Goal: Information Seeking & Learning: Compare options

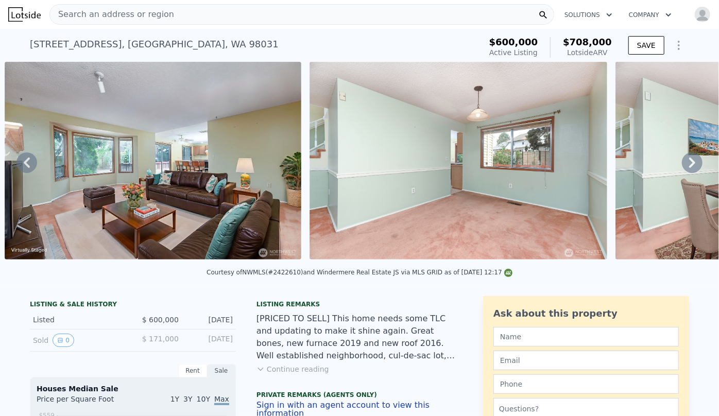
click at [73, 8] on div "Search an address or region" at bounding box center [112, 15] width 124 height 20
type input "3"
type input "5"
type input "1.25"
type input "2.5"
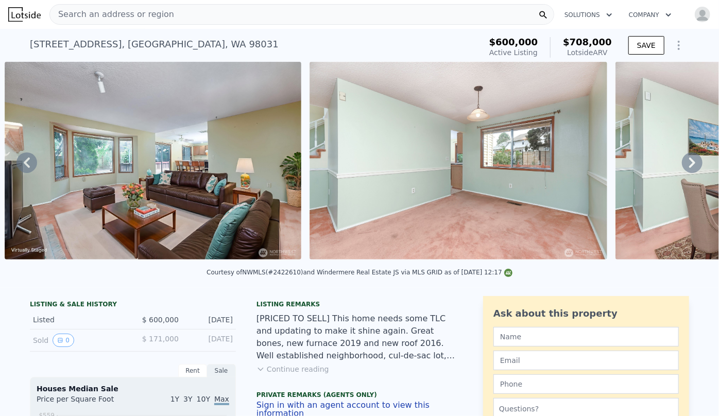
type input "2020"
type input "4989"
checkbox input "false"
checkbox input "true"
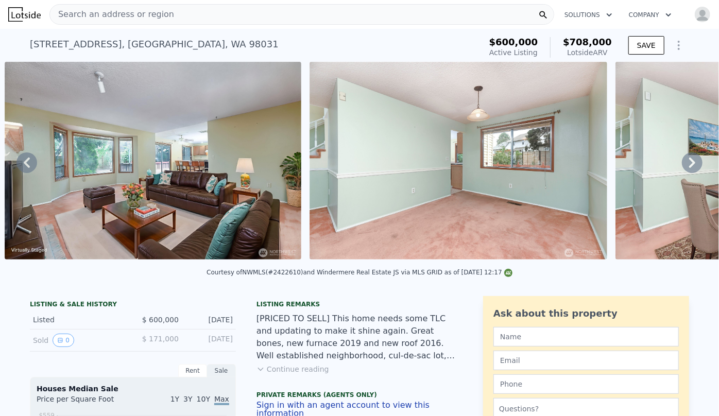
type input "$ 708,000"
type input "5"
type input "$ 0"
type input "$ 228,486"
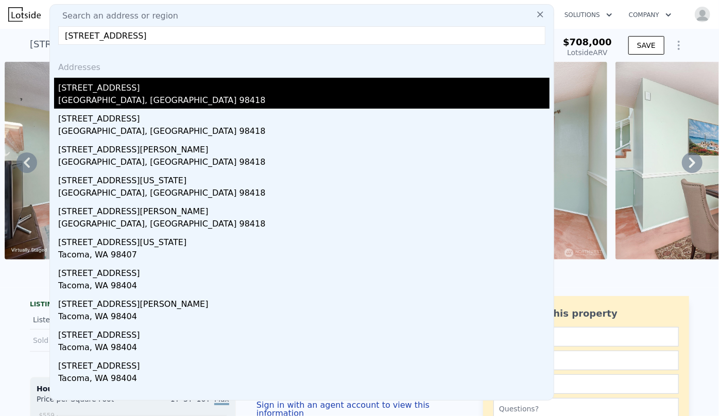
type input "3510 S K St, Tacoma, WA 98418"
click at [113, 104] on div "Tacoma, WA 98418" at bounding box center [303, 101] width 491 height 14
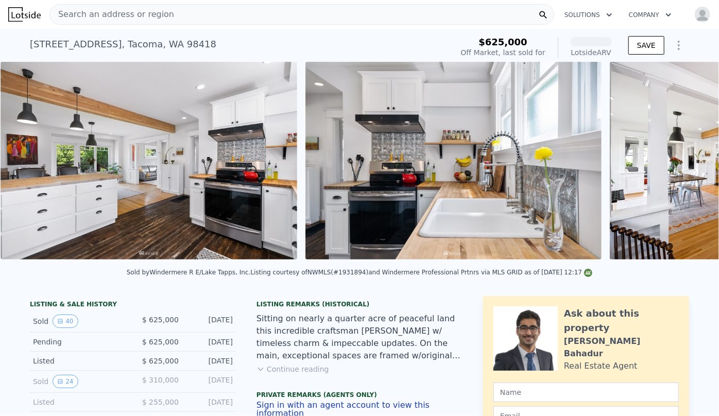
scroll to position [0, 3298]
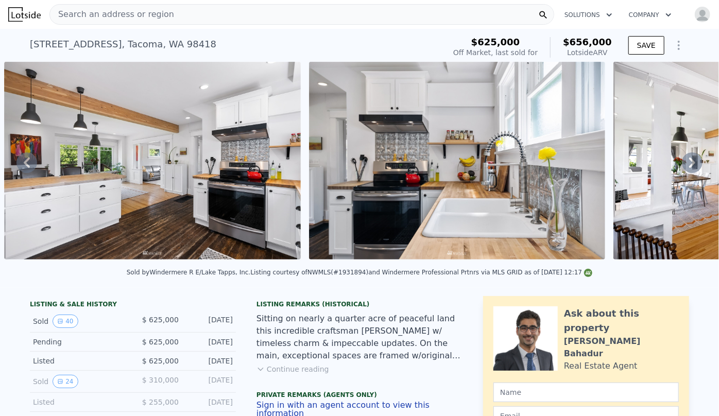
click at [116, 13] on span "Search an address or region" at bounding box center [112, 14] width 124 height 12
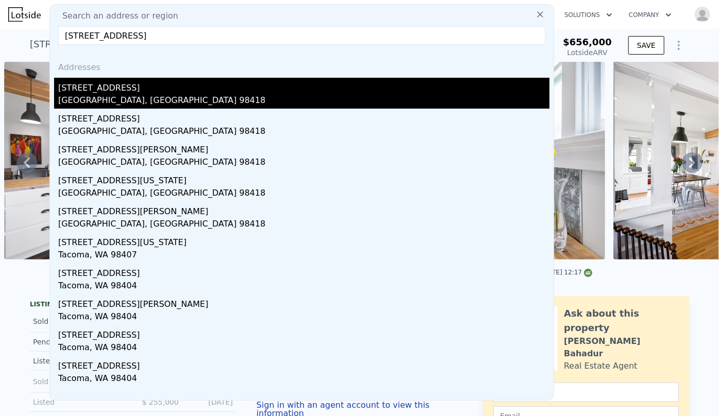
type input "3510 S K St, Tacoma, WA 98418"
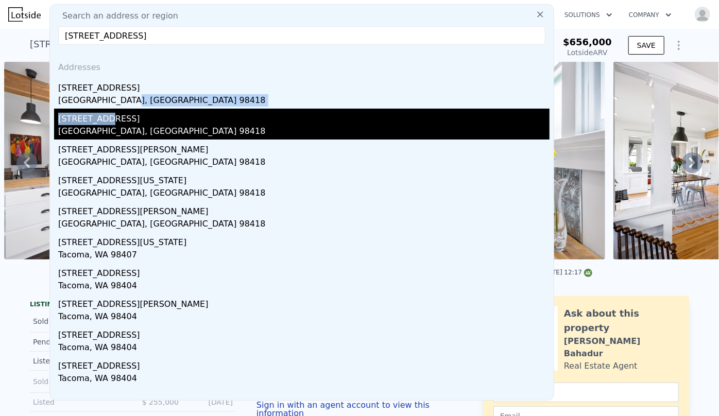
drag, startPoint x: 128, startPoint y: 99, endPoint x: 132, endPoint y: 117, distance: 18.0
click at [132, 117] on div "Addresses 3510 A St Tacoma, WA 98418 3510 S K St Tacoma, WA 98418 3510 S J St T…" at bounding box center [301, 226] width 503 height 347
click at [132, 117] on div "3510 S K St" at bounding box center [303, 117] width 491 height 16
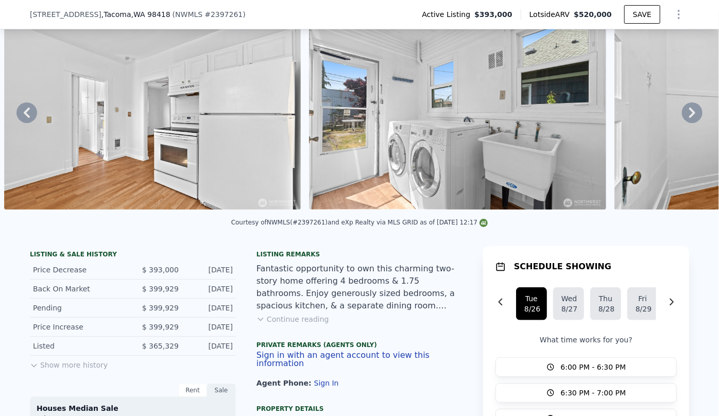
scroll to position [46, 0]
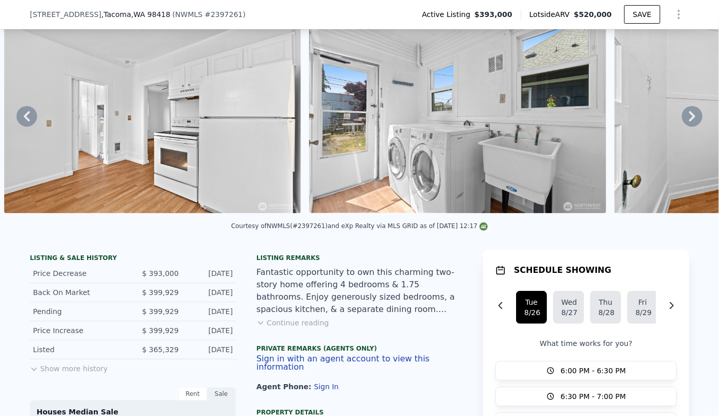
click at [91, 374] on button "Show more history" at bounding box center [69, 366] width 78 height 14
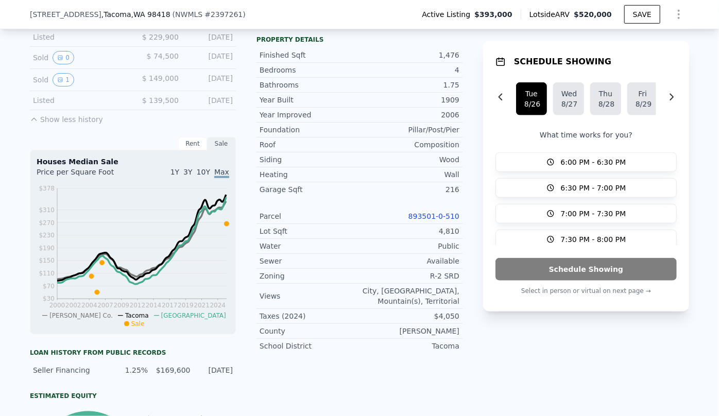
scroll to position [417, 0]
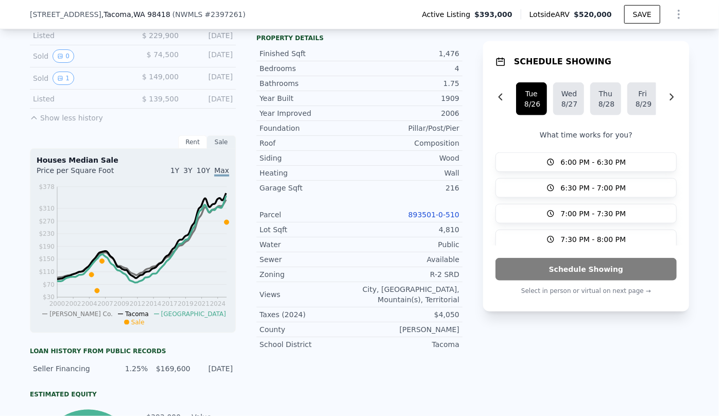
click at [437, 214] on link "893501-0-510" at bounding box center [433, 215] width 51 height 8
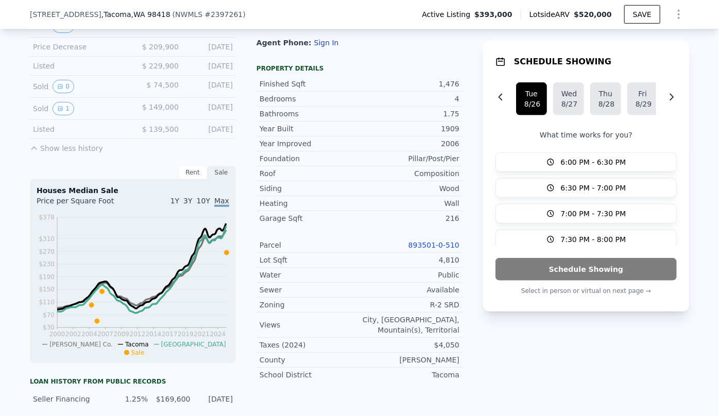
scroll to position [371, 0]
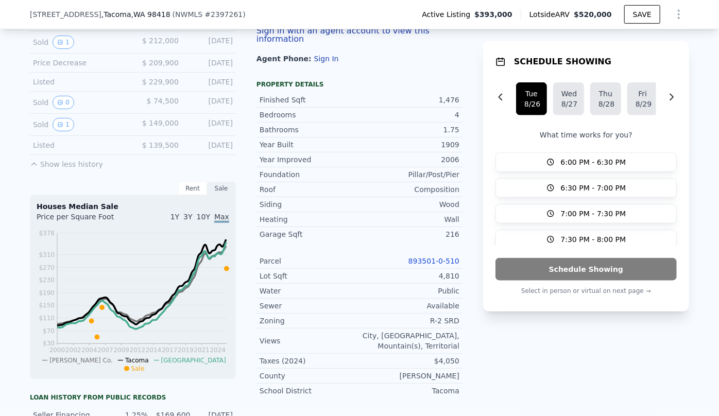
click at [676, 13] on icon "Show Options" at bounding box center [678, 14] width 12 height 12
click at [655, 43] on div "Edit Structure" at bounding box center [630, 41] width 115 height 21
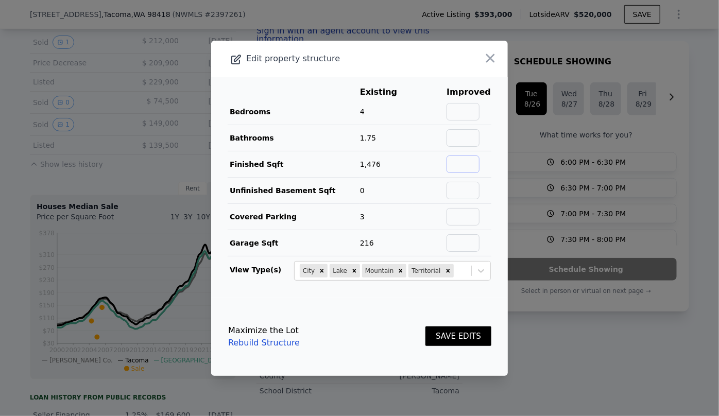
click at [458, 165] on input "text" at bounding box center [462, 164] width 33 height 18
type input "1315"
click at [447, 341] on button "SAVE EDITS" at bounding box center [458, 336] width 66 height 20
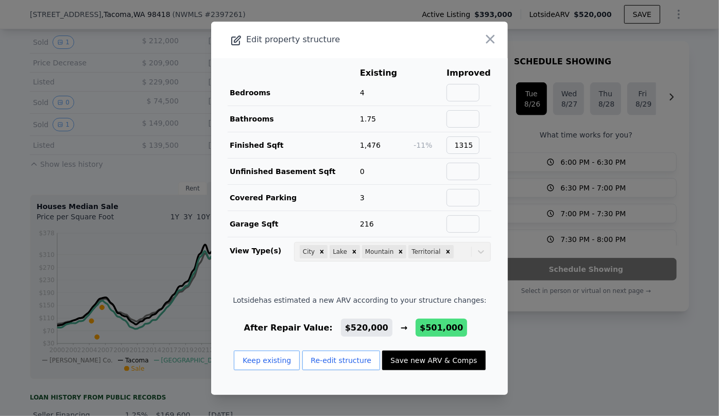
click at [424, 360] on button "Save new ARV & Comps" at bounding box center [433, 361] width 103 height 20
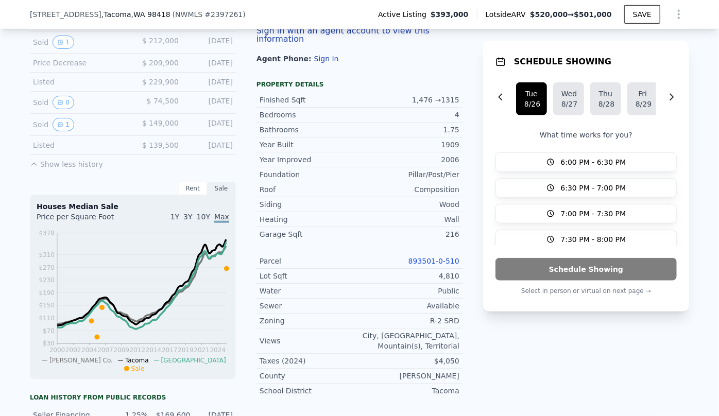
type input "4"
type input "956"
type input "1720"
type input "7150"
checkbox input "true"
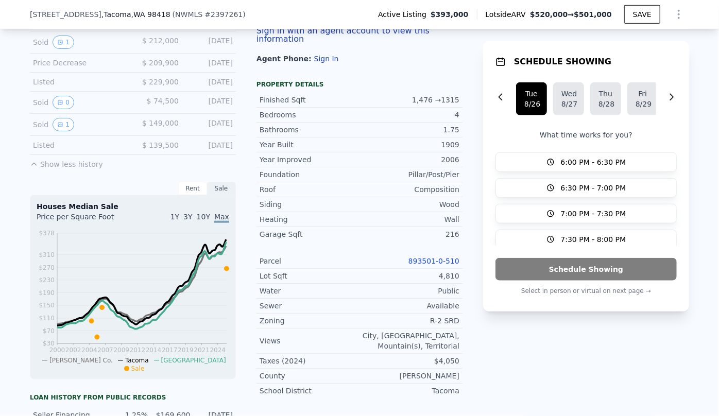
type input "$ 501,000"
type input "$ 41,030"
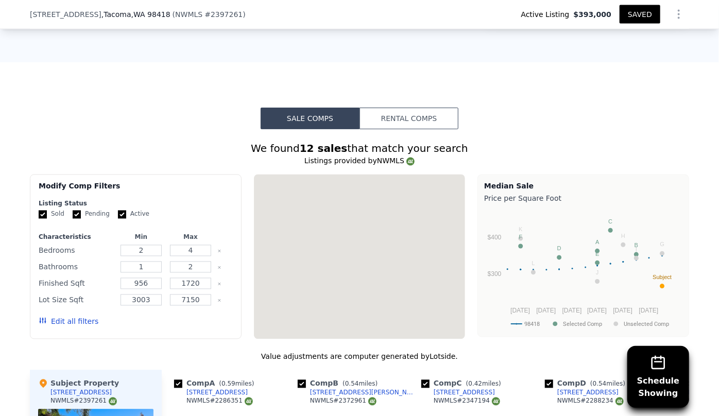
scroll to position [1025, 0]
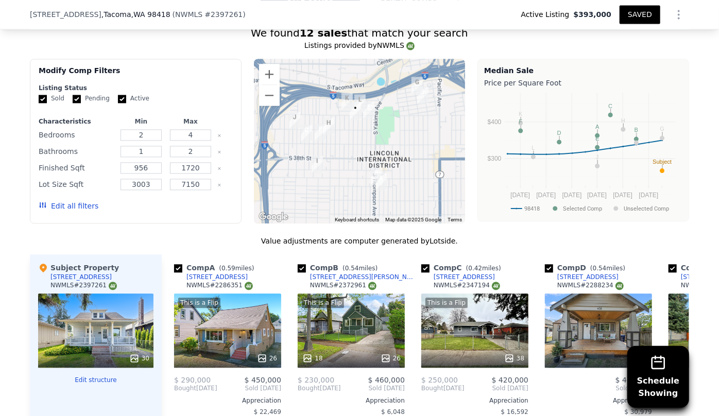
click at [56, 211] on button "Edit all filters" at bounding box center [69, 206] width 60 height 10
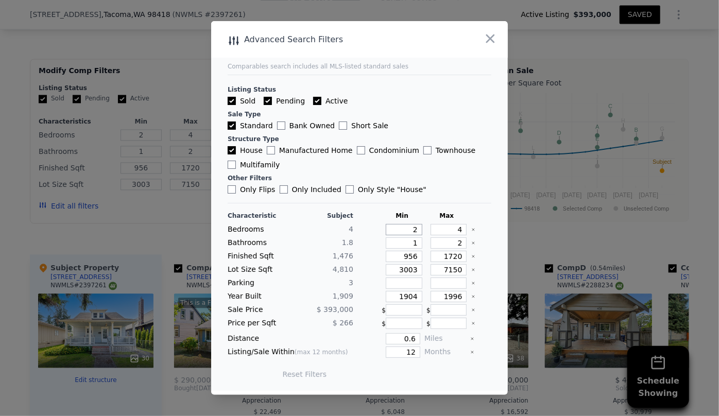
drag, startPoint x: 414, startPoint y: 227, endPoint x: 386, endPoint y: 225, distance: 28.4
click at [386, 225] on input "2" at bounding box center [404, 229] width 37 height 11
type input "3"
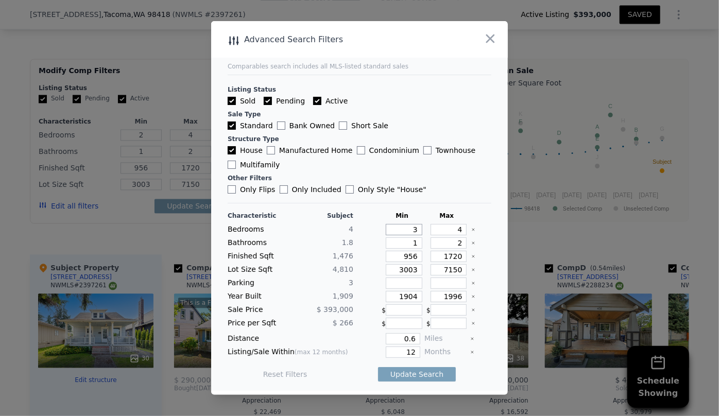
type input "3"
drag, startPoint x: 459, startPoint y: 226, endPoint x: 428, endPoint y: 228, distance: 31.0
click at [430, 228] on input "4" at bounding box center [448, 229] width 37 height 11
drag, startPoint x: 455, startPoint y: 240, endPoint x: 430, endPoint y: 241, distance: 24.8
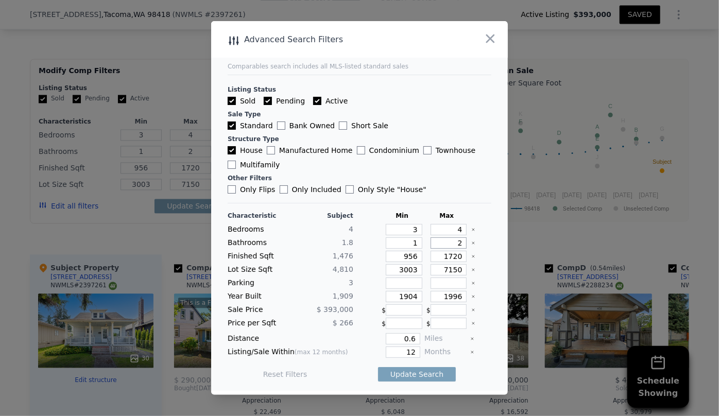
click at [430, 241] on input "2" at bounding box center [448, 242] width 37 height 11
drag, startPoint x: 411, startPoint y: 256, endPoint x: 359, endPoint y: 258, distance: 51.5
click at [359, 258] on div "Finished Sqft 1,476 956 1720" at bounding box center [360, 256] width 264 height 11
click at [446, 256] on input "1720" at bounding box center [448, 256] width 37 height 11
type input "120"
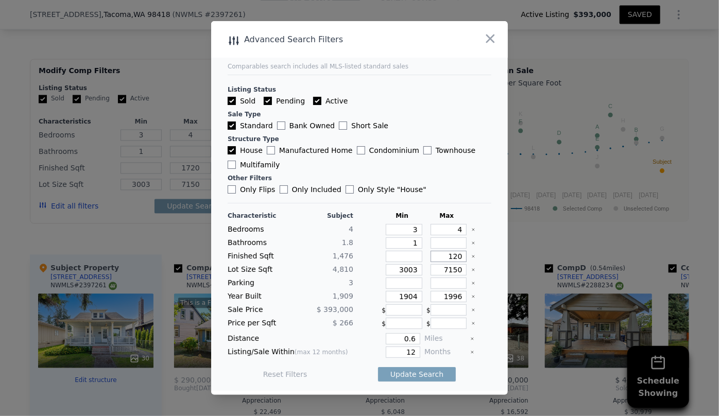
type input "120"
type input "1620"
drag, startPoint x: 411, startPoint y: 267, endPoint x: 380, endPoint y: 268, distance: 30.4
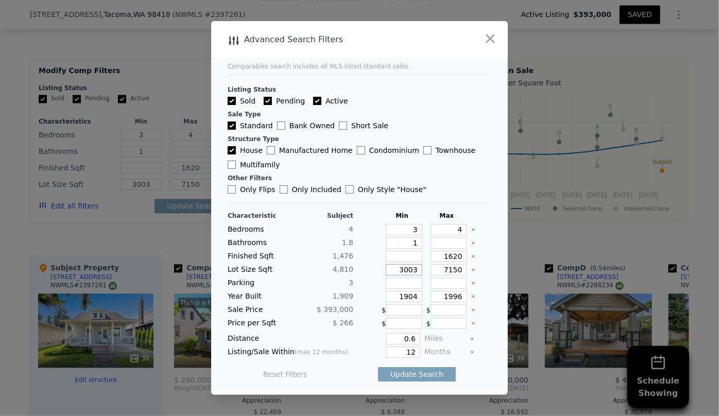
click at [381, 268] on div "3003" at bounding box center [401, 269] width 41 height 11
drag, startPoint x: 413, startPoint y: 296, endPoint x: 380, endPoint y: 297, distance: 33.0
click at [381, 297] on div "1904" at bounding box center [401, 296] width 41 height 11
drag, startPoint x: 411, startPoint y: 348, endPoint x: 381, endPoint y: 354, distance: 30.0
click at [386, 354] on input "12" at bounding box center [403, 351] width 34 height 11
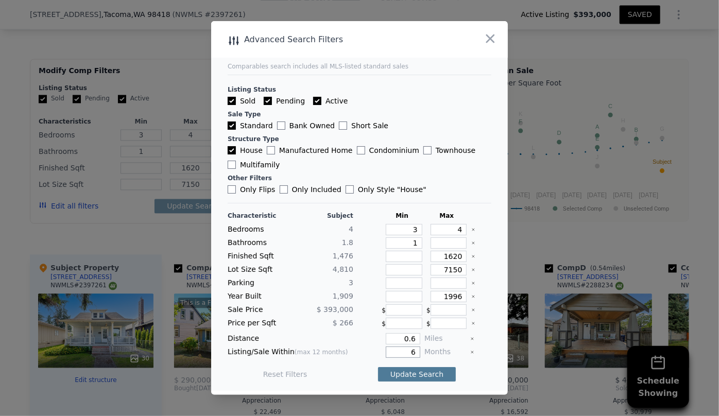
type input "6"
click at [406, 372] on button "Update Search" at bounding box center [417, 374] width 78 height 14
checkbox input "false"
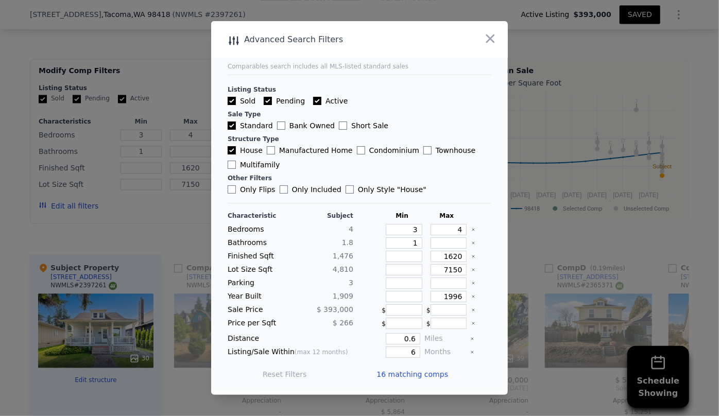
click at [408, 374] on span "16 matching comps" at bounding box center [412, 374] width 72 height 10
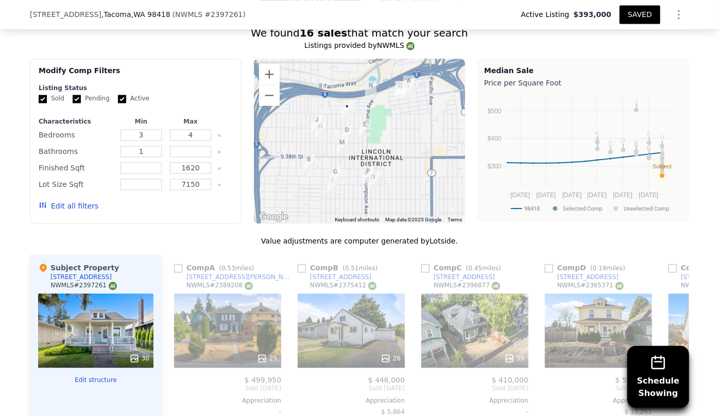
click at [82, 211] on button "Edit all filters" at bounding box center [69, 206] width 60 height 10
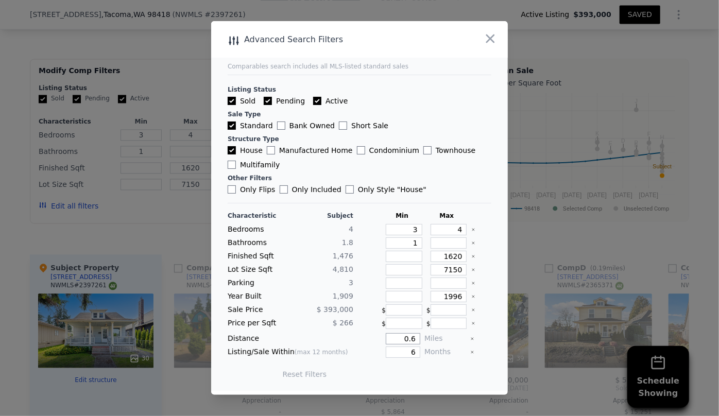
click at [412, 340] on input "0.6" at bounding box center [403, 338] width 34 height 11
type input "0.5"
click at [419, 373] on button "Update Search" at bounding box center [417, 374] width 78 height 14
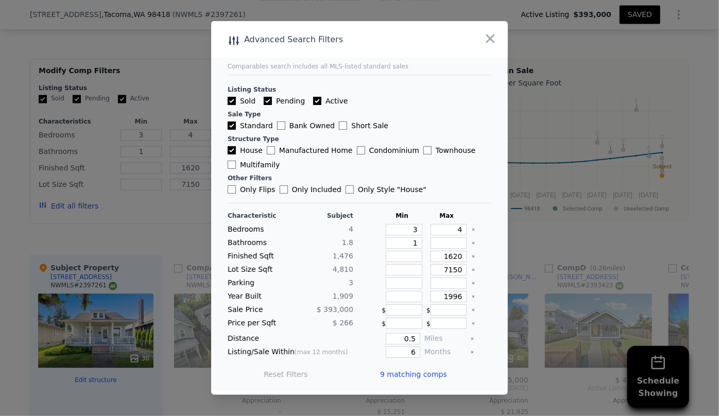
click at [406, 374] on span "9 matching comps" at bounding box center [413, 374] width 67 height 10
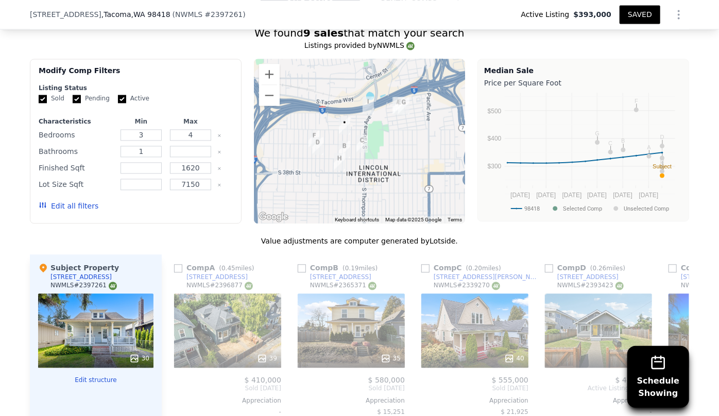
scroll to position [1072, 0]
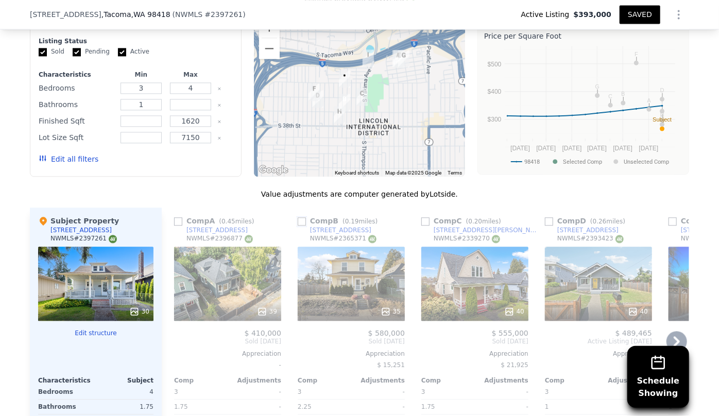
click at [298, 225] on input "checkbox" at bounding box center [302, 221] width 8 height 8
checkbox input "true"
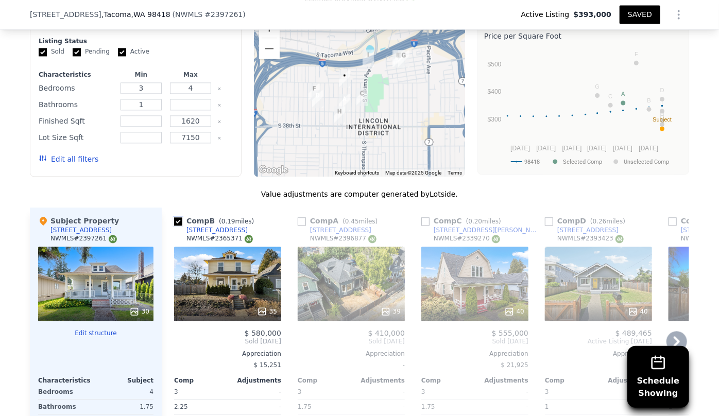
scroll to position [1119, 0]
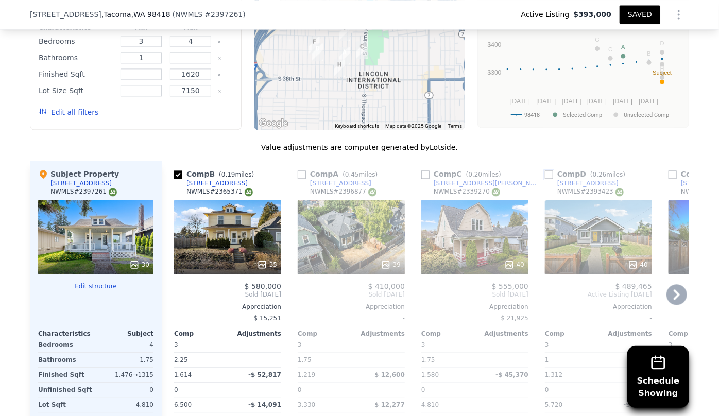
click at [547, 179] on input "checkbox" at bounding box center [549, 174] width 8 height 8
checkbox input "true"
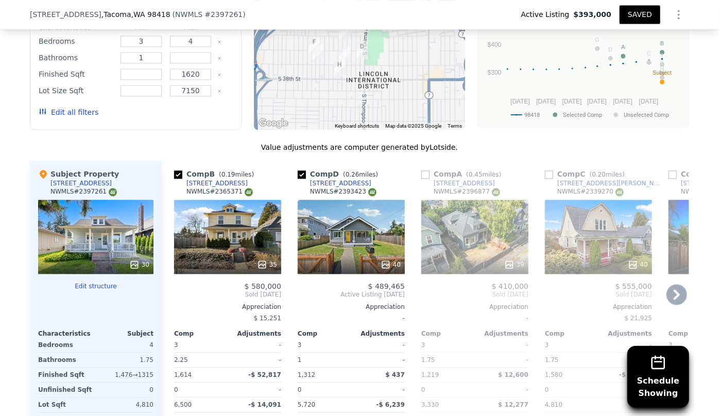
click at [685, 304] on div "$ 425,000 Pending Aug 2025 Appreciation - Comp Adjustments 3 - 1 - 1,432 -$ 14,…" at bounding box center [721, 382] width 107 height 201
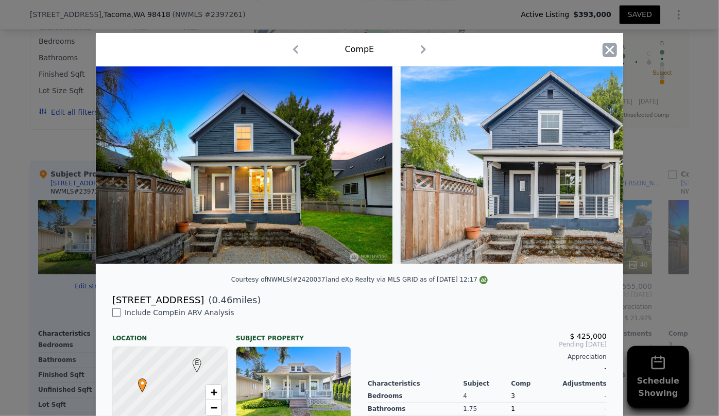
click at [609, 53] on icon "button" at bounding box center [609, 49] width 9 height 9
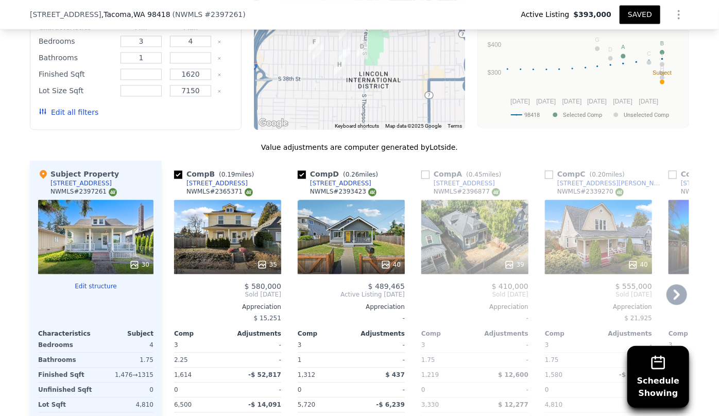
click at [674, 305] on icon at bounding box center [676, 294] width 21 height 21
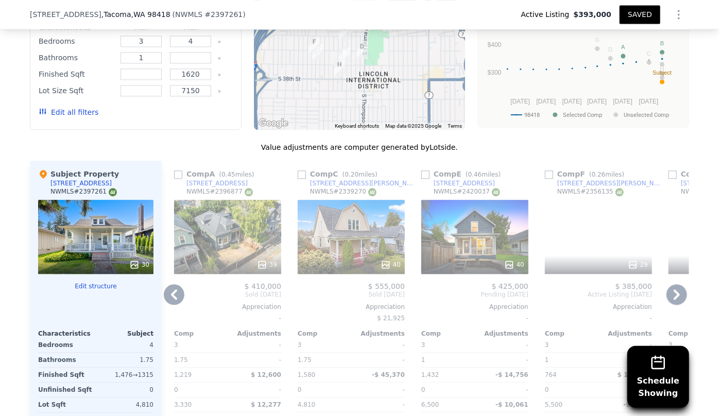
drag, startPoint x: 681, startPoint y: 293, endPoint x: 690, endPoint y: 304, distance: 13.9
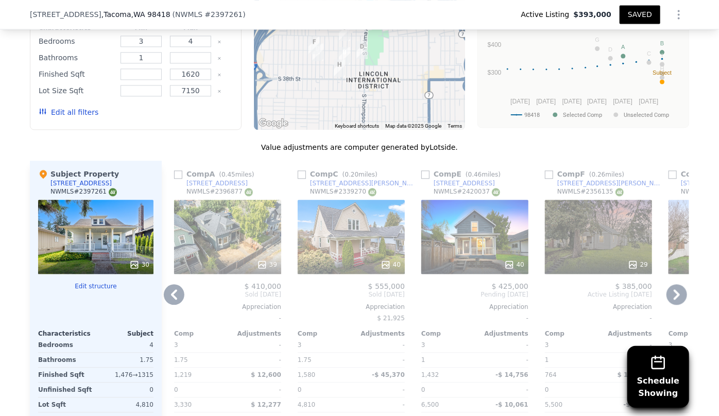
click at [689, 299] on div "Schedule Showing We found 9 sales that match your search Listings provided by N…" at bounding box center [359, 215] width 719 height 590
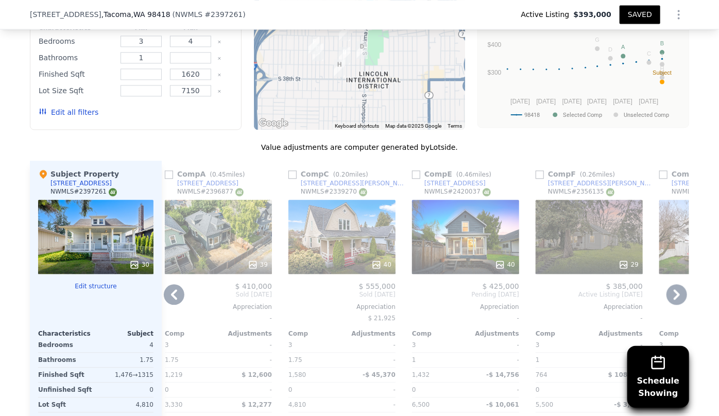
click at [620, 141] on div "We found 9 sales that match your search Listings provided by NWMLS Filters Map …" at bounding box center [359, 221] width 659 height 578
click at [607, 255] on div "29" at bounding box center [588, 237] width 107 height 74
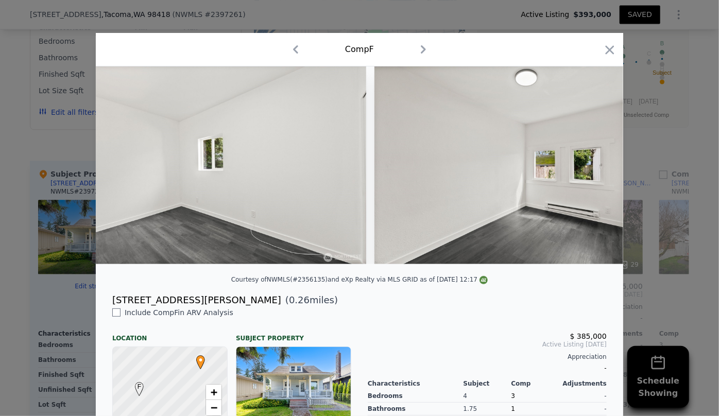
scroll to position [0, 4015]
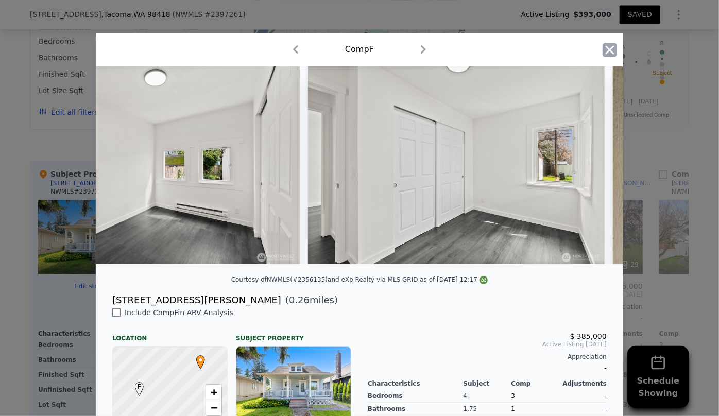
click at [611, 46] on icon "button" at bounding box center [609, 50] width 14 height 14
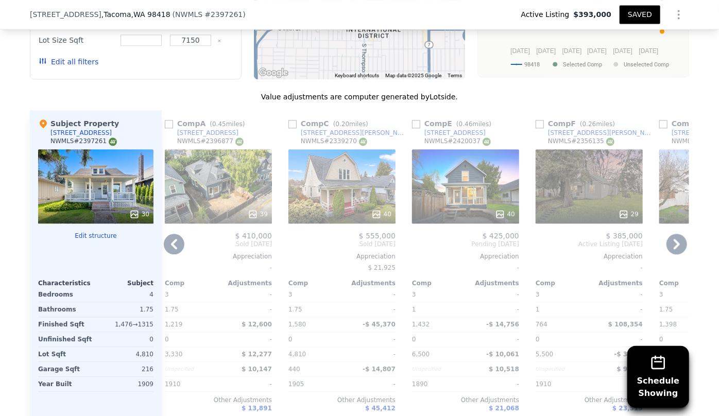
scroll to position [1166, 0]
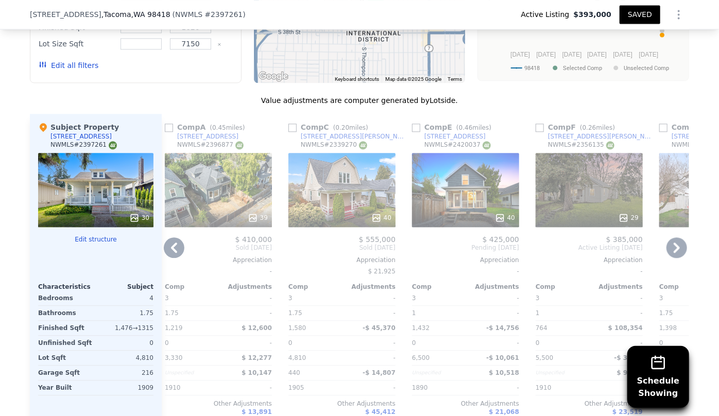
click at [667, 258] on icon at bounding box center [676, 247] width 21 height 21
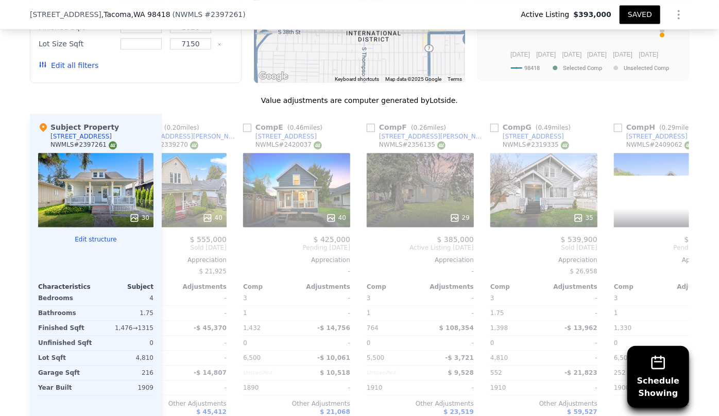
scroll to position [0, 503]
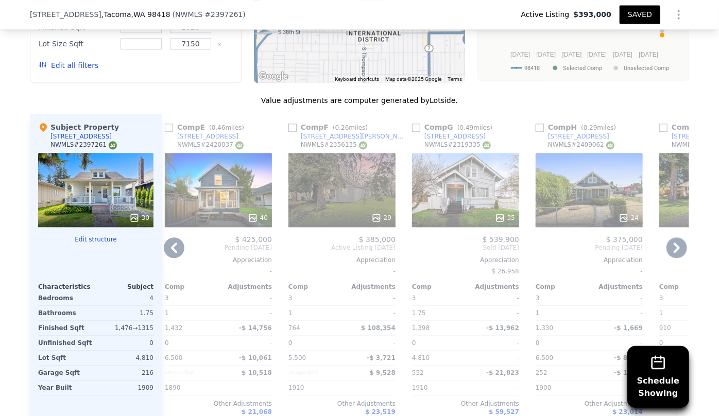
click at [446, 179] on div "35" at bounding box center [465, 190] width 107 height 74
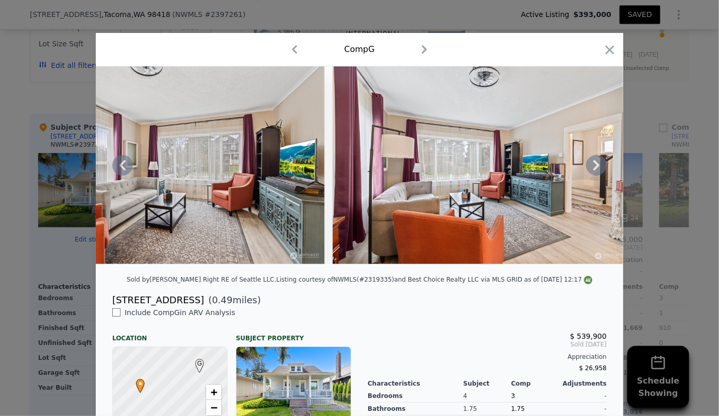
scroll to position [0, 2871]
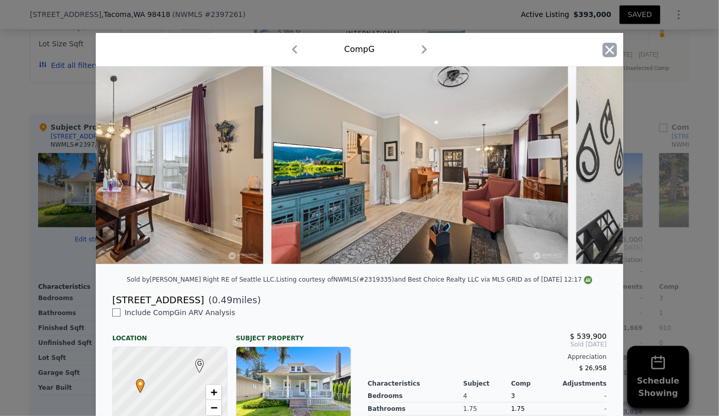
click at [607, 45] on icon "button" at bounding box center [609, 50] width 14 height 14
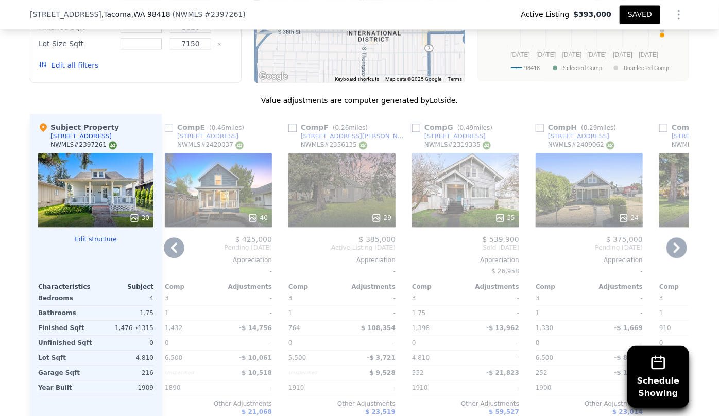
click at [412, 132] on input "checkbox" at bounding box center [416, 128] width 8 height 8
checkbox input "true"
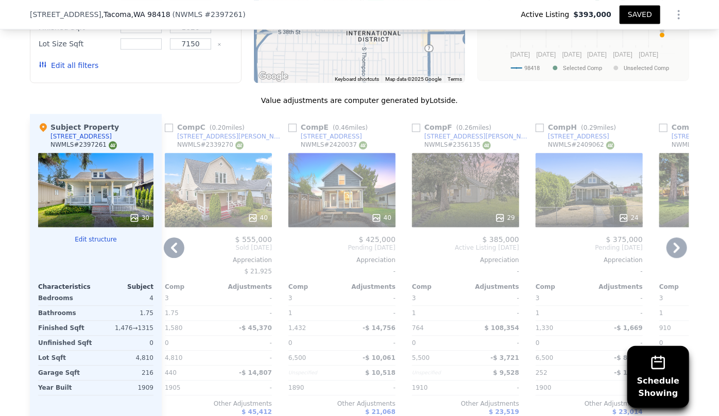
click at [573, 201] on div "24" at bounding box center [588, 190] width 107 height 74
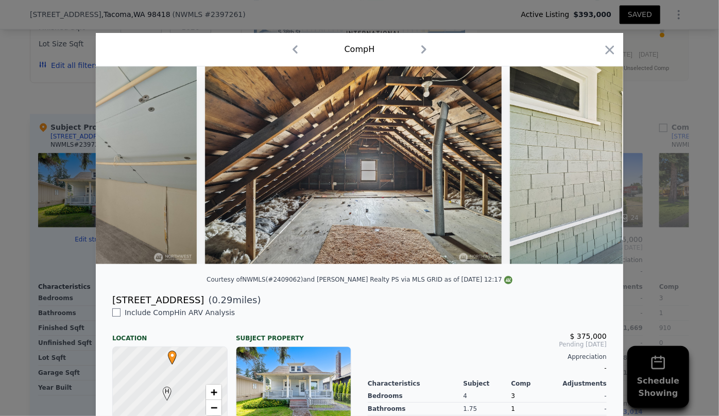
scroll to position [0, 4154]
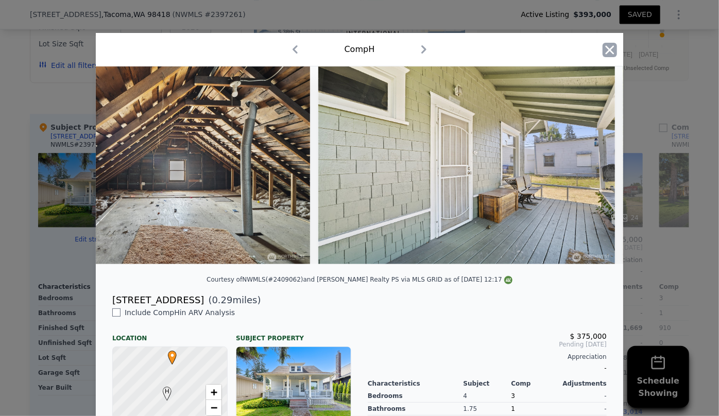
click at [612, 53] on icon "button" at bounding box center [609, 50] width 14 height 14
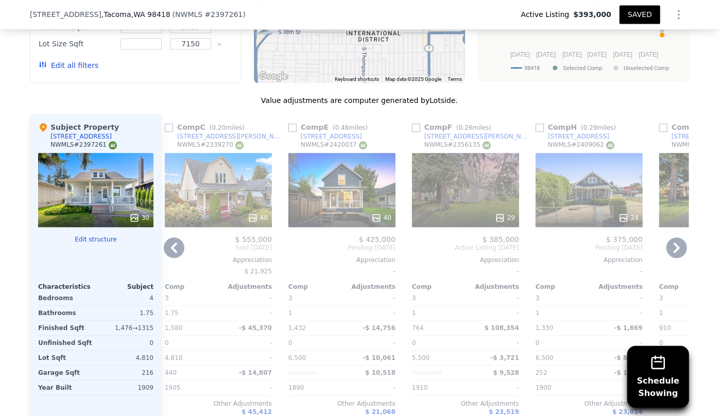
click at [674, 250] on icon at bounding box center [676, 247] width 21 height 21
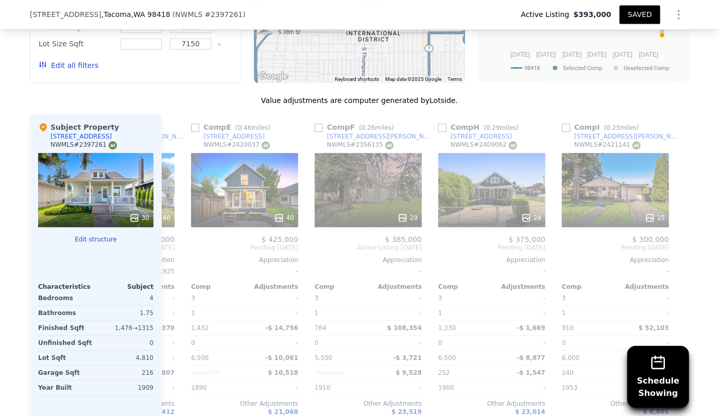
scroll to position [0, 609]
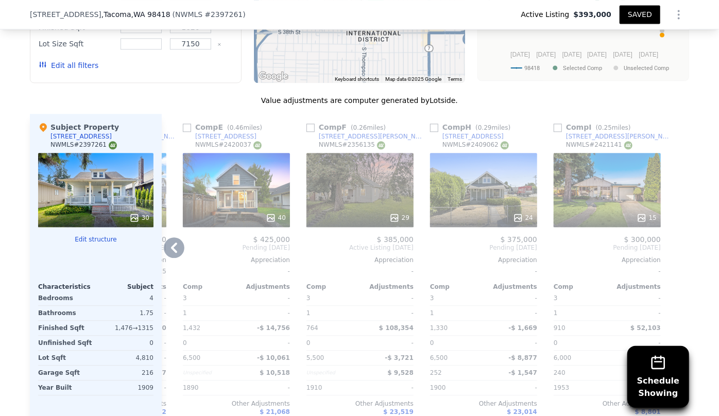
click at [171, 249] on icon at bounding box center [174, 247] width 6 height 10
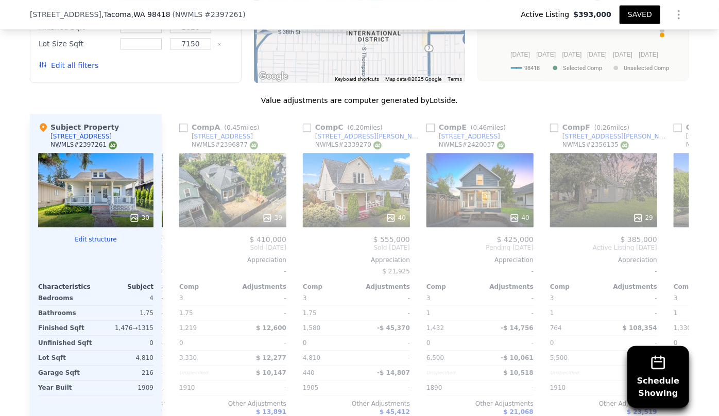
scroll to position [0, 362]
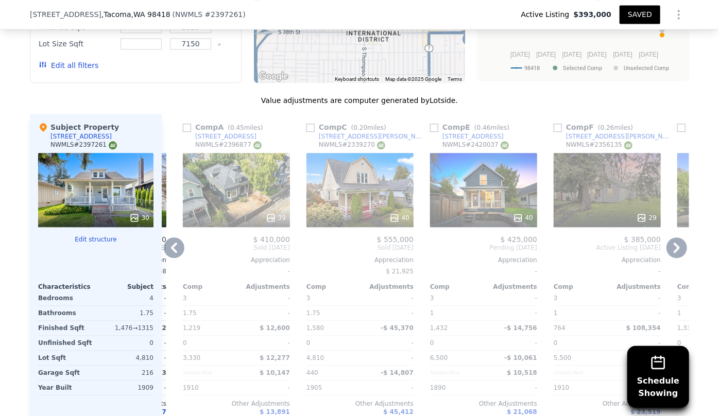
click at [171, 249] on div "Comp B ( 0.19 miles) 3638 S K St NWMLS # 2365371 35 $ 580,000 Sold May 2025 App…" at bounding box center [425, 279] width 527 height 331
click at [354, 199] on div "40" at bounding box center [359, 190] width 107 height 74
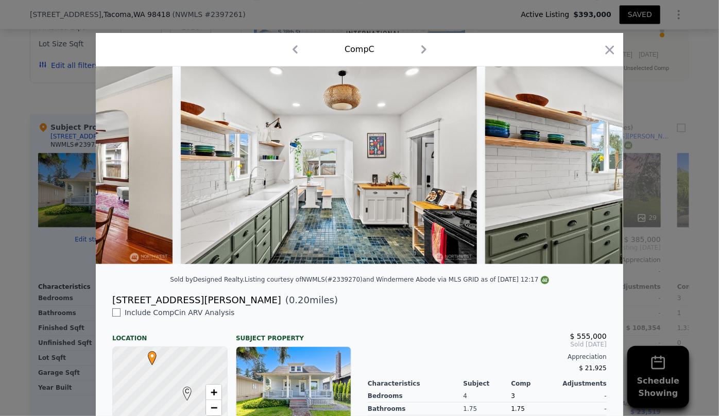
scroll to position [0, 4557]
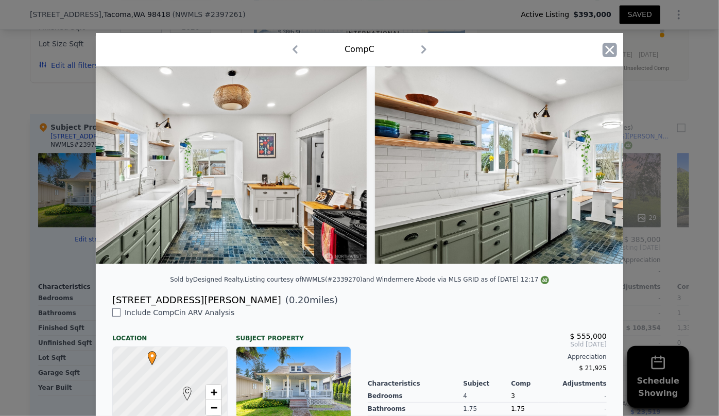
click at [602, 43] on icon "button" at bounding box center [609, 50] width 14 height 14
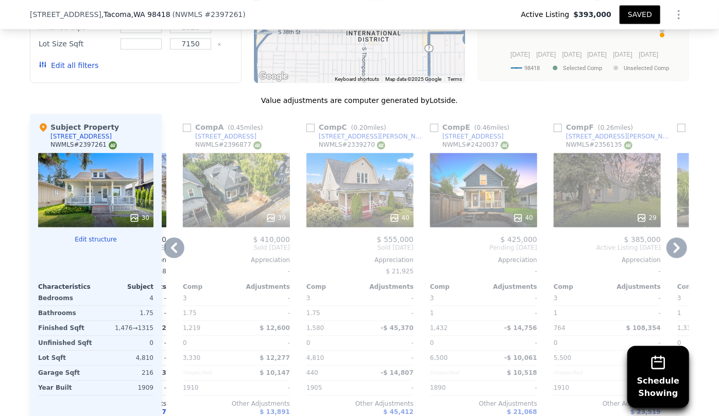
click at [167, 255] on icon at bounding box center [174, 247] width 21 height 21
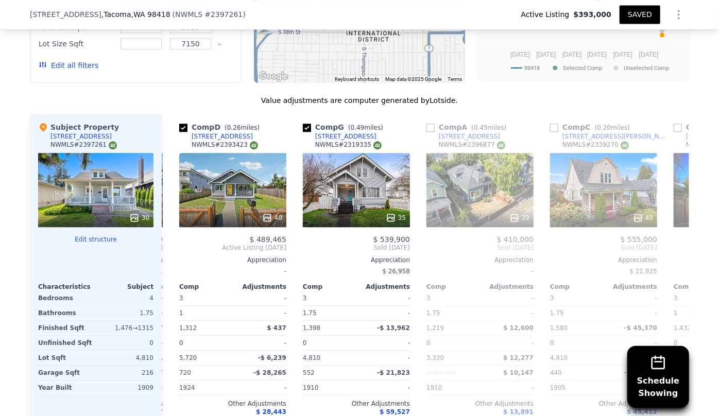
scroll to position [0, 115]
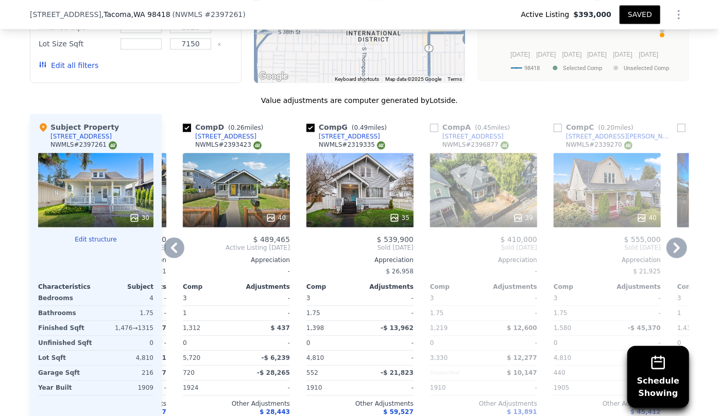
click at [167, 255] on icon at bounding box center [174, 247] width 21 height 21
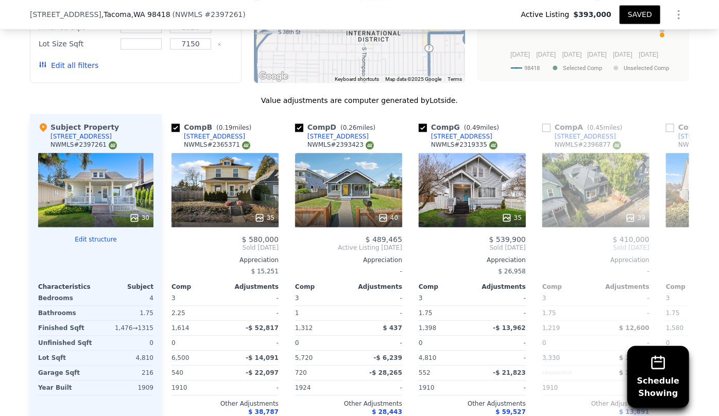
scroll to position [0, 0]
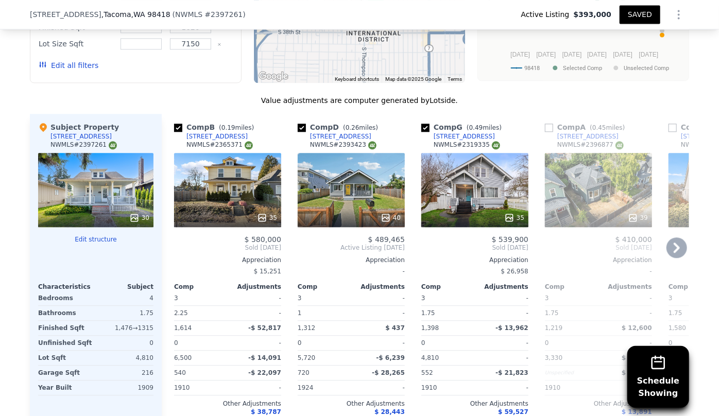
click at [568, 195] on div "39" at bounding box center [598, 190] width 107 height 74
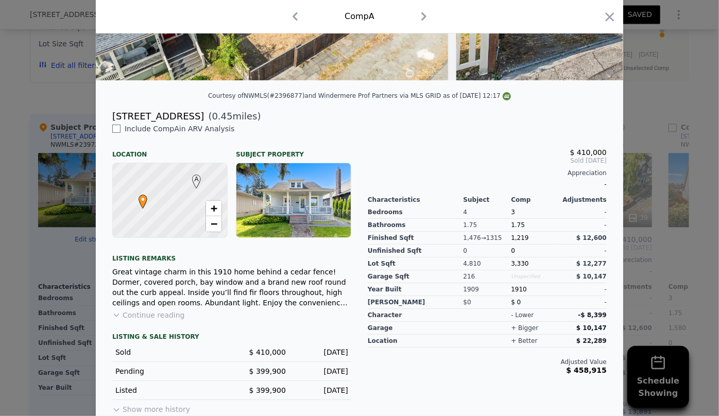
scroll to position [198, 0]
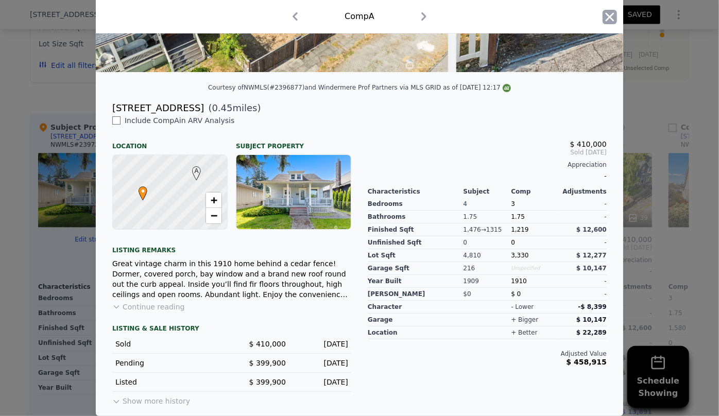
click at [604, 18] on icon "button" at bounding box center [609, 17] width 14 height 14
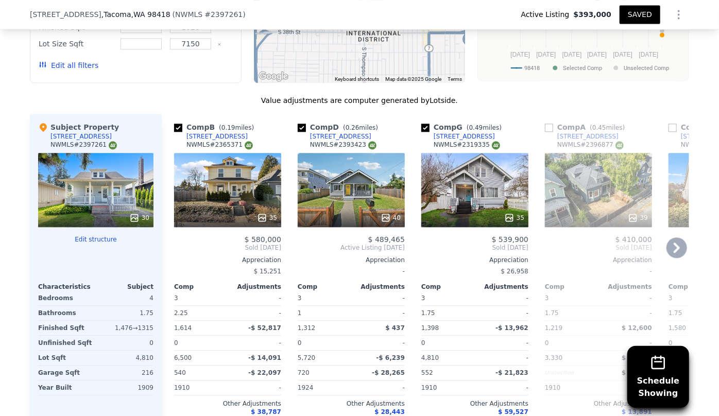
click at [547, 137] on link "519 S 34th St" at bounding box center [582, 136] width 74 height 8
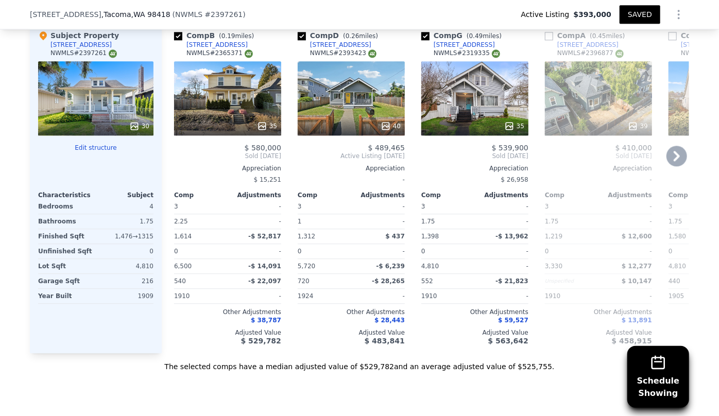
scroll to position [1260, 0]
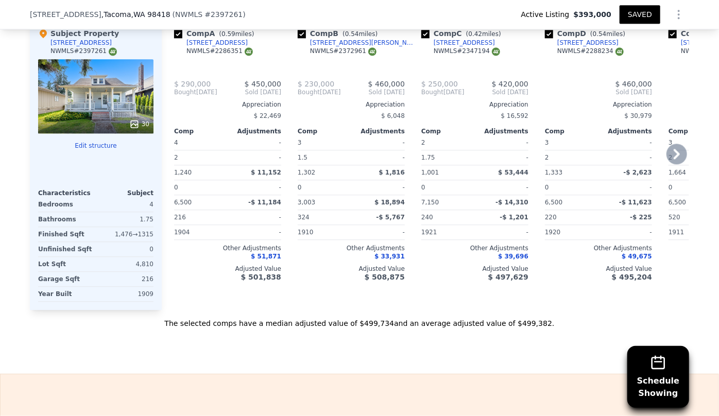
type input "2"
type input "956"
type input "1720"
type input "3003"
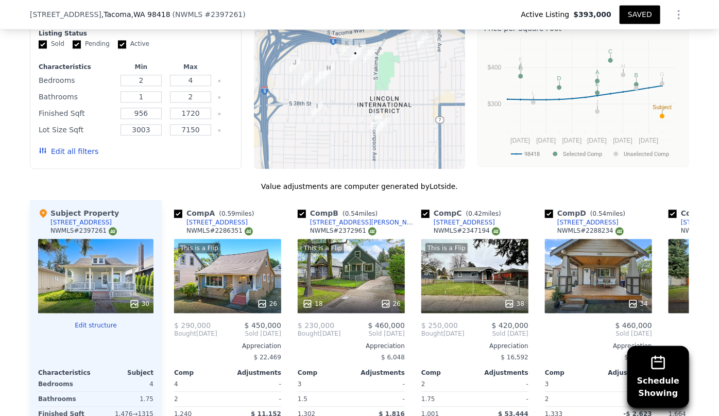
scroll to position [1072, 0]
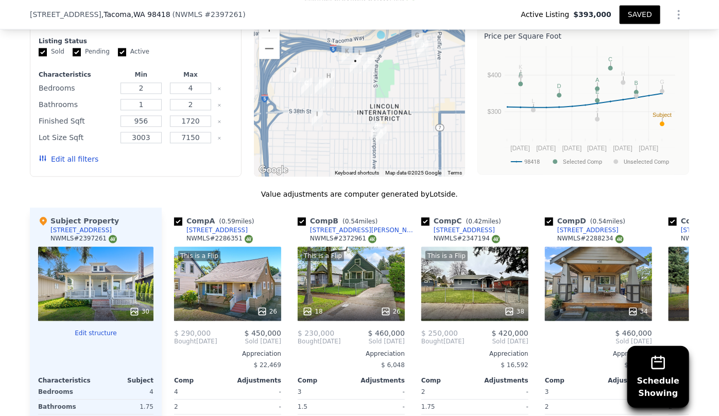
click at [66, 164] on button "Edit all filters" at bounding box center [69, 159] width 60 height 10
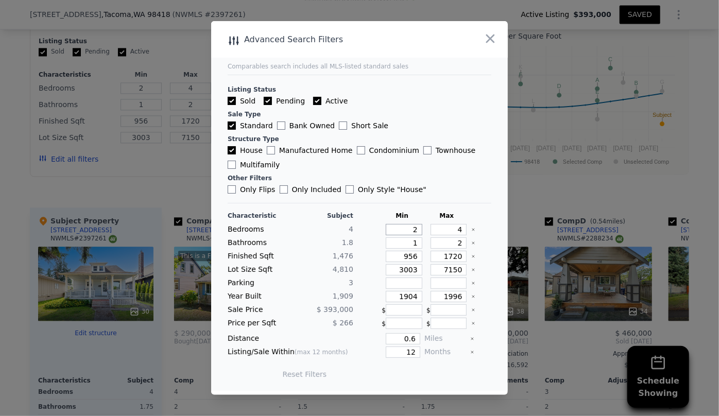
drag, startPoint x: 414, startPoint y: 229, endPoint x: 355, endPoint y: 226, distance: 59.3
click at [355, 226] on div "Bedrooms 4 2 4" at bounding box center [360, 229] width 264 height 11
type input "3"
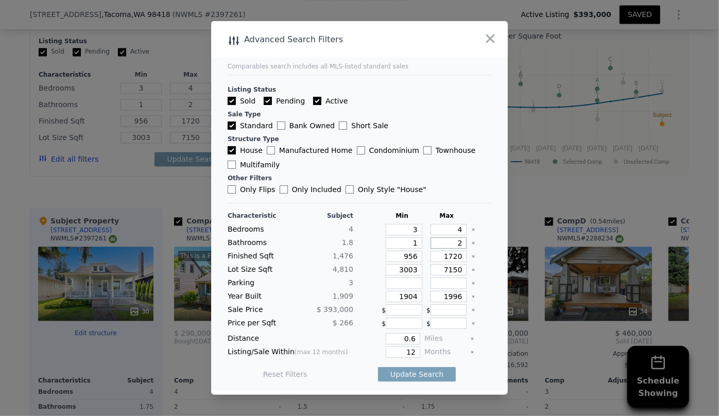
drag, startPoint x: 458, startPoint y: 245, endPoint x: 418, endPoint y: 243, distance: 39.7
click at [418, 243] on div "Bathrooms 1.8 1 2" at bounding box center [360, 242] width 264 height 11
drag, startPoint x: 411, startPoint y: 257, endPoint x: 353, endPoint y: 257, distance: 58.2
click at [353, 257] on div "Finished Sqft 1,476 956 1720" at bounding box center [360, 256] width 264 height 11
drag, startPoint x: 448, startPoint y: 255, endPoint x: 443, endPoint y: 253, distance: 5.4
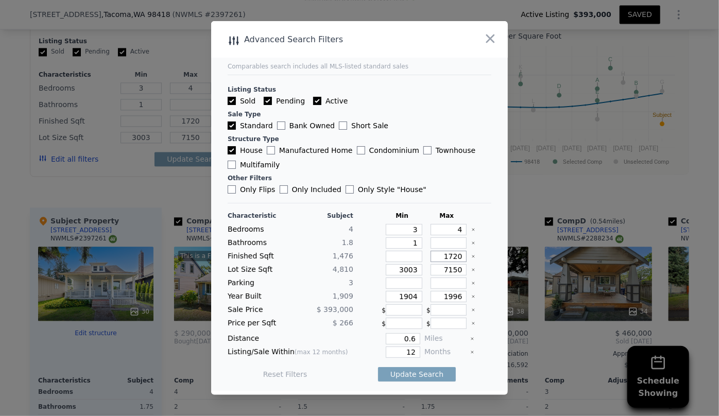
click at [447, 254] on input "1720" at bounding box center [448, 256] width 37 height 11
type input "120"
type input "1620"
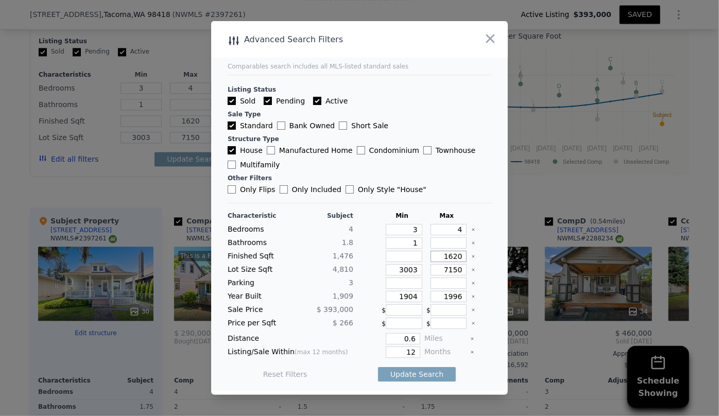
type input "1620"
drag, startPoint x: 415, startPoint y: 269, endPoint x: 353, endPoint y: 270, distance: 62.8
click at [353, 270] on div "Lot Size Sqft 4,810 3003 7150" at bounding box center [360, 269] width 264 height 11
drag, startPoint x: 415, startPoint y: 294, endPoint x: 351, endPoint y: 292, distance: 64.4
click at [357, 294] on div "Year Built 1,909 1904 1996" at bounding box center [360, 296] width 264 height 11
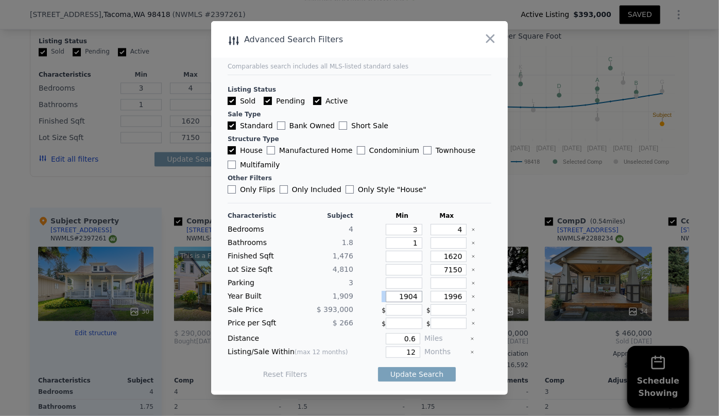
click at [415, 293] on input "1904" at bounding box center [404, 296] width 37 height 11
drag, startPoint x: 415, startPoint y: 293, endPoint x: 335, endPoint y: 300, distance: 81.1
click at [335, 300] on div "Year Built 1,909 1904 1996" at bounding box center [360, 296] width 264 height 11
click at [410, 373] on button "Update Search" at bounding box center [417, 374] width 78 height 14
checkbox input "false"
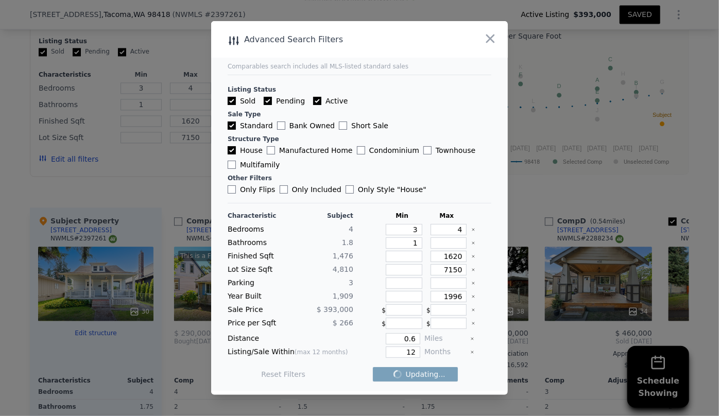
checkbox input "false"
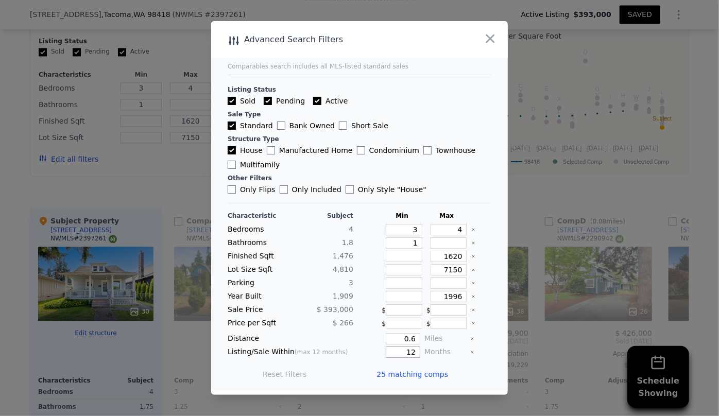
drag, startPoint x: 402, startPoint y: 355, endPoint x: 388, endPoint y: 360, distance: 14.8
click at [388, 360] on div "Characteristic Subject Min Max Bedrooms 4 3 4 Bathrooms 1.8 1 Finished Sqft 1,4…" at bounding box center [360, 300] width 264 height 177
type input "6"
click at [399, 362] on div "Update Search" at bounding box center [417, 374] width 78 height 29
click at [408, 374] on button "Update Search" at bounding box center [417, 374] width 78 height 14
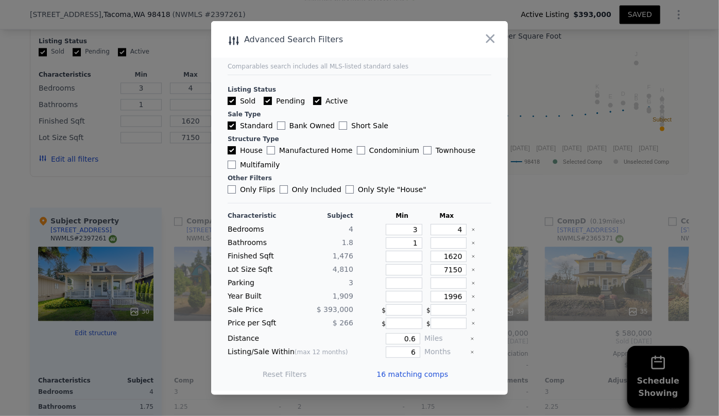
click at [406, 370] on span "16 matching comps" at bounding box center [412, 374] width 72 height 10
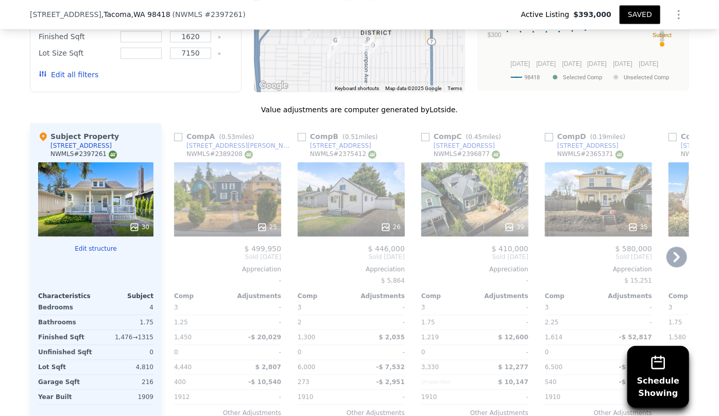
scroll to position [1166, 0]
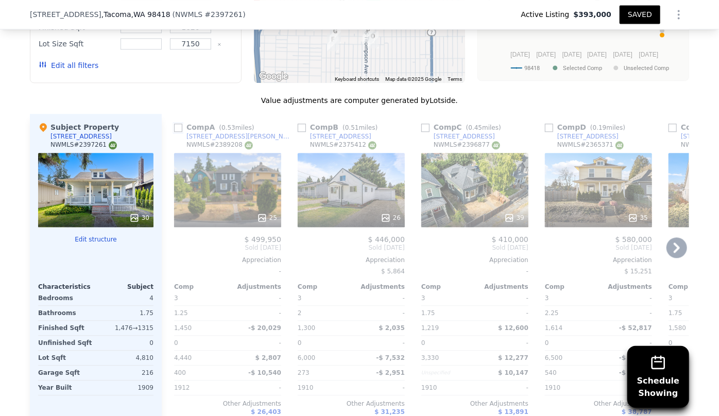
click at [176, 132] on input "checkbox" at bounding box center [178, 128] width 8 height 8
checkbox input "true"
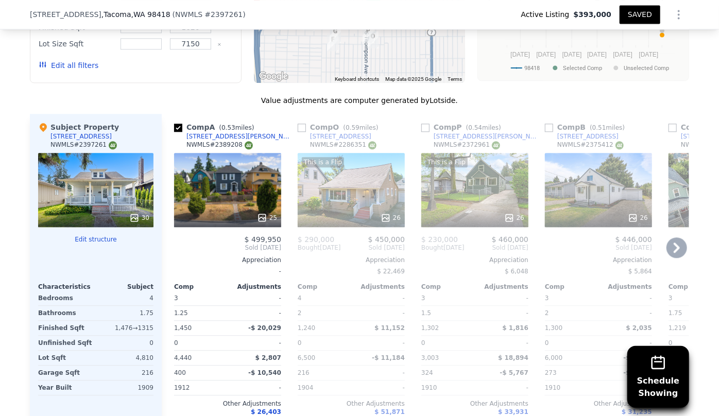
click at [335, 187] on div "This is a Flip 26" at bounding box center [351, 190] width 107 height 74
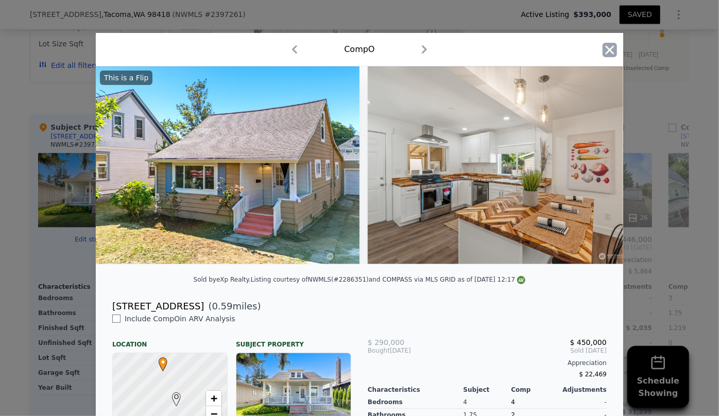
click at [606, 50] on icon "button" at bounding box center [609, 49] width 9 height 9
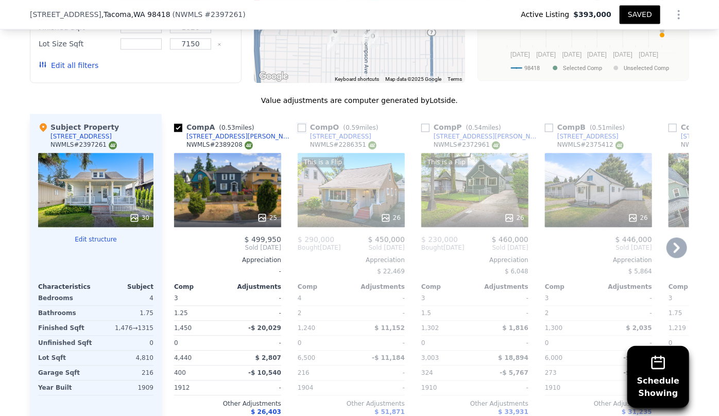
click at [298, 132] on input "checkbox" at bounding box center [302, 128] width 8 height 8
checkbox input "true"
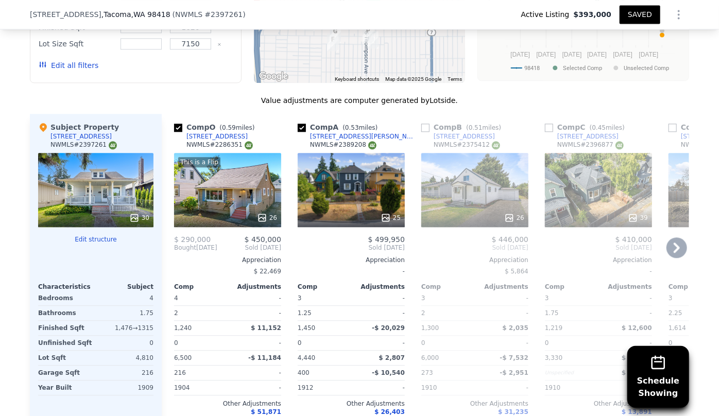
click at [667, 248] on icon at bounding box center [676, 247] width 21 height 21
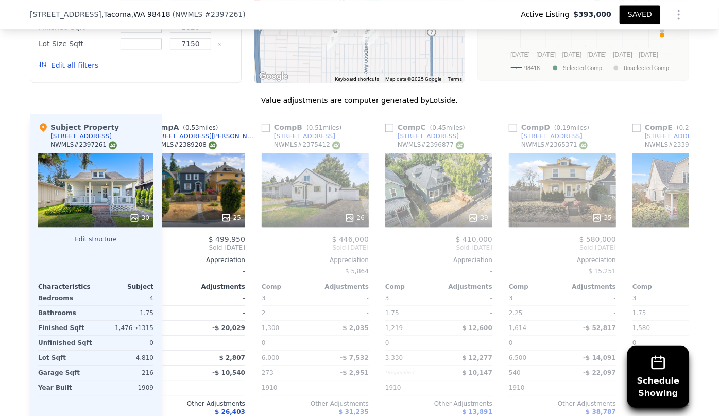
scroll to position [0, 247]
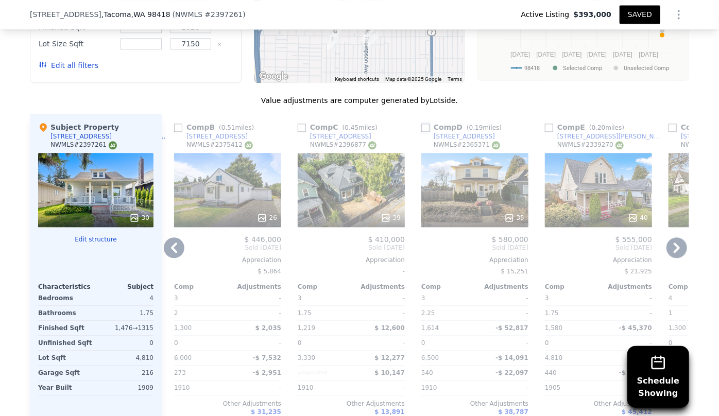
click at [421, 132] on input "checkbox" at bounding box center [425, 128] width 8 height 8
checkbox input "true"
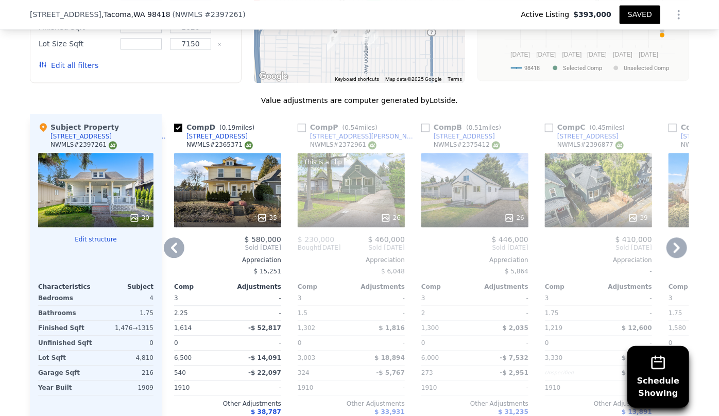
click at [676, 256] on icon at bounding box center [676, 247] width 21 height 21
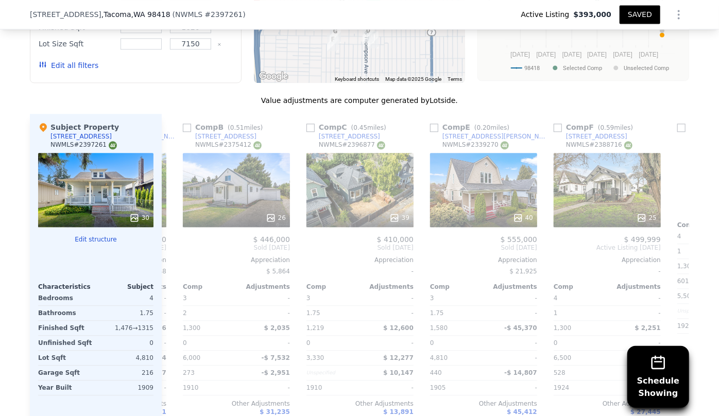
scroll to position [0, 494]
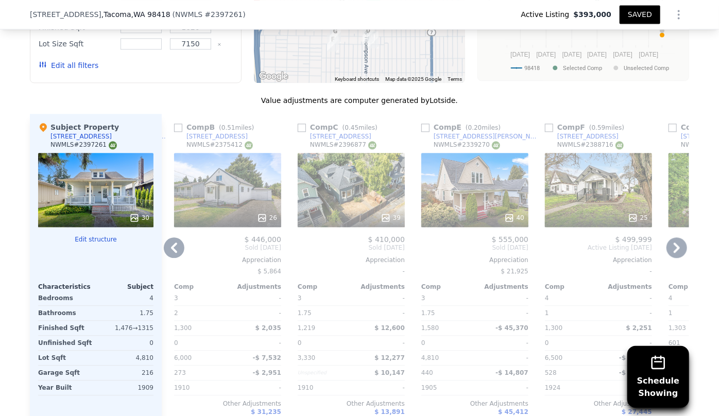
click at [678, 255] on icon at bounding box center [676, 247] width 21 height 21
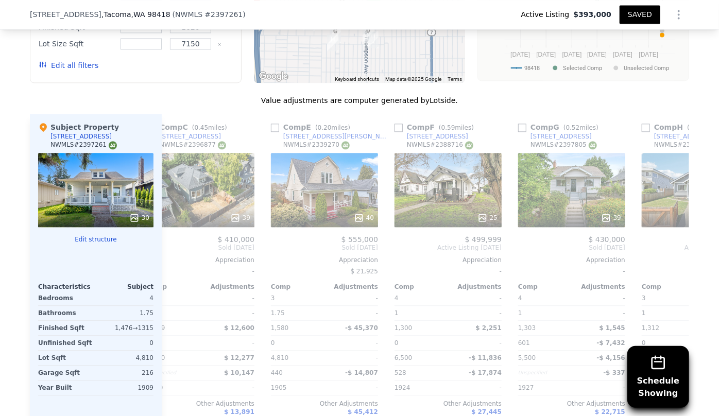
scroll to position [0, 741]
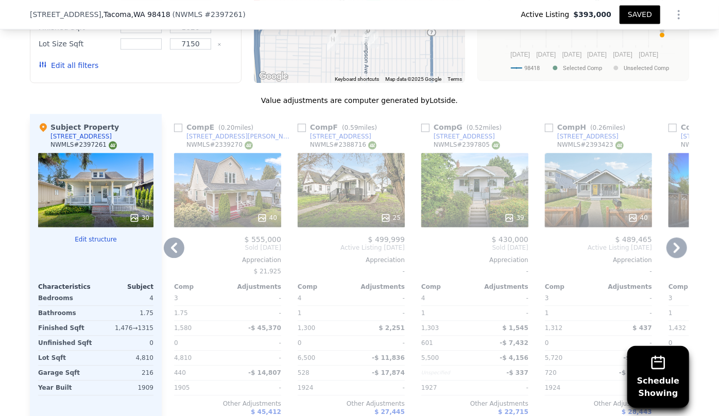
click at [348, 195] on div "25" at bounding box center [351, 190] width 107 height 74
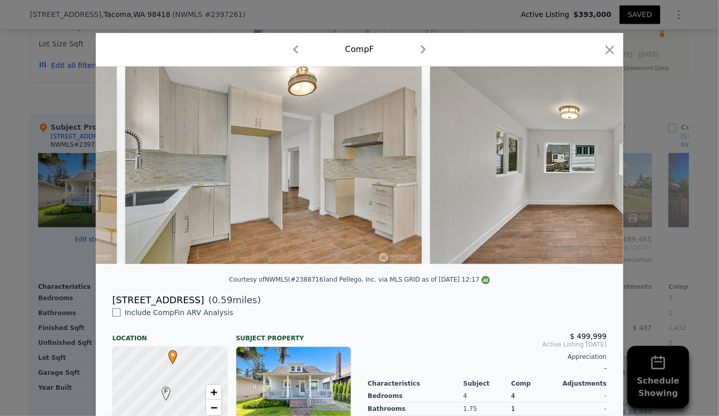
scroll to position [0, 3079]
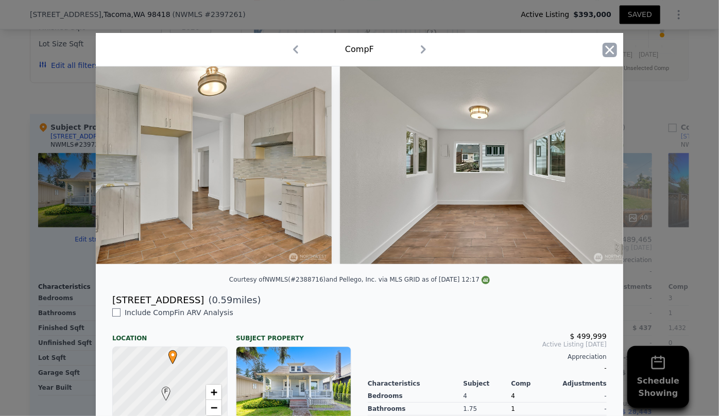
click at [608, 47] on icon "button" at bounding box center [609, 49] width 9 height 9
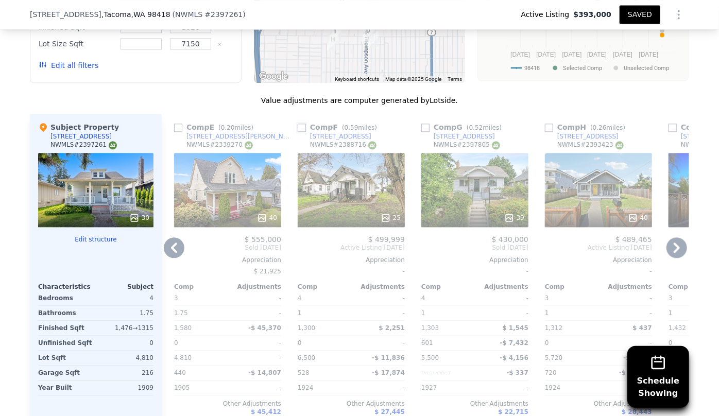
click at [302, 131] on input "checkbox" at bounding box center [302, 128] width 8 height 8
checkbox input "true"
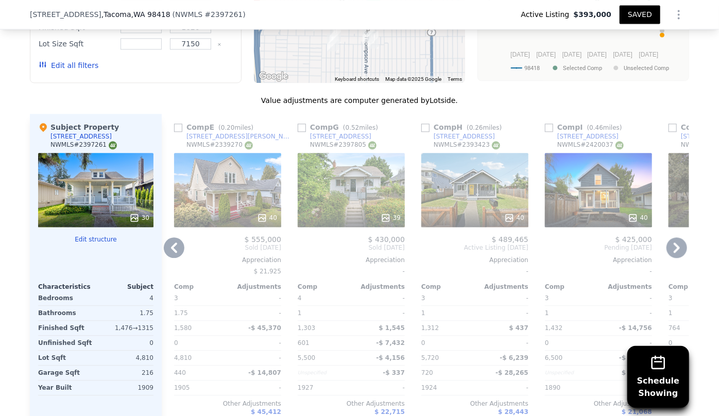
click at [425, 137] on link "3628 S Sheridan Ave" at bounding box center [458, 136] width 74 height 8
click at [421, 132] on input "checkbox" at bounding box center [425, 128] width 8 height 8
checkbox input "true"
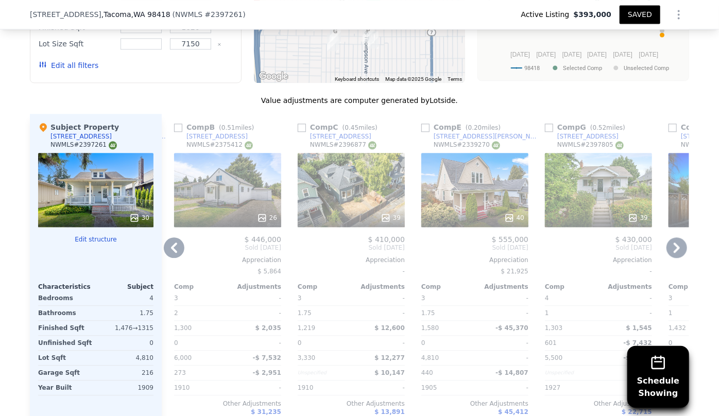
click at [676, 249] on icon at bounding box center [676, 247] width 21 height 21
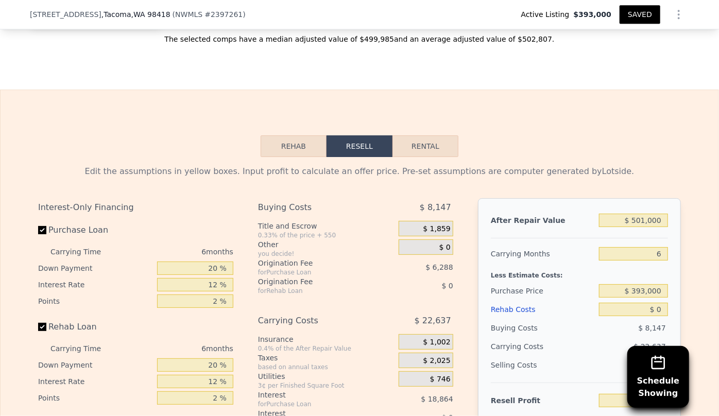
scroll to position [1634, 0]
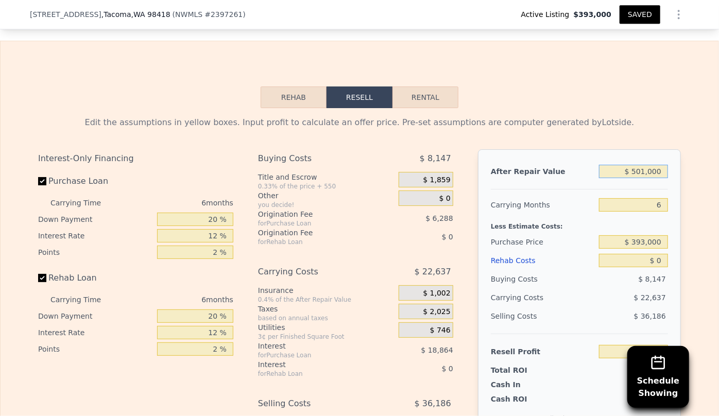
click at [647, 178] on input "$ 501,000" at bounding box center [633, 171] width 69 height 13
type input "$ 500,000"
type input "$ 40,103"
type input "$ 500,000"
click at [654, 233] on div "Less Estimate Costs:" at bounding box center [579, 223] width 177 height 19
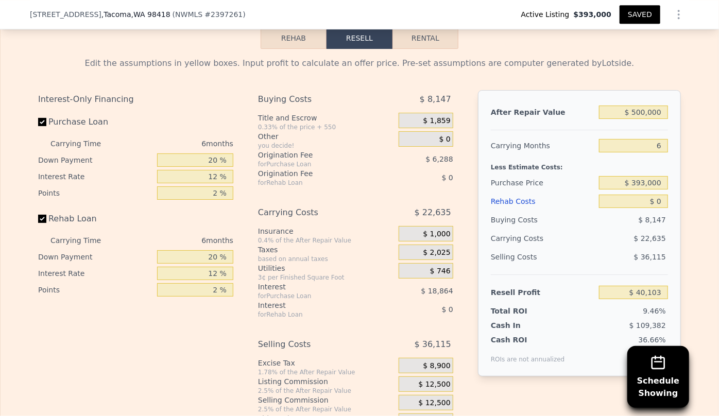
scroll to position [1728, 0]
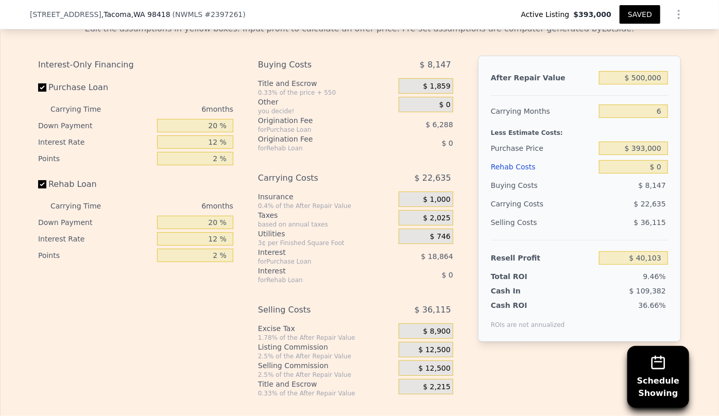
click at [516, 176] on div "Rehab Costs" at bounding box center [543, 167] width 104 height 19
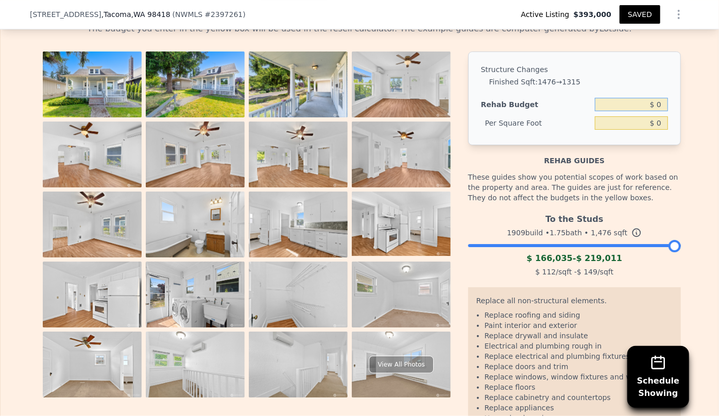
click at [654, 111] on input "$ 0" at bounding box center [631, 104] width 73 height 13
type input "$ 80,000"
click at [649, 130] on input "$ 54.20" at bounding box center [631, 122] width 73 height 13
type input "$ 60.20"
click at [647, 160] on div "Rehab guides" at bounding box center [574, 155] width 213 height 21
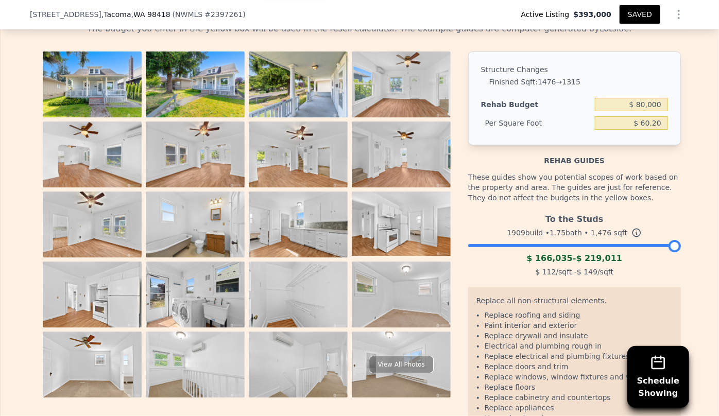
type input "$ 88,855"
type input "$ 60.20"
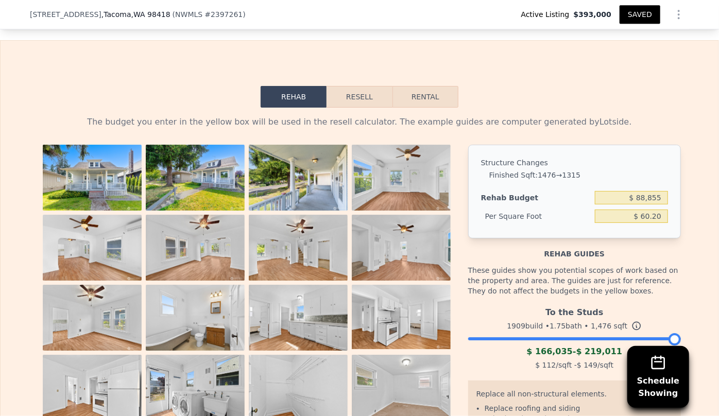
scroll to position [1634, 0]
click at [364, 108] on button "Resell" at bounding box center [358, 97] width 65 height 22
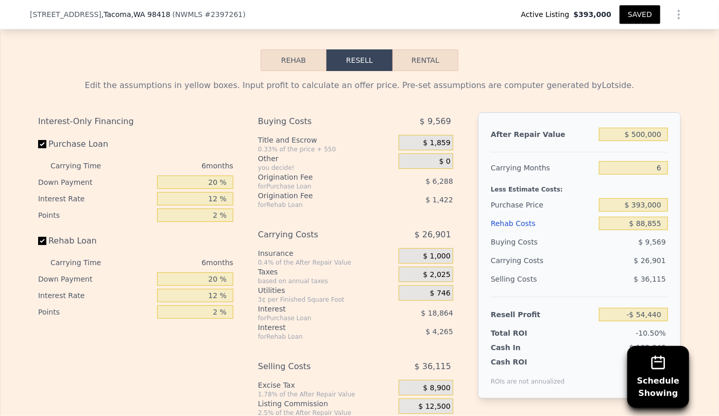
scroll to position [1728, 0]
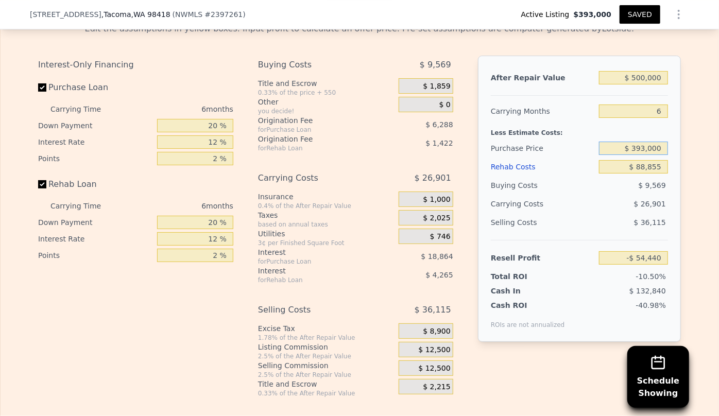
click at [643, 155] on input "$ 393,000" at bounding box center [633, 148] width 69 height 13
type input "$ 300,000"
type input "$ 44,822"
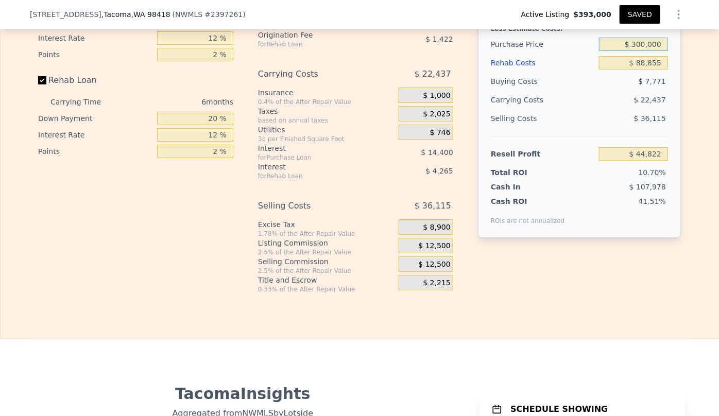
scroll to position [1868, 0]
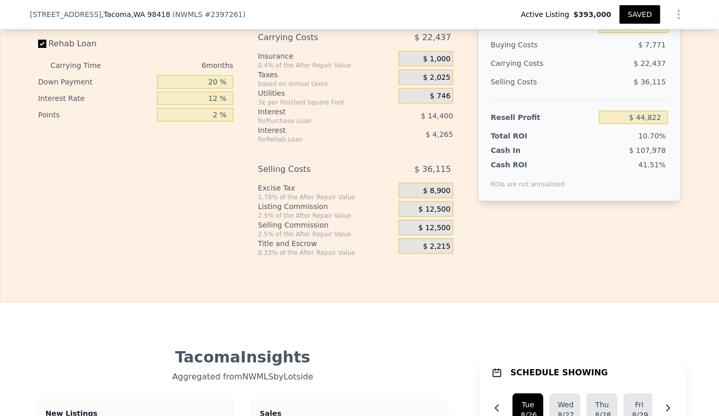
click at [407, 235] on div "$ 12,500" at bounding box center [425, 227] width 55 height 15
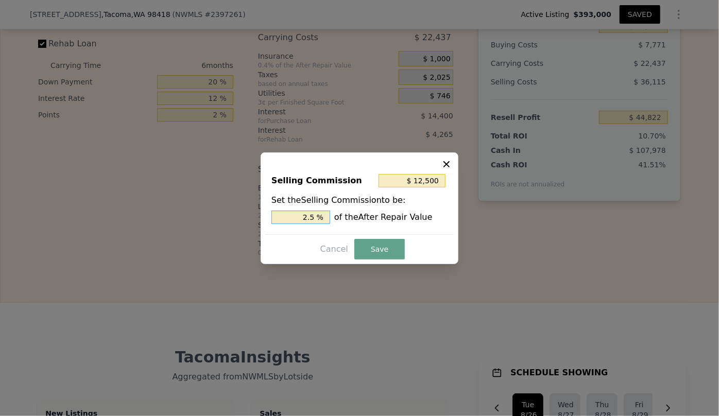
click at [308, 216] on input "2.5 %" at bounding box center [300, 217] width 59 height 13
type input "$ 2,500"
type input ".5 %"
type input "$ 7,500"
type input "1.5 %"
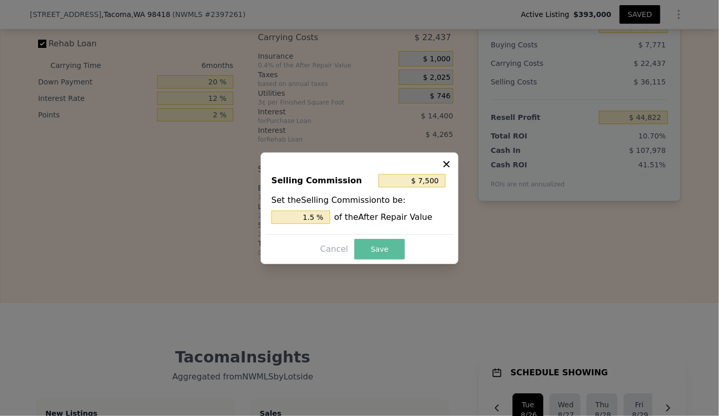
click at [389, 251] on button "Save" at bounding box center [379, 249] width 50 height 21
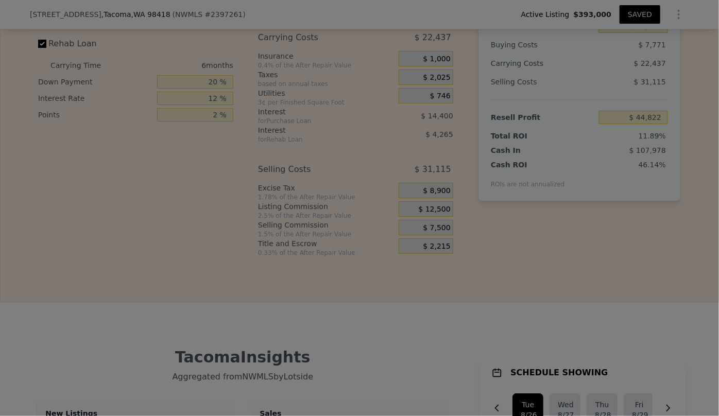
type input "$ 49,822"
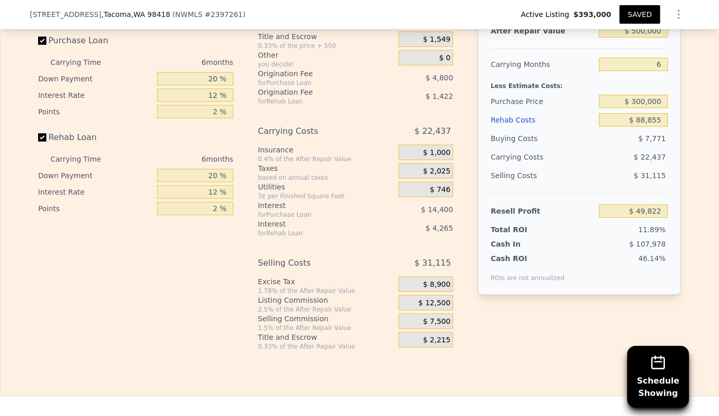
scroll to position [1728, 0]
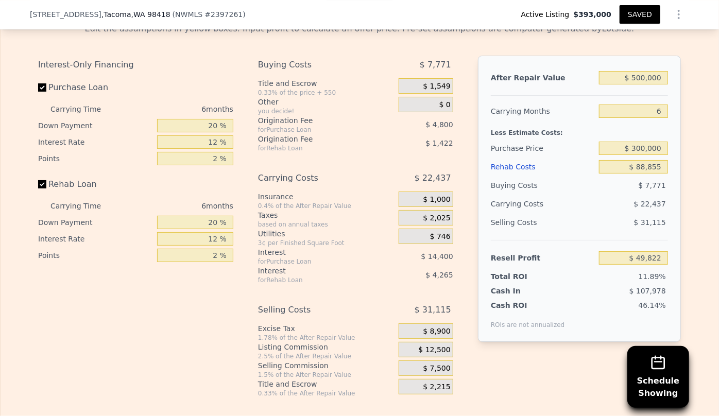
click at [491, 176] on div "Rehab Costs" at bounding box center [543, 167] width 104 height 19
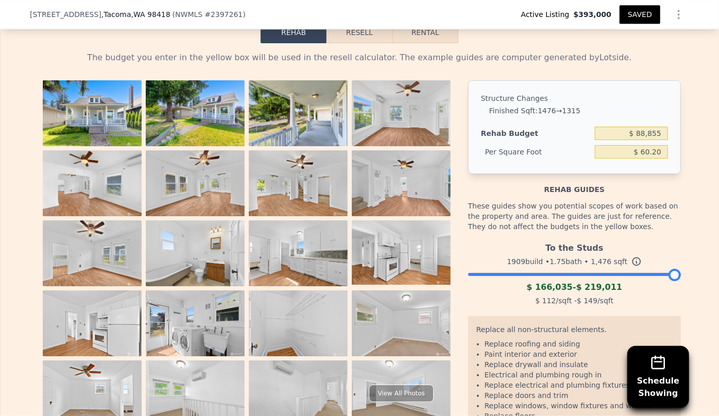
scroll to position [1681, 0]
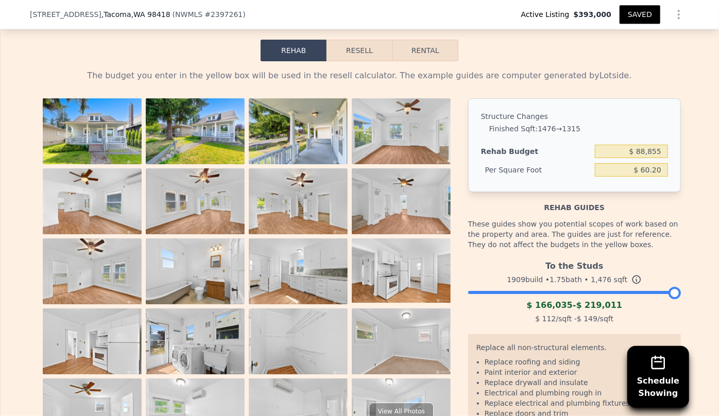
click at [649, 16] on button "SAVED" at bounding box center [639, 14] width 41 height 19
click at [634, 18] on button "SAVED" at bounding box center [639, 14] width 41 height 19
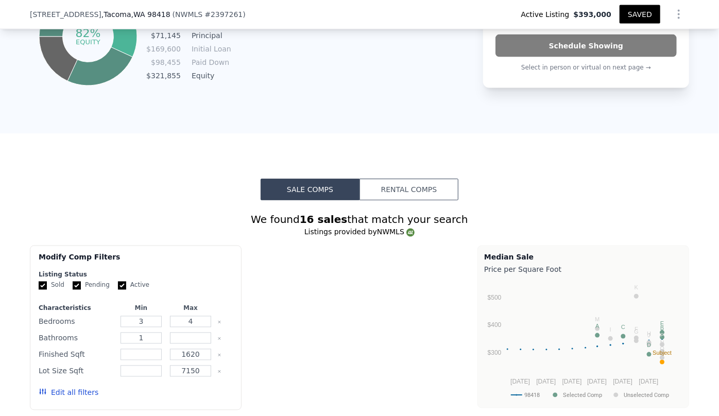
scroll to position [551, 0]
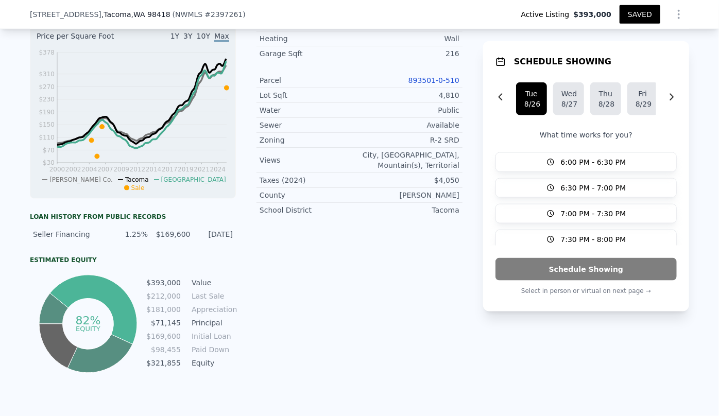
type input "2.25"
type input "764"
type input "1700"
type input "3003"
type input "6500"
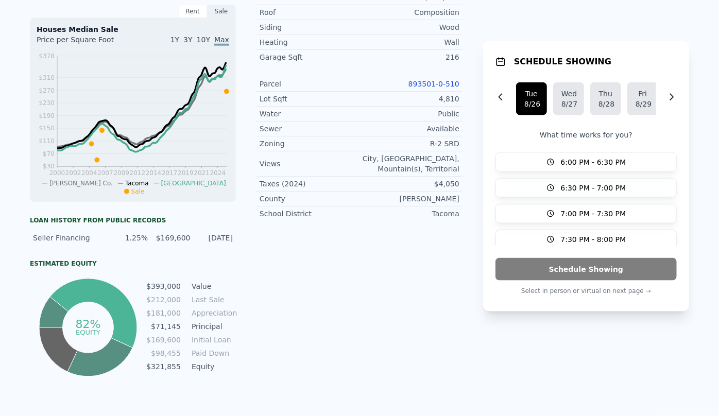
scroll to position [0, 0]
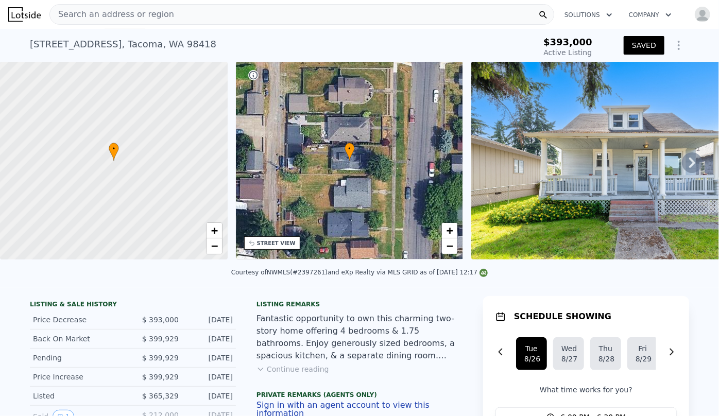
click at [174, 16] on div "Search an address or region" at bounding box center [301, 14] width 504 height 21
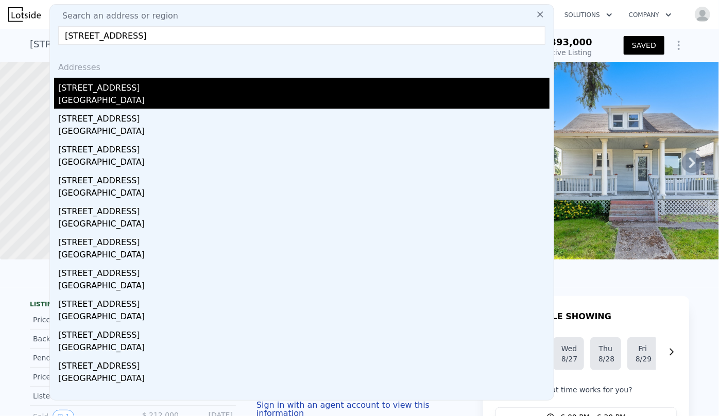
type input "31078 9th Ave S, Federal Way, WA 98003"
click at [107, 81] on div "31078 9th Ave S" at bounding box center [303, 86] width 491 height 16
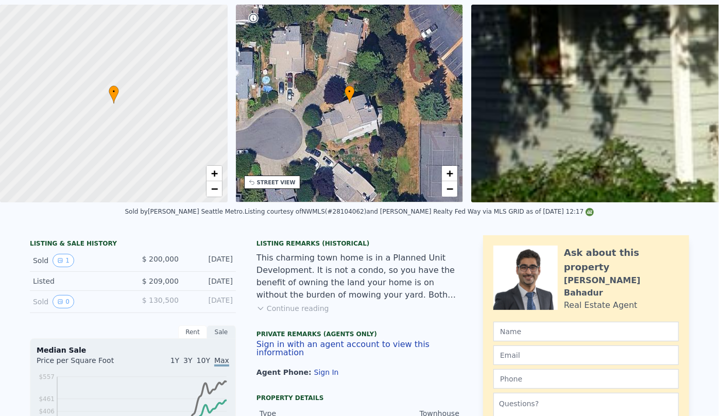
scroll to position [4, 0]
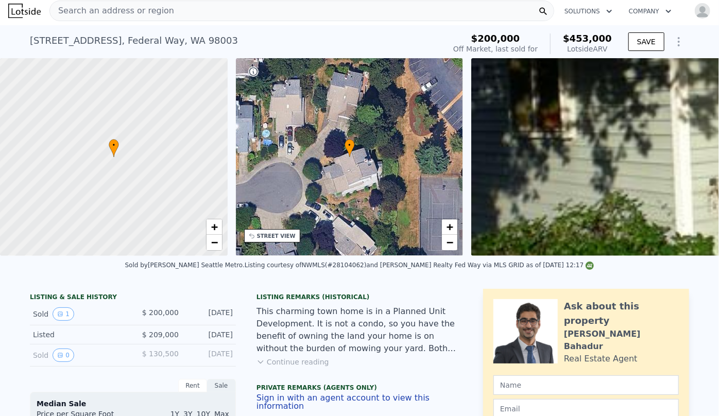
click at [126, 11] on span "Search an address or region" at bounding box center [112, 11] width 124 height 12
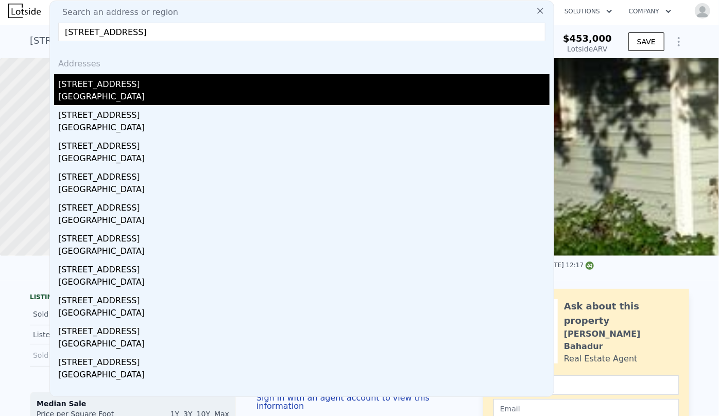
type input "31078 9th Ave S, Federal Way, WA 98003"
click at [118, 91] on div "Federal Way, WA 98003" at bounding box center [303, 98] width 491 height 14
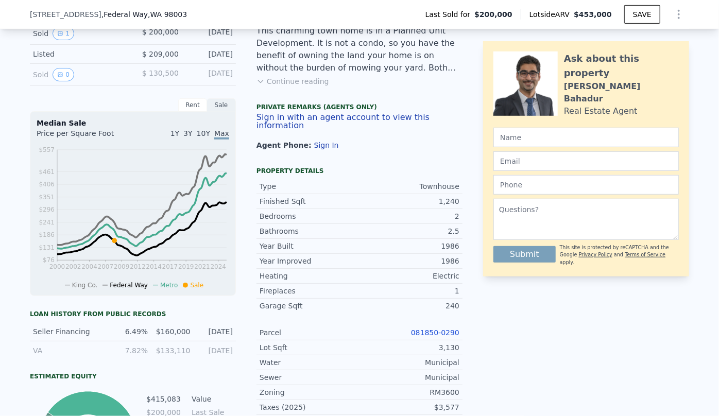
scroll to position [515, 0]
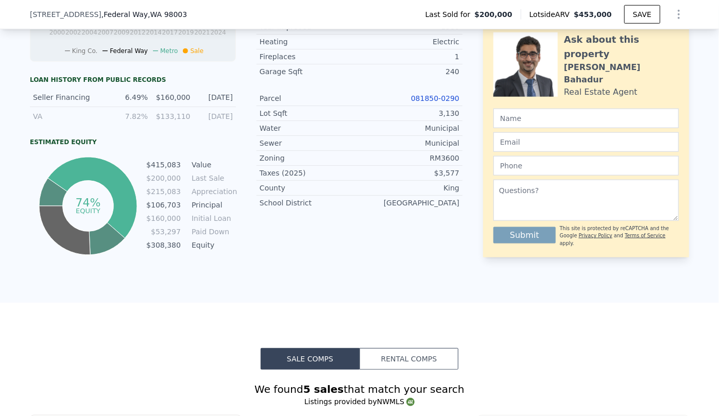
click at [439, 92] on div "Parcel 081850-0290" at bounding box center [359, 98] width 206 height 15
click at [440, 97] on link "081850-0290" at bounding box center [435, 98] width 48 height 8
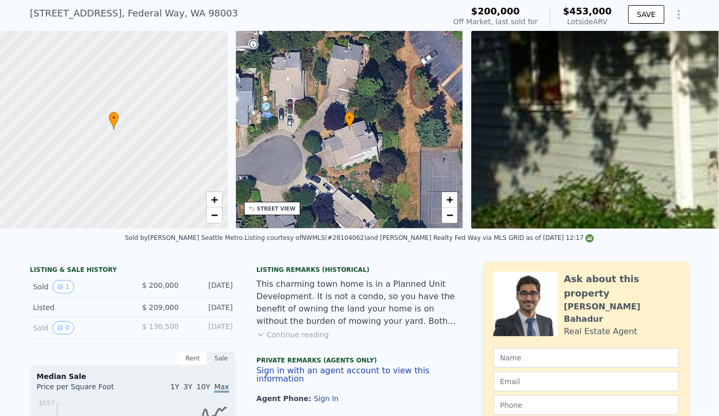
scroll to position [4, 0]
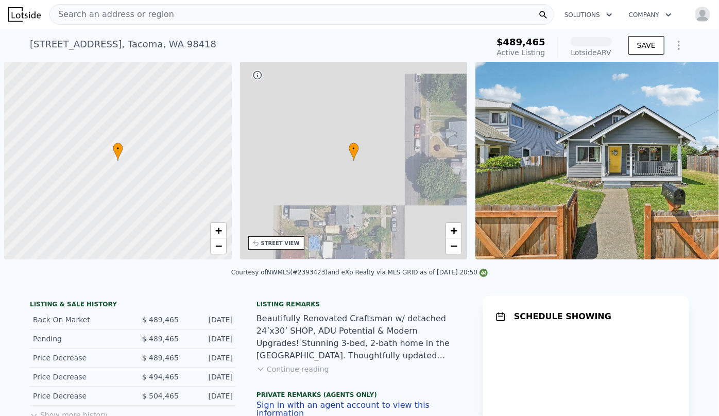
scroll to position [0, 4]
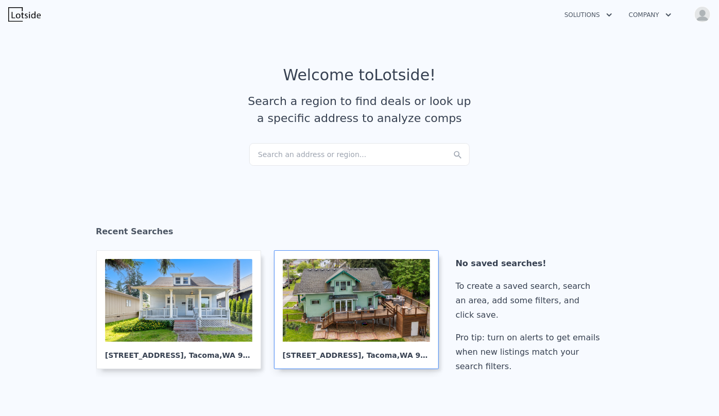
click at [375, 314] on div at bounding box center [356, 300] width 147 height 83
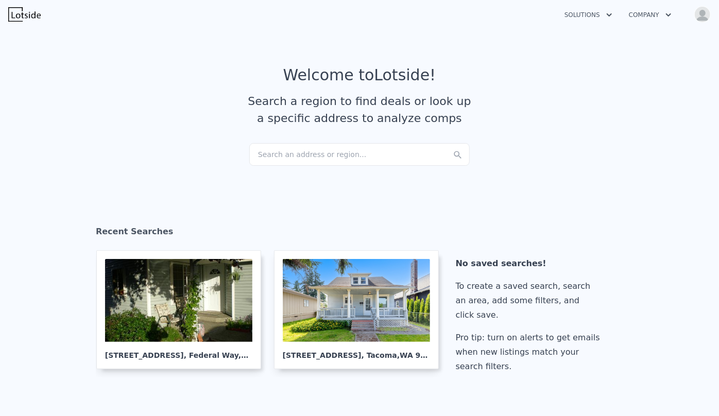
click at [283, 126] on div "Search a region to find deals or look up a specific address to analyze comps" at bounding box center [359, 110] width 231 height 34
click at [293, 150] on div "Search an address or region..." at bounding box center [359, 154] width 220 height 23
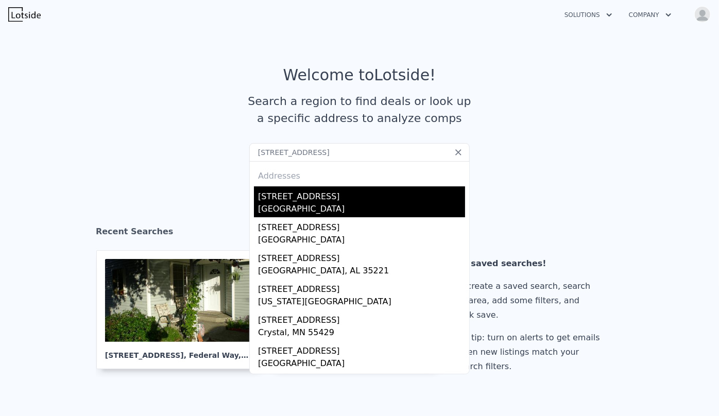
type input "5116 54th st w"
click at [309, 194] on div "[STREET_ADDRESS]" at bounding box center [361, 194] width 207 height 16
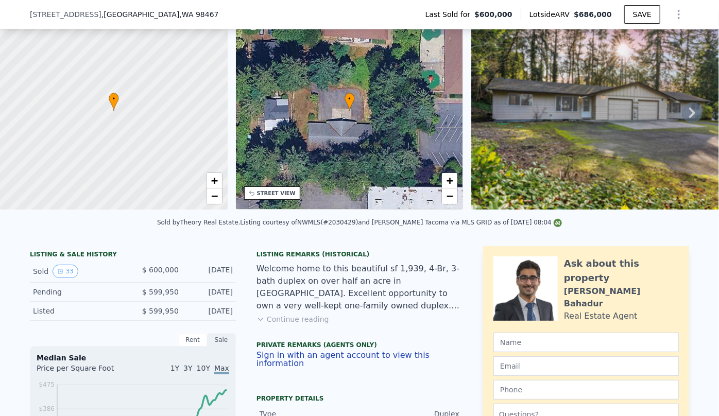
scroll to position [324, 0]
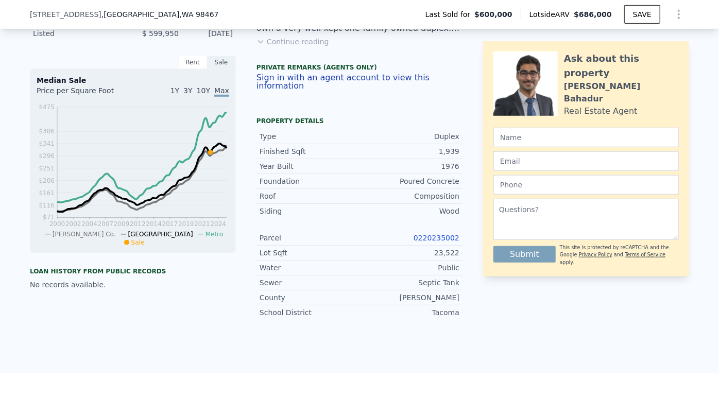
click at [439, 241] on link "0220235002" at bounding box center [436, 238] width 46 height 8
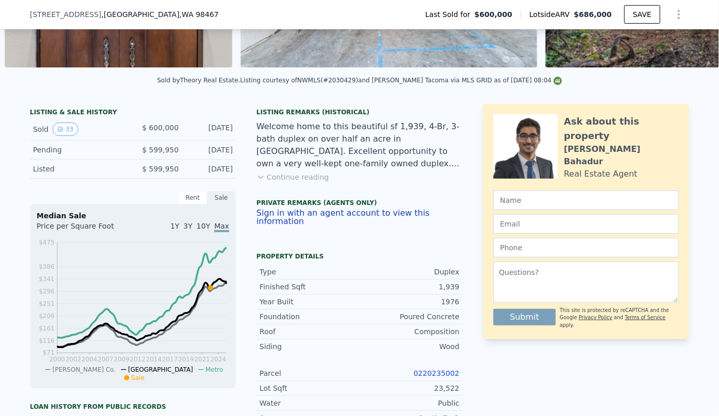
scroll to position [230, 0]
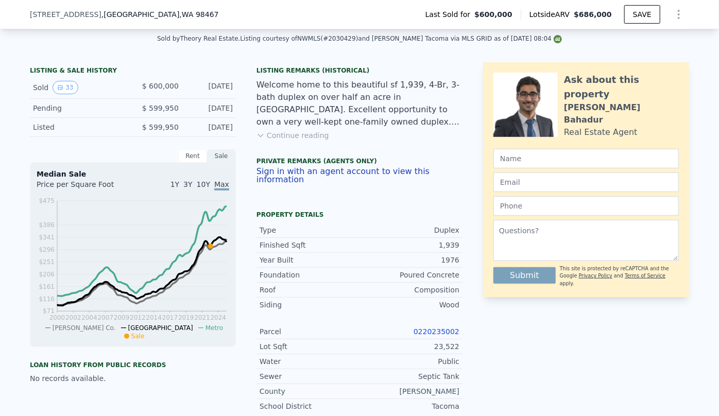
click at [284, 139] on button "Continue reading" at bounding box center [292, 135] width 73 height 10
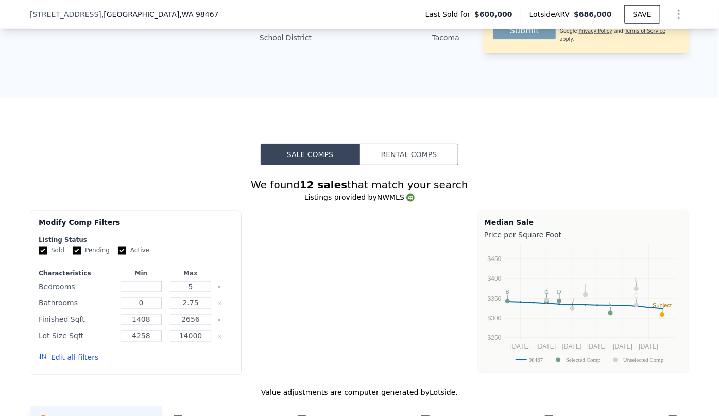
scroll to position [698, 0]
click at [409, 143] on button "Rental Comps" at bounding box center [408, 154] width 99 height 22
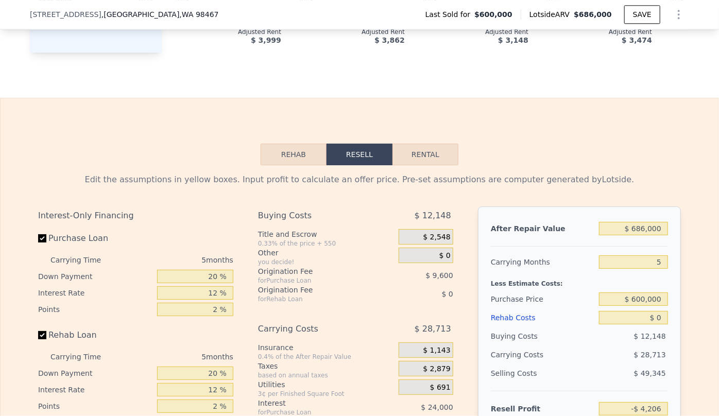
scroll to position [1353, 0]
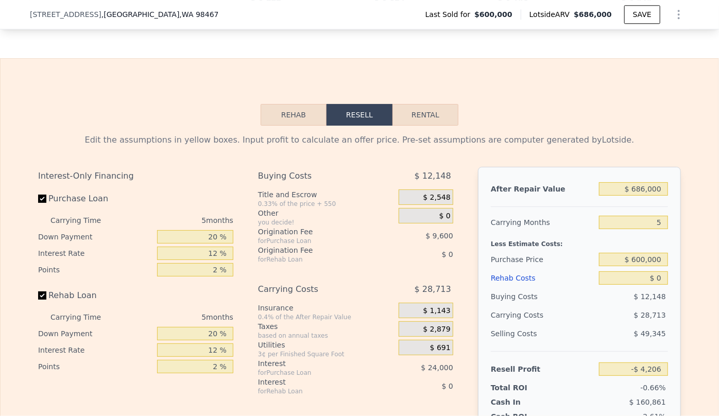
click at [438, 104] on button "Rental" at bounding box center [425, 115] width 66 height 22
select select "30"
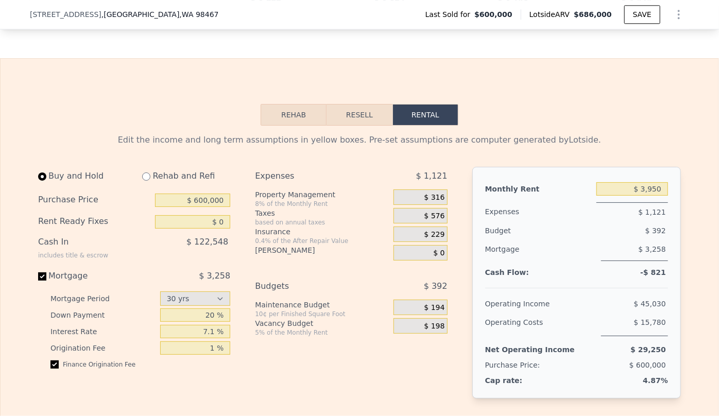
click at [353, 104] on button "Resell" at bounding box center [358, 115] width 65 height 22
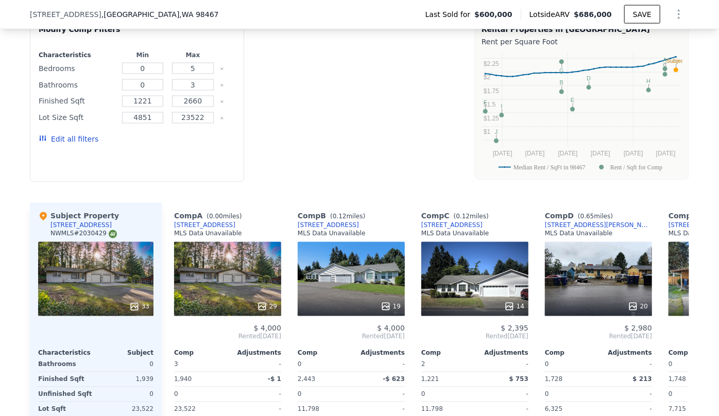
scroll to position [885, 0]
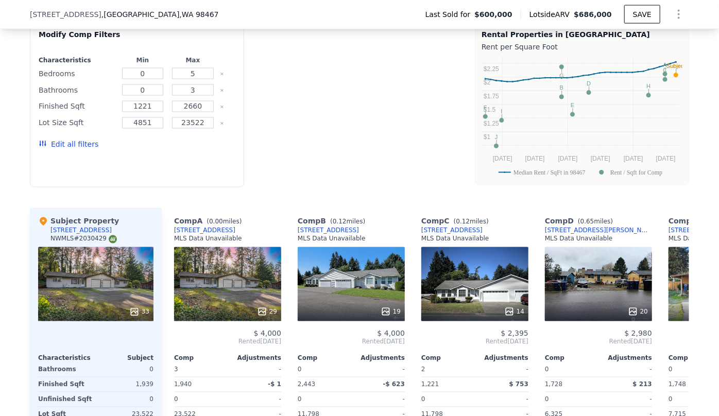
click at [58, 140] on button "Edit all filters" at bounding box center [69, 145] width 60 height 10
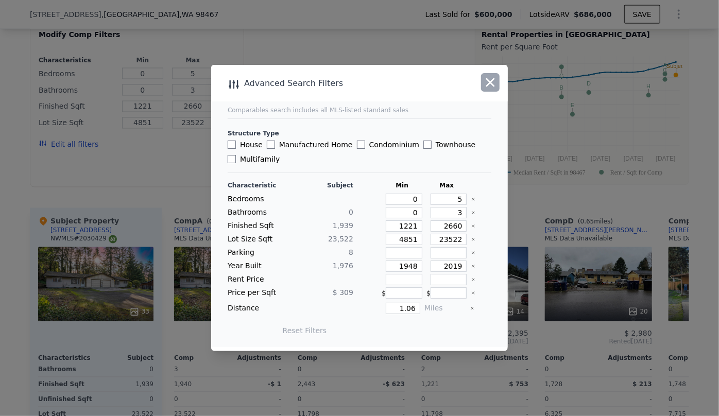
click at [497, 78] on icon "button" at bounding box center [490, 82] width 14 height 14
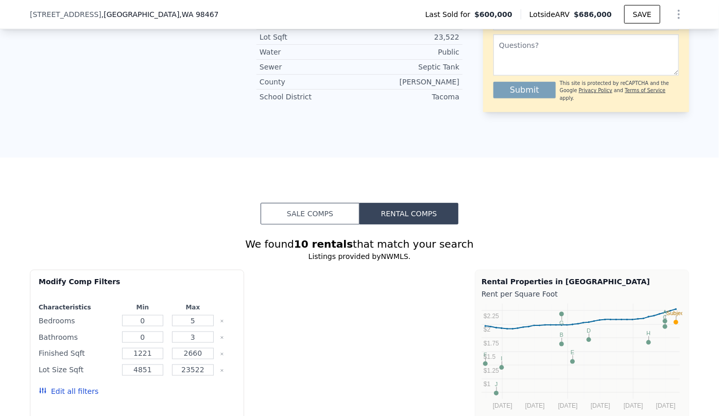
scroll to position [558, 0]
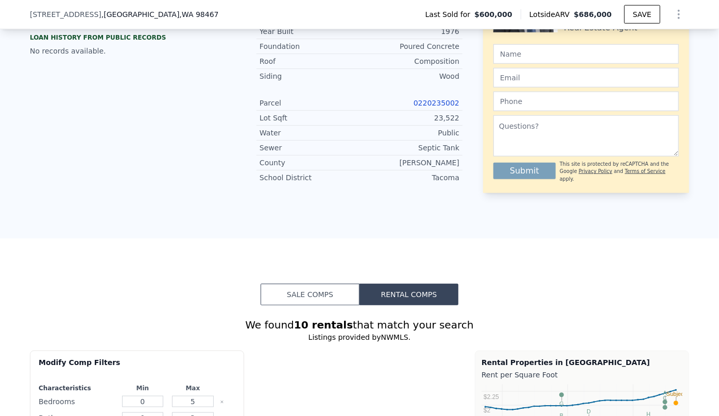
click at [325, 284] on button "Sale Comps" at bounding box center [309, 295] width 99 height 22
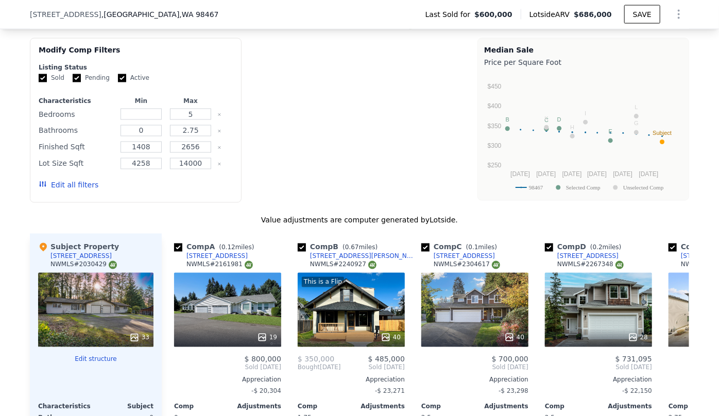
scroll to position [885, 0]
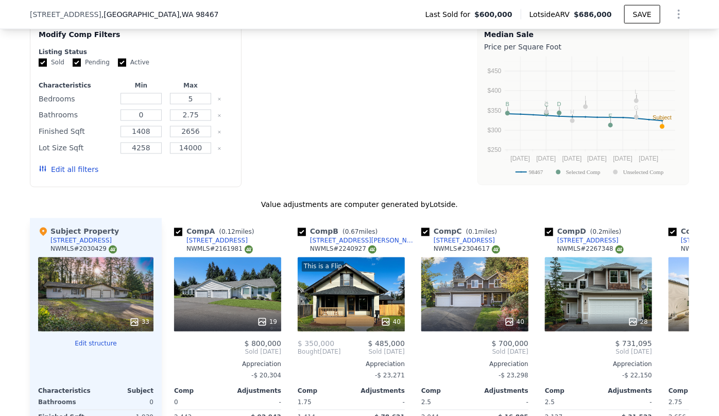
click at [49, 165] on button "Edit all filters" at bounding box center [69, 170] width 60 height 10
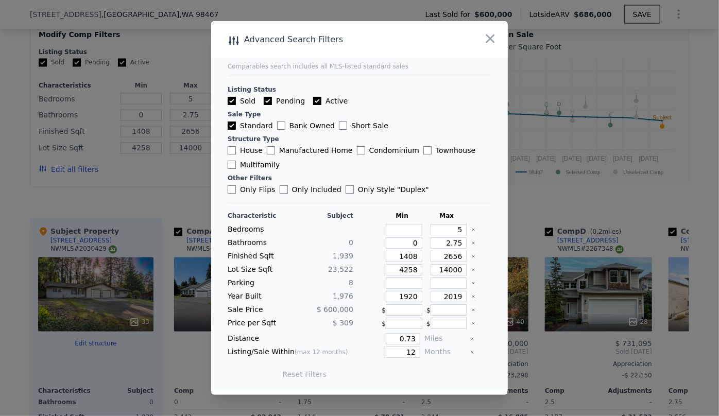
click at [245, 162] on label "Multifamily" at bounding box center [254, 165] width 52 height 10
click at [236, 162] on input "Multifamily" at bounding box center [232, 165] width 8 height 8
checkbox input "true"
drag, startPoint x: 456, startPoint y: 230, endPoint x: 405, endPoint y: 236, distance: 51.9
click at [405, 236] on div "Characteristic Subject Min Max Bedrooms 5 Bathrooms 0 0 2.75 Finished Sqft 1,93…" at bounding box center [360, 300] width 264 height 177
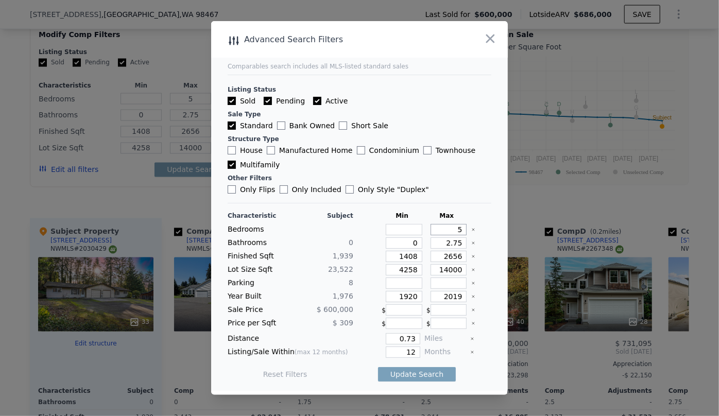
type input "4"
drag, startPoint x: 457, startPoint y: 243, endPoint x: 430, endPoint y: 247, distance: 27.5
click at [430, 247] on input "2.75" at bounding box center [448, 242] width 37 height 11
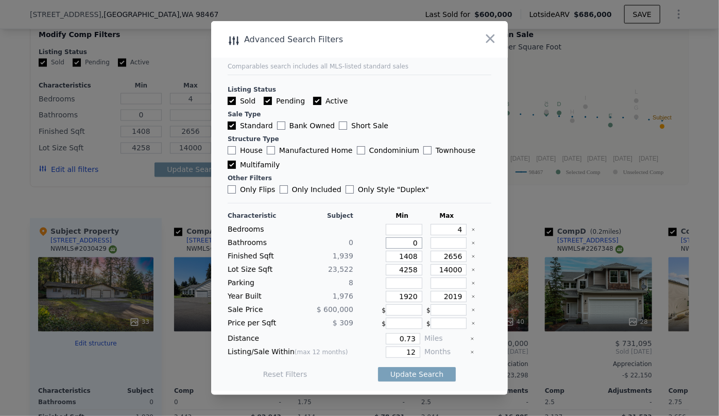
drag, startPoint x: 416, startPoint y: 245, endPoint x: 338, endPoint y: 251, distance: 78.0
click at [338, 251] on div "Characteristic Subject Min Max Bedrooms 4 Bathrooms 0 0 Finished Sqft 1,939 140…" at bounding box center [360, 300] width 264 height 177
type input "2"
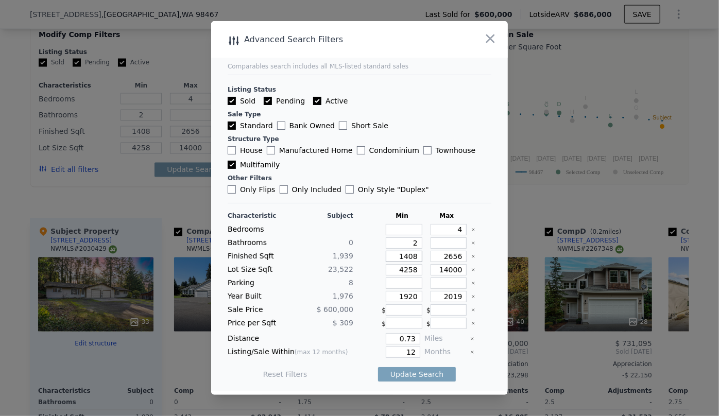
drag, startPoint x: 412, startPoint y: 254, endPoint x: 365, endPoint y: 260, distance: 47.3
click at [366, 259] on div "Finished Sqft 1,939 1408 2656" at bounding box center [360, 256] width 264 height 11
drag, startPoint x: 413, startPoint y: 272, endPoint x: 330, endPoint y: 277, distance: 82.5
click at [330, 277] on div "Characteristic Subject Min Max Bedrooms 4 Bathrooms 0 2 Finished Sqft 1,939 265…" at bounding box center [360, 300] width 264 height 177
drag, startPoint x: 412, startPoint y: 295, endPoint x: 359, endPoint y: 304, distance: 53.7
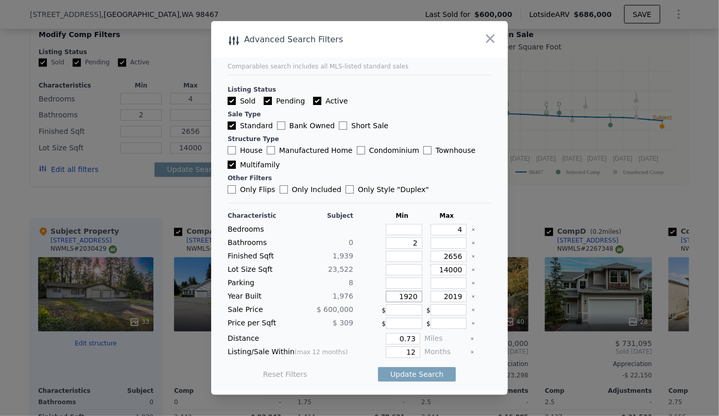
click at [361, 305] on div "Characteristic Subject Min Max Bedrooms 4 Bathrooms 0 2 Finished Sqft 1,939 265…" at bounding box center [360, 300] width 264 height 177
drag, startPoint x: 454, startPoint y: 295, endPoint x: 398, endPoint y: 306, distance: 57.2
click at [396, 305] on div "Characteristic Subject Min Max Bedrooms 4 Bathrooms 0 2 Finished Sqft 1,939 265…" at bounding box center [360, 300] width 264 height 177
type input "1999"
drag, startPoint x: 409, startPoint y: 340, endPoint x: 360, endPoint y: 339, distance: 48.4
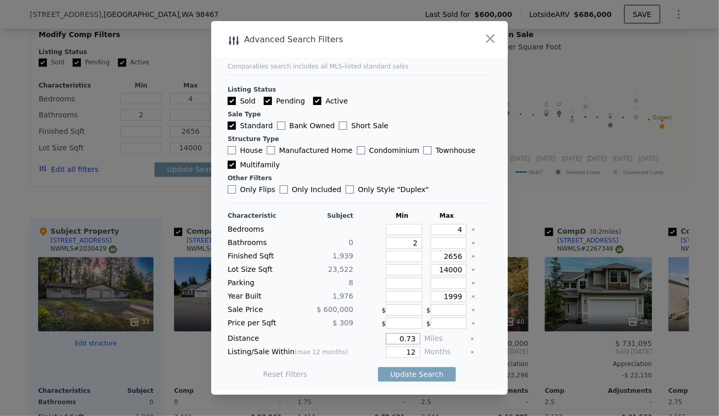
click at [359, 339] on div "0.73" at bounding box center [388, 338] width 63 height 11
type input "1"
drag, startPoint x: 409, startPoint y: 351, endPoint x: 371, endPoint y: 350, distance: 38.1
click at [371, 350] on div "12" at bounding box center [388, 351] width 63 height 11
type input "6"
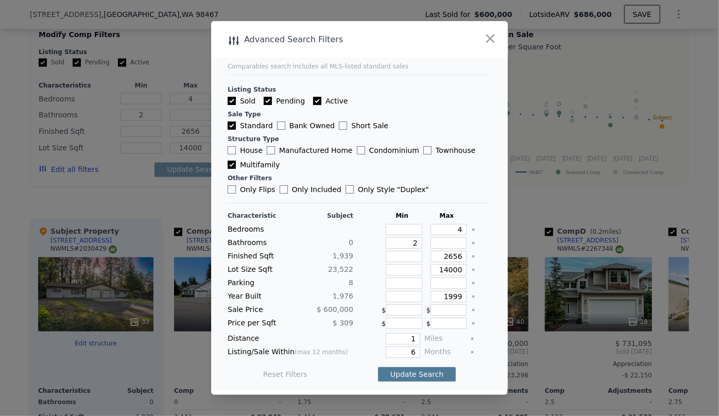
click at [409, 375] on button "Update Search" at bounding box center [417, 374] width 78 height 14
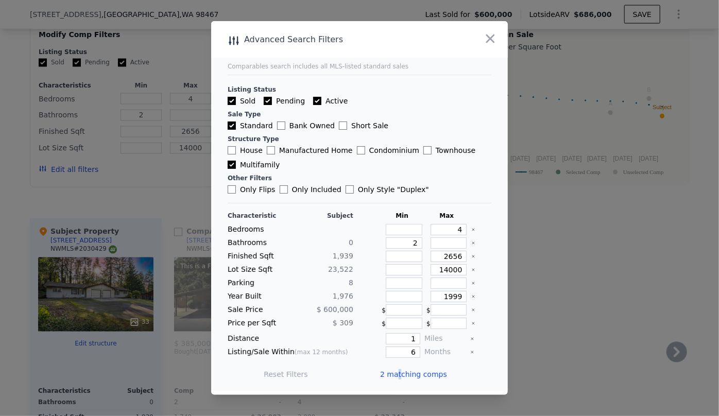
click at [396, 371] on span "2 matching comps" at bounding box center [413, 374] width 67 height 10
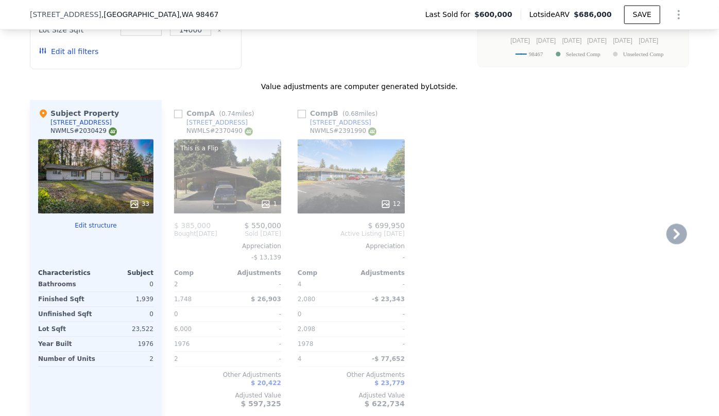
scroll to position [979, 0]
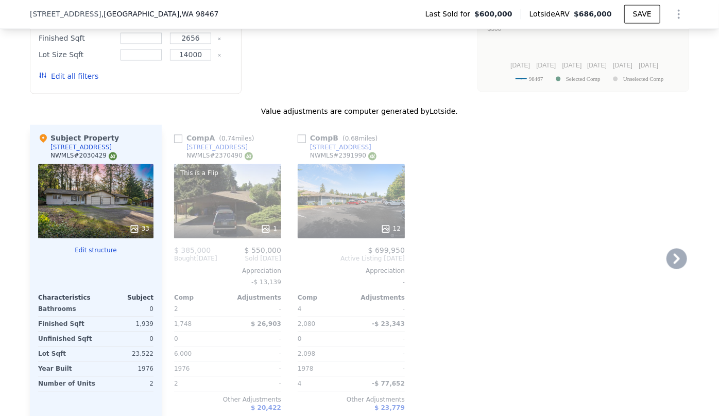
click at [327, 171] on div "12" at bounding box center [351, 201] width 107 height 74
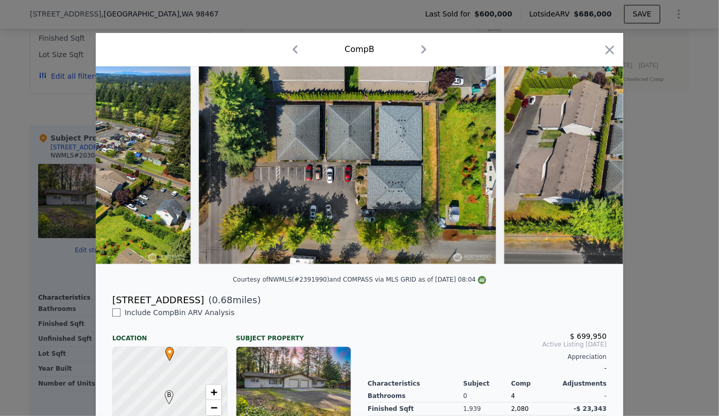
scroll to position [0, 3123]
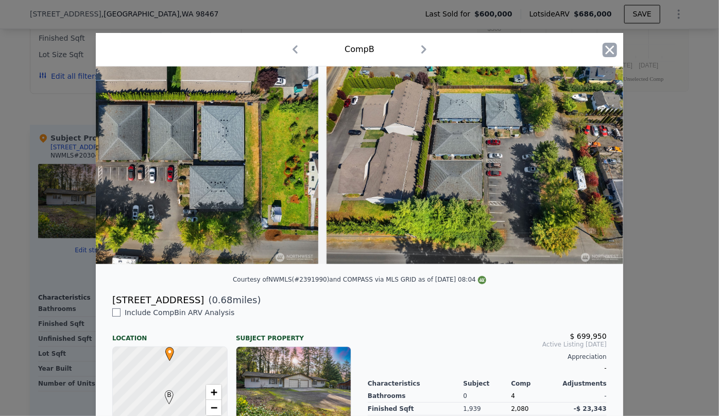
click at [606, 47] on icon "button" at bounding box center [609, 50] width 14 height 14
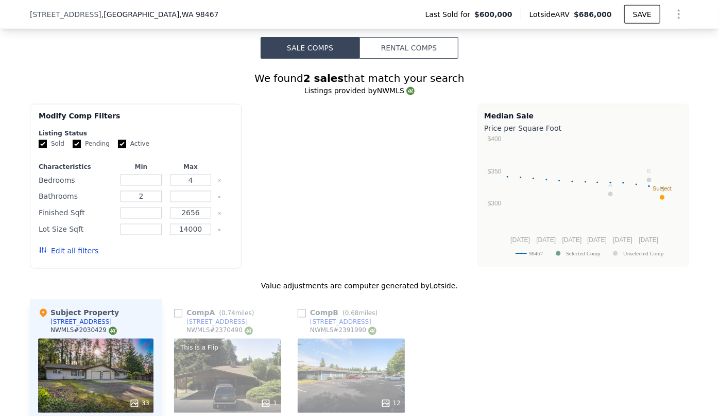
scroll to position [792, 0]
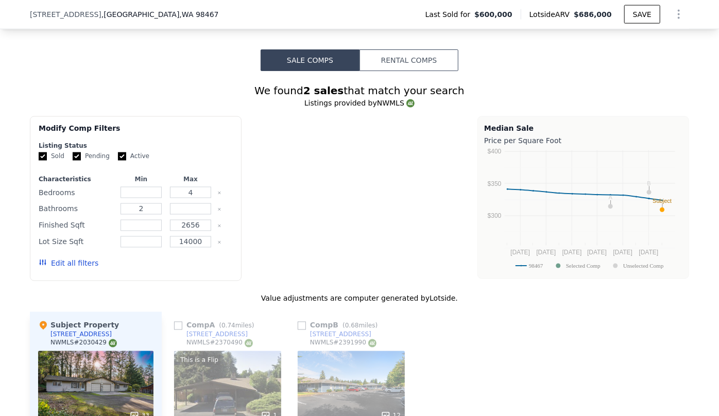
click at [77, 258] on button "Edit all filters" at bounding box center [69, 263] width 60 height 10
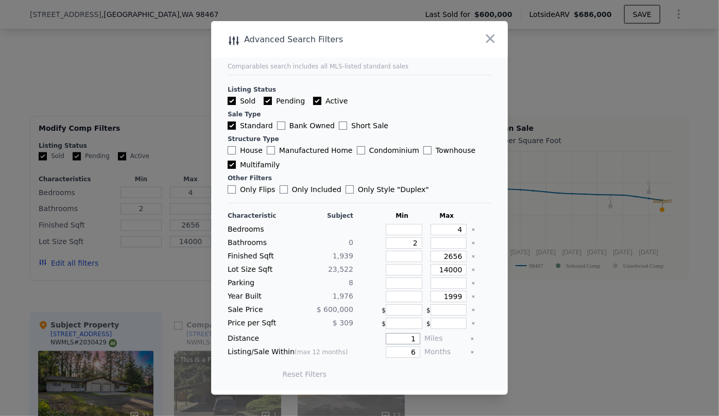
click at [393, 336] on input "1" at bounding box center [403, 338] width 34 height 11
type input "2"
click at [421, 372] on button "Update Search" at bounding box center [417, 374] width 78 height 14
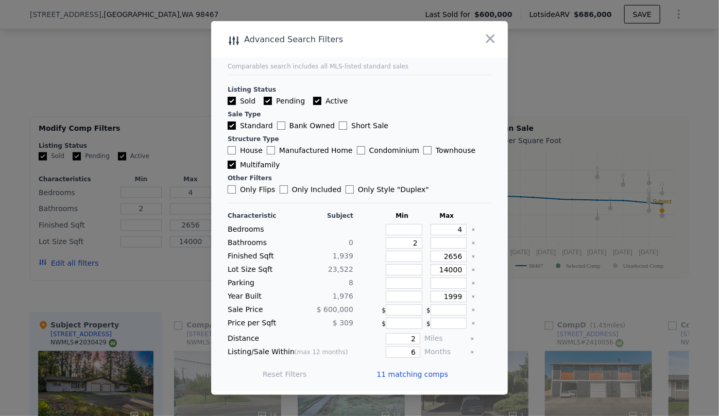
click at [430, 377] on span "11 matching comps" at bounding box center [412, 374] width 72 height 10
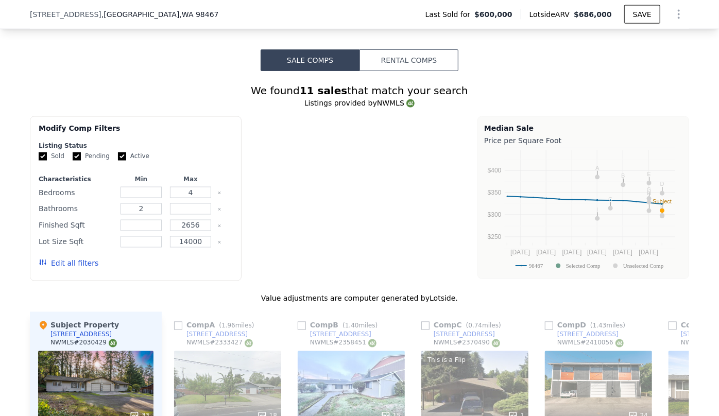
click at [82, 258] on button "Edit all filters" at bounding box center [69, 263] width 60 height 10
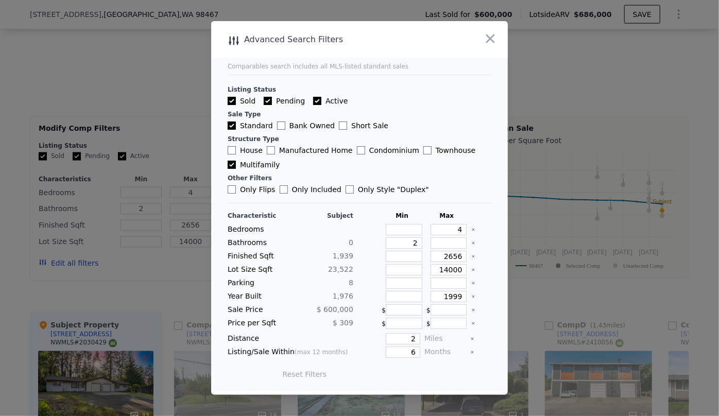
click at [488, 40] on icon "button" at bounding box center [490, 38] width 14 height 14
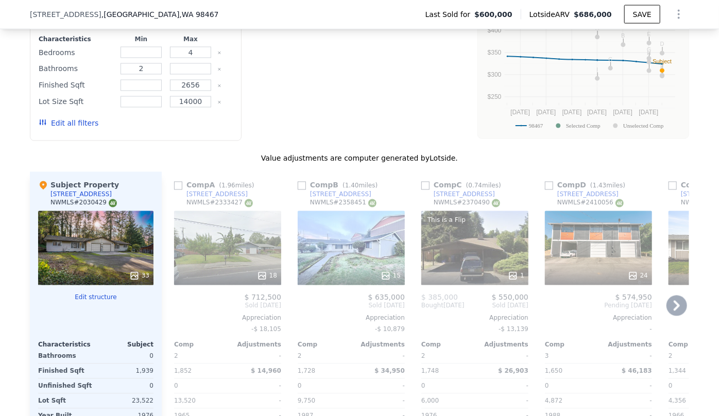
scroll to position [745, 0]
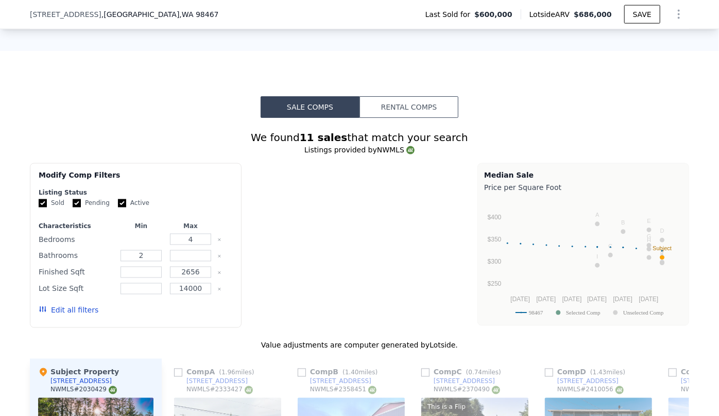
click at [133, 234] on input "number" at bounding box center [140, 239] width 41 height 11
type input "4"
click at [186, 303] on button "Update Search" at bounding box center [193, 310] width 78 height 14
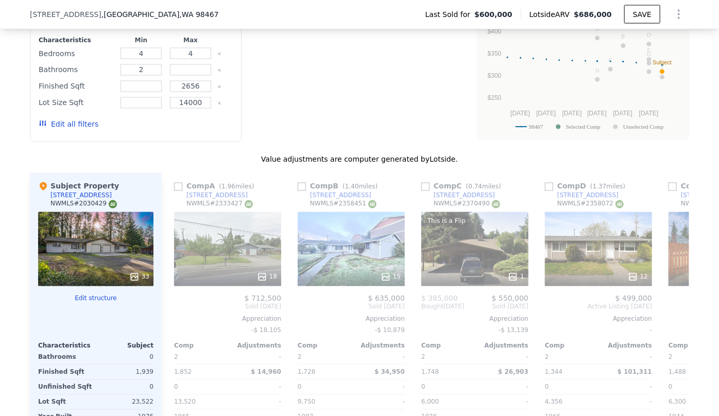
scroll to position [839, 0]
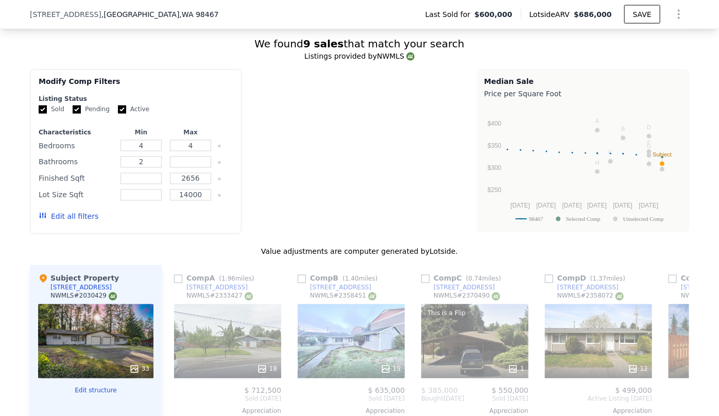
click at [71, 212] on button "Edit all filters" at bounding box center [69, 217] width 60 height 10
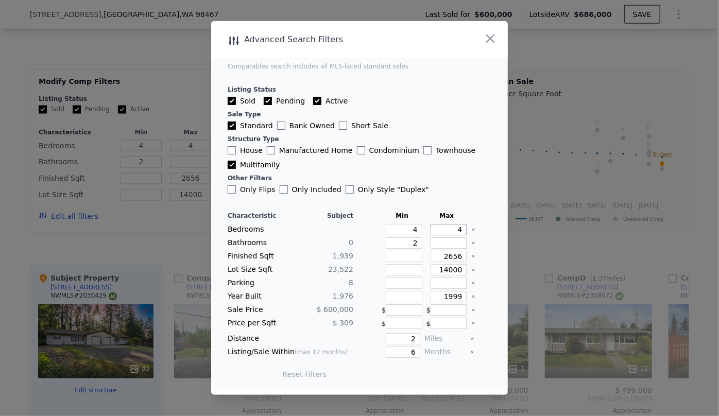
drag, startPoint x: 456, startPoint y: 231, endPoint x: 448, endPoint y: 231, distance: 7.7
click at [449, 231] on input "4" at bounding box center [448, 229] width 37 height 11
type input "5"
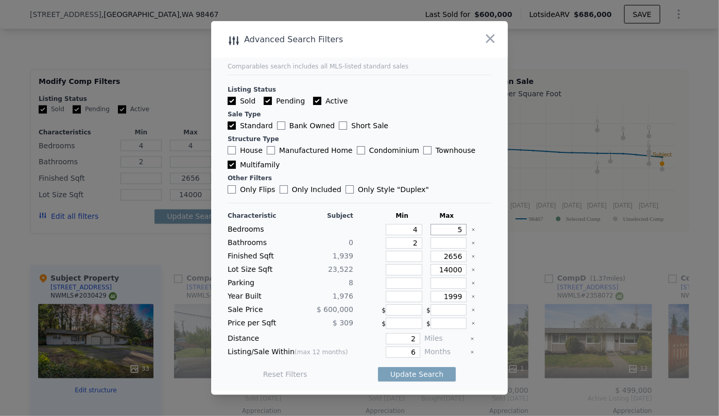
type input "5"
click at [414, 376] on button "Update Search" at bounding box center [417, 374] width 78 height 14
click at [414, 376] on span "9 matching comps" at bounding box center [413, 374] width 67 height 10
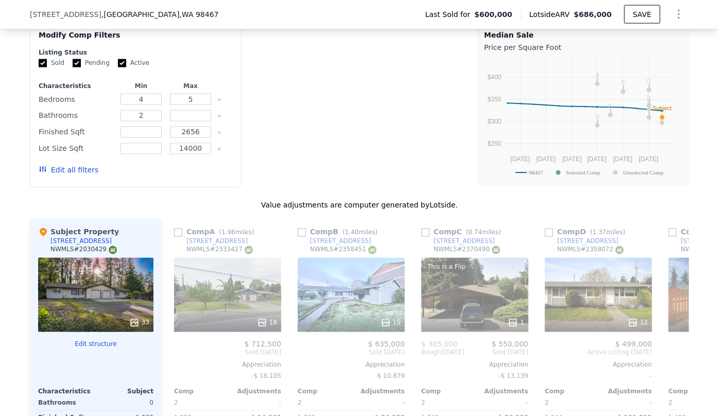
scroll to position [885, 0]
click at [664, 340] on div "Comp E ( 1.74 miles) 3314 S Proctor Street NWMLS # 2396017 23 $ 459,950 Pending…" at bounding box center [721, 376] width 115 height 316
click at [669, 342] on icon at bounding box center [676, 352] width 21 height 21
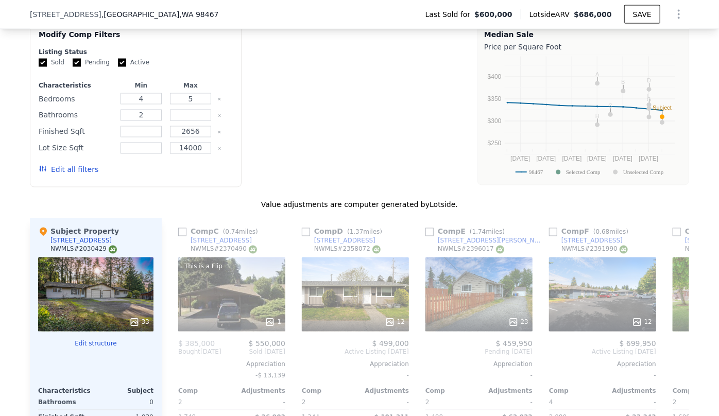
scroll to position [0, 247]
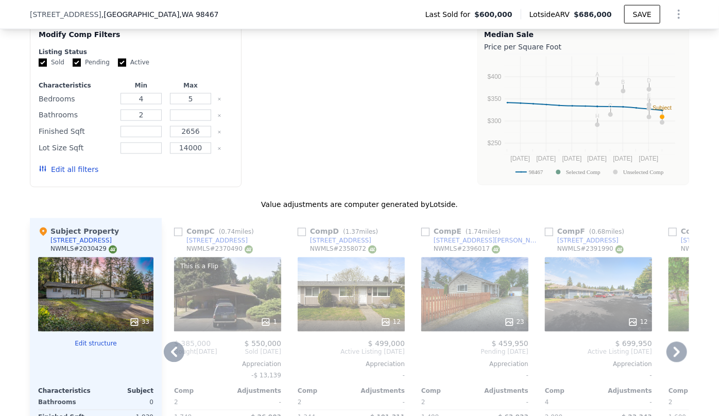
click at [669, 342] on icon at bounding box center [676, 352] width 21 height 21
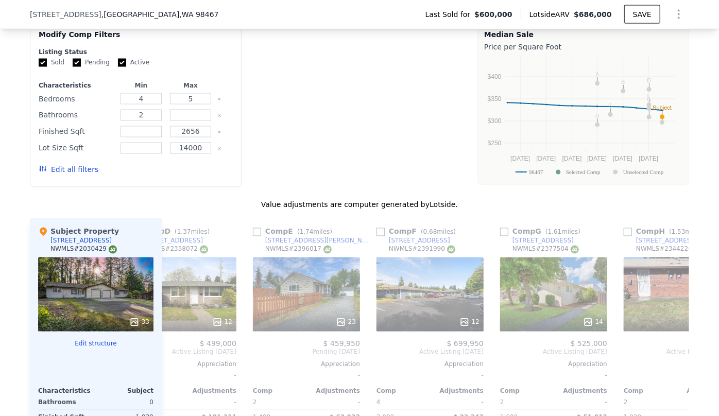
scroll to position [0, 494]
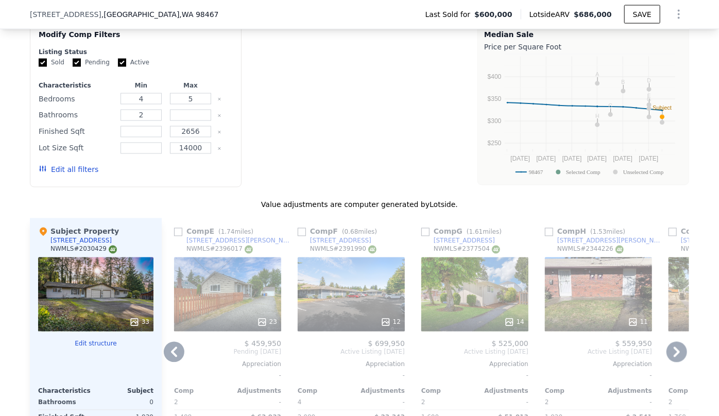
click at [669, 342] on icon at bounding box center [676, 352] width 21 height 21
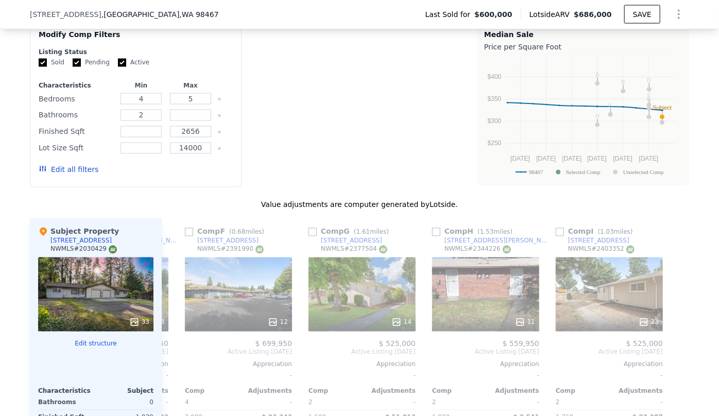
scroll to position [0, 609]
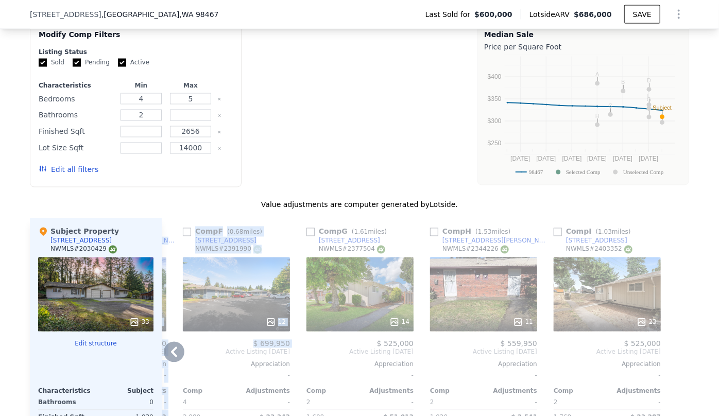
click at [180, 329] on div "Comp A ( 1.96 miles) 4312 Sunset Drive W NWMLS # 2333427 18 $ 712,500 Sold Mar …" at bounding box center [425, 376] width 527 height 316
click at [173, 342] on icon at bounding box center [174, 352] width 21 height 21
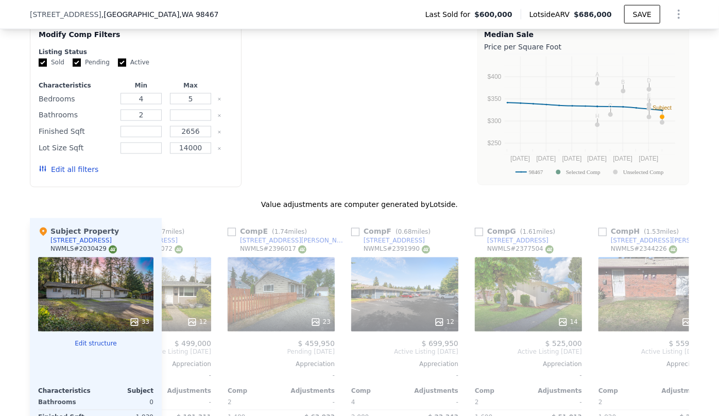
scroll to position [0, 362]
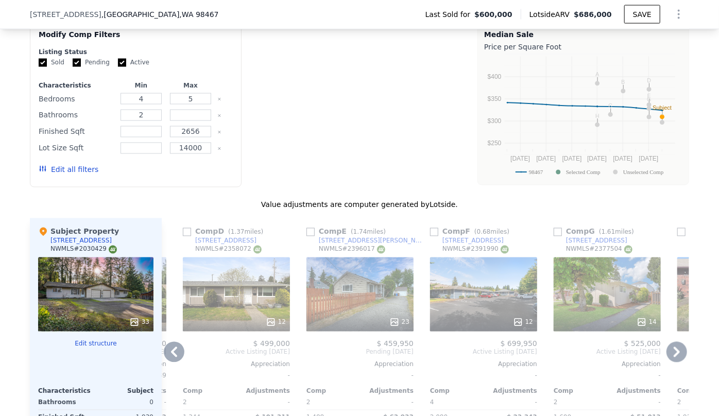
click at [173, 342] on icon at bounding box center [174, 352] width 21 height 21
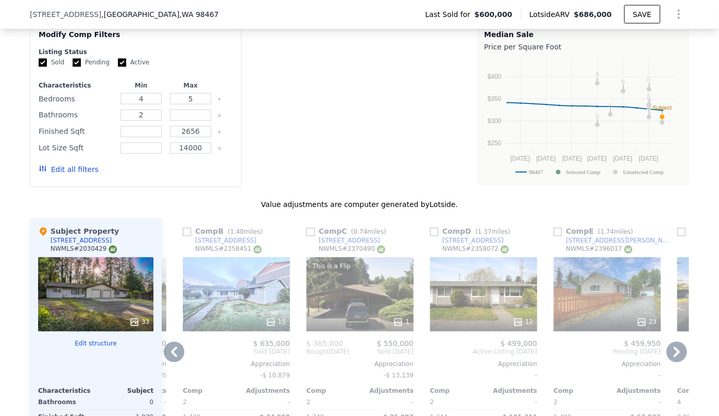
click at [173, 342] on icon at bounding box center [174, 352] width 21 height 21
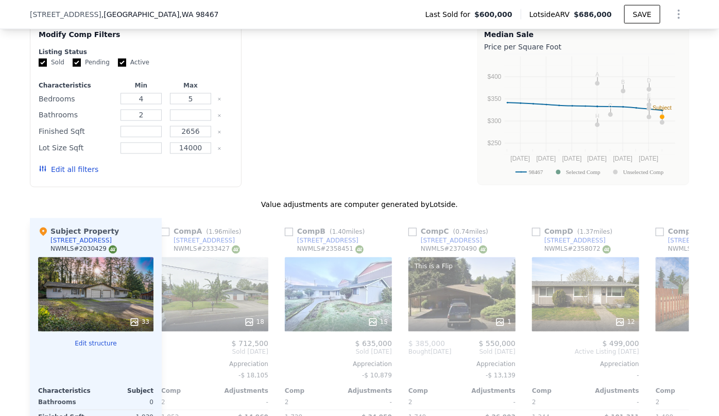
scroll to position [0, 0]
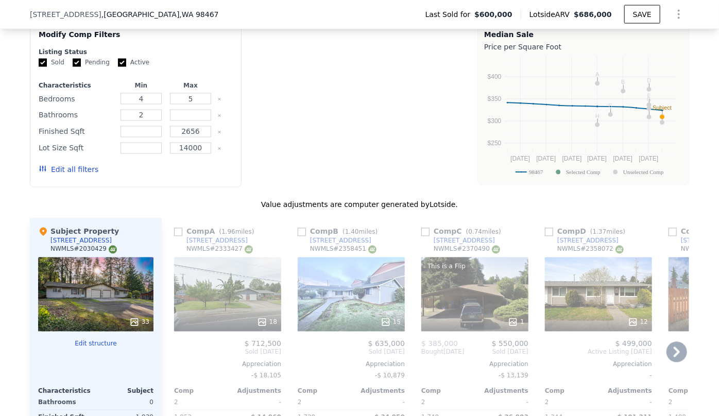
click at [174, 348] on span "Sold Mar 2025" at bounding box center [227, 352] width 107 height 8
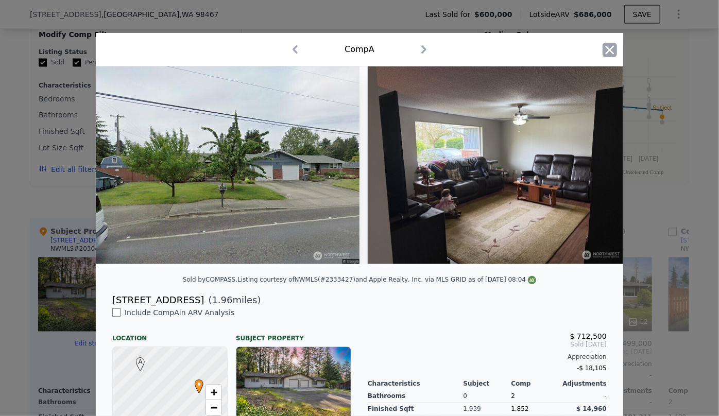
click at [605, 51] on icon "button" at bounding box center [609, 49] width 9 height 9
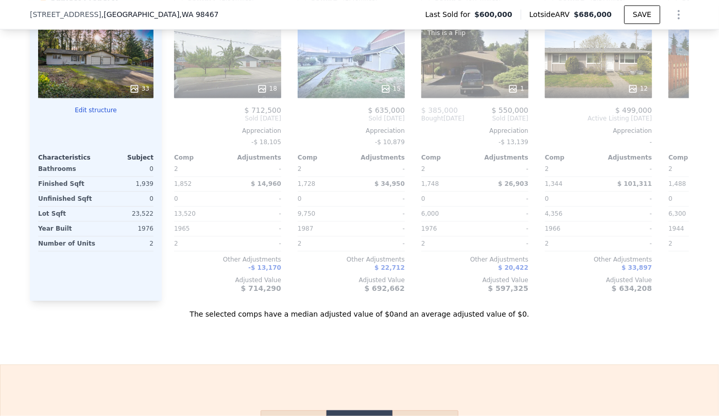
scroll to position [1072, 0]
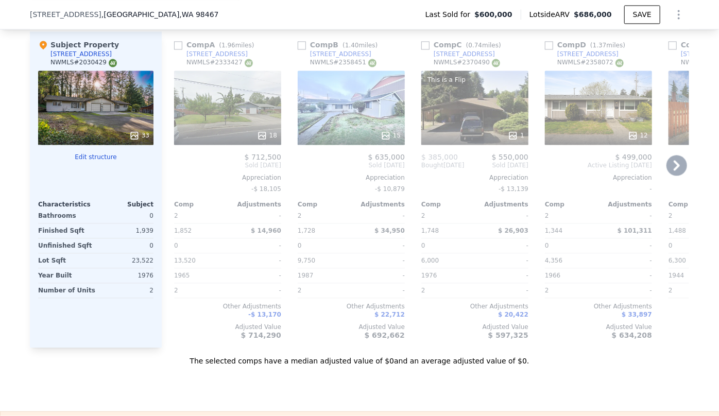
click at [218, 124] on div "Comp A ( 1.96 miles) 4312 Sunset Drive W NWMLS # 2333427 18 $ 712,500 Sold Mar …" at bounding box center [227, 189] width 115 height 316
click at [222, 130] on div "18" at bounding box center [228, 135] width 98 height 10
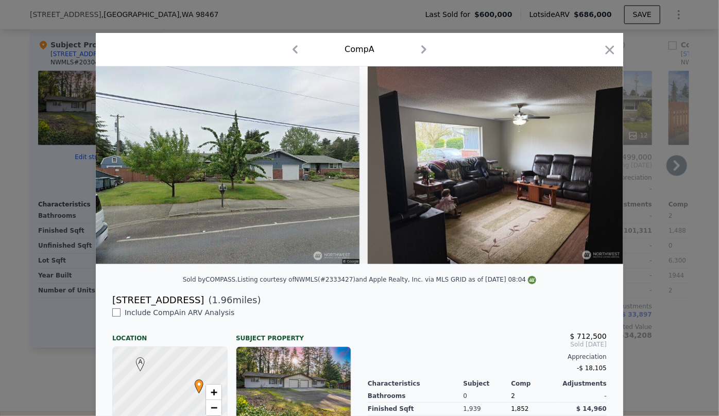
click at [602, 51] on icon "button" at bounding box center [609, 50] width 14 height 14
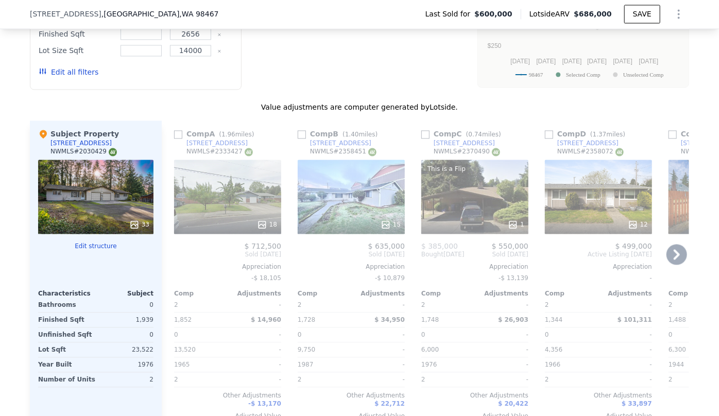
scroll to position [979, 0]
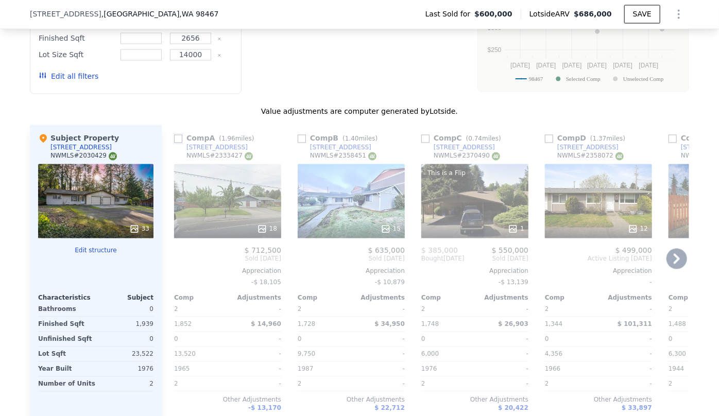
click at [175, 135] on input "checkbox" at bounding box center [178, 139] width 8 height 8
checkbox input "true"
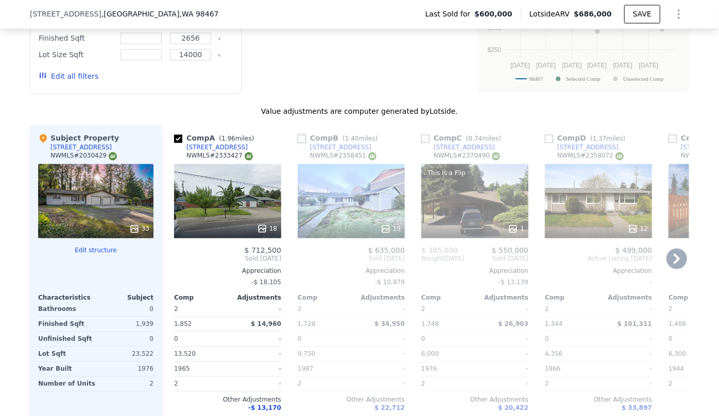
click at [298, 135] on input "checkbox" at bounding box center [302, 139] width 8 height 8
checkbox input "true"
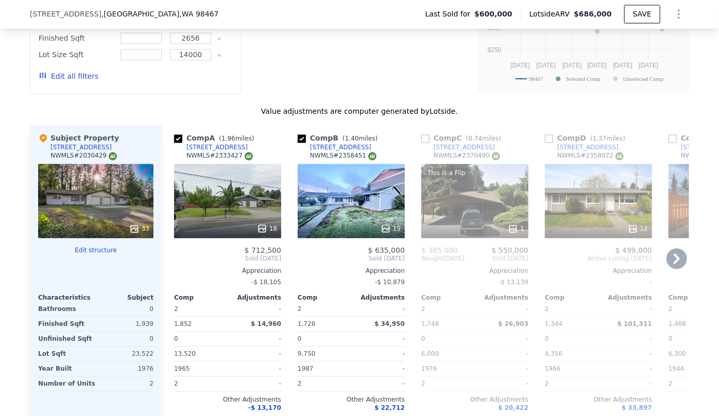
click at [343, 164] on div "15" at bounding box center [351, 201] width 107 height 74
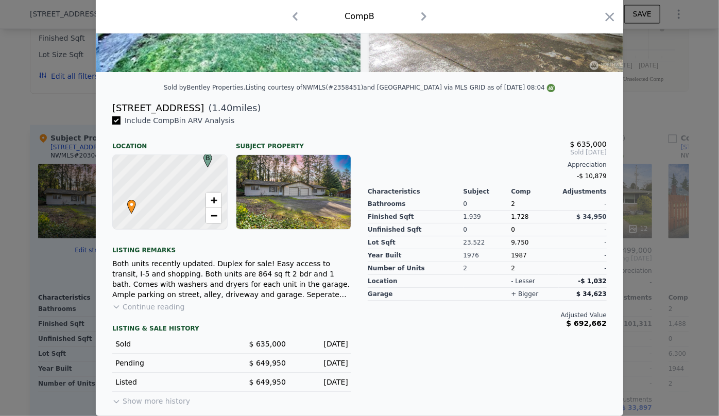
scroll to position [198, 0]
click at [606, 18] on icon "button" at bounding box center [609, 17] width 14 height 14
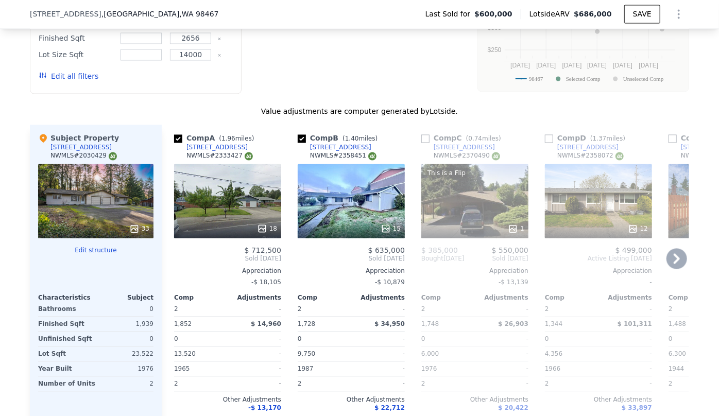
click at [583, 185] on div "12" at bounding box center [598, 201] width 107 height 74
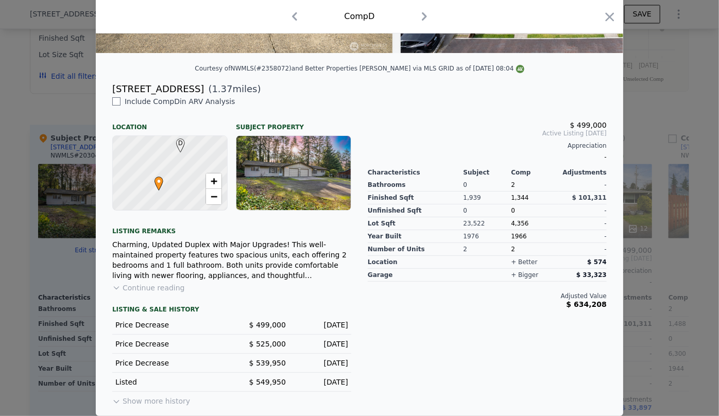
scroll to position [217, 0]
click at [610, 23] on icon "button" at bounding box center [609, 17] width 14 height 14
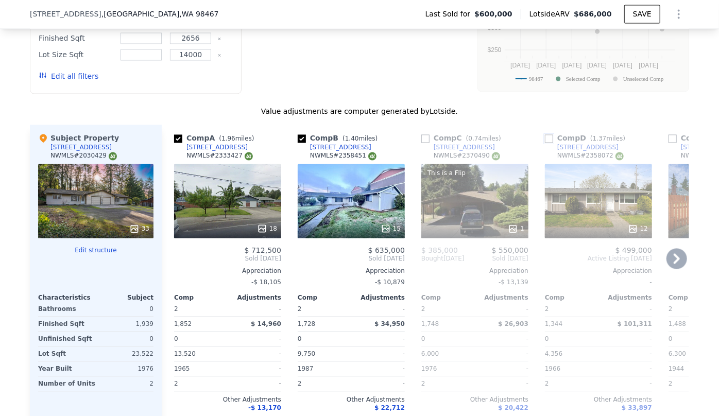
click at [545, 135] on input "checkbox" at bounding box center [549, 139] width 8 height 8
checkbox input "true"
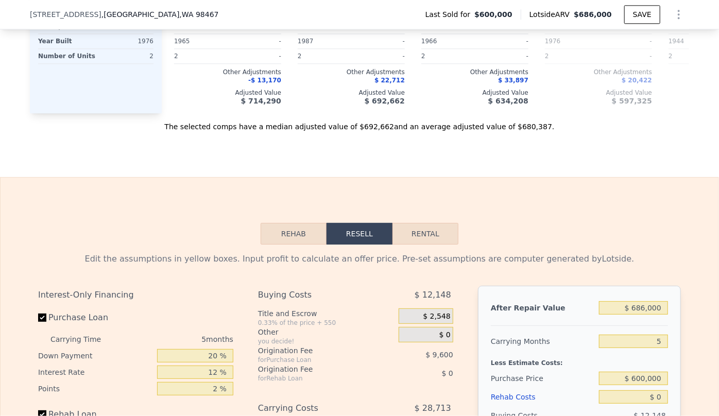
scroll to position [1353, 0]
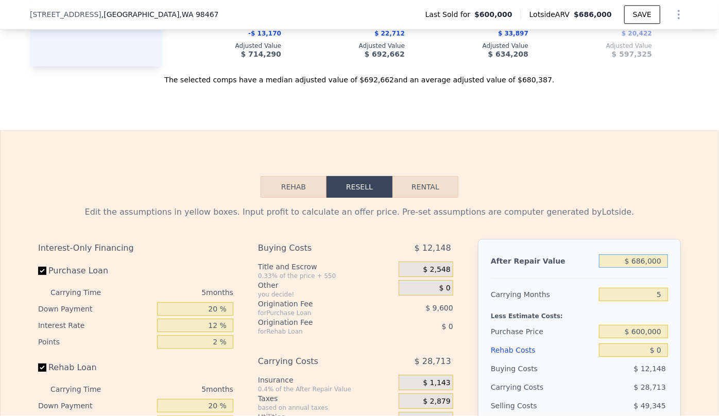
click at [645, 254] on input "$ 686,000" at bounding box center [633, 260] width 69 height 13
type input "$ 68,000"
type input "-$ 577,217"
type input "$ 6,000"
type input "-$ 634,705"
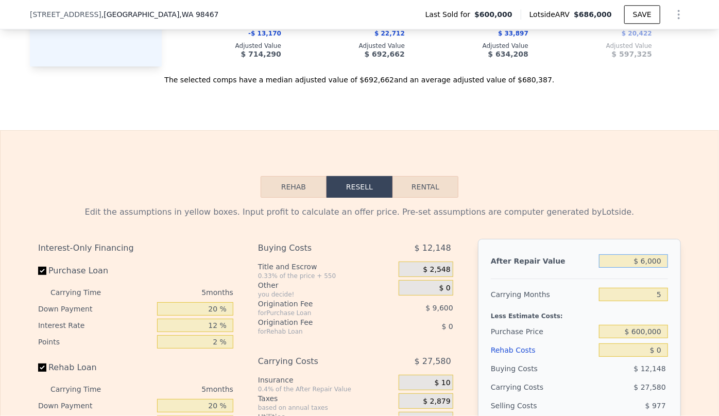
type input "$ 63,000"
type input "-$ 581,854"
type input "$ 630,000"
type input "-$ 56,130"
type input "$ 630,000"
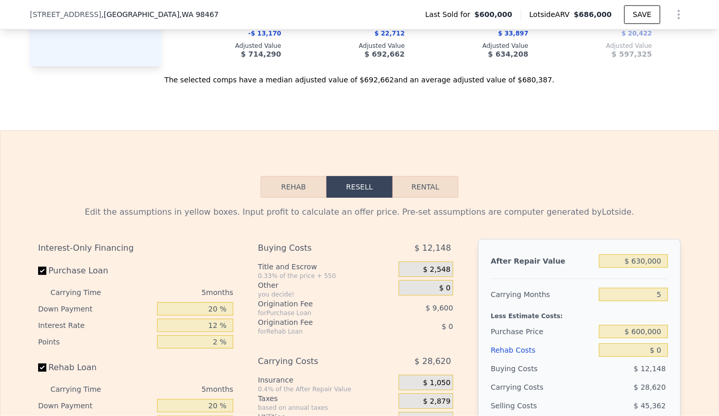
click at [665, 154] on div "Rehab Resell Rental Edit the assumptions in yellow boxes. Input profit to calcu…" at bounding box center [359, 378] width 719 height 496
click at [655, 288] on input "5" at bounding box center [633, 294] width 69 height 13
type input "6"
type input "-$ 61,854"
drag, startPoint x: 660, startPoint y: 280, endPoint x: 664, endPoint y: 275, distance: 5.9
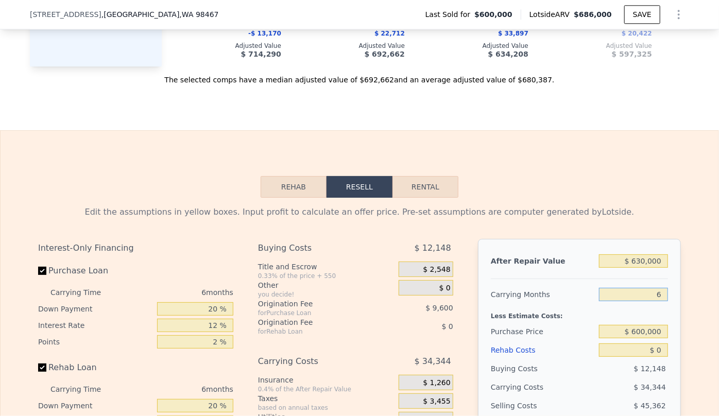
click at [660, 288] on input "6" at bounding box center [633, 294] width 69 height 13
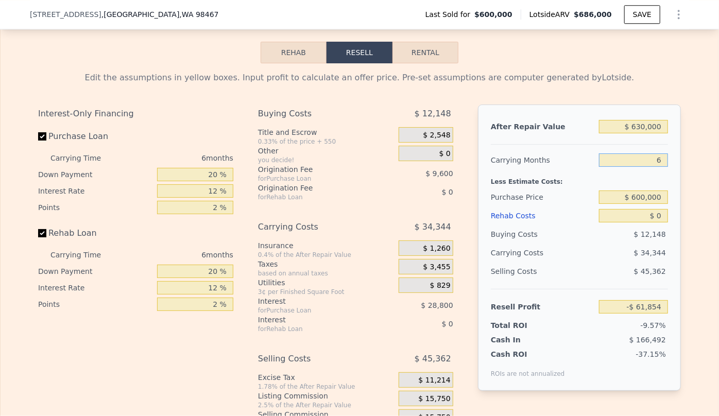
scroll to position [1493, 0]
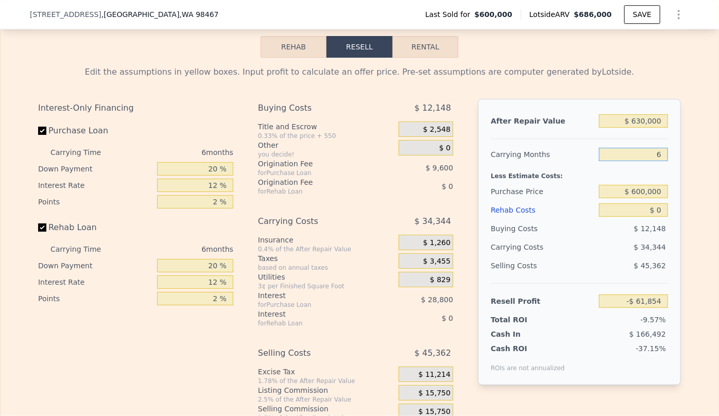
type input "6"
click at [637, 185] on input "$ 600,000" at bounding box center [633, 191] width 69 height 13
type input "$ 550,000"
click at [622, 256] on div "$ 45,362" at bounding box center [633, 265] width 69 height 19
type input "-$ 8,488"
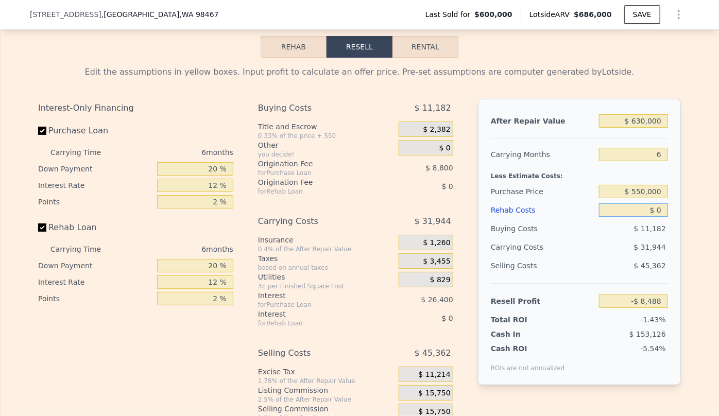
click at [658, 203] on input "$ 0" at bounding box center [633, 209] width 69 height 13
type input "$ 3"
type input "-$ 8,491"
type input "$ 30"
type input "-$ 8,518"
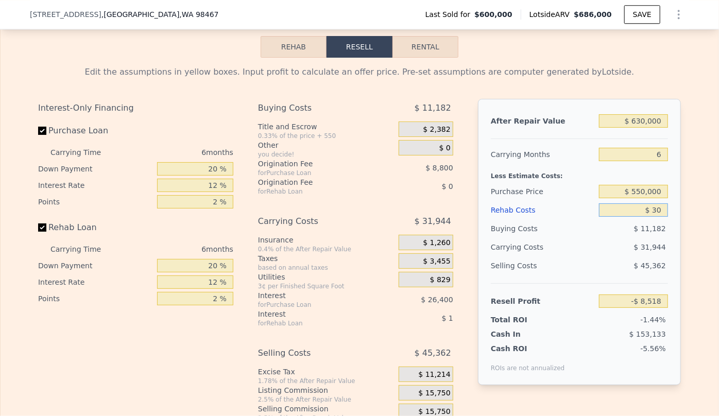
type input "$ 300"
type input "-$ 8,805"
type input "$ 30,000"
type input "-$ 40,408"
type input "$ 30,000"
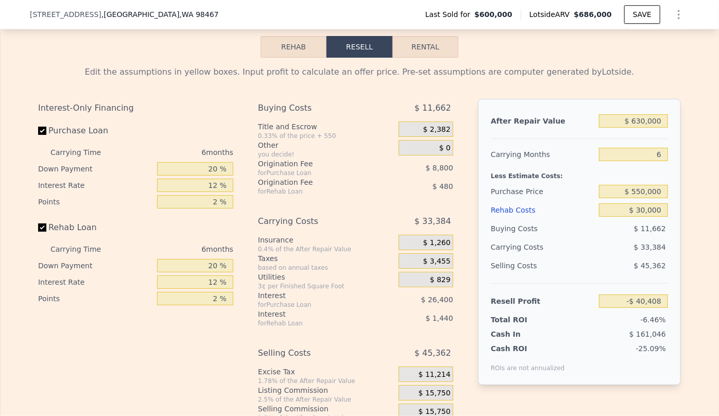
click at [576, 256] on div "Selling Costs" at bounding box center [543, 265] width 104 height 19
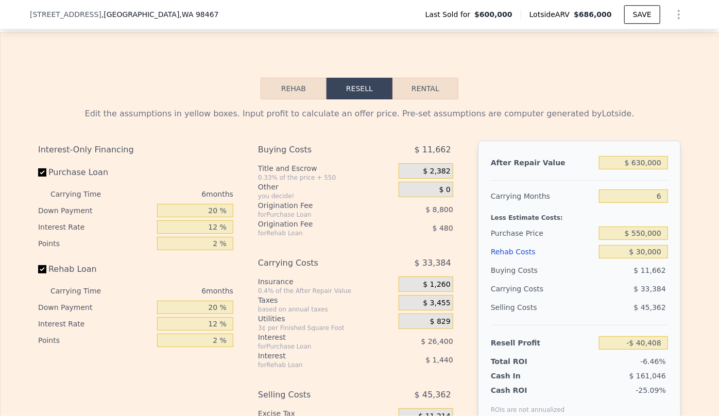
scroll to position [1400, 0]
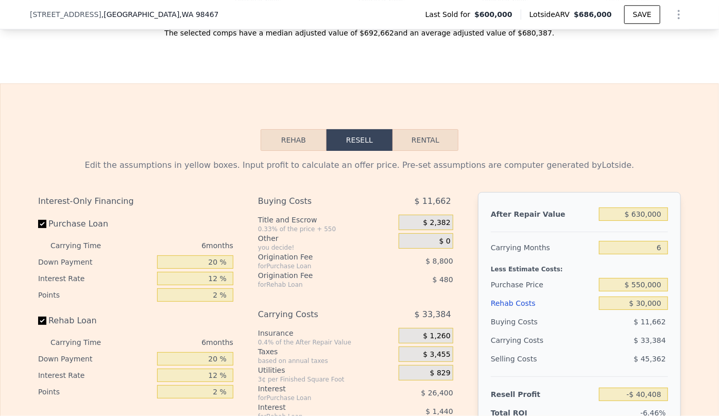
click at [424, 129] on button "Rental" at bounding box center [425, 140] width 66 height 22
select select "30"
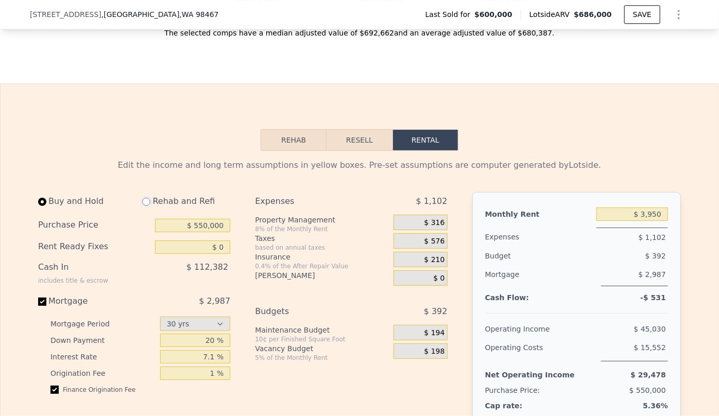
click at [142, 198] on input "radio" at bounding box center [146, 202] width 8 height 8
radio input "true"
type input "$ 30,000"
type input "$ 4,100"
select select "30"
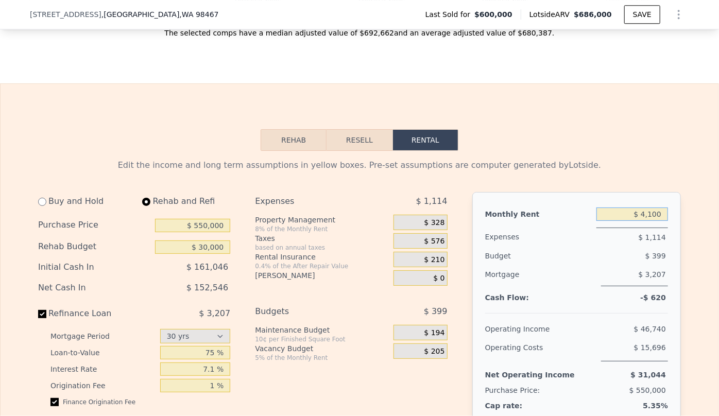
click at [649, 207] on input "$ 4,100" at bounding box center [632, 213] width 72 height 13
click at [442, 215] on div "$ 328" at bounding box center [420, 222] width 54 height 15
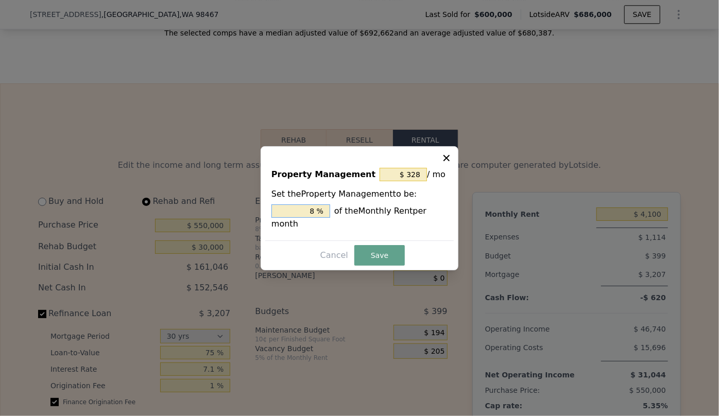
click at [319, 216] on input "8 %" at bounding box center [300, 210] width 59 height 13
type input "$ 0"
type input "0 %"
click at [382, 252] on button "Save" at bounding box center [379, 255] width 50 height 21
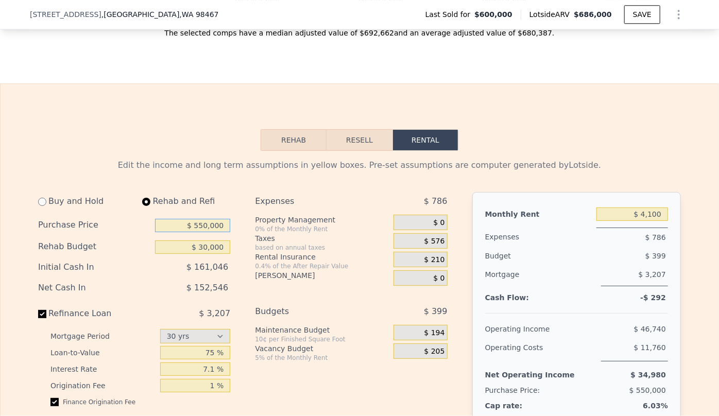
click at [205, 219] on input "$ 550,000" at bounding box center [192, 225] width 75 height 13
type input "$ 500,000"
click at [211, 258] on div "$ 161,046" at bounding box center [171, 267] width 118 height 19
click at [45, 192] on div "Buy and Hold" at bounding box center [84, 201] width 92 height 19
click at [39, 198] on input "radio" at bounding box center [42, 202] width 8 height 8
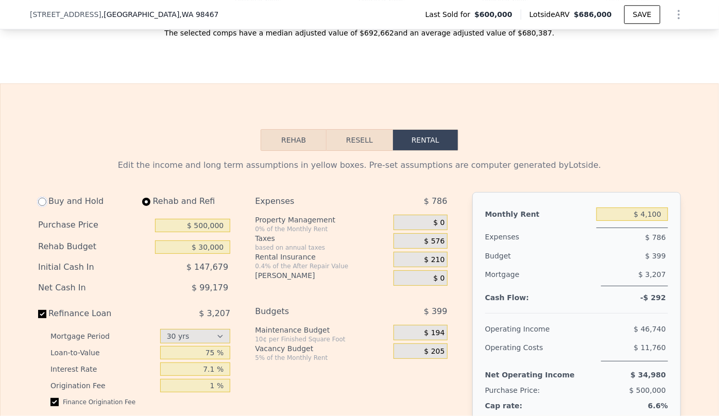
radio input "true"
type input "$ 0"
type input "$ 3,950"
select select "30"
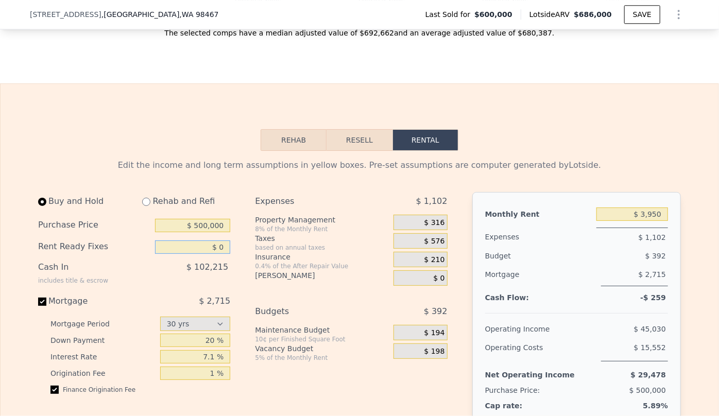
click at [217, 240] on input "$ 0" at bounding box center [192, 246] width 75 height 13
click at [368, 129] on button "Resell" at bounding box center [358, 140] width 65 height 22
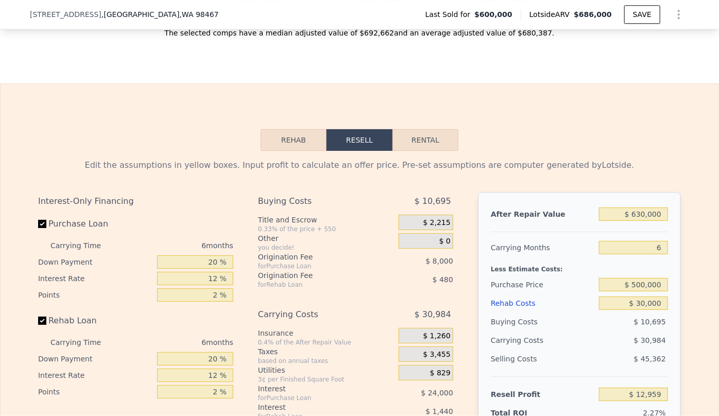
scroll to position [1447, 0]
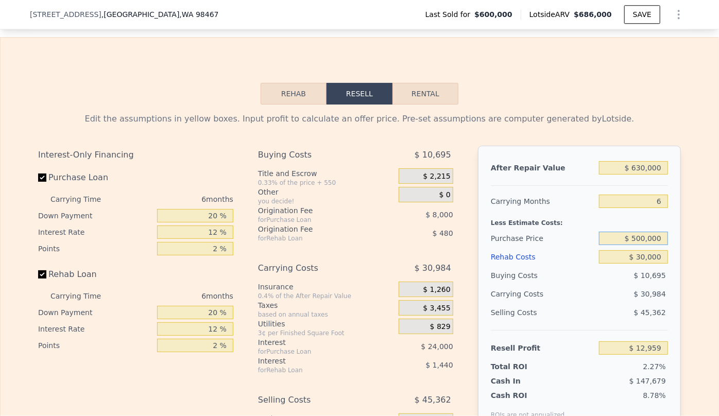
click at [641, 232] on input "$ 500,000" at bounding box center [633, 238] width 69 height 13
click at [480, 224] on div "After Repair Value $ 630,000 Carrying Months 6 Less Estimate Costs: Purchase Pr…" at bounding box center [579, 289] width 203 height 286
click at [639, 250] on input "$ 30,000" at bounding box center [633, 256] width 69 height 13
type input "$ 0000"
type input "$ 44,879"
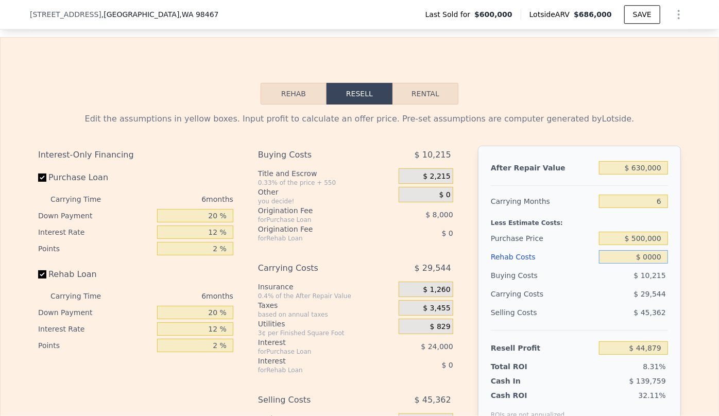
type input "$ 20,000"
type input "$ 23,599"
type input "$ 20,000"
click at [614, 266] on div "$ 10,535" at bounding box center [633, 275] width 69 height 19
click at [432, 83] on button "Rental" at bounding box center [425, 94] width 66 height 22
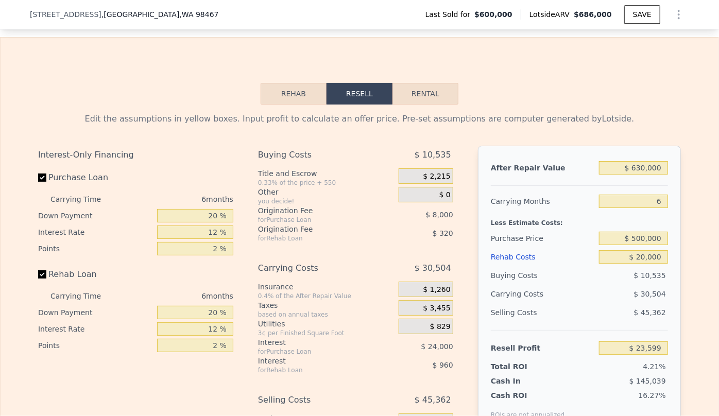
select select "30"
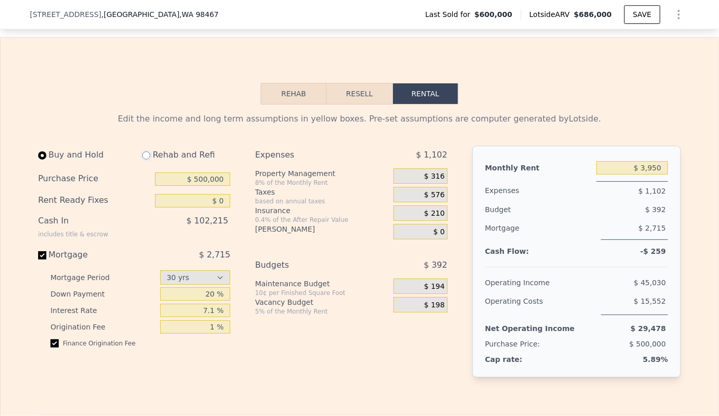
click at [142, 151] on input "radio" at bounding box center [146, 155] width 8 height 8
radio input "true"
type input "$ 20,000"
type input "$ 4,100"
select select "30"
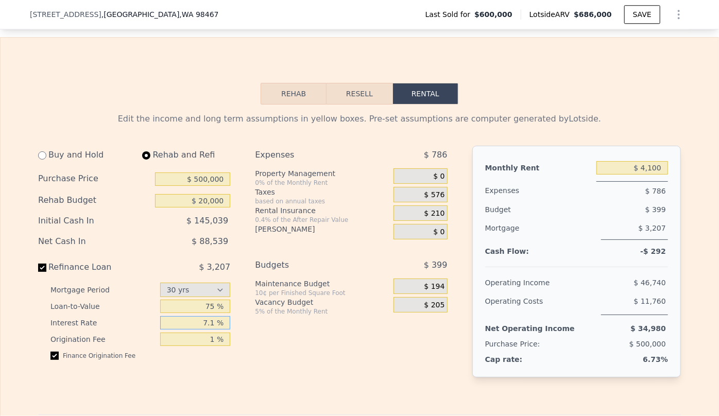
click at [214, 316] on input "7.1 %" at bounding box center [195, 322] width 71 height 13
type input "7.2 %"
click at [295, 324] on div "Expenses $ 786 Property Management 0% of the Monthly Rent $ 0 Taxes based on an…" at bounding box center [355, 270] width 200 height 248
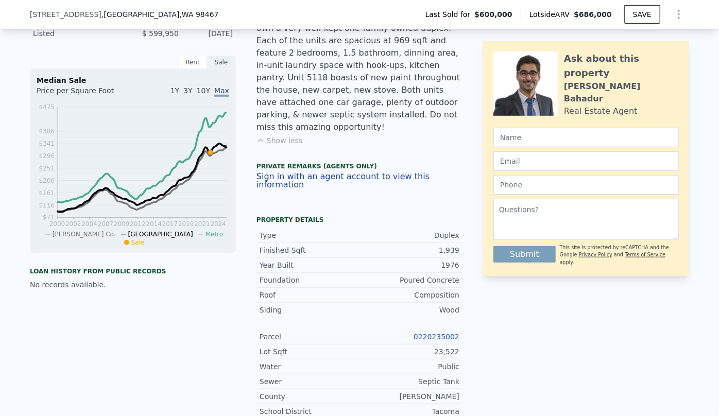
scroll to position [90, 0]
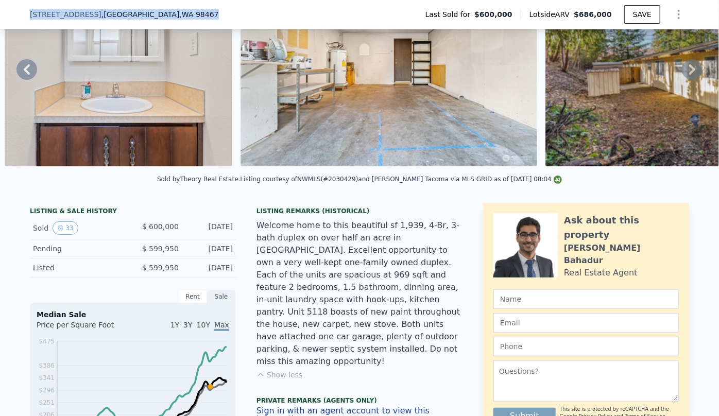
drag, startPoint x: 27, startPoint y: 12, endPoint x: 189, endPoint y: 18, distance: 162.3
click at [189, 18] on div "5116 54th Street W , University Place , WA 98467 Last Sold for $600,000 Lotside…" at bounding box center [359, 14] width 659 height 29
copy div "5116 54th Street W , University Place , WA 98467"
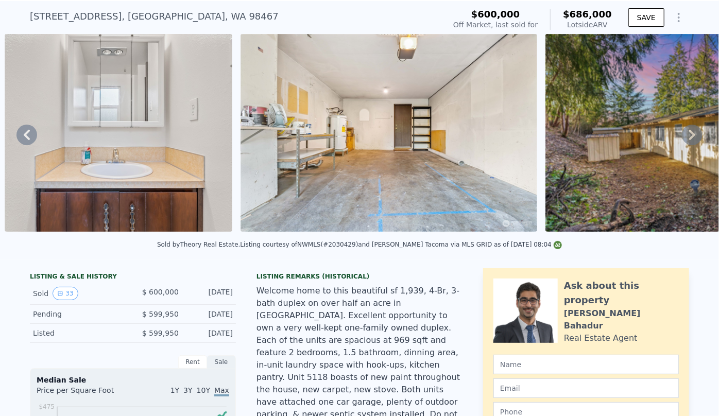
select select "30"
type input "0"
type input "2.75"
type input "1408"
type input "4258"
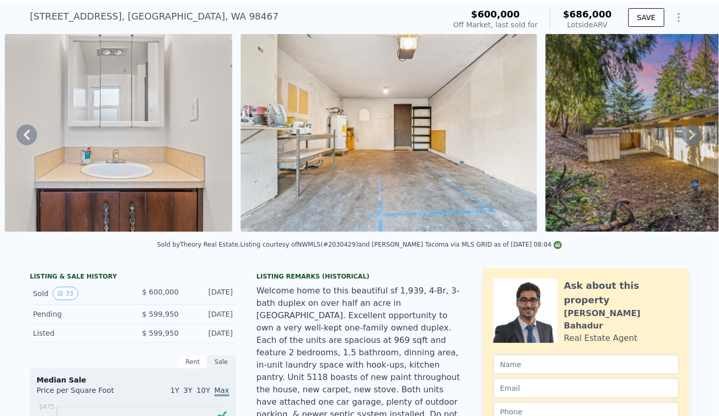
type input "$ 0"
type input "$ 3,950"
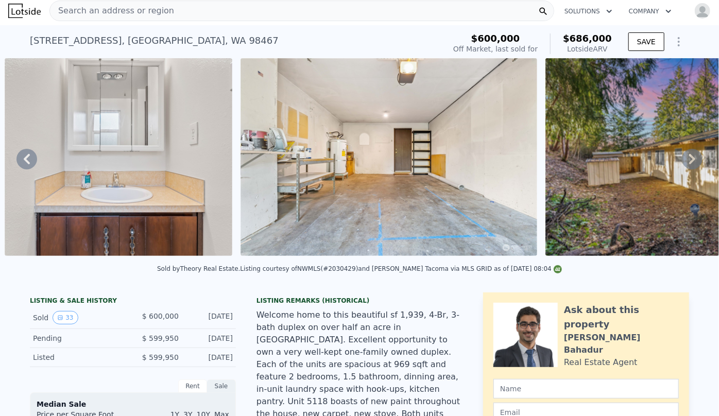
click at [89, 9] on span "Search an address or region" at bounding box center [112, 11] width 124 height 12
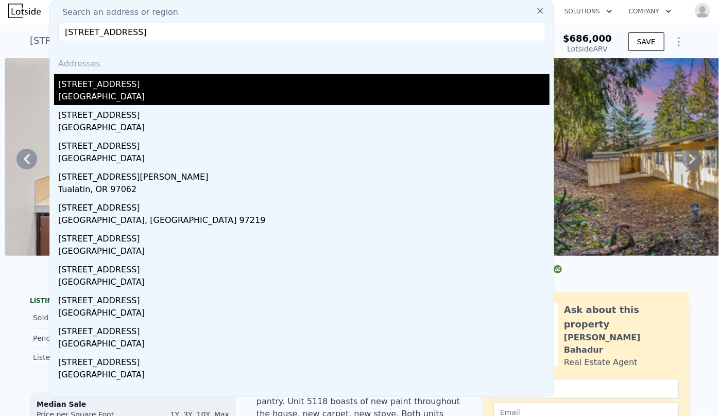
type input "8445 30th ave sw"
click at [99, 86] on div "8445 30th Ave SW" at bounding box center [303, 82] width 491 height 16
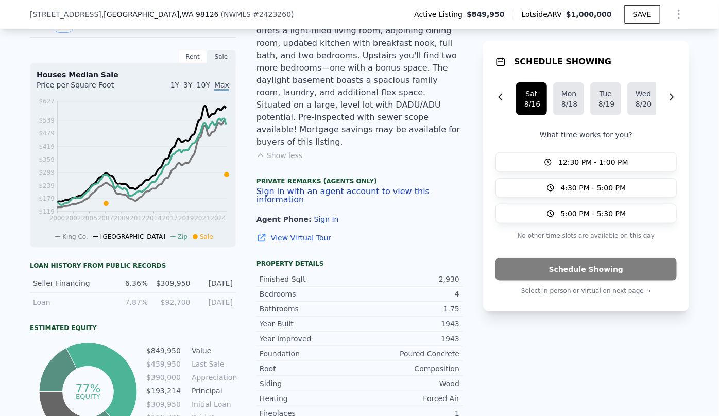
scroll to position [468, 0]
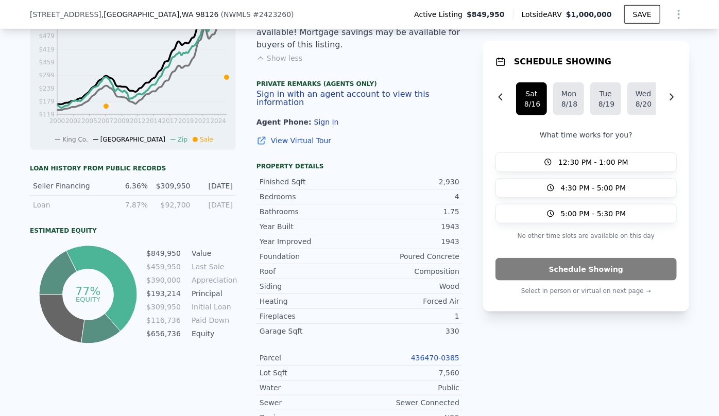
click at [442, 354] on link "436470-0385" at bounding box center [435, 358] width 48 height 8
drag, startPoint x: 26, startPoint y: 14, endPoint x: 150, endPoint y: 13, distance: 124.6
click at [150, 13] on div "8445 30th Ave SW , Seattle , WA 98126 ( NWMLS # 2423260 )" at bounding box center [166, 14] width 272 height 10
copy div "8445 30th Ave SW , Seattle , WA 98126"
click at [515, 320] on div "SCHEDULE SHOWING Sat 8/16 Mon 8/18 Tue 8/19 Wed 8/20 What time works for you? 1…" at bounding box center [586, 252] width 206 height 856
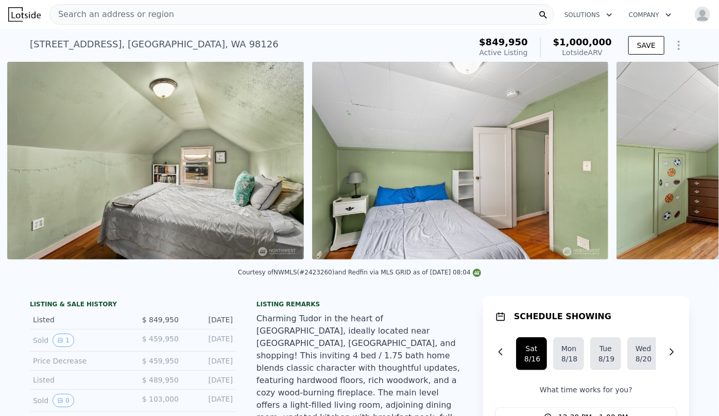
scroll to position [0, 6258]
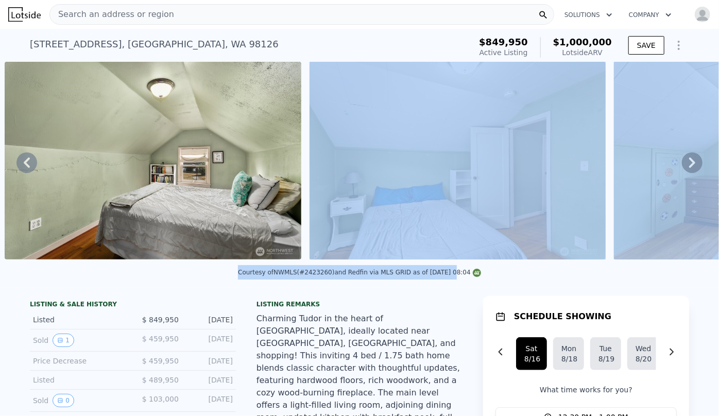
drag, startPoint x: 430, startPoint y: 270, endPoint x: 458, endPoint y: 262, distance: 28.5
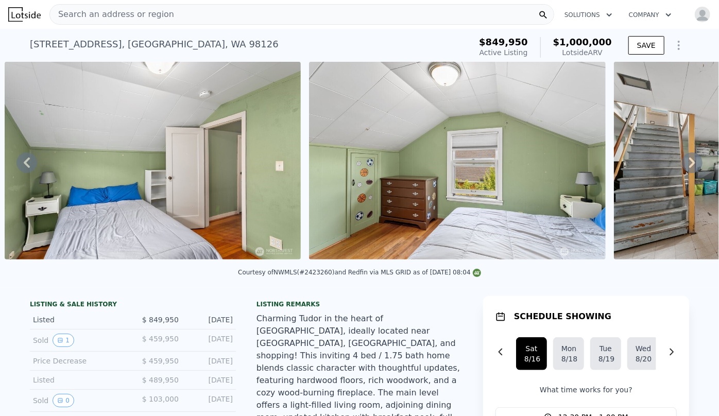
click at [422, 308] on div "Listing remarks" at bounding box center [359, 304] width 206 height 8
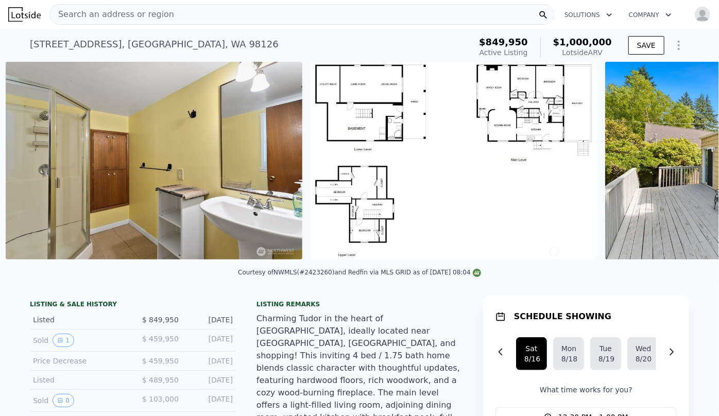
scroll to position [0, 8390]
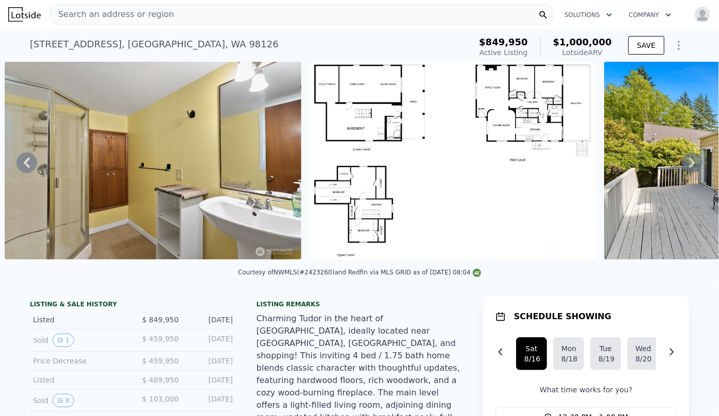
click at [416, 194] on img at bounding box center [452, 161] width 286 height 198
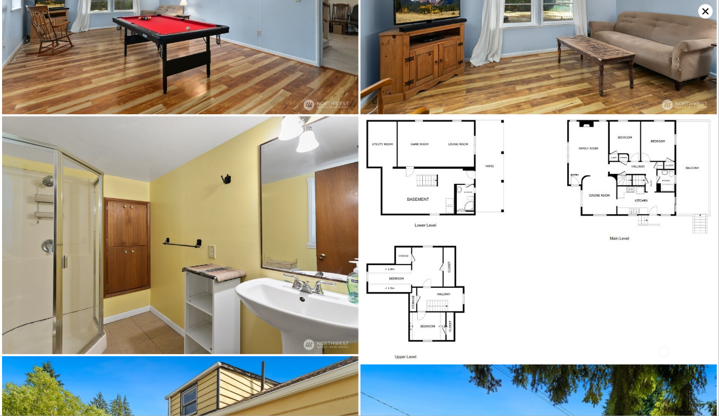
scroll to position [3086, 0]
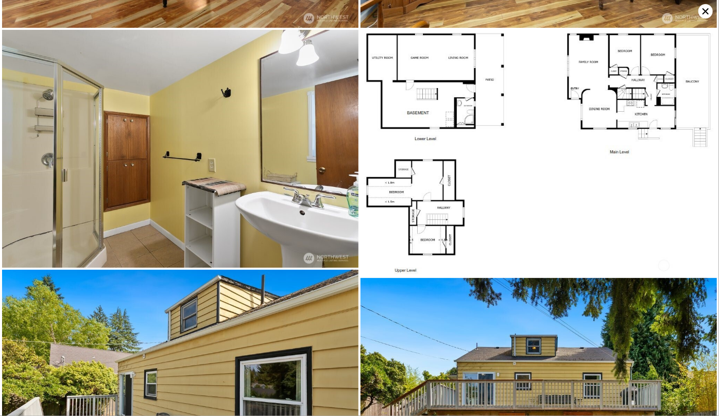
click at [395, 128] on img at bounding box center [538, 153] width 356 height 246
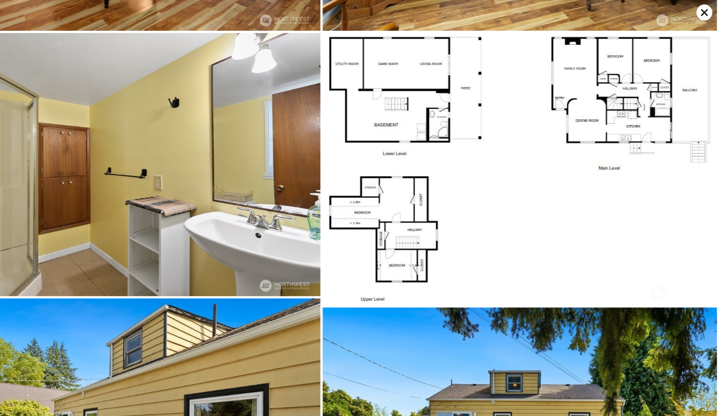
click at [705, 18] on icon at bounding box center [705, 11] width 14 height 14
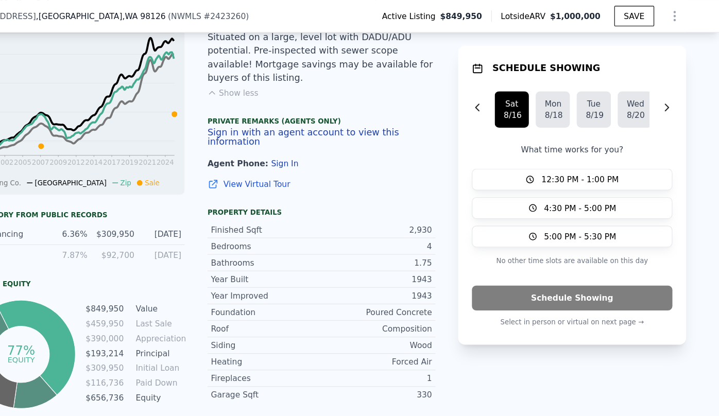
scroll to position [461, 0]
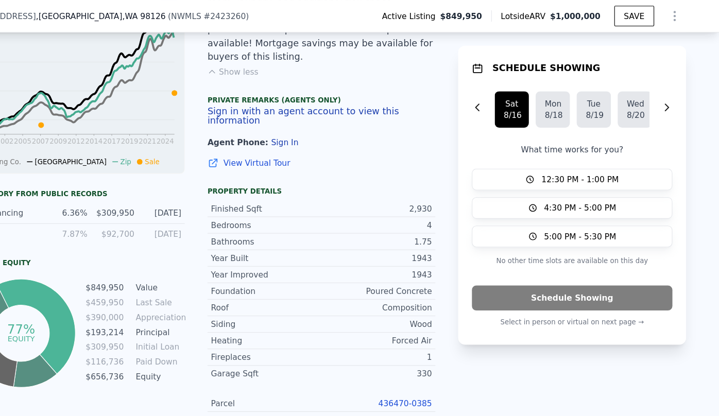
click at [677, 12] on icon "Show Options" at bounding box center [678, 14] width 12 height 12
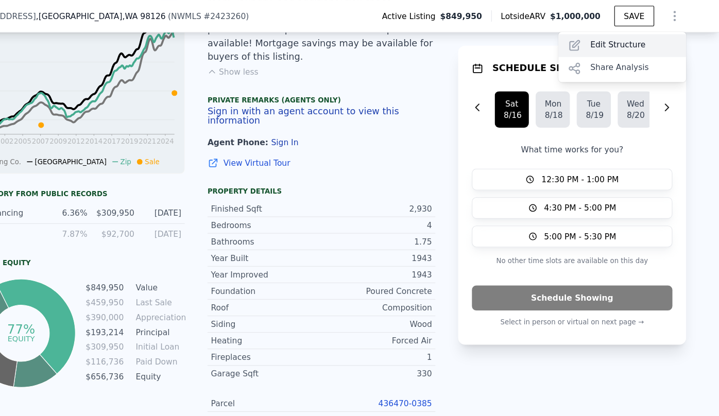
click at [639, 42] on div "Edit Structure" at bounding box center [630, 41] width 115 height 21
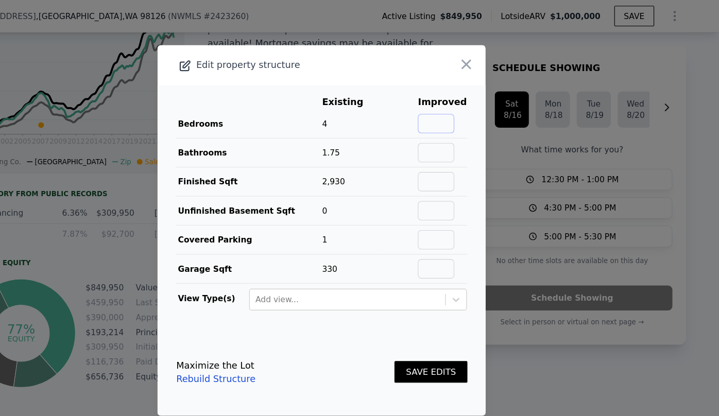
click at [465, 113] on input "text" at bounding box center [462, 112] width 33 height 18
type input "5"
click at [461, 134] on input "text" at bounding box center [462, 138] width 33 height 18
type input "2"
click at [464, 330] on button "SAVE EDITS" at bounding box center [458, 336] width 66 height 20
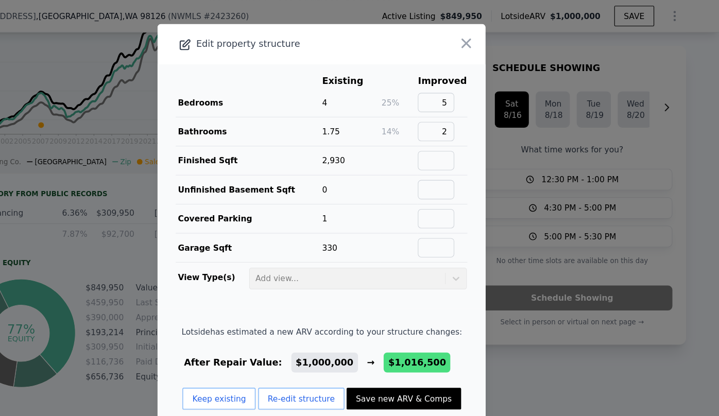
click at [433, 362] on button "Save new ARV & Comps" at bounding box center [433, 361] width 103 height 20
type input "3.75"
type input "$ 1,016,500"
type input "$ 20,966"
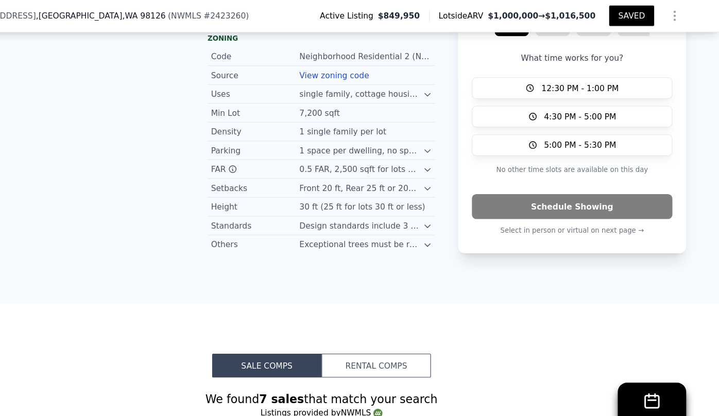
scroll to position [1096, 0]
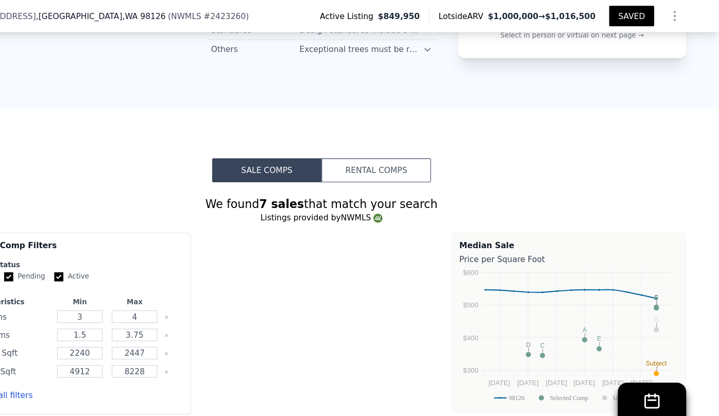
drag, startPoint x: 117, startPoint y: 297, endPoint x: 145, endPoint y: 297, distance: 27.3
click at [145, 343] on div "Edit all filters" at bounding box center [136, 357] width 194 height 29
click at [72, 352] on button "Edit all filters" at bounding box center [69, 357] width 60 height 10
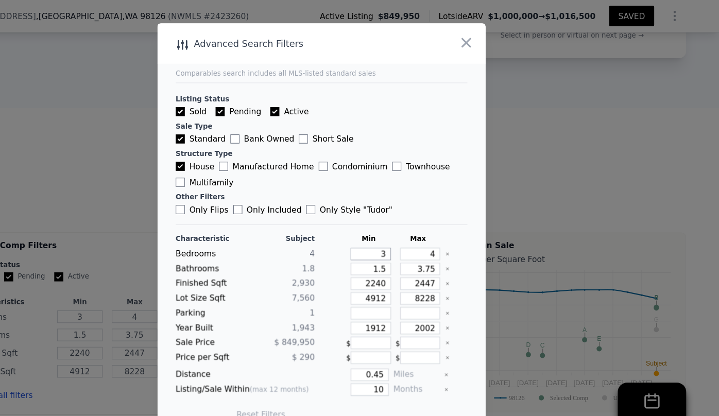
drag, startPoint x: 414, startPoint y: 230, endPoint x: 374, endPoint y: 231, distance: 40.2
click at [374, 231] on div "Bedrooms 4 3 4" at bounding box center [360, 229] width 264 height 11
type input "4"
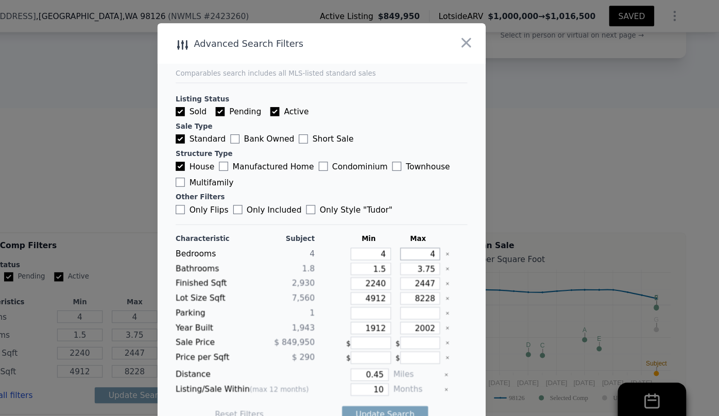
drag, startPoint x: 460, startPoint y: 229, endPoint x: 395, endPoint y: 229, distance: 64.9
click at [395, 229] on div "Bedrooms 4 4 4" at bounding box center [360, 229] width 264 height 11
type input "5"
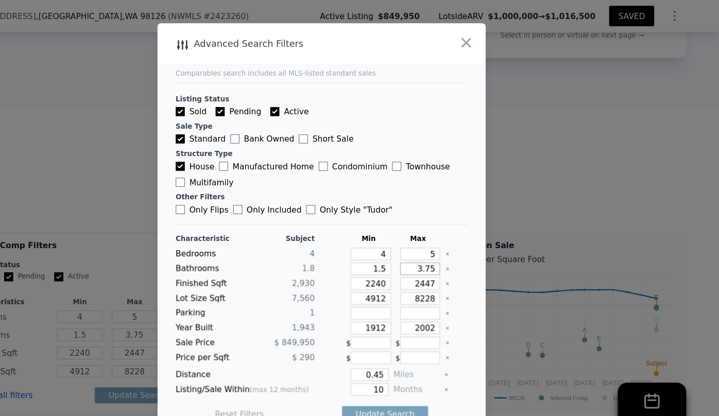
drag, startPoint x: 456, startPoint y: 242, endPoint x: 403, endPoint y: 248, distance: 53.4
click at [409, 247] on div "Bathrooms 1.8 1.5 3.75" at bounding box center [360, 242] width 264 height 11
drag, startPoint x: 411, startPoint y: 243, endPoint x: 378, endPoint y: 245, distance: 33.0
click at [381, 245] on div "1.5" at bounding box center [401, 242] width 41 height 11
type input "1"
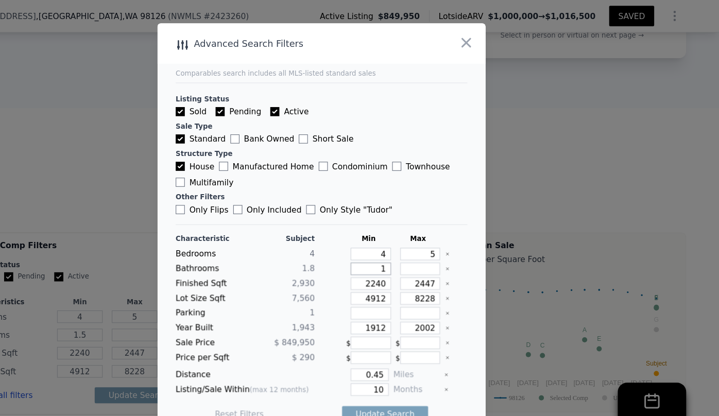
type input "1"
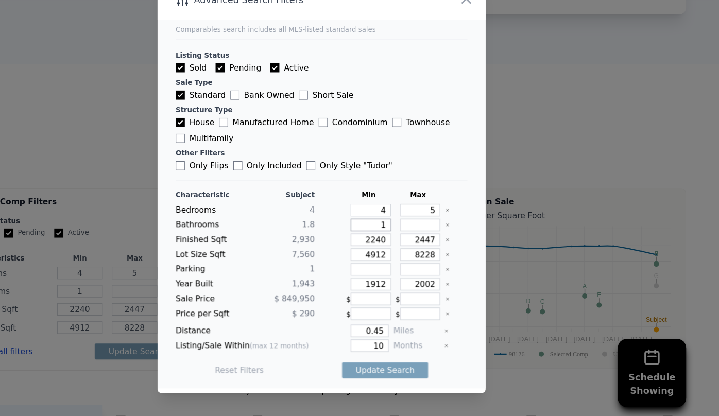
scroll to position [0, 0]
type input "1"
drag, startPoint x: 459, startPoint y: 255, endPoint x: 364, endPoint y: 263, distance: 95.0
click at [367, 263] on div "Characteristic Subject Min Max Bedrooms 4 4 5 Bathrooms 1.8 1 Finished Sqft 2,9…" at bounding box center [360, 300] width 264 height 177
type input "4"
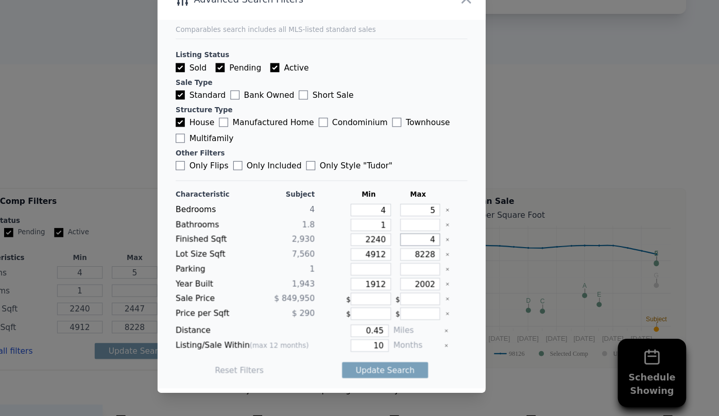
type input "4"
type input "40"
type input "4"
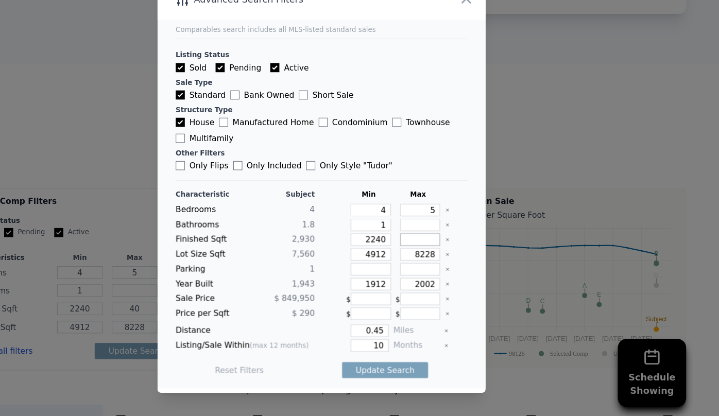
type input "4"
type input "3"
type input "30"
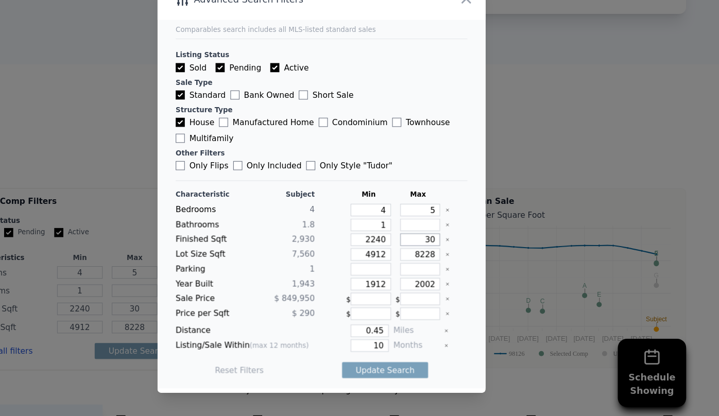
type input "300"
type input "3000"
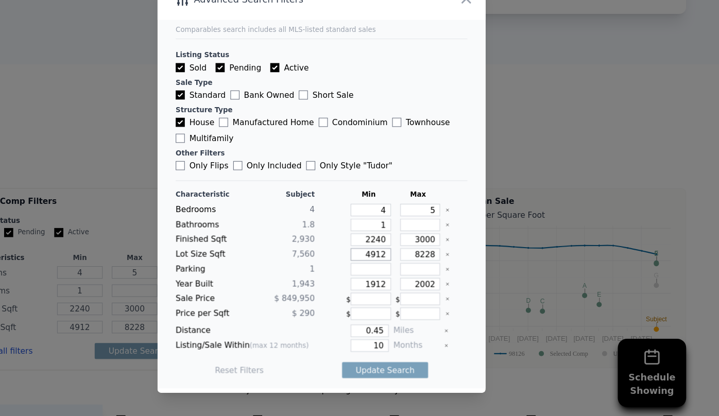
drag, startPoint x: 412, startPoint y: 269, endPoint x: 310, endPoint y: 265, distance: 102.0
click at [331, 272] on div "Lot Size Sqft 7,560 4912 8228" at bounding box center [360, 269] width 264 height 11
drag, startPoint x: 403, startPoint y: 296, endPoint x: 349, endPoint y: 301, distance: 53.8
click at [358, 301] on div "Year Built 1,943 1912 2002" at bounding box center [360, 296] width 264 height 11
drag, startPoint x: 460, startPoint y: 293, endPoint x: 412, endPoint y: 299, distance: 47.6
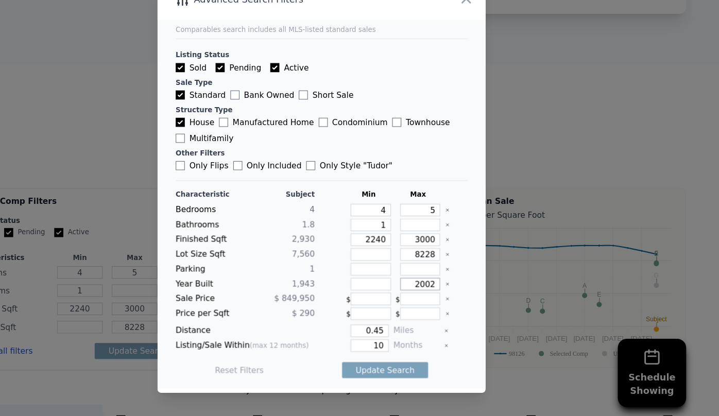
click at [412, 299] on div "Year Built 1,943 2002" at bounding box center [360, 296] width 264 height 11
type input "1990"
click at [410, 339] on input "0.45" at bounding box center [403, 338] width 34 height 11
type input "0.5"
drag, startPoint x: 409, startPoint y: 351, endPoint x: 390, endPoint y: 353, distance: 19.2
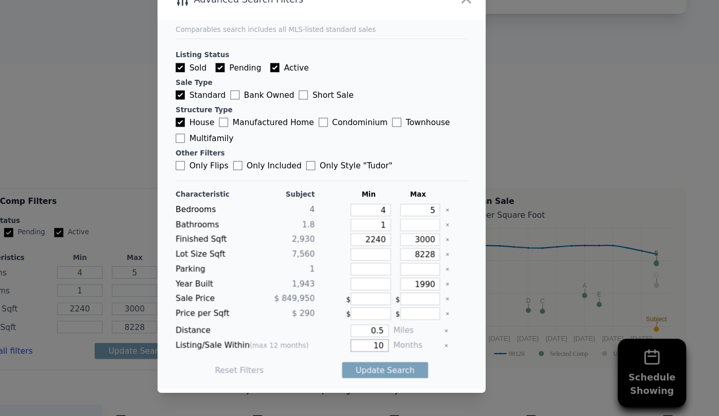
click at [390, 353] on input "10" at bounding box center [403, 351] width 34 height 11
type input "6"
click at [411, 379] on button "Update Search" at bounding box center [417, 374] width 78 height 14
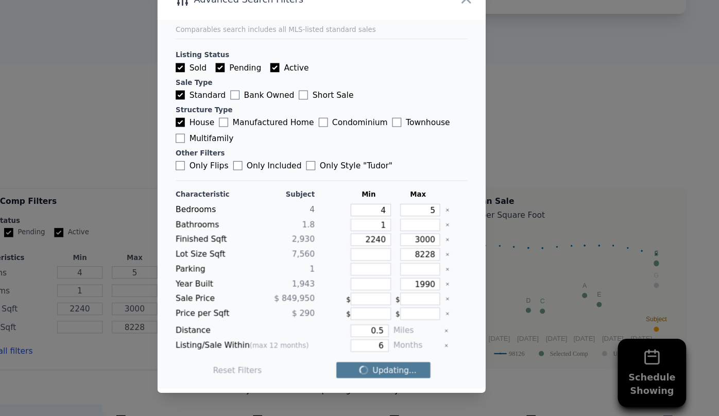
checkbox input "false"
click at [423, 371] on span "3 matching comps" at bounding box center [413, 374] width 67 height 10
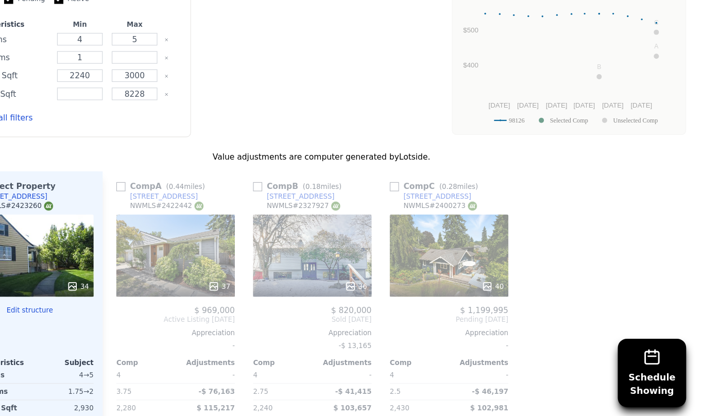
scroll to position [1308, 0]
click at [75, 141] on button "Edit all filters" at bounding box center [69, 146] width 60 height 10
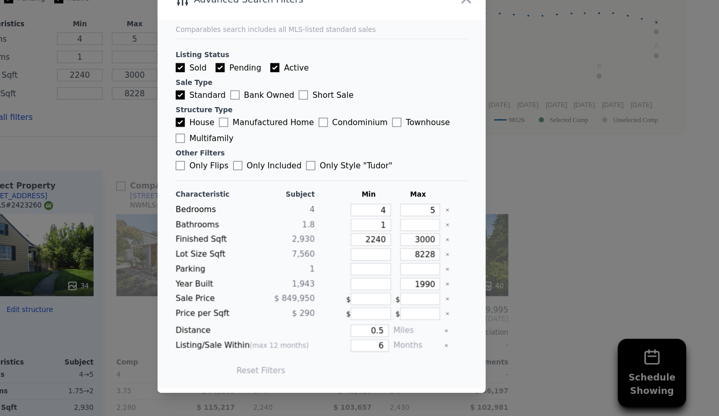
scroll to position [0, 0]
click at [406, 256] on input "2240" at bounding box center [404, 256] width 37 height 11
type input "240"
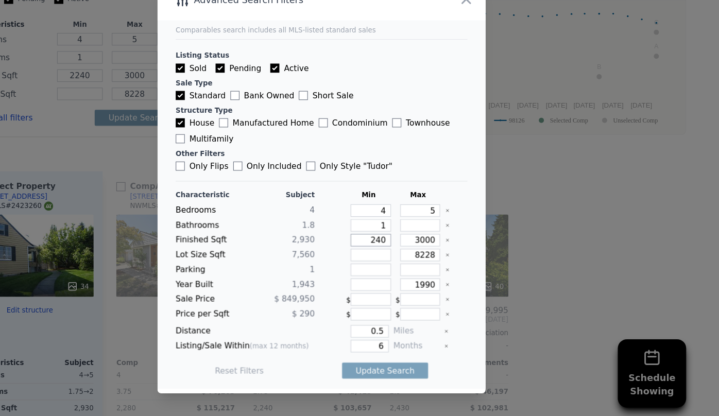
type input "240"
type input "2540"
click at [426, 378] on button "Update Search" at bounding box center [417, 374] width 78 height 14
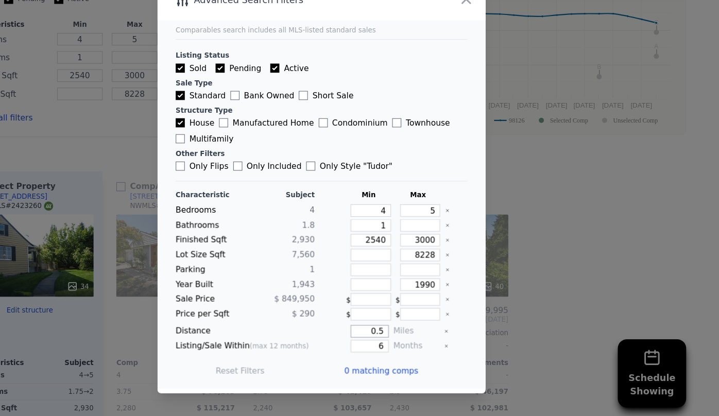
drag, startPoint x: 414, startPoint y: 337, endPoint x: 368, endPoint y: 337, distance: 45.8
click at [368, 337] on div "0.5" at bounding box center [388, 338] width 63 height 11
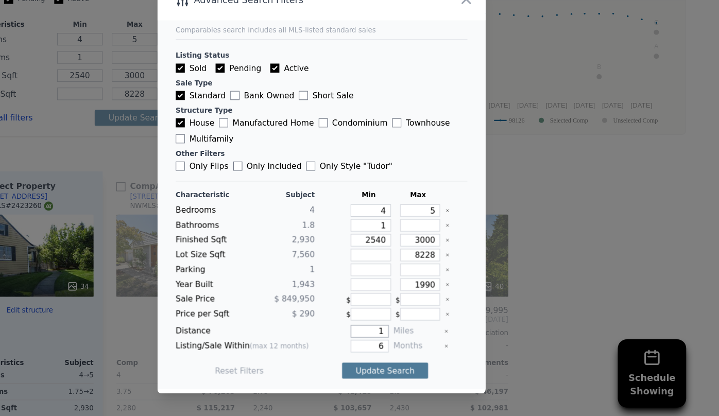
type input "1"
click at [407, 379] on button "Update Search" at bounding box center [417, 374] width 78 height 14
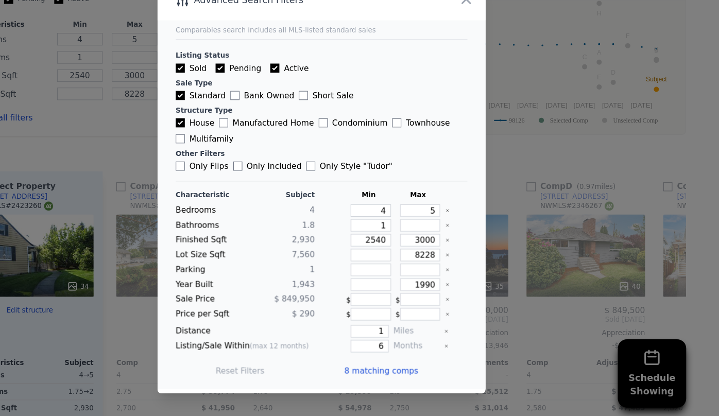
click at [408, 377] on span "8 matching comps" at bounding box center [413, 374] width 67 height 10
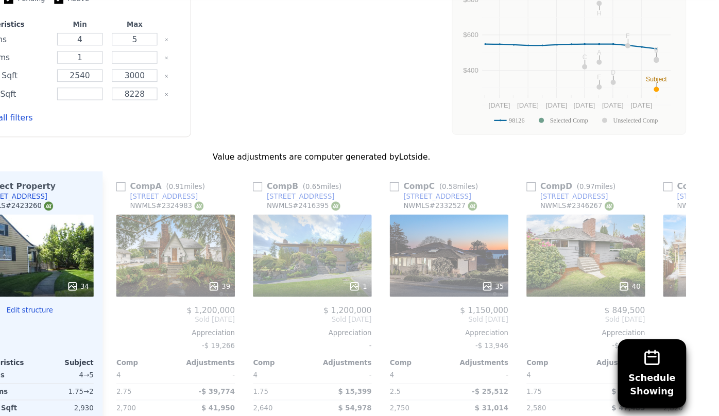
scroll to position [1349, 0]
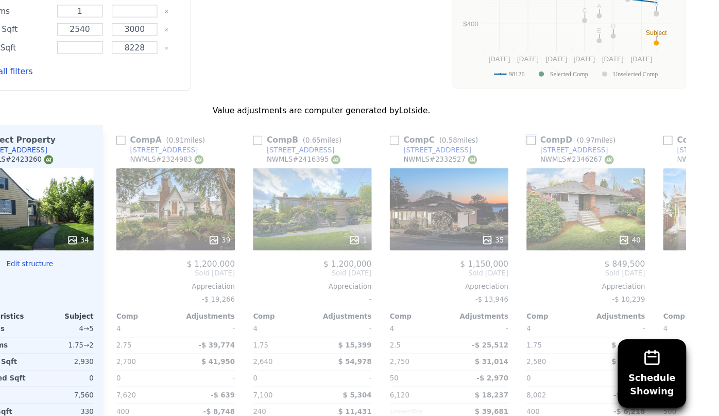
click at [545, 162] on input "checkbox" at bounding box center [549, 166] width 8 height 8
checkbox input "true"
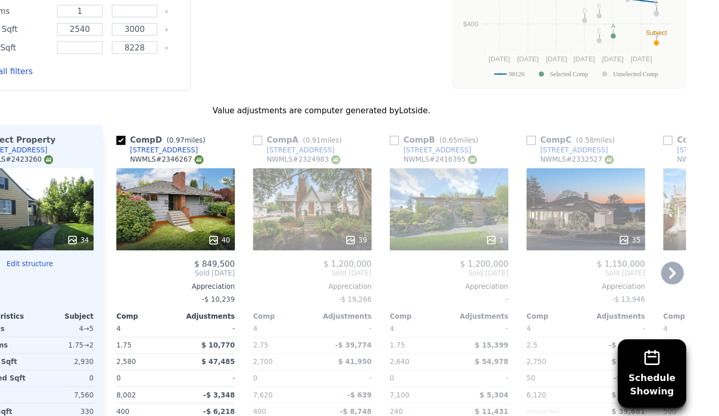
click at [589, 191] on div "35" at bounding box center [598, 228] width 107 height 74
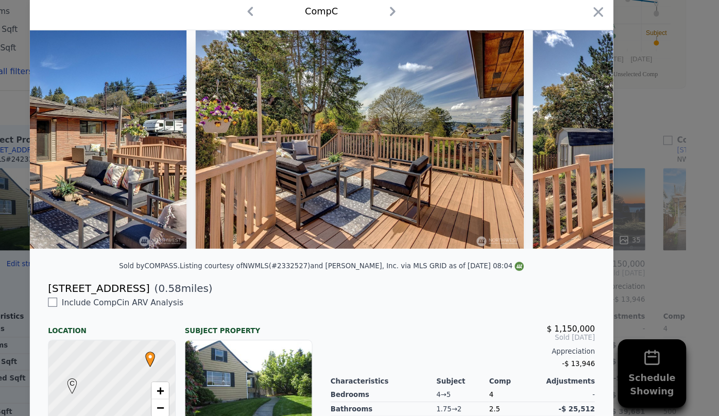
scroll to position [0, 2504]
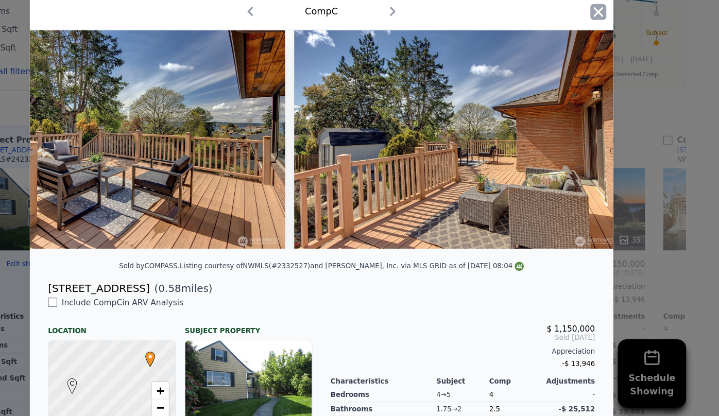
click at [602, 53] on icon "button" at bounding box center [609, 50] width 14 height 14
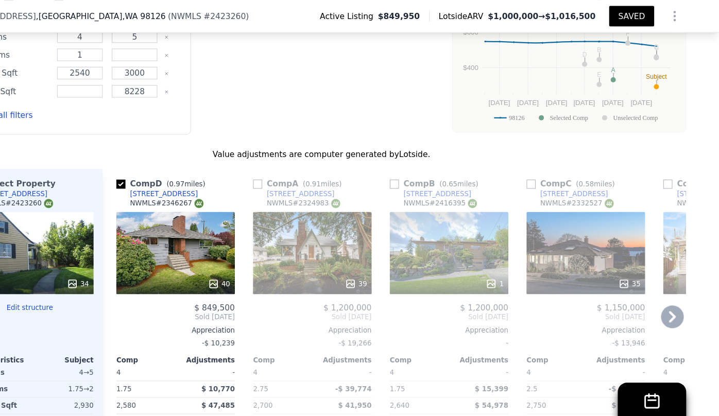
click at [672, 276] on icon at bounding box center [676, 286] width 21 height 21
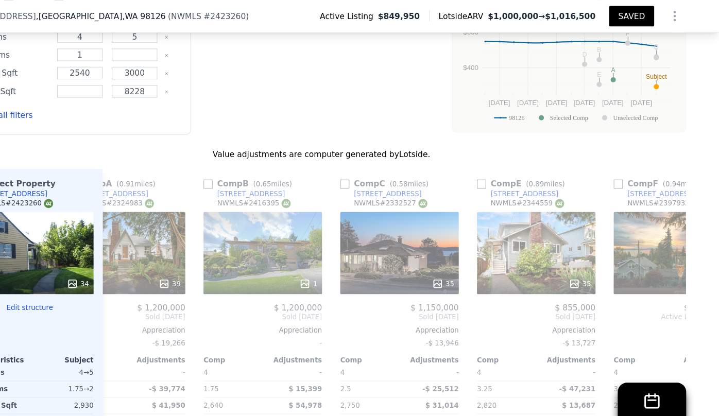
scroll to position [0, 247]
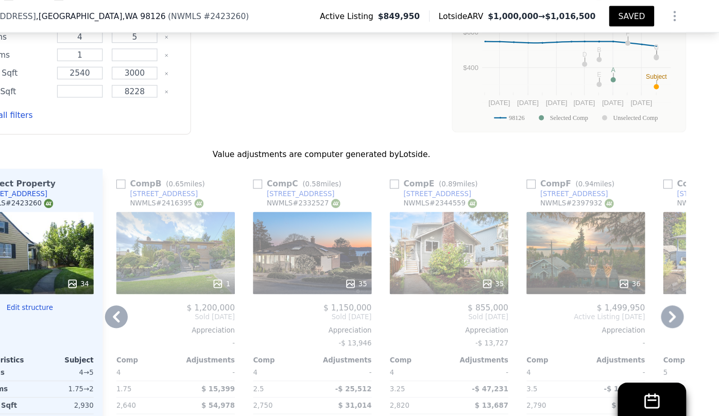
click at [426, 161] on div "Comp E ( 0.89 miles)" at bounding box center [462, 166] width 83 height 10
click at [424, 162] on input "checkbox" at bounding box center [425, 166] width 8 height 8
checkbox input "true"
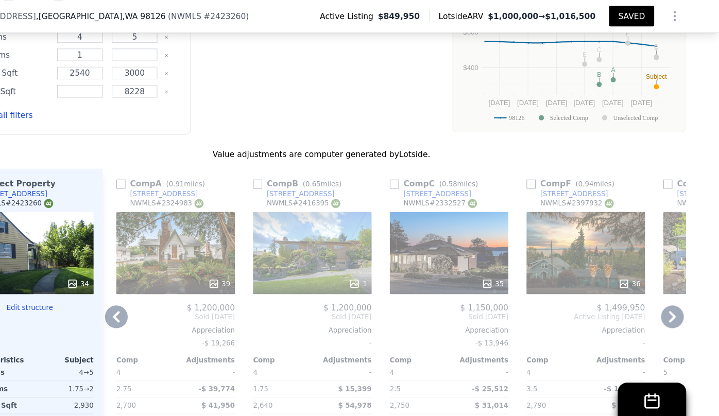
click at [680, 276] on icon at bounding box center [676, 286] width 21 height 21
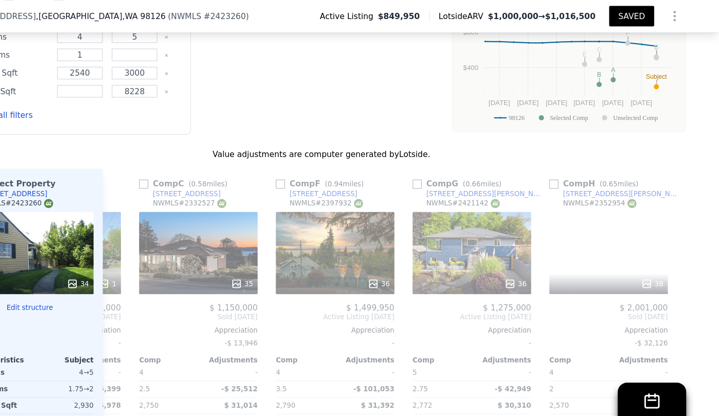
scroll to position [0, 485]
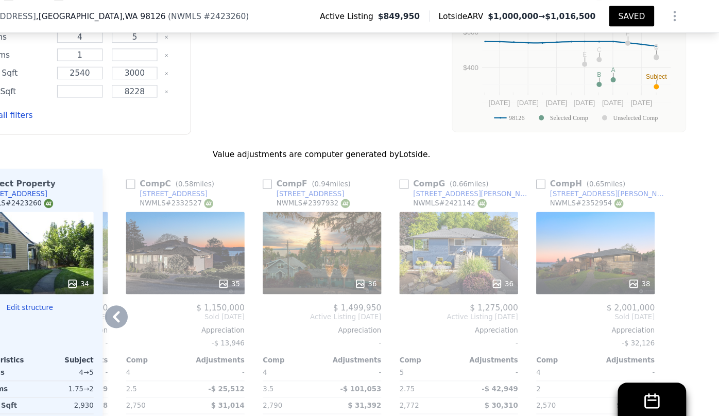
click at [584, 191] on div "38" at bounding box center [606, 228] width 107 height 74
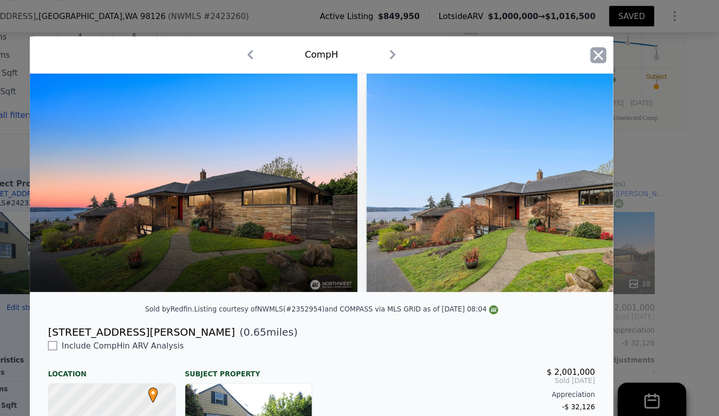
click at [607, 49] on icon "button" at bounding box center [609, 49] width 9 height 9
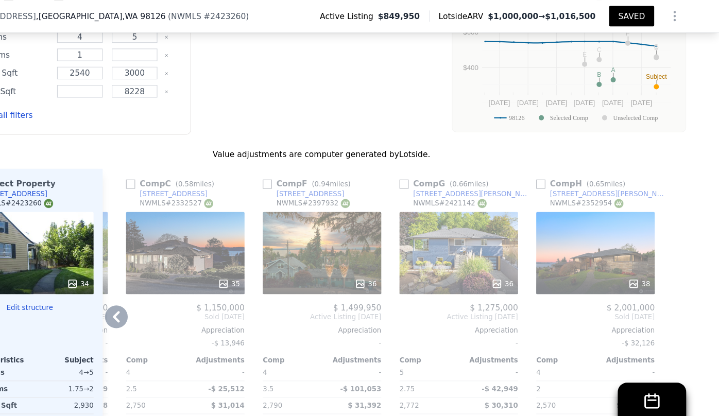
click at [171, 281] on icon at bounding box center [174, 286] width 6 height 10
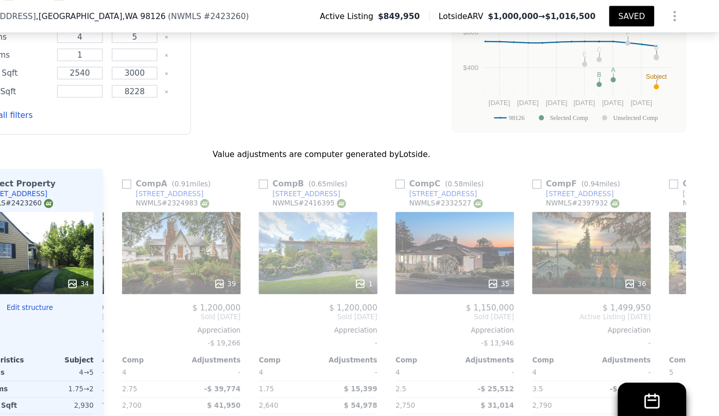
scroll to position [0, 238]
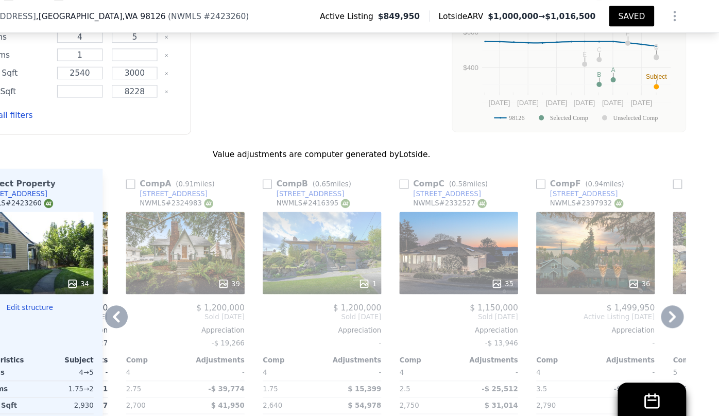
click at [193, 251] on div "39" at bounding box center [236, 256] width 98 height 10
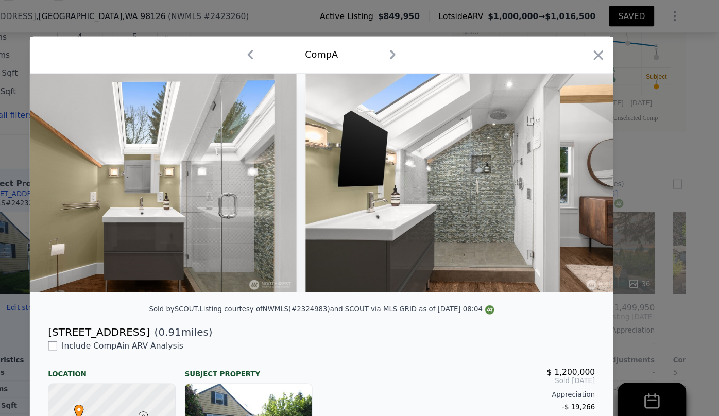
scroll to position [0, 7243]
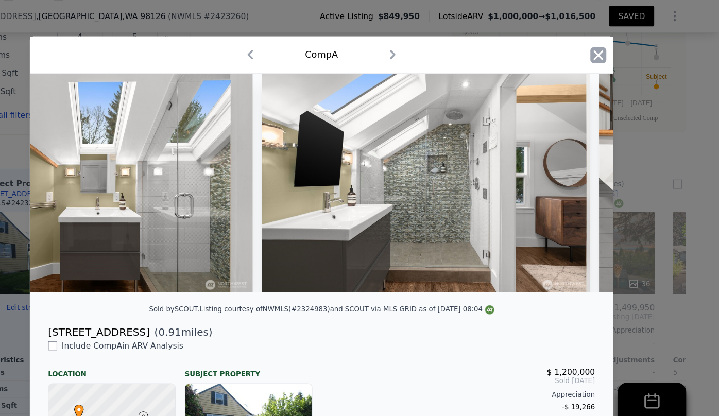
click at [611, 50] on icon "button" at bounding box center [609, 50] width 14 height 14
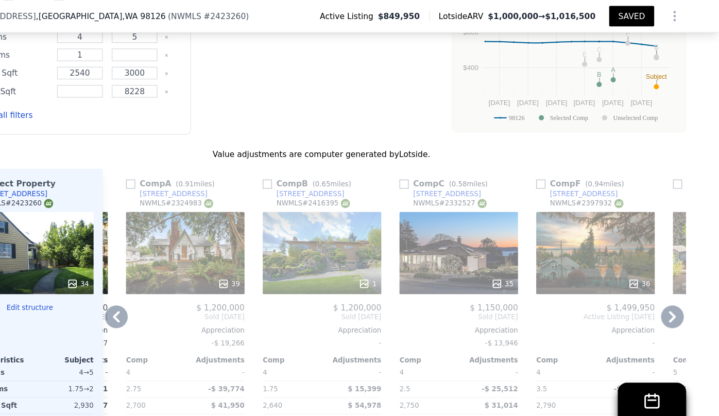
click at [183, 171] on link "8633 13th Ave SW" at bounding box center [220, 175] width 74 height 8
drag, startPoint x: 183, startPoint y: 116, endPoint x: 188, endPoint y: 144, distance: 28.3
click at [183, 162] on input "checkbox" at bounding box center [187, 166] width 8 height 8
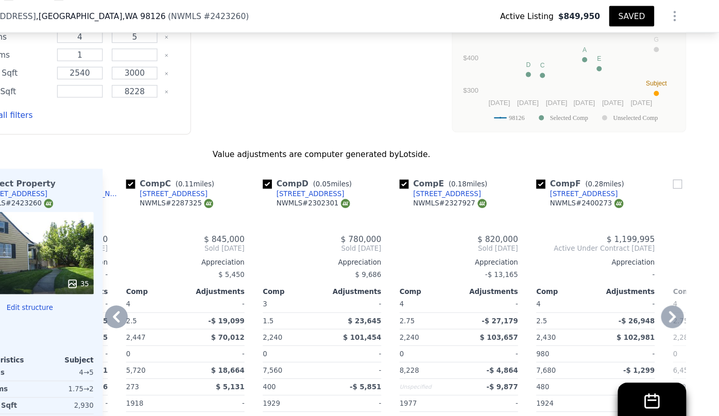
type input "3"
type input "4"
type input "1.5"
type input "2.75"
type input "2240"
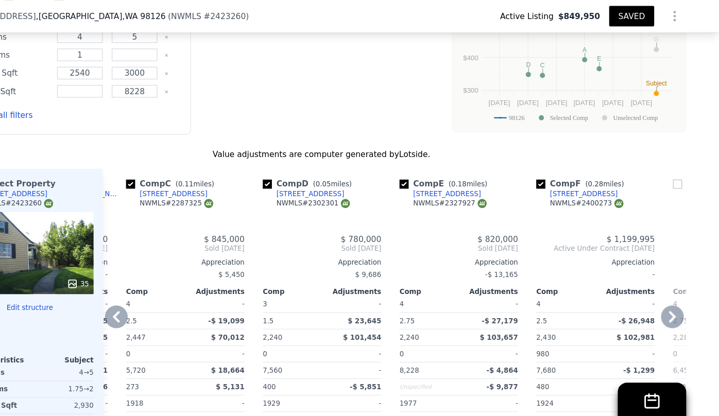
type input "2447"
type input "4912"
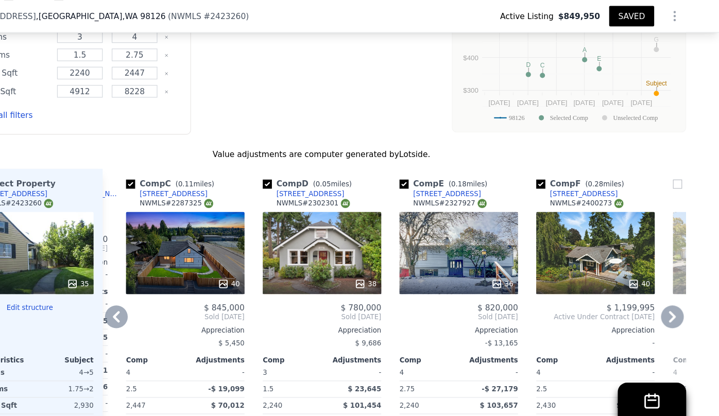
scroll to position [1180, 0]
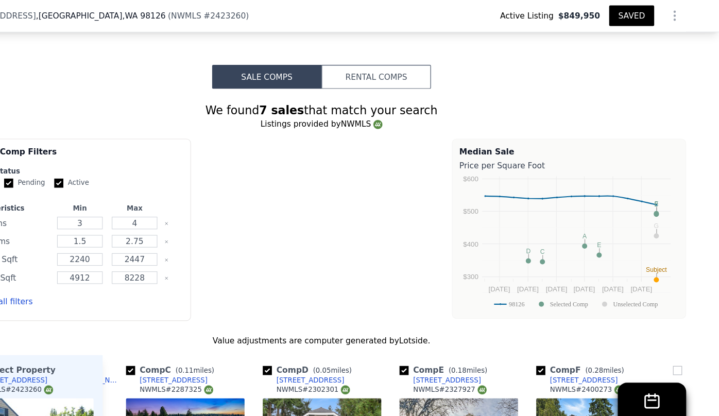
click at [83, 268] on button "Edit all filters" at bounding box center [69, 273] width 60 height 10
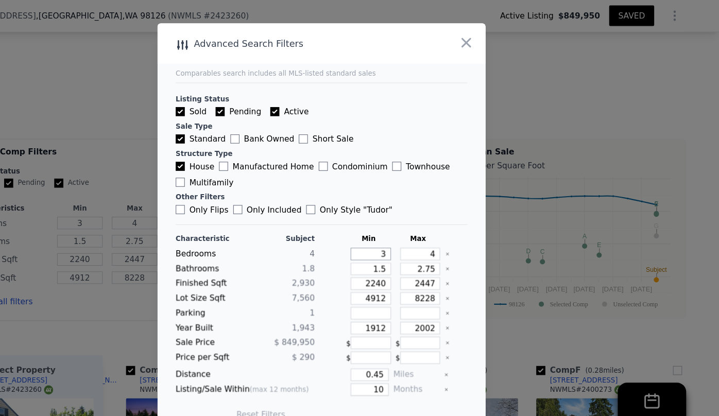
drag, startPoint x: 413, startPoint y: 229, endPoint x: 380, endPoint y: 236, distance: 33.8
click at [380, 236] on div "Characteristic Subject Min Max Bedrooms 4 3 4 Bathrooms 1.8 1.5 2.75 Finished S…" at bounding box center [360, 300] width 264 height 177
type input "4"
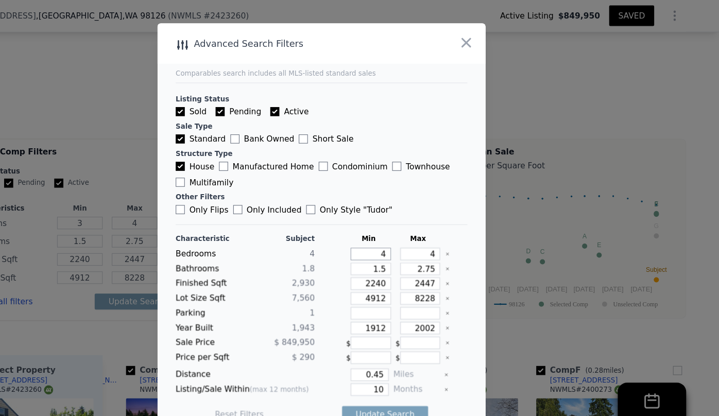
type input "4"
drag, startPoint x: 456, startPoint y: 229, endPoint x: 424, endPoint y: 231, distance: 32.0
click at [430, 231] on input "4" at bounding box center [448, 229] width 37 height 11
type input "5"
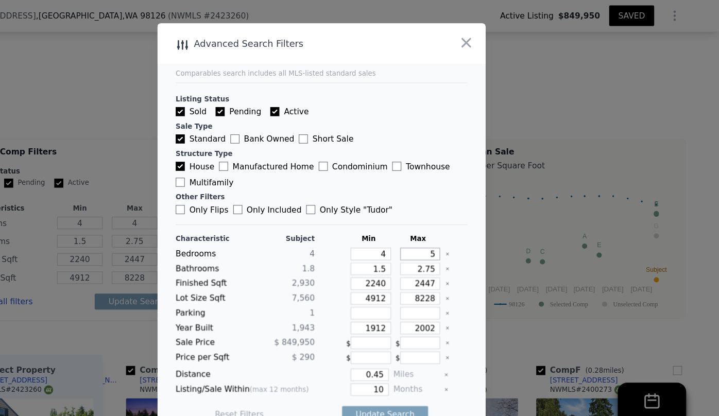
type input "5"
drag, startPoint x: 447, startPoint y: 242, endPoint x: 388, endPoint y: 254, distance: 60.9
click at [395, 254] on div "Characteristic Subject Min Max Bedrooms 4 4 5 Bathrooms 1.8 1.5 2.75 Finished S…" at bounding box center [360, 300] width 264 height 177
drag, startPoint x: 412, startPoint y: 244, endPoint x: 402, endPoint y: 247, distance: 11.1
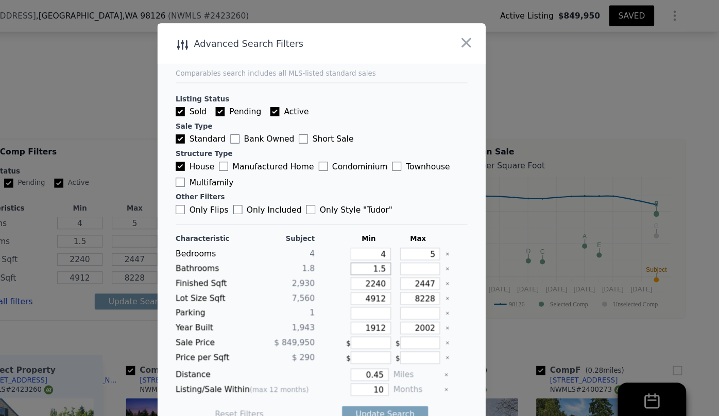
click at [402, 247] on input "1.5" at bounding box center [404, 242] width 37 height 11
type input "1"
drag, startPoint x: 414, startPoint y: 253, endPoint x: 345, endPoint y: 264, distance: 69.7
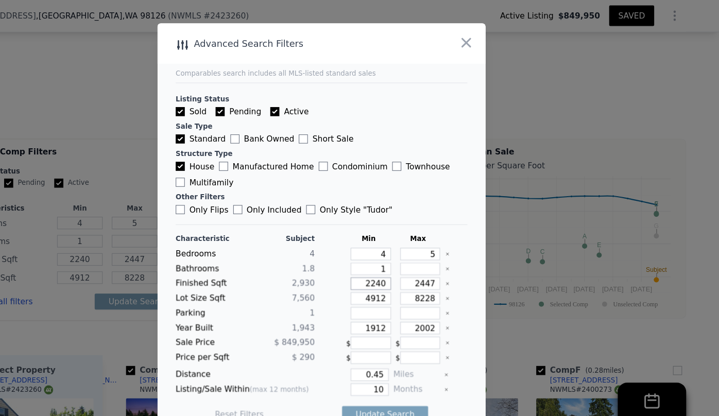
click at [345, 264] on div "Characteristic Subject Min Max Bedrooms 4 4 5 Bathrooms 1.8 1 Finished Sqft 2,9…" at bounding box center [360, 300] width 264 height 177
type input "2"
type input "25"
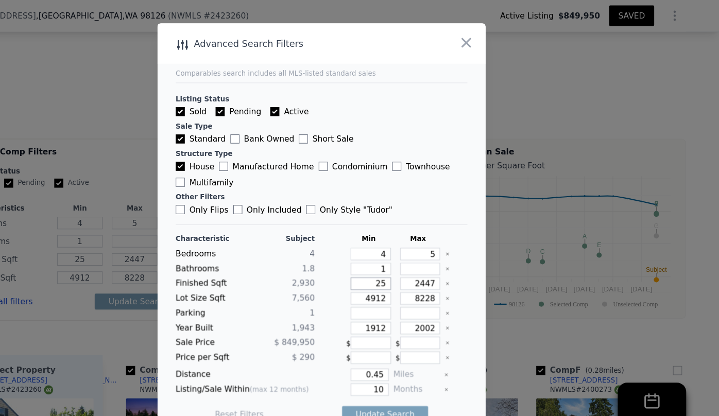
type input "250"
type input "2500"
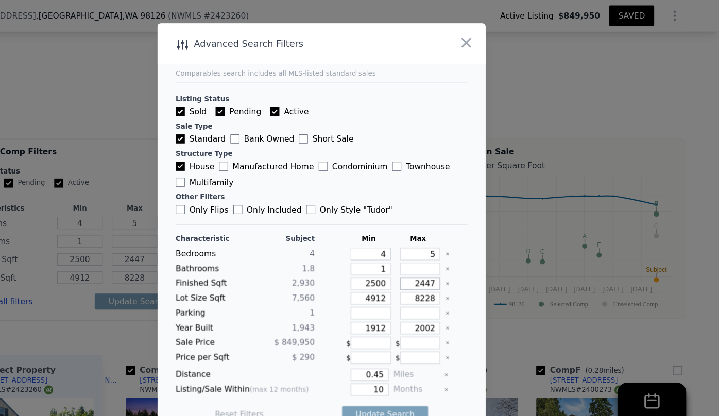
drag, startPoint x: 456, startPoint y: 254, endPoint x: 377, endPoint y: 270, distance: 79.9
click at [381, 270] on div "Characteristic Subject Min Max Bedrooms 4 4 5 Bathrooms 1.8 1 Finished Sqft 2,9…" at bounding box center [360, 300] width 264 height 177
type input "3"
type input "30"
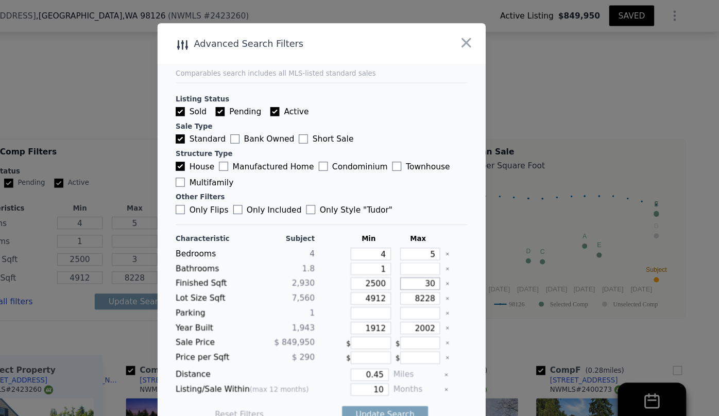
type input "30"
type input "300"
type input "30"
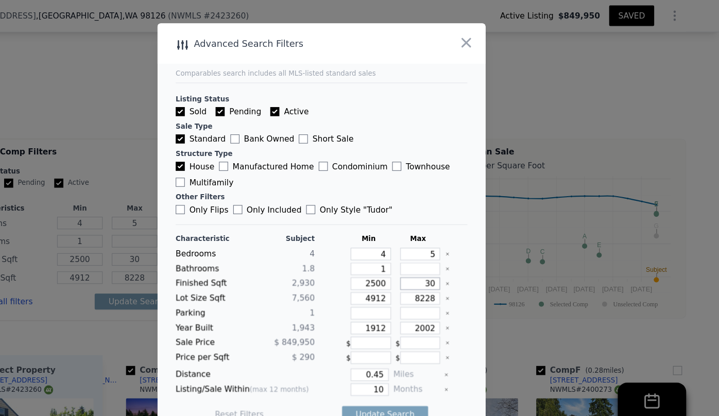
type input "3"
type input "31"
type input "310"
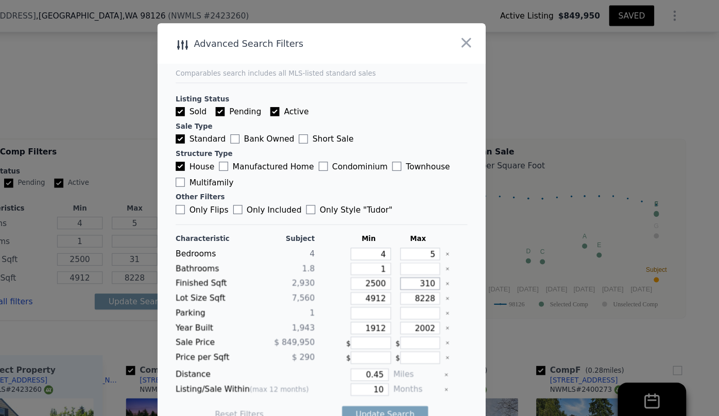
type input "310"
type input "3100"
drag, startPoint x: 399, startPoint y: 273, endPoint x: 353, endPoint y: 278, distance: 47.2
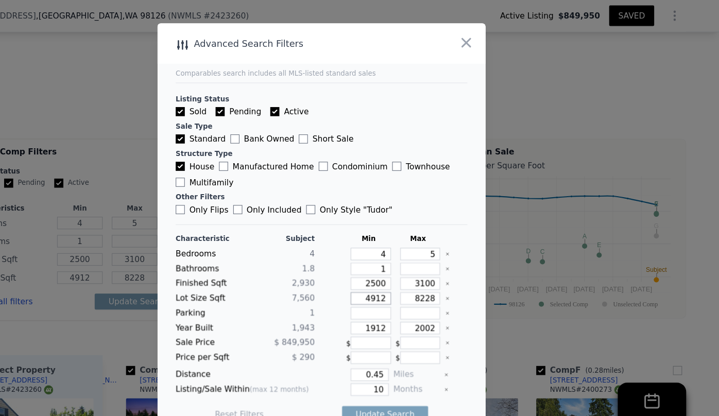
click at [372, 278] on div "Characteristic Subject Min Max Bedrooms 4 4 5 Bathrooms 1.8 1 Finished Sqft 2,9…" at bounding box center [360, 300] width 264 height 177
drag, startPoint x: 410, startPoint y: 299, endPoint x: 344, endPoint y: 308, distance: 67.1
click at [359, 306] on div "Characteristic Subject Min Max Bedrooms 4 4 5 Bathrooms 1.8 1 Finished Sqft 2,9…" at bounding box center [360, 300] width 264 height 177
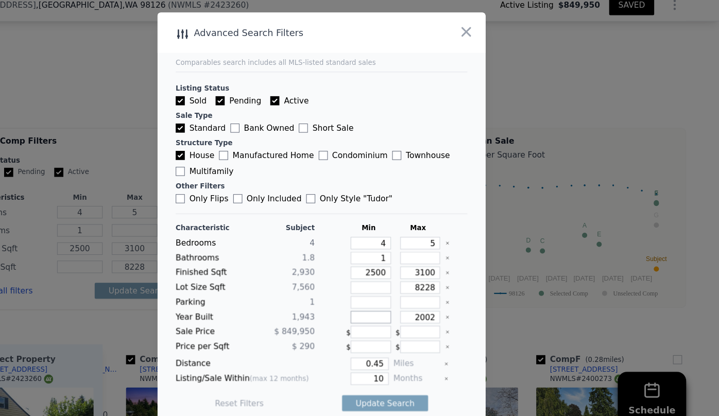
scroll to position [0, 0]
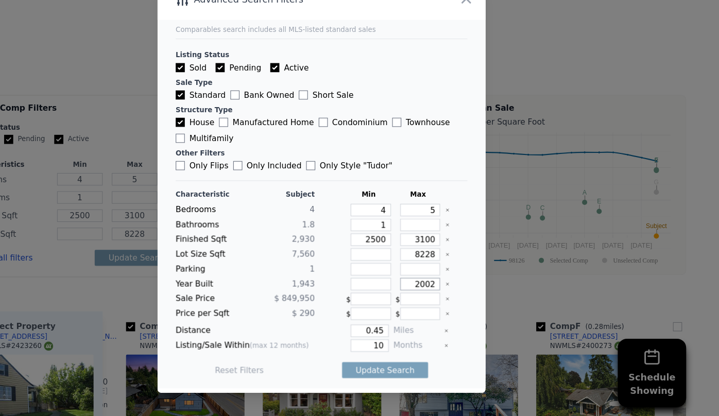
drag, startPoint x: 421, startPoint y: 296, endPoint x: 391, endPoint y: 309, distance: 33.2
click at [394, 307] on div "Characteristic Subject Min Max Bedrooms 4 4 5 Bathrooms 1.8 1 Finished Sqft 2,9…" at bounding box center [360, 300] width 264 height 177
type input "1990"
click at [412, 344] on div "Characteristic Subject Min Max Bedrooms 4 4 5 Bathrooms 1.8 1 Finished Sqft 2,9…" at bounding box center [360, 300] width 264 height 177
drag, startPoint x: 412, startPoint y: 348, endPoint x: 385, endPoint y: 354, distance: 27.9
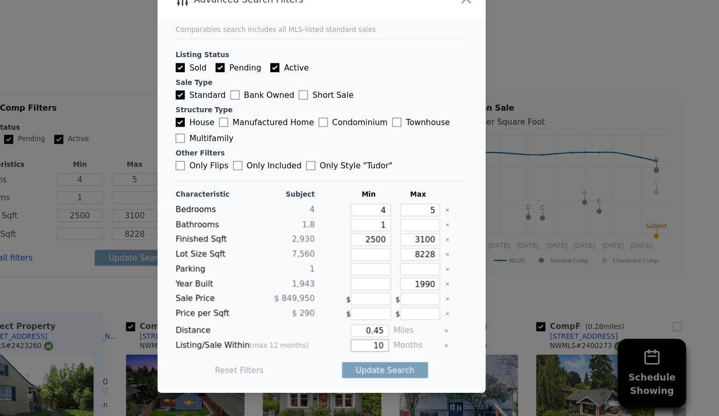
click at [387, 353] on input "10" at bounding box center [403, 351] width 34 height 11
type input "6"
click at [414, 373] on button "Update Search" at bounding box center [417, 374] width 78 height 14
drag, startPoint x: 411, startPoint y: 337, endPoint x: 313, endPoint y: 347, distance: 98.4
click at [313, 347] on div "Characteristic Subject Min Max Bedrooms 4 4 5 Bathrooms 1.8 1 Finished Sqft 2,9…" at bounding box center [360, 300] width 264 height 177
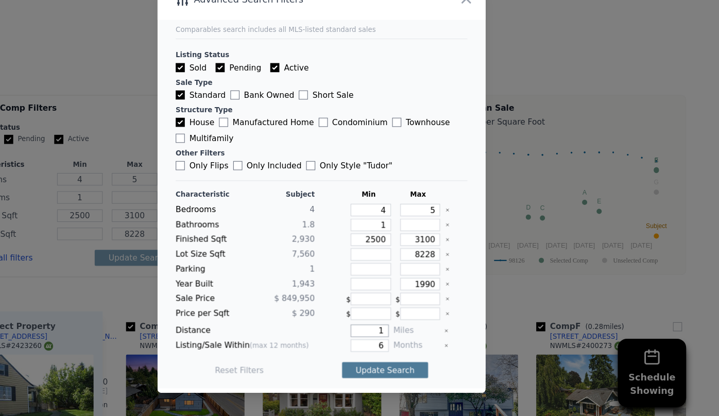
type input "1"
click at [395, 368] on button "Update Search" at bounding box center [417, 374] width 78 height 14
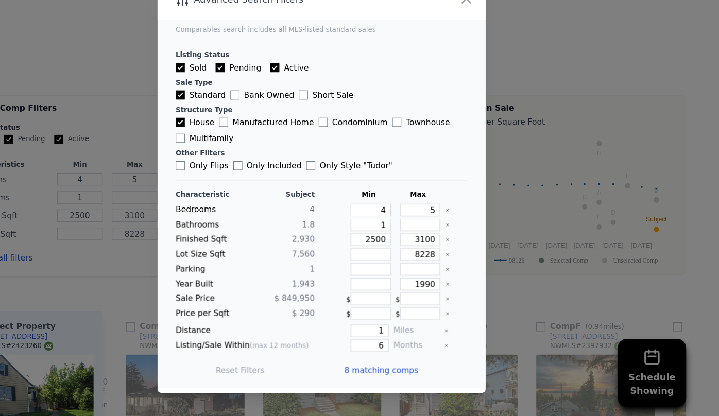
click at [395, 369] on span "8 matching comps" at bounding box center [413, 374] width 67 height 10
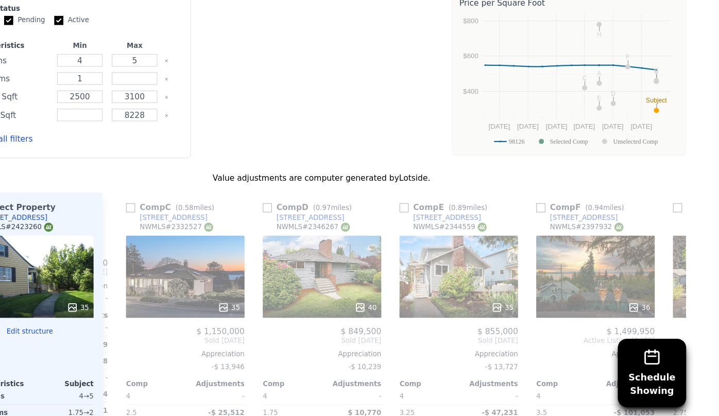
scroll to position [1308, 0]
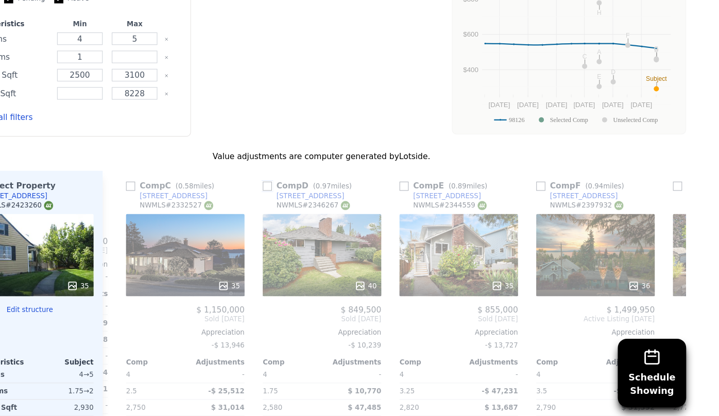
click at [306, 204] on input "checkbox" at bounding box center [310, 208] width 8 height 8
checkbox input "true"
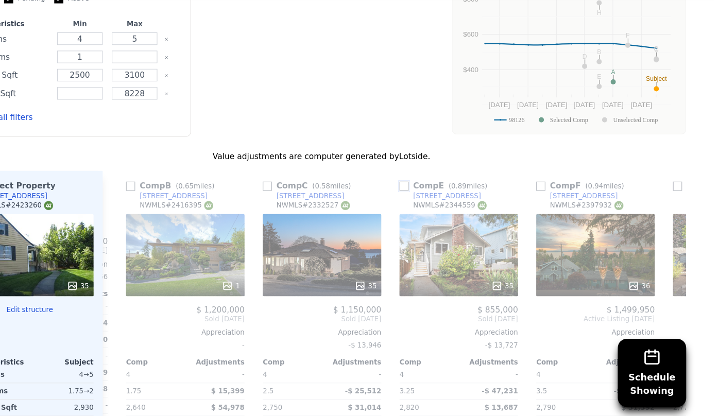
click at [432, 204] on input "checkbox" at bounding box center [434, 208] width 8 height 8
checkbox input "true"
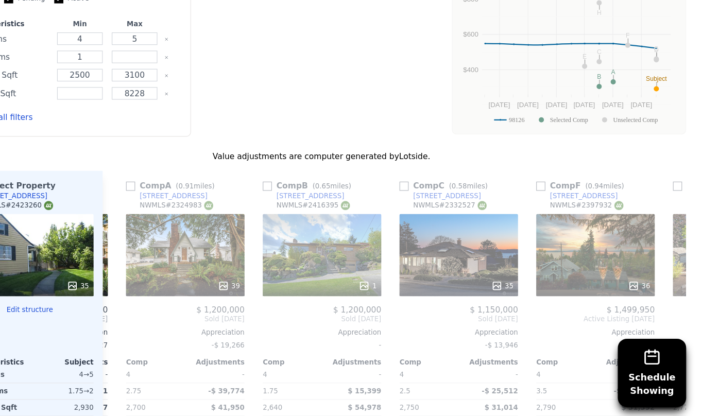
click at [350, 233] on div "1" at bounding box center [359, 270] width 107 height 74
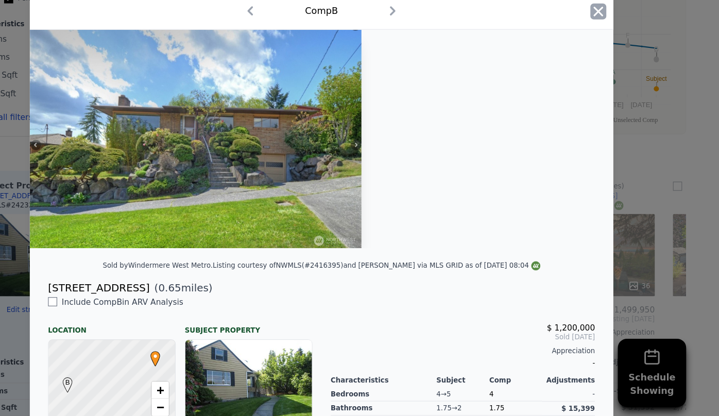
click at [604, 50] on icon "button" at bounding box center [609, 50] width 14 height 14
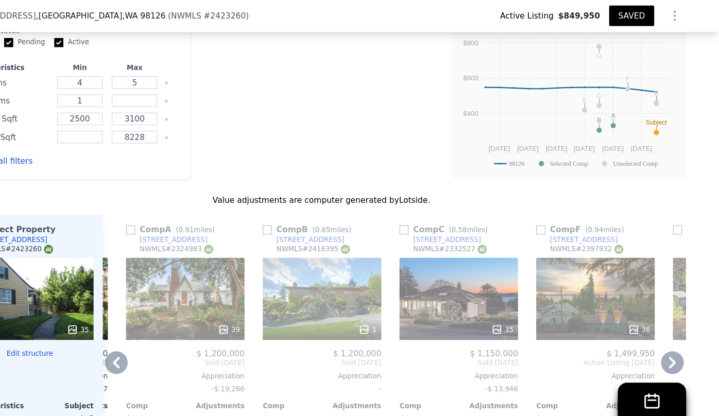
click at [570, 233] on div "36" at bounding box center [606, 270] width 107 height 74
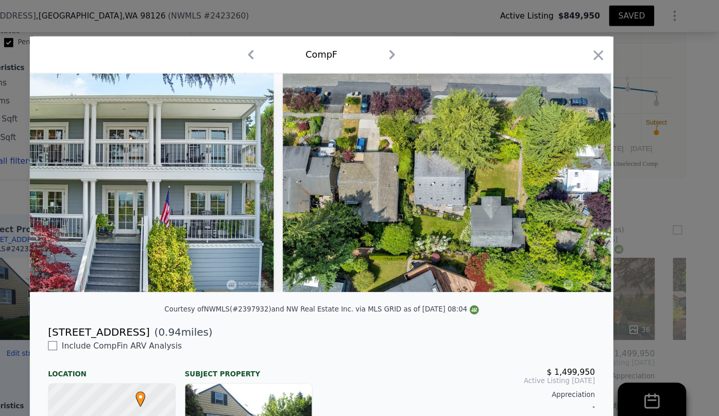
scroll to position [0, 9646]
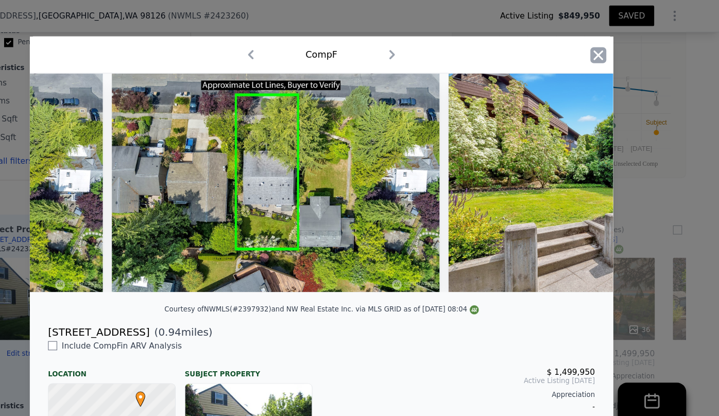
click at [603, 50] on icon "button" at bounding box center [609, 50] width 14 height 14
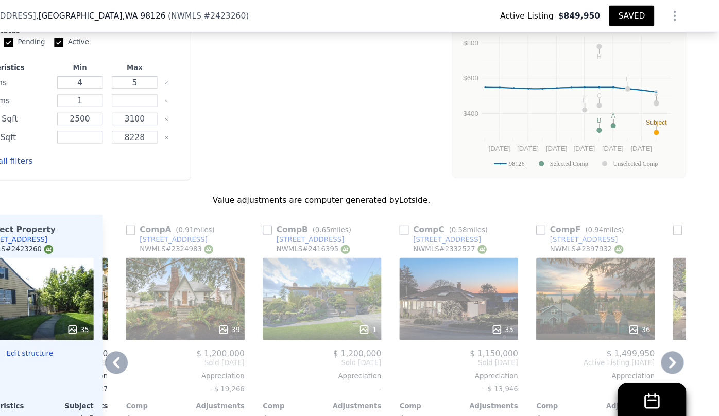
click at [677, 318] on icon at bounding box center [676, 328] width 21 height 21
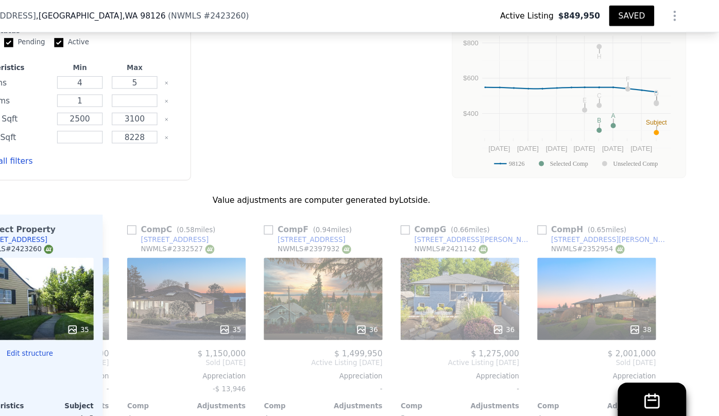
scroll to position [0, 485]
click at [167, 318] on icon at bounding box center [174, 328] width 21 height 21
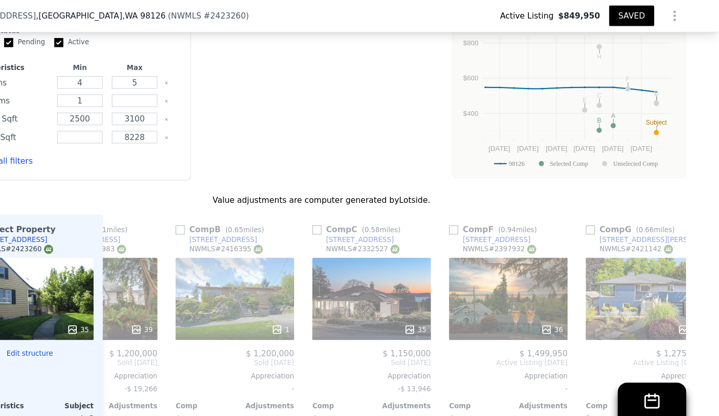
scroll to position [0, 238]
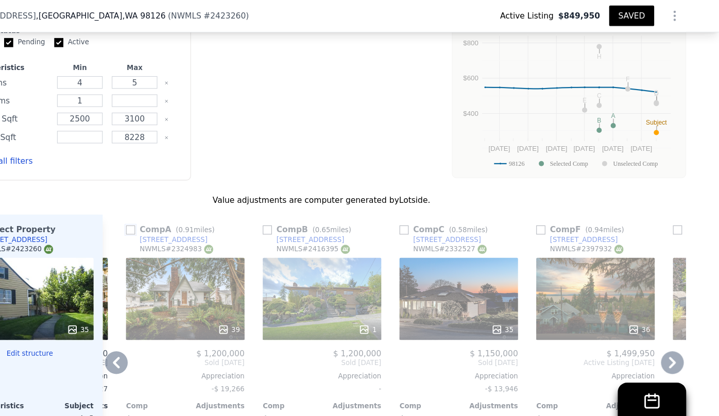
click at [185, 204] on input "checkbox" at bounding box center [187, 208] width 8 height 8
checkbox input "true"
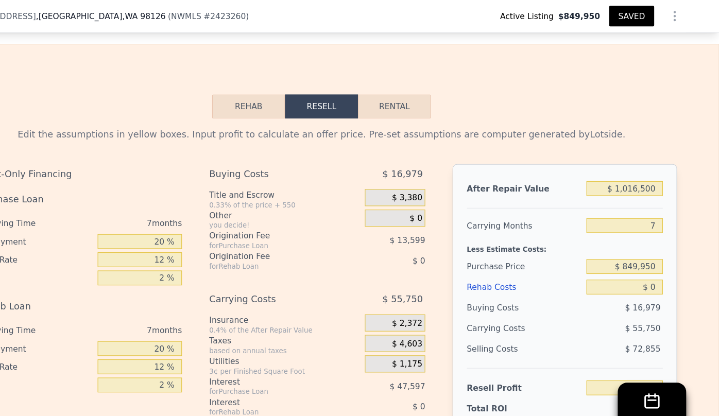
scroll to position [1857, 0]
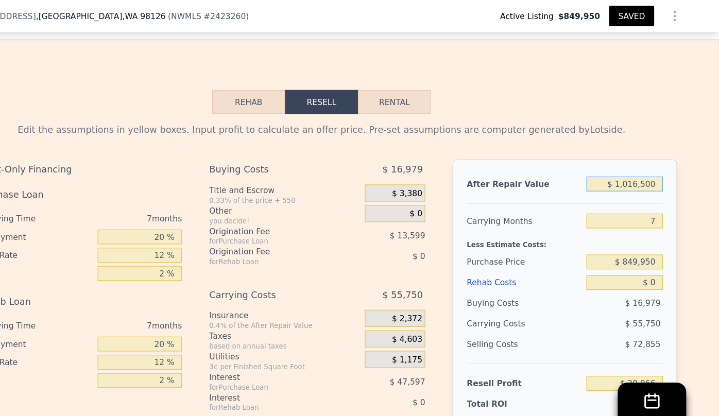
click at [660, 160] on input "$ 1,016,500" at bounding box center [633, 166] width 69 height 13
type input "$ 101,650"
type input "-$ 826,673"
type input "$ 1"
click at [658, 193] on input "7" at bounding box center [633, 199] width 69 height 13
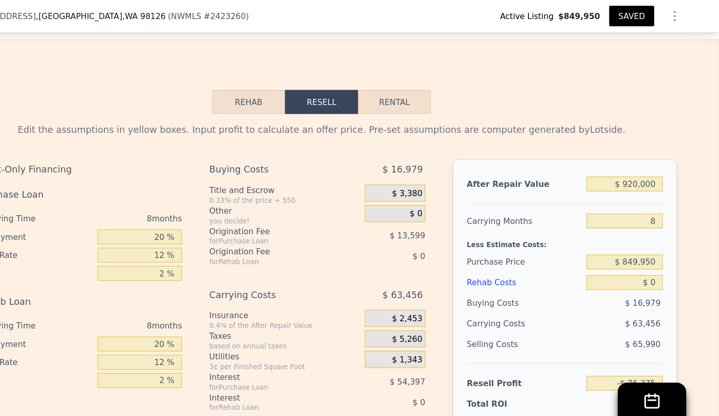
click at [552, 265] on div "Buying Costs" at bounding box center [543, 274] width 104 height 19
click at [641, 160] on input "$ 920,000" at bounding box center [633, 166] width 69 height 13
click at [590, 246] on div "Rehab Costs" at bounding box center [543, 255] width 104 height 19
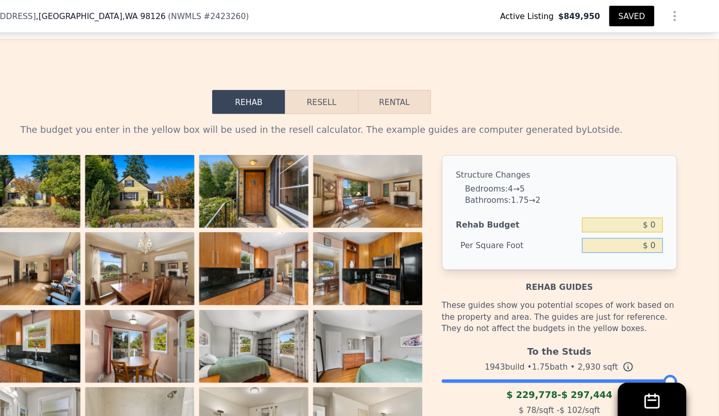
click at [652, 215] on input "$ 0" at bounding box center [631, 221] width 73 height 13
click at [644, 191] on div "Structure Changes Bedrooms : 4 → 5 Bathrooms : 1.75 → 2 Rehab Budget $ 2,344,00…" at bounding box center [574, 192] width 213 height 104
click at [651, 215] on input "$ 80" at bounding box center [631, 221] width 73 height 13
click at [653, 215] on input "$ 80" at bounding box center [631, 221] width 73 height 13
click at [355, 81] on button "Resell" at bounding box center [358, 92] width 65 height 22
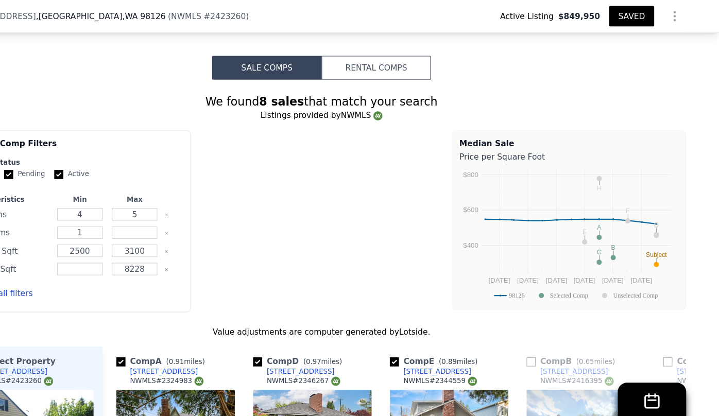
scroll to position [1180, 0]
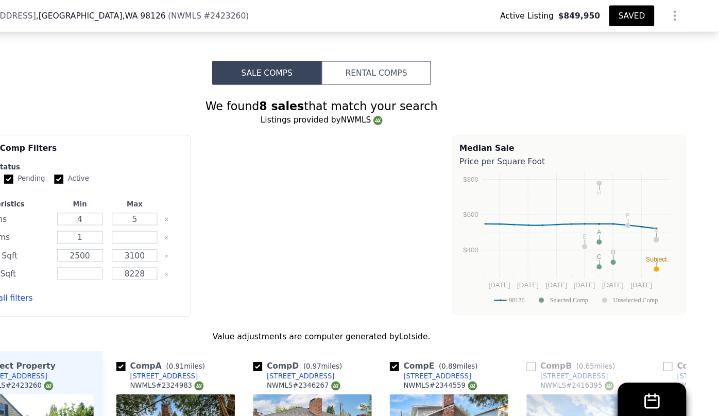
click at [680, 15] on icon "Show Options" at bounding box center [678, 14] width 12 height 12
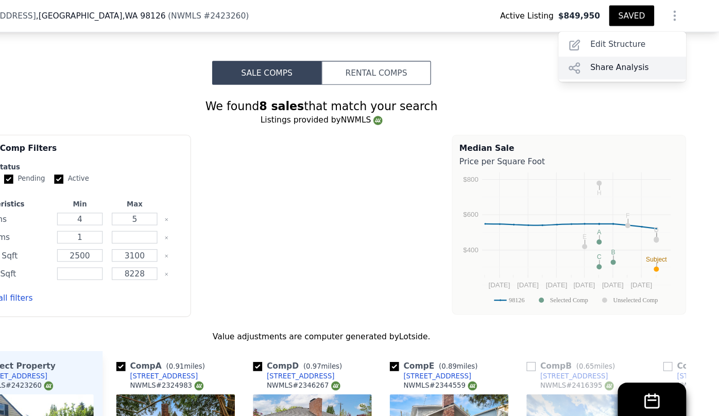
click at [646, 53] on div "Share Analysis" at bounding box center [630, 61] width 115 height 21
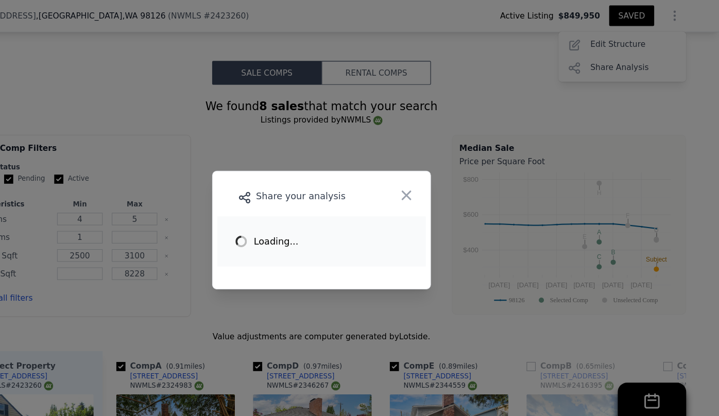
drag, startPoint x: 426, startPoint y: 173, endPoint x: 458, endPoint y: 166, distance: 32.8
click at [427, 173] on button "button" at bounding box center [436, 176] width 19 height 19
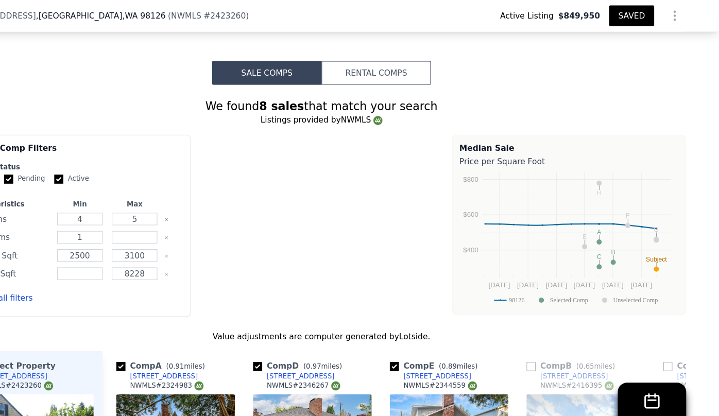
click at [672, 10] on icon "Show Options" at bounding box center [678, 14] width 12 height 12
click at [610, 45] on div "Edit Structure" at bounding box center [630, 41] width 115 height 21
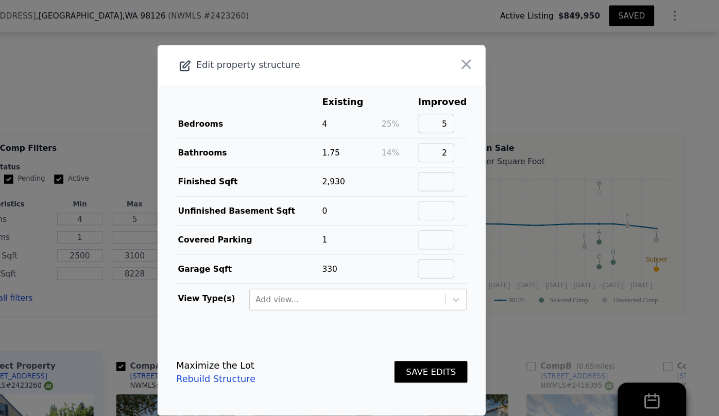
click at [451, 335] on button "SAVE EDITS" at bounding box center [458, 336] width 66 height 20
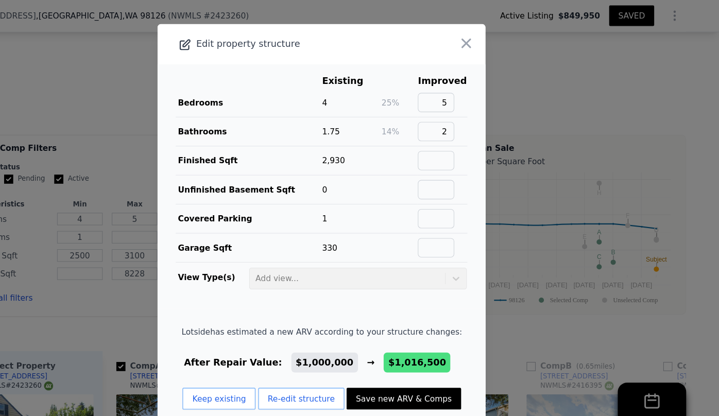
click at [451, 335] on span "$1,016,500" at bounding box center [445, 328] width 60 height 18
click at [442, 359] on button "Save new ARV & Comps" at bounding box center [433, 361] width 103 height 20
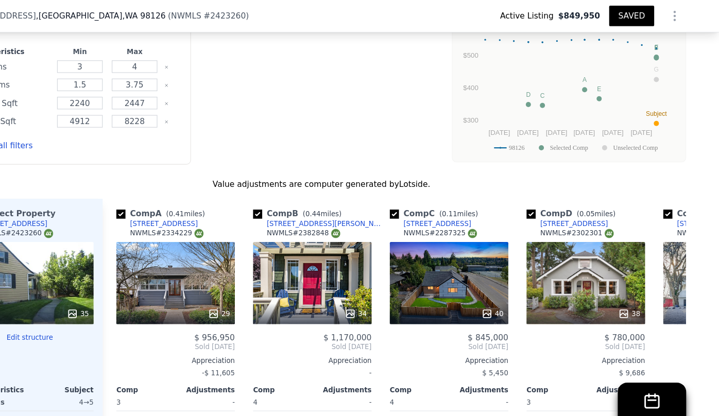
scroll to position [1349, 0]
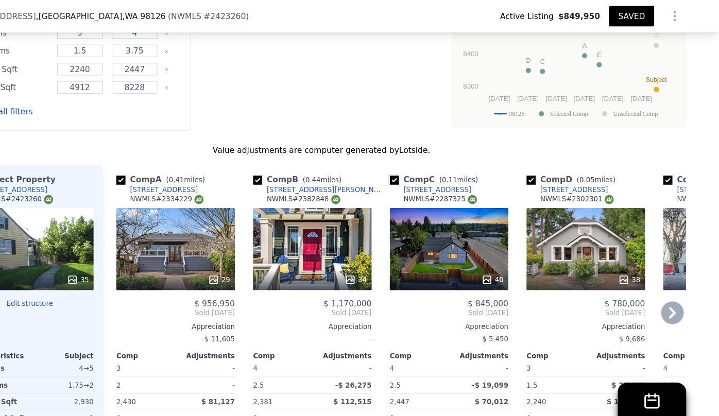
click at [423, 159] on input "checkbox" at bounding box center [425, 163] width 8 height 8
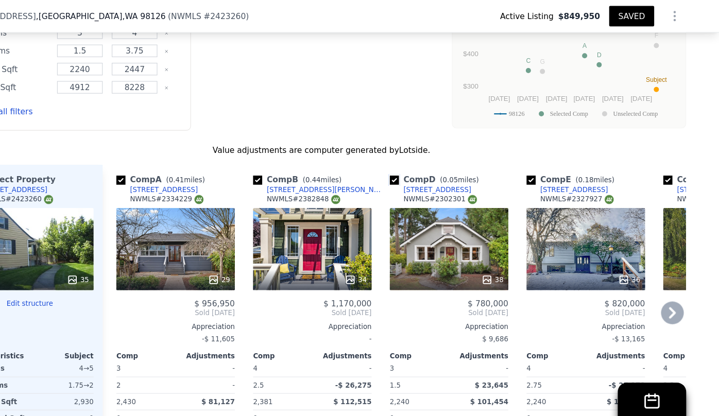
click at [423, 159] on input "checkbox" at bounding box center [425, 163] width 8 height 8
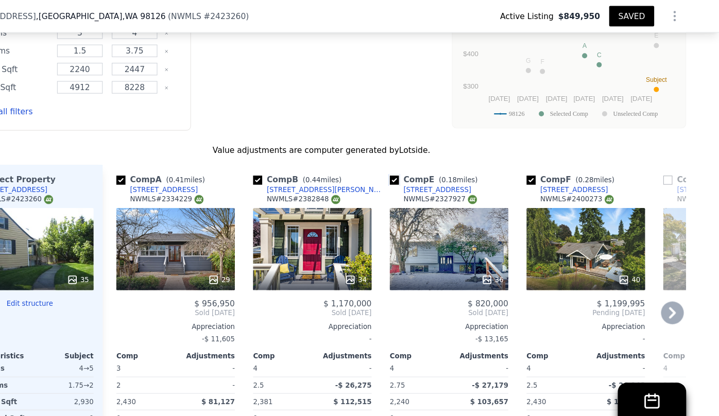
click at [423, 159] on input "checkbox" at bounding box center [425, 163] width 8 height 8
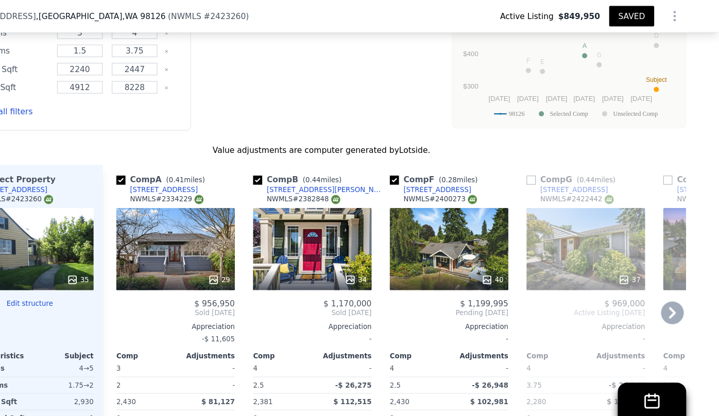
click at [443, 59] on div at bounding box center [360, 35] width 212 height 165
click at [547, 157] on div "Comp G ( 0.44 miles)" at bounding box center [587, 162] width 84 height 10
click at [545, 159] on input "checkbox" at bounding box center [549, 163] width 8 height 8
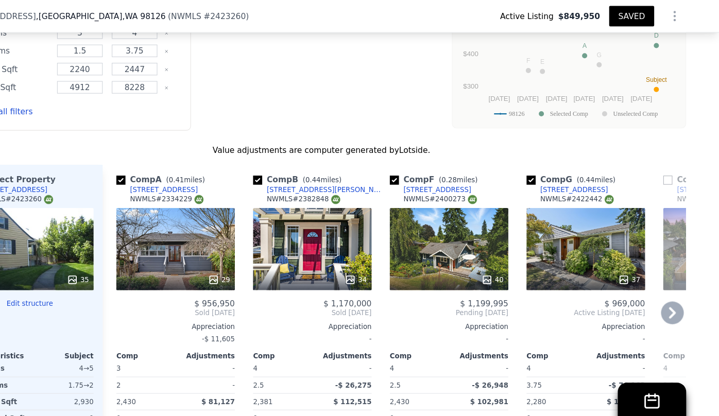
click at [670, 272] on icon at bounding box center [676, 282] width 21 height 21
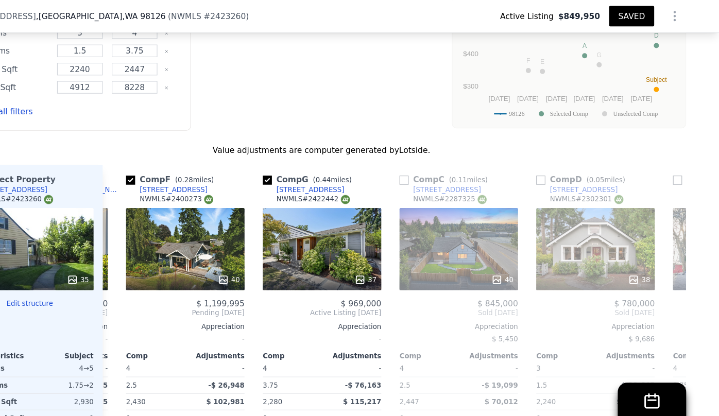
scroll to position [0, 247]
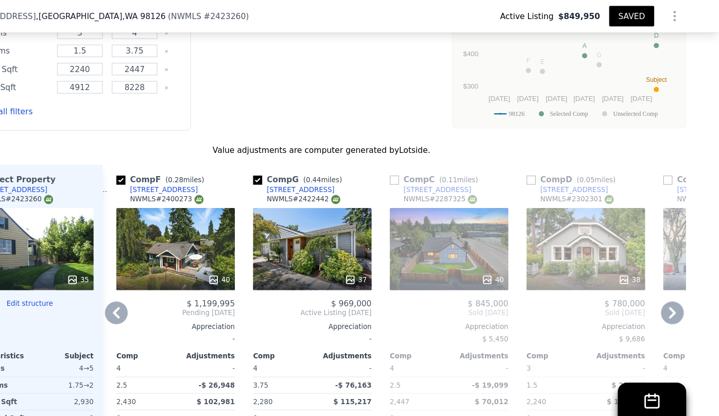
click at [172, 272] on icon at bounding box center [174, 282] width 21 height 21
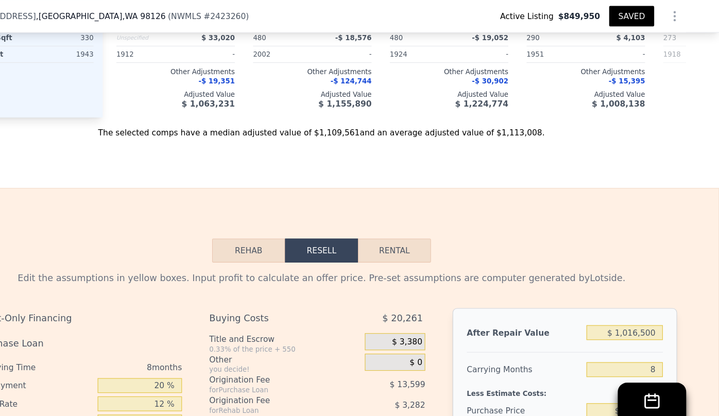
scroll to position [1772, 0]
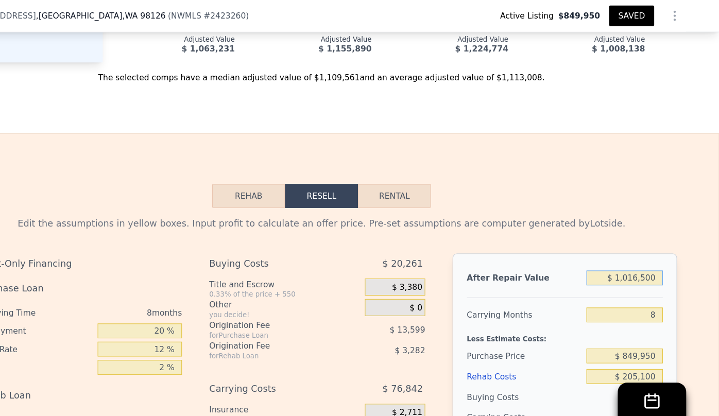
click at [660, 245] on input "$ 1,016,500" at bounding box center [633, 251] width 69 height 13
click at [629, 188] on div "Edit the assumptions in yellow boxes. Input profit to calculate an offer price.…" at bounding box center [359, 379] width 659 height 383
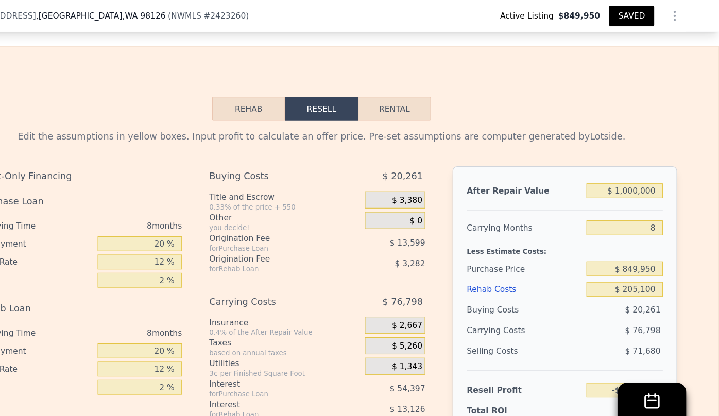
scroll to position [1857, 0]
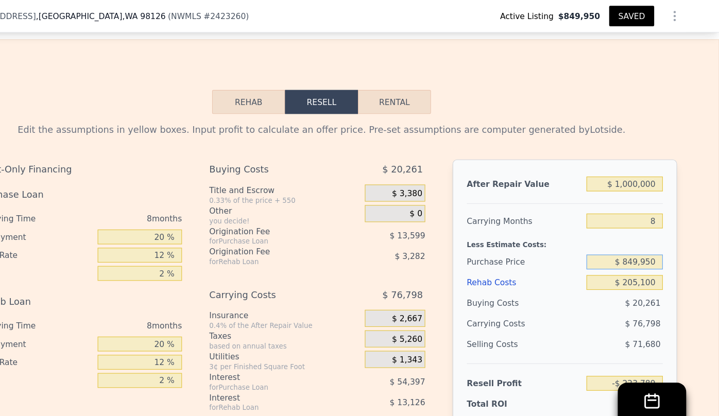
click at [661, 230] on input "$ 849,950" at bounding box center [633, 236] width 69 height 13
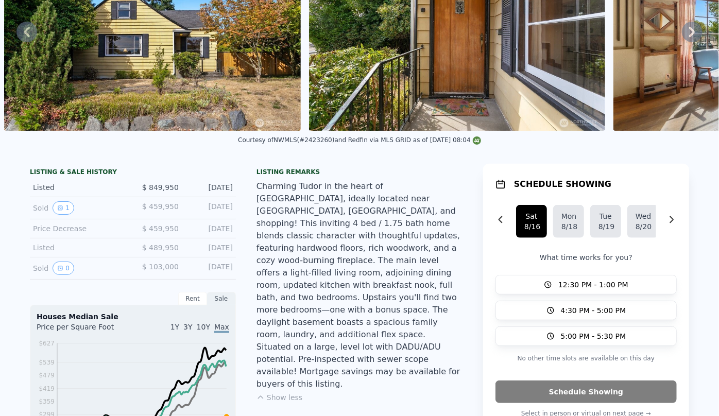
scroll to position [0, 0]
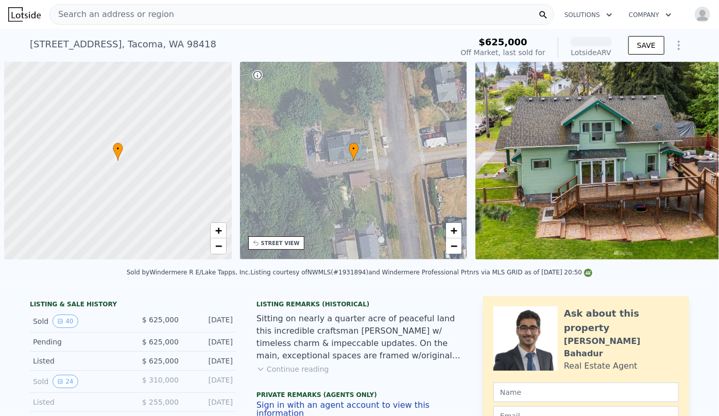
scroll to position [0, 4]
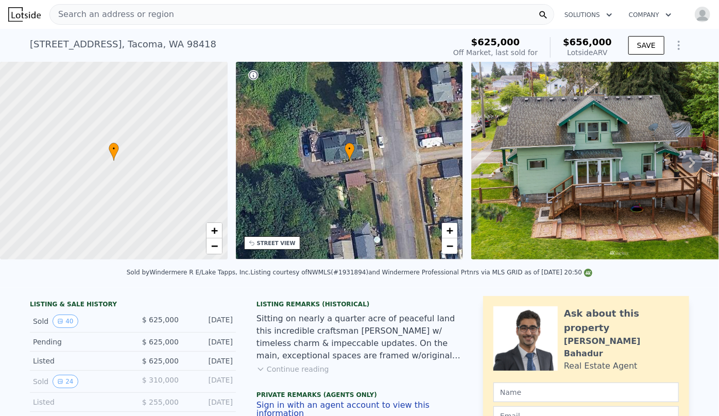
click at [160, 11] on div "Search an address or region" at bounding box center [301, 14] width 504 height 21
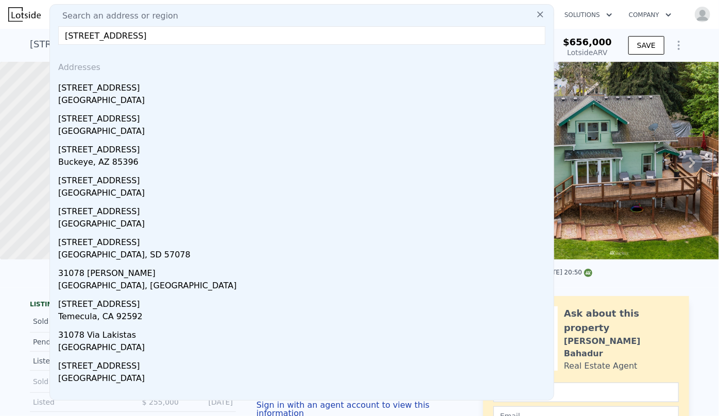
type input "31078 9th ave"
click at [162, 25] on div "Search an address or region 31078 9th ave Addresses 31078 9th Ave S Federal Way…" at bounding box center [301, 202] width 504 height 396
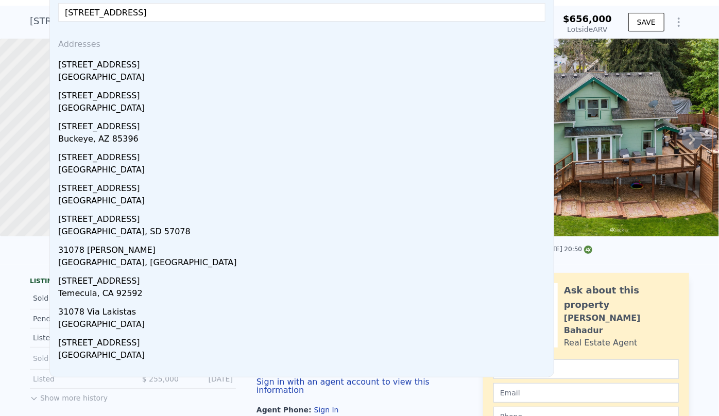
scroll to position [0, 0]
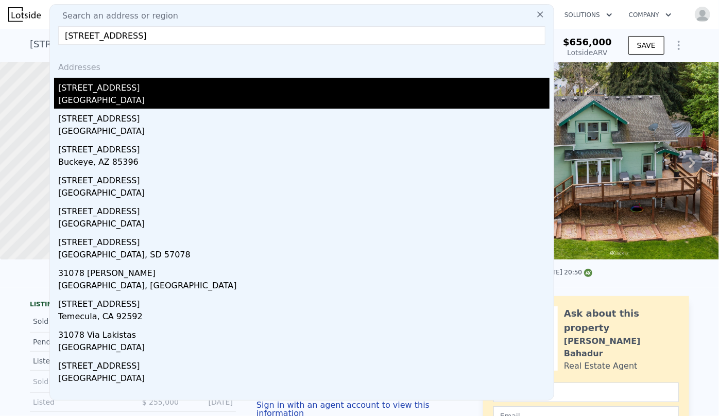
click at [119, 98] on div "Federal Way, WA 98003" at bounding box center [303, 101] width 491 height 14
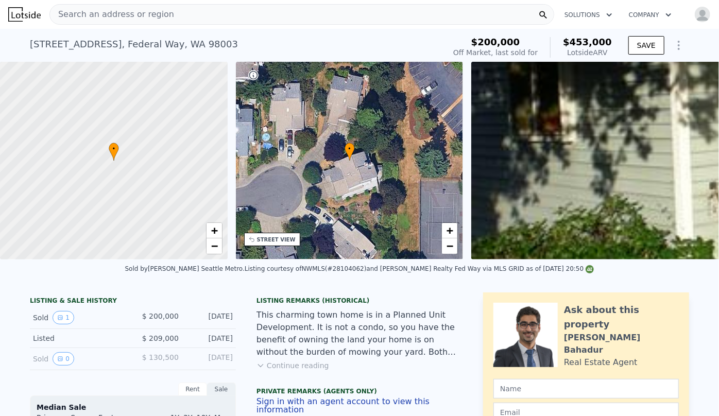
click at [249, 13] on div "Search an address or region" at bounding box center [301, 14] width 504 height 21
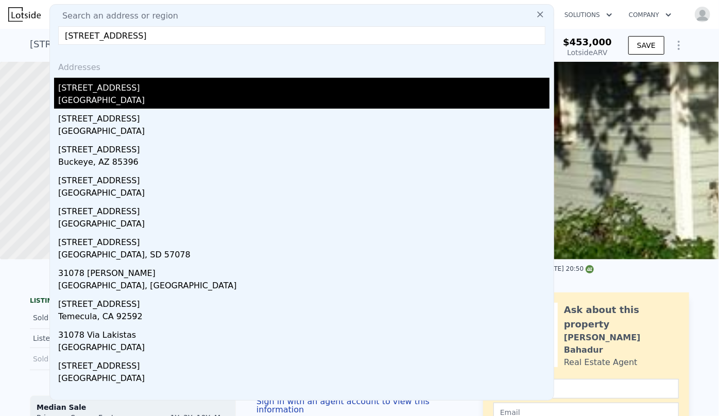
type input "31078 9th avenue"
click at [216, 89] on div "[STREET_ADDRESS]" at bounding box center [303, 86] width 491 height 16
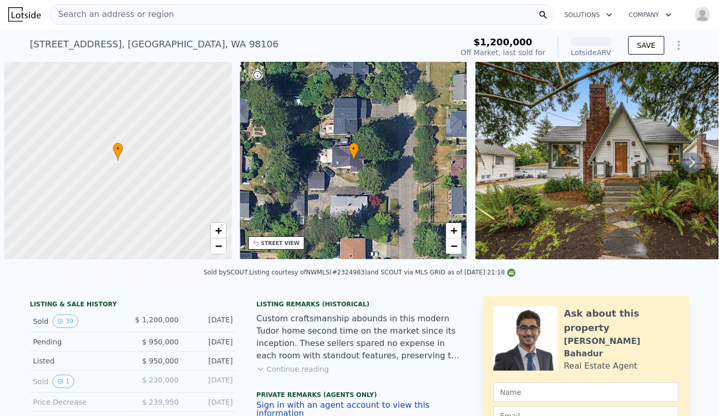
scroll to position [0, 4]
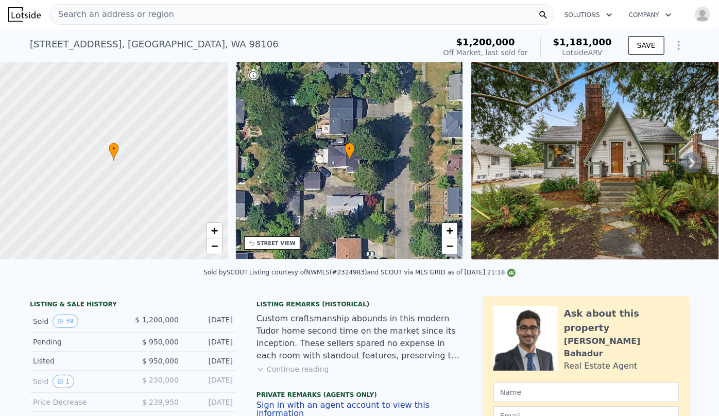
click at [93, 18] on span "Search an address or region" at bounding box center [112, 14] width 124 height 12
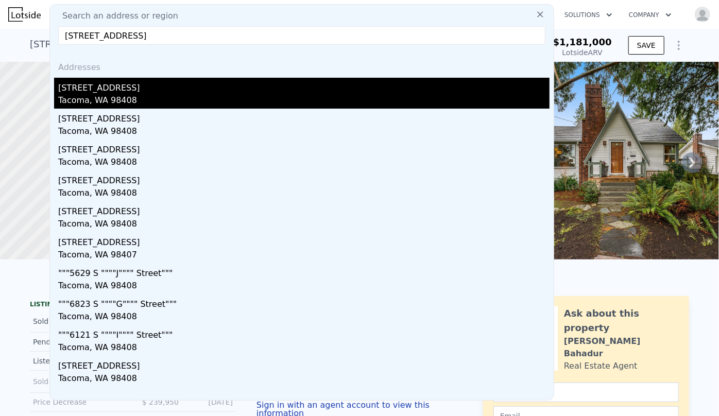
type input "[STREET_ADDRESS]"
click at [146, 99] on div "Tacoma, WA 98408" at bounding box center [303, 101] width 491 height 14
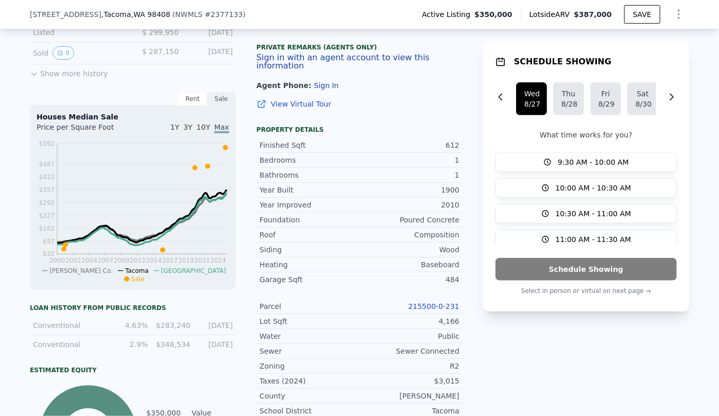
scroll to position [371, 0]
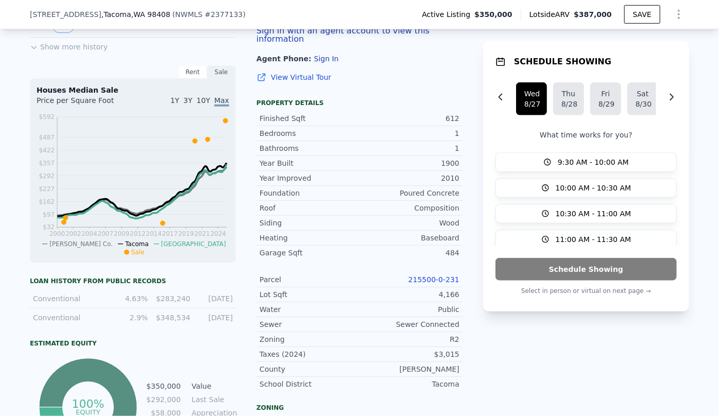
click at [431, 278] on link "215500-0-231" at bounding box center [433, 279] width 51 height 8
click at [668, 15] on button "Show Options" at bounding box center [678, 14] width 21 height 21
click at [638, 41] on div "Edit Structure" at bounding box center [630, 41] width 115 height 21
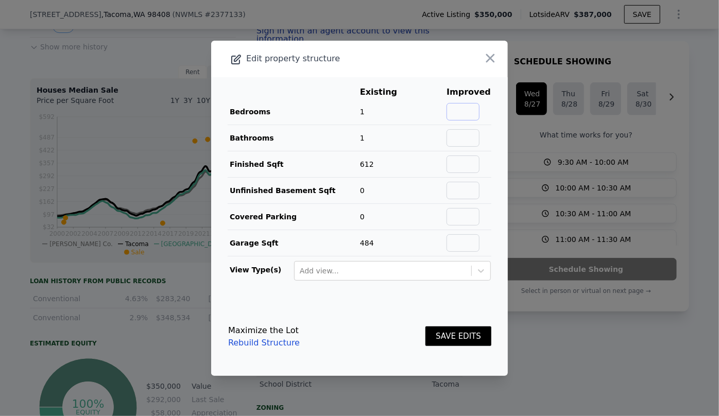
click at [465, 107] on input "text" at bounding box center [462, 112] width 33 height 18
type input "2"
click at [452, 339] on button "SAVE EDITS" at bounding box center [458, 336] width 66 height 20
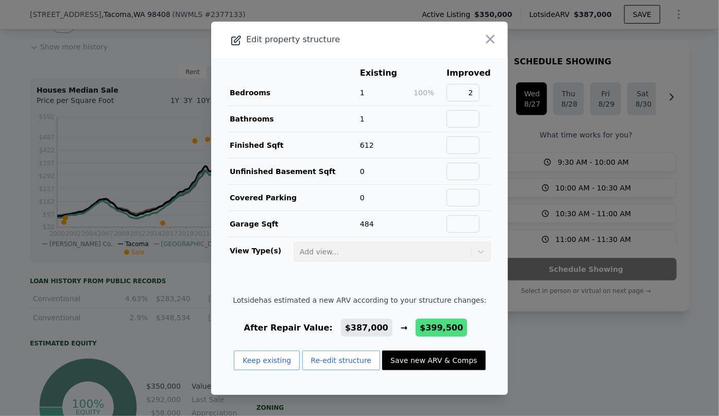
click at [452, 339] on div "Lotside has estimated a new ARV according to your structure changes: After Repa…" at bounding box center [359, 336] width 253 height 83
click at [439, 359] on button "Save new ARV & Comps" at bounding box center [433, 361] width 103 height 20
type input "3"
checkbox input "false"
type input "$ 399,500"
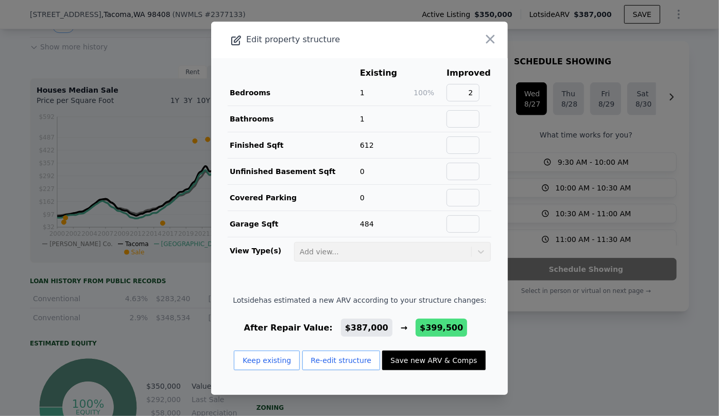
type input "-$ 5,761"
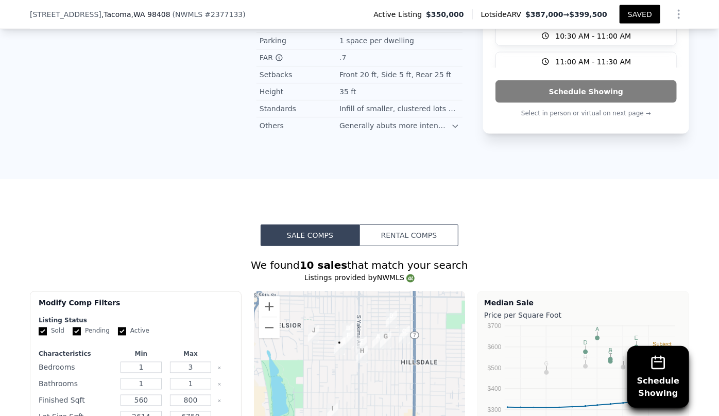
scroll to position [1026, 0]
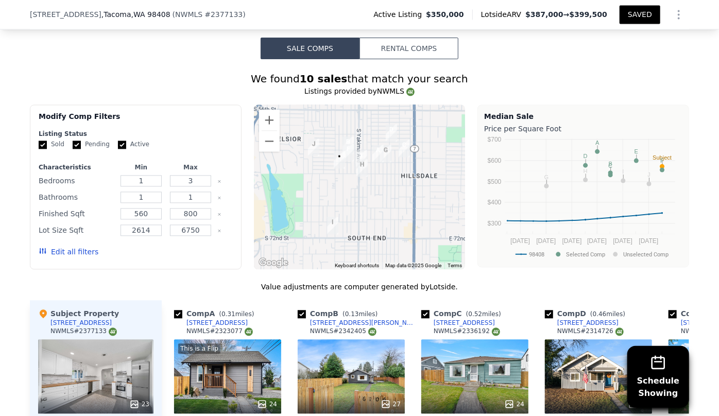
click at [77, 249] on button "Edit all filters" at bounding box center [69, 252] width 60 height 10
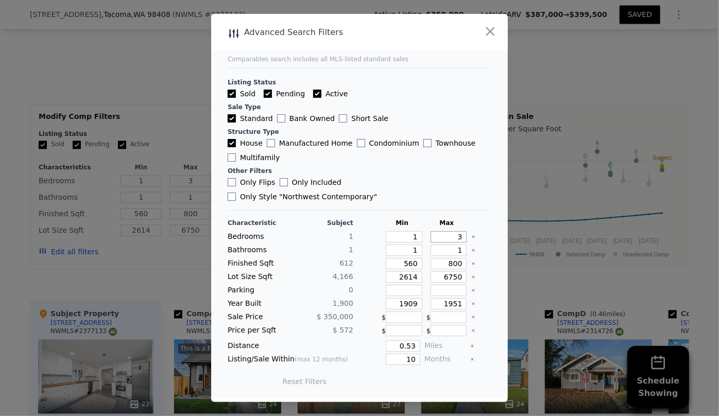
drag, startPoint x: 457, startPoint y: 230, endPoint x: 419, endPoint y: 233, distance: 38.2
click at [426, 231] on div "3" at bounding box center [446, 236] width 41 height 11
type input "2"
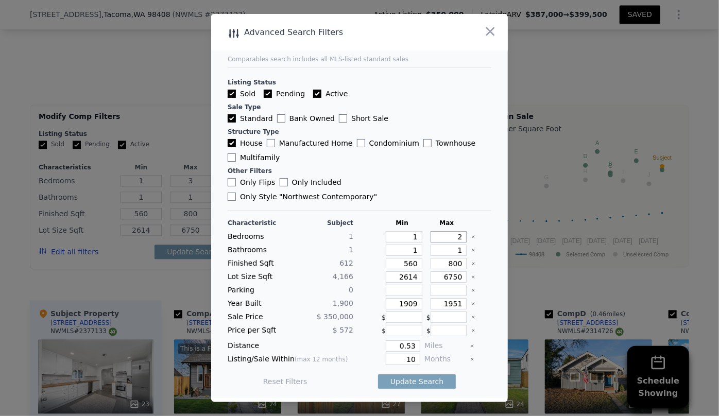
type input "2"
drag, startPoint x: 456, startPoint y: 244, endPoint x: 422, endPoint y: 246, distance: 34.0
click at [431, 246] on input "1" at bounding box center [448, 250] width 37 height 11
drag, startPoint x: 412, startPoint y: 257, endPoint x: 351, endPoint y: 264, distance: 62.1
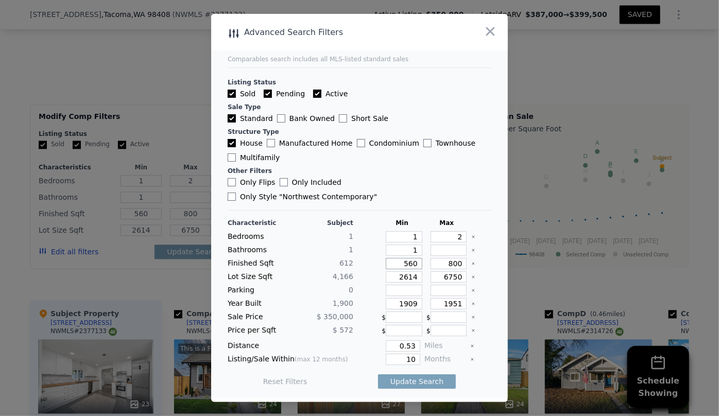
click at [351, 264] on div "Characteristic Subject Min Max Bedrooms 1 1 2 Bathrooms 1 1 Finished Sqft 612 5…" at bounding box center [360, 307] width 264 height 177
drag, startPoint x: 414, startPoint y: 270, endPoint x: 307, endPoint y: 272, distance: 107.1
click at [307, 272] on div "Lot Size Sqft 4,166 2614 6750" at bounding box center [360, 276] width 264 height 11
drag, startPoint x: 415, startPoint y: 294, endPoint x: 309, endPoint y: 284, distance: 106.5
click at [369, 298] on div "Year Built 1,900 1909 1951" at bounding box center [360, 303] width 264 height 11
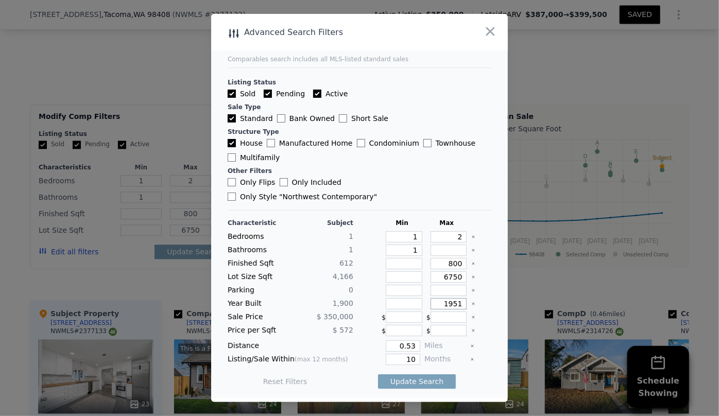
click at [451, 298] on input "1951" at bounding box center [448, 303] width 37 height 11
type input "1961"
drag, startPoint x: 412, startPoint y: 350, endPoint x: 365, endPoint y: 355, distance: 47.1
click at [371, 355] on div "10" at bounding box center [388, 359] width 63 height 11
type input "6"
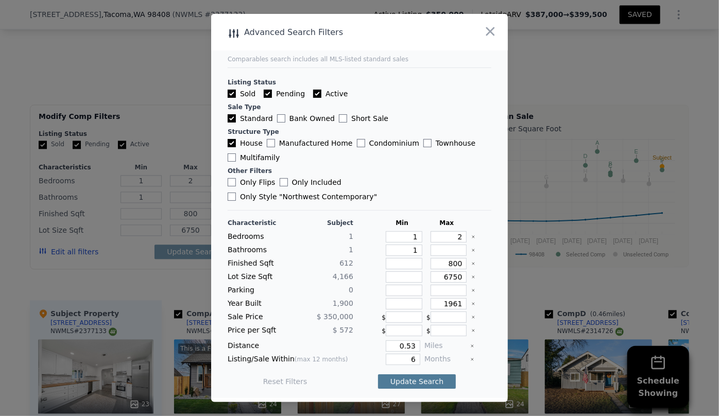
click at [399, 374] on button "Update Search" at bounding box center [417, 381] width 78 height 14
checkbox input "false"
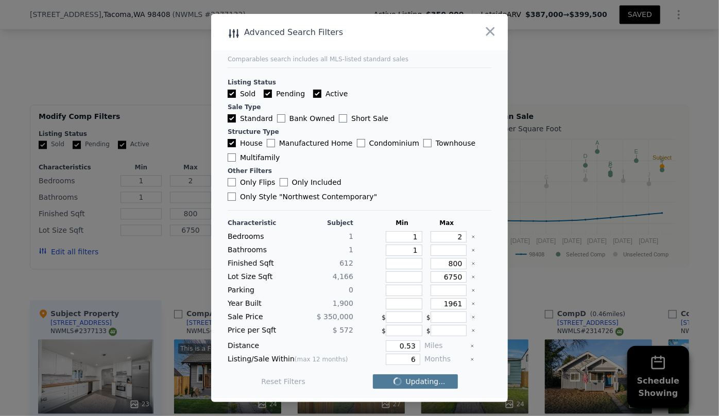
checkbox input "false"
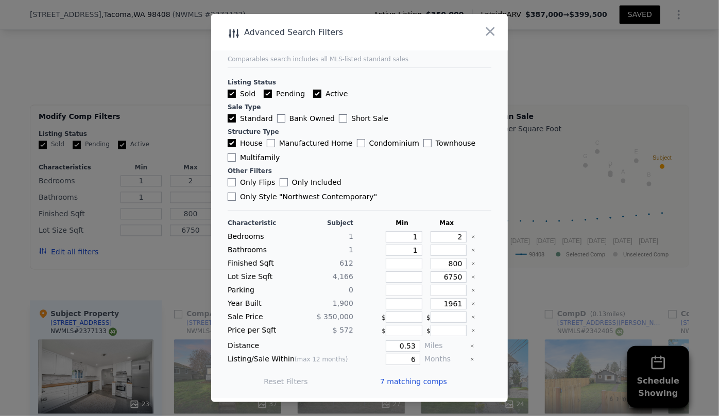
click at [399, 376] on span "7 matching comps" at bounding box center [413, 381] width 67 height 10
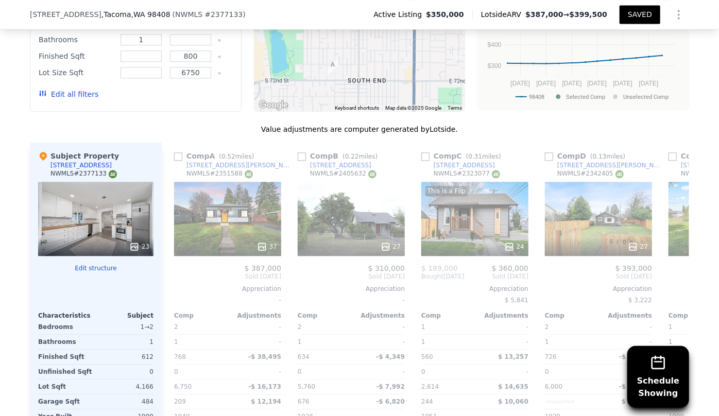
scroll to position [1213, 0]
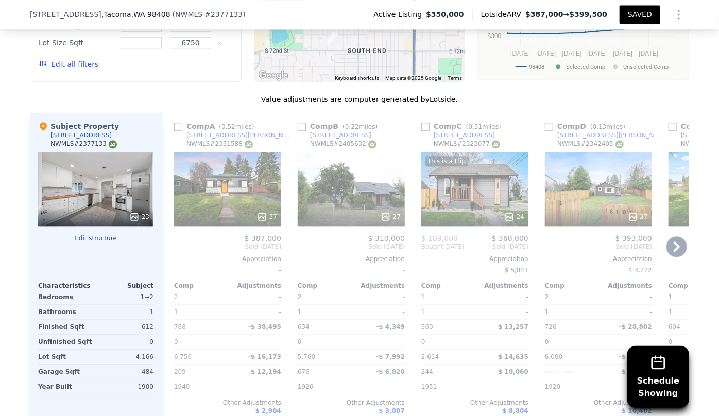
click at [238, 165] on div "37" at bounding box center [227, 189] width 107 height 74
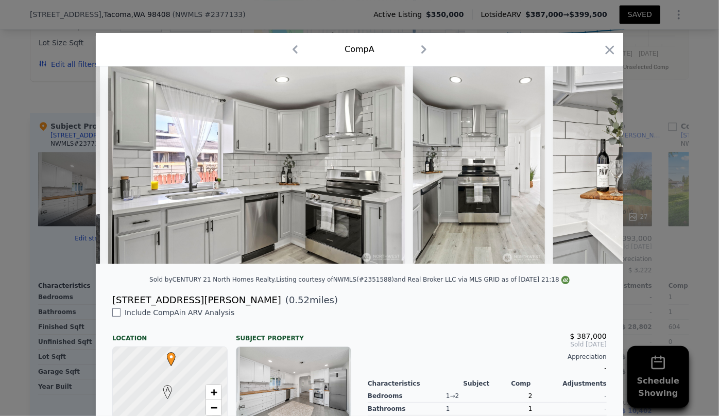
scroll to position [0, 3415]
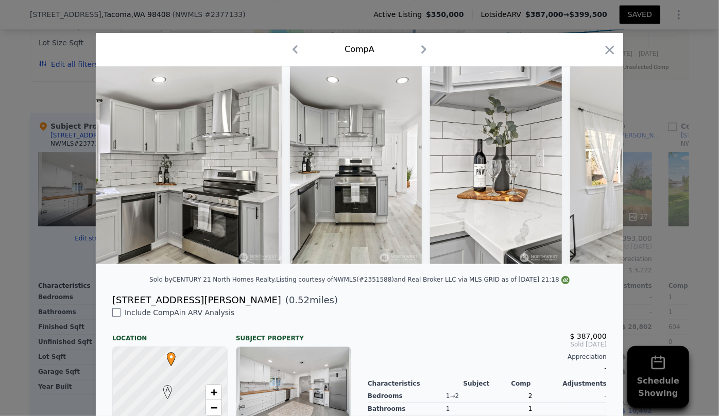
click at [613, 53] on div "Comp A" at bounding box center [359, 49] width 527 height 33
click at [608, 51] on icon "button" at bounding box center [609, 49] width 9 height 9
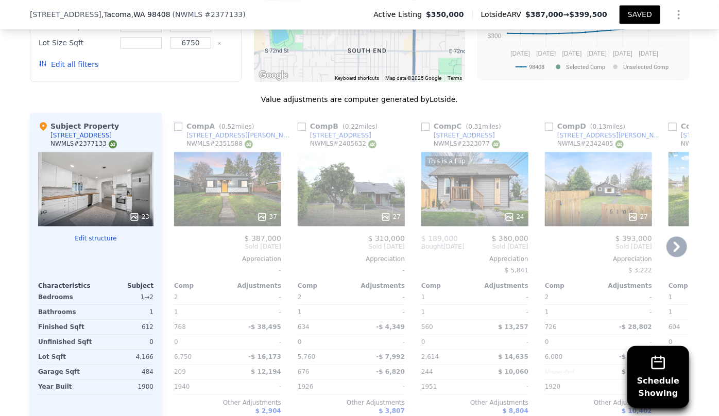
click at [175, 127] on input "checkbox" at bounding box center [178, 127] width 8 height 8
checkbox input "true"
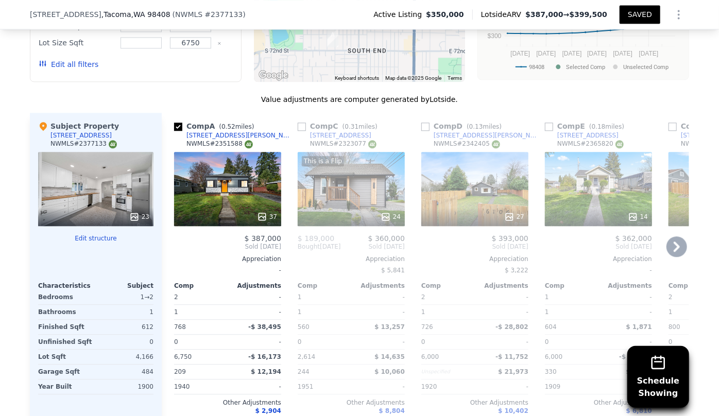
click at [314, 184] on div "This is a Flip 24" at bounding box center [351, 189] width 107 height 74
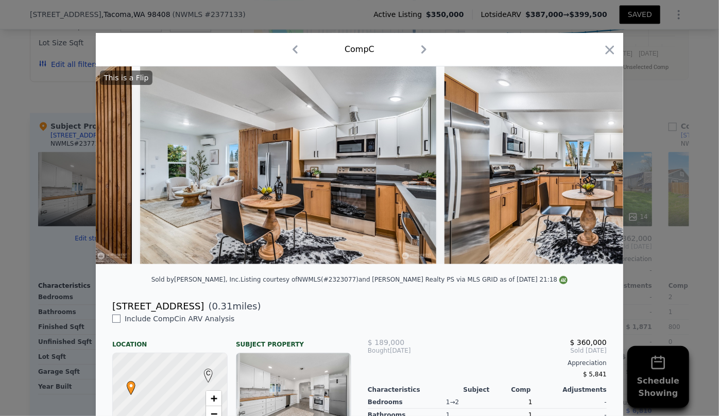
scroll to position [0, 1822]
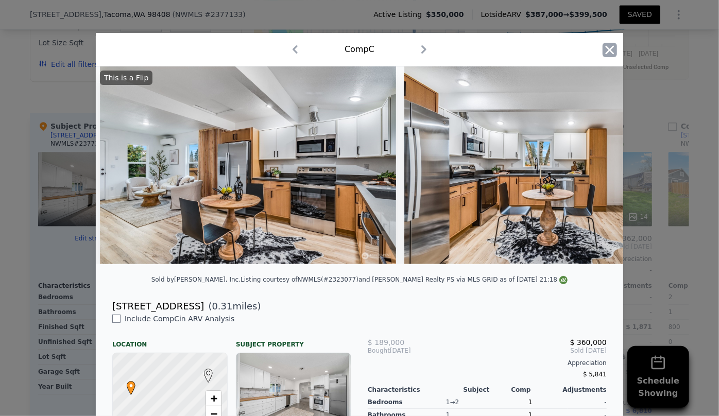
click at [612, 51] on icon "button" at bounding box center [609, 50] width 14 height 14
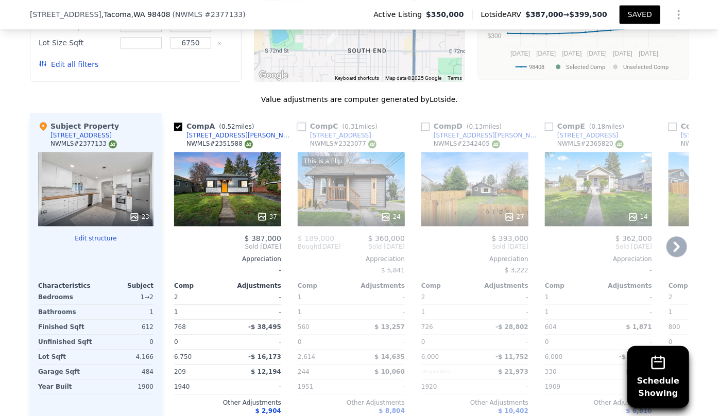
click at [301, 123] on input "checkbox" at bounding box center [302, 127] width 8 height 8
checkbox input "true"
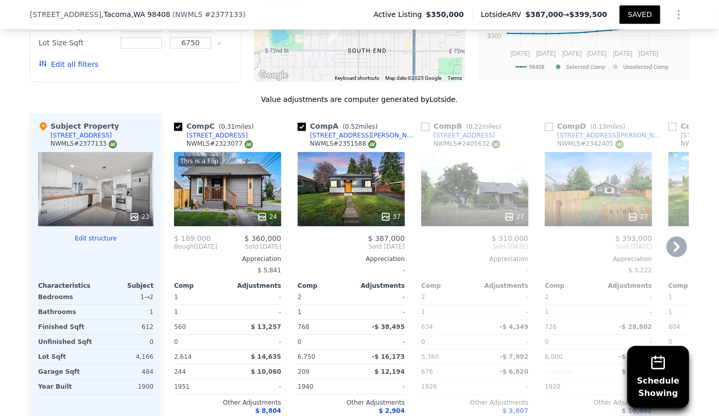
click at [585, 214] on div "27" at bounding box center [598, 217] width 98 height 10
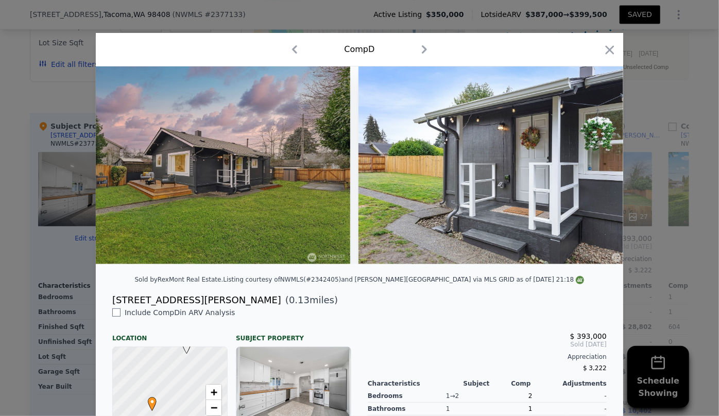
scroll to position [0, 1522]
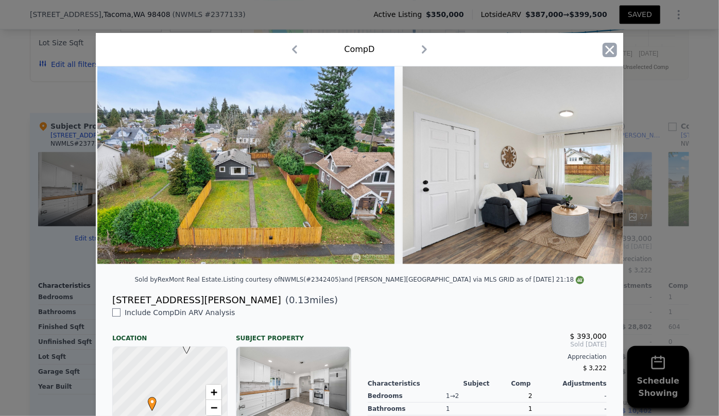
click at [610, 54] on icon "button" at bounding box center [609, 50] width 14 height 14
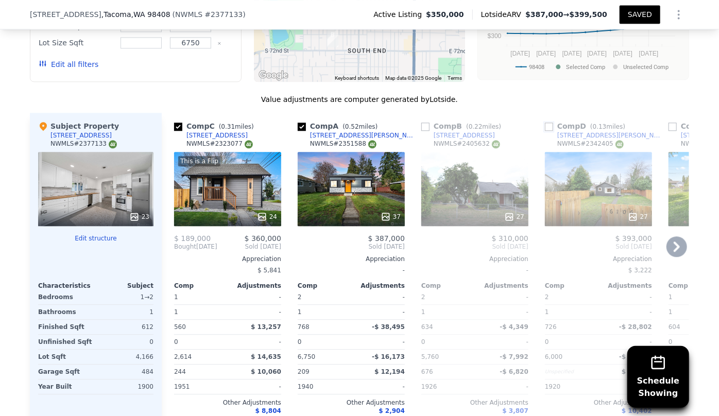
click at [545, 123] on input "checkbox" at bounding box center [549, 127] width 8 height 8
checkbox input "true"
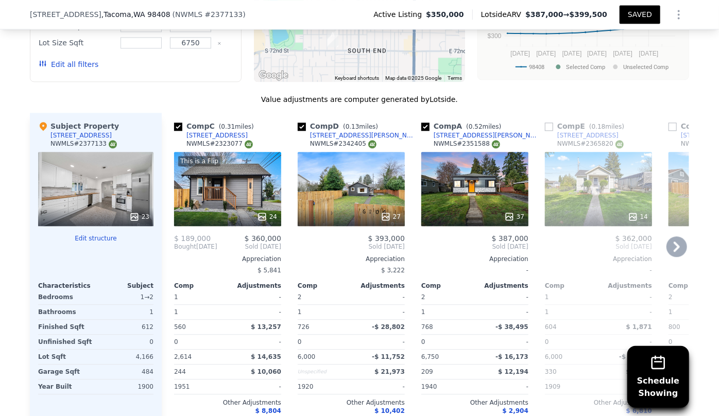
click at [678, 247] on icon at bounding box center [676, 246] width 21 height 21
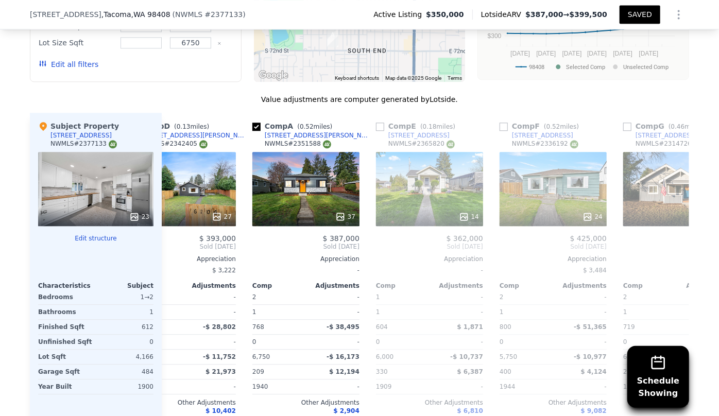
scroll to position [0, 247]
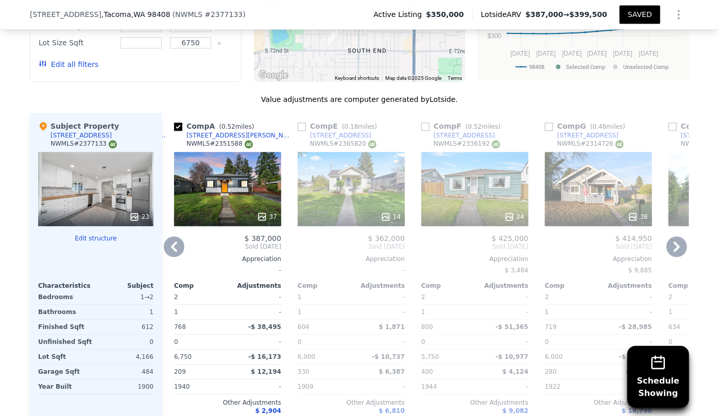
click at [471, 188] on div "24" at bounding box center [474, 189] width 107 height 74
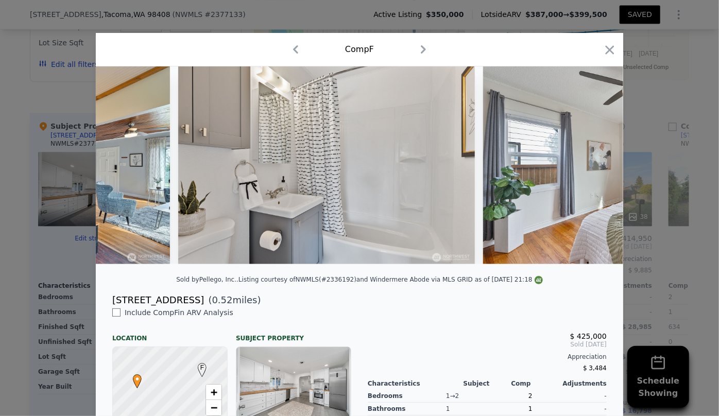
scroll to position [0, 2986]
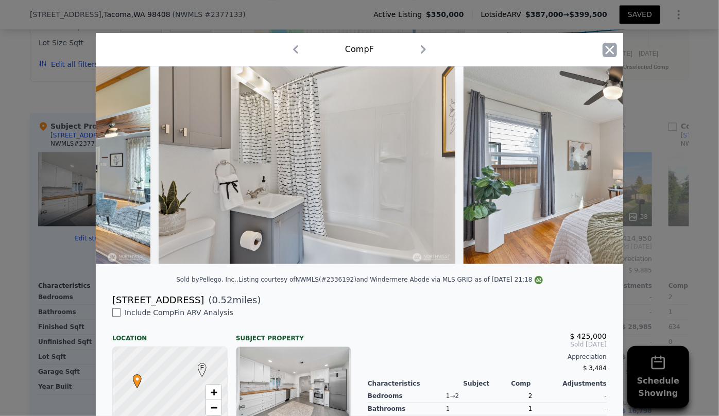
click at [612, 55] on icon "button" at bounding box center [609, 50] width 14 height 14
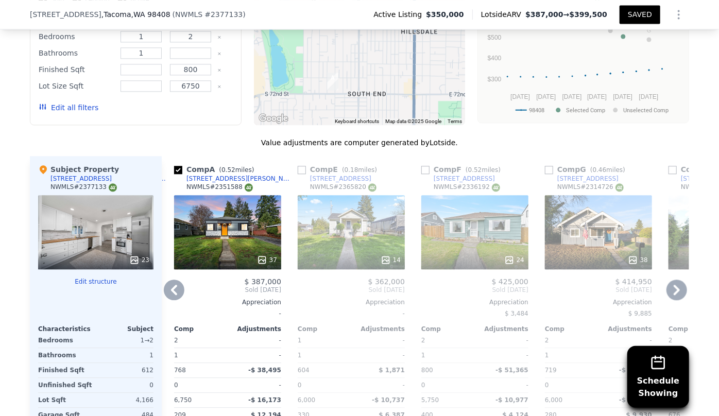
scroll to position [1120, 0]
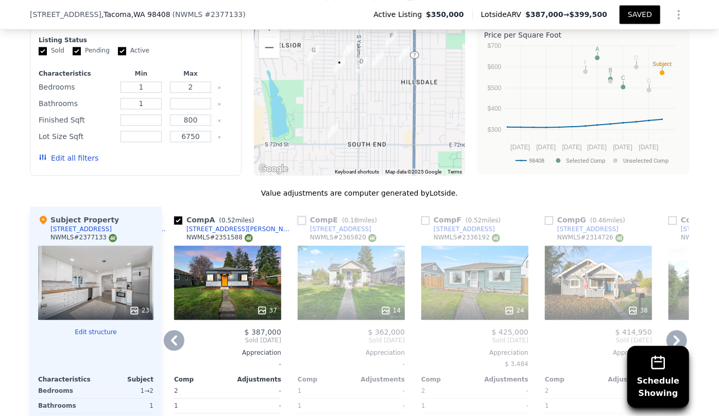
click at [298, 217] on input "checkbox" at bounding box center [302, 220] width 8 height 8
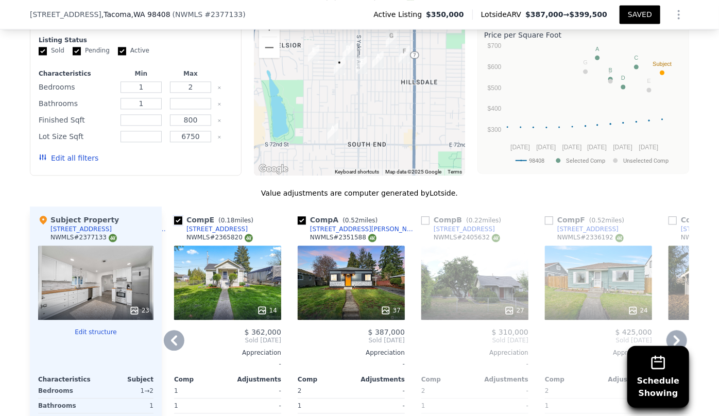
click at [174, 216] on input "checkbox" at bounding box center [178, 220] width 8 height 8
checkbox input "false"
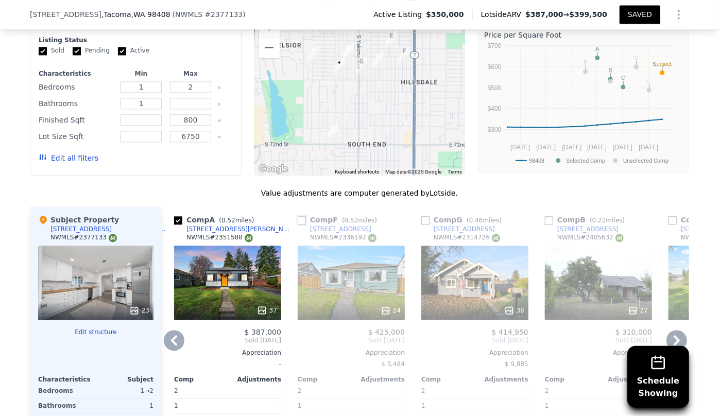
click at [302, 219] on input "checkbox" at bounding box center [302, 220] width 8 height 8
checkbox input "true"
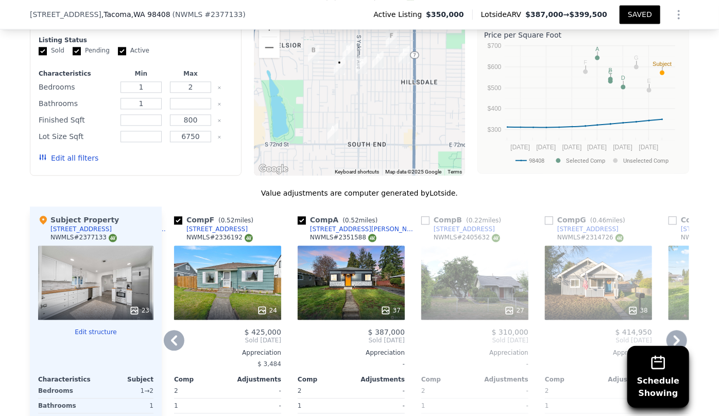
click at [595, 283] on div "38" at bounding box center [598, 283] width 107 height 74
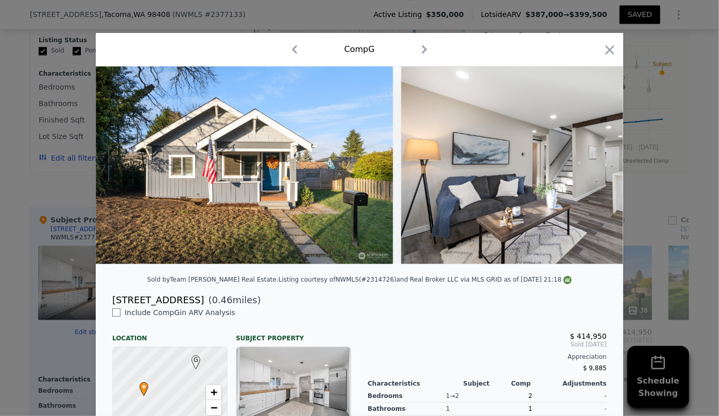
scroll to position [0, 2502]
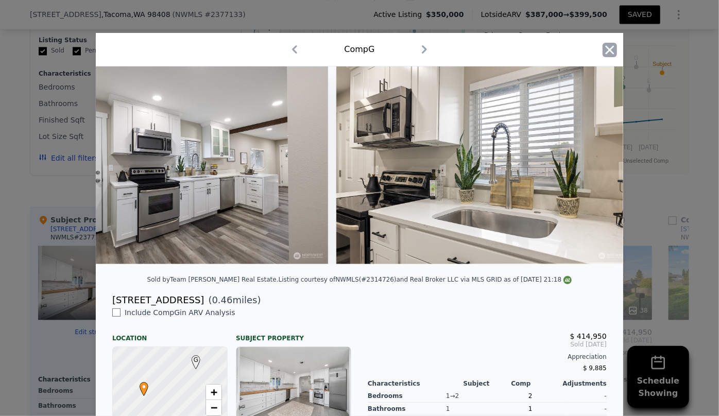
click at [605, 48] on icon "button" at bounding box center [609, 49] width 9 height 9
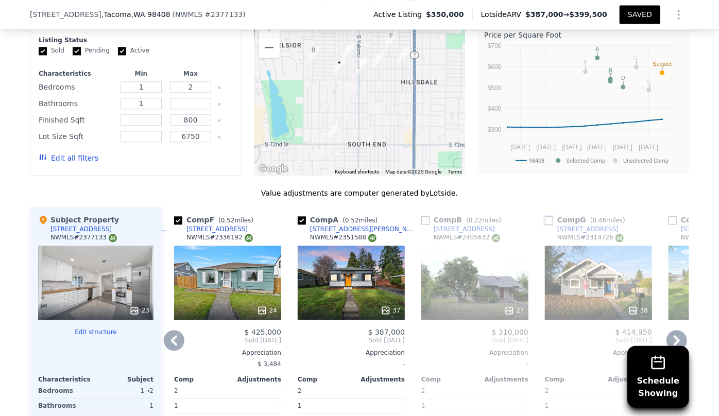
click at [545, 221] on input "checkbox" at bounding box center [549, 220] width 8 height 8
checkbox input "true"
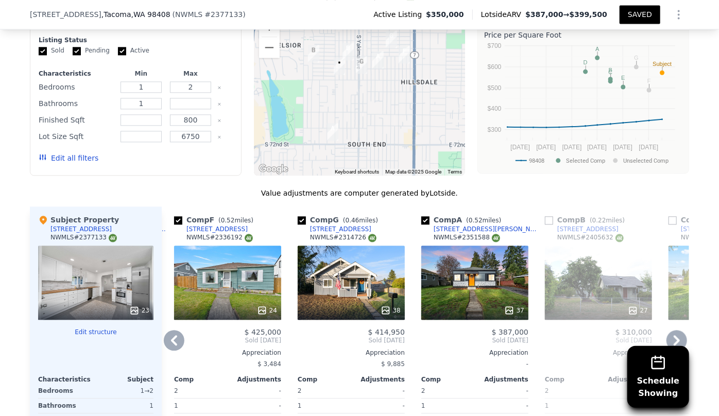
click at [673, 335] on icon at bounding box center [676, 340] width 6 height 10
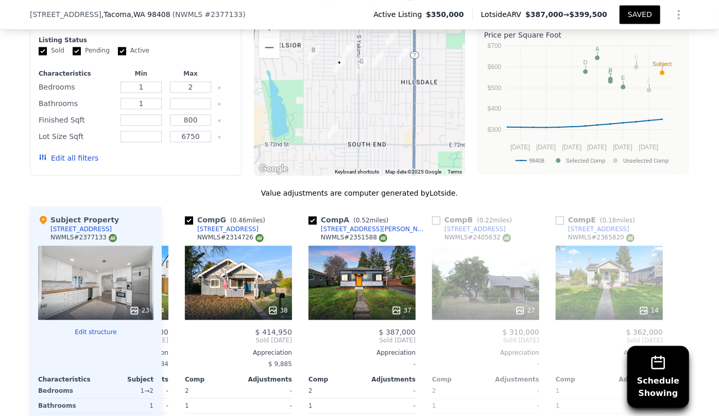
scroll to position [0, 362]
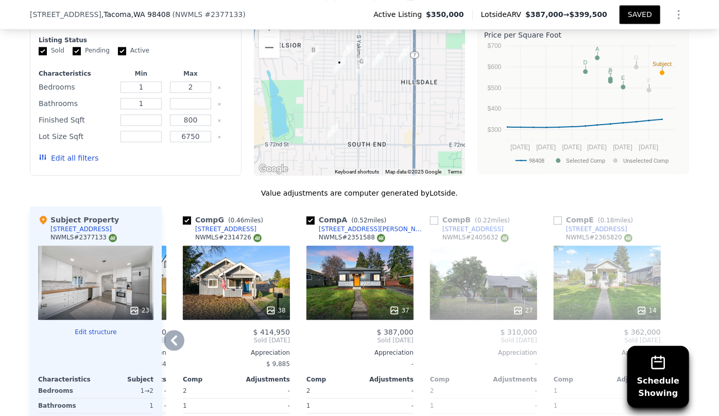
click at [164, 335] on icon at bounding box center [174, 340] width 21 height 21
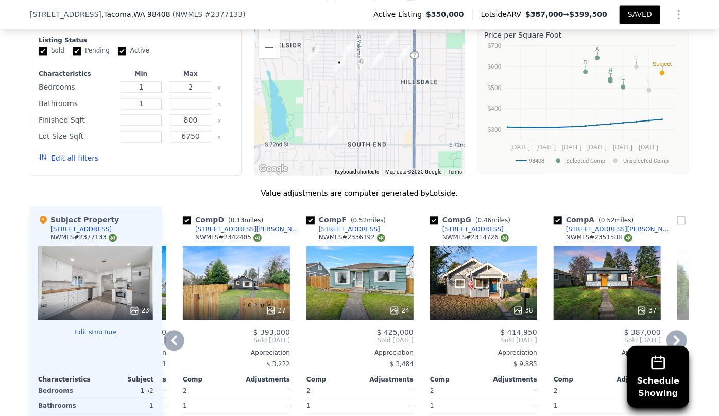
click at [164, 335] on icon at bounding box center [174, 340] width 21 height 21
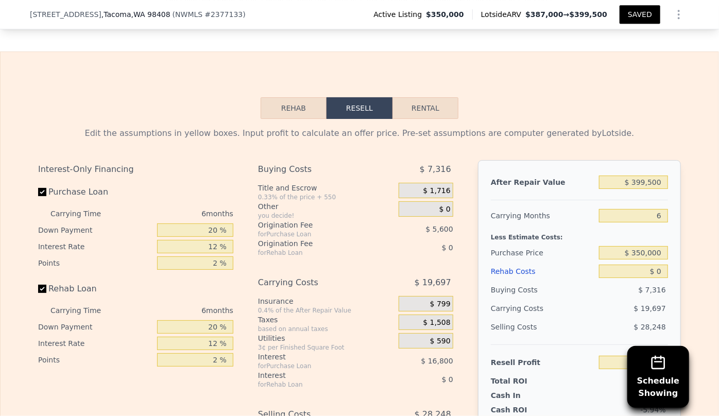
scroll to position [1728, 0]
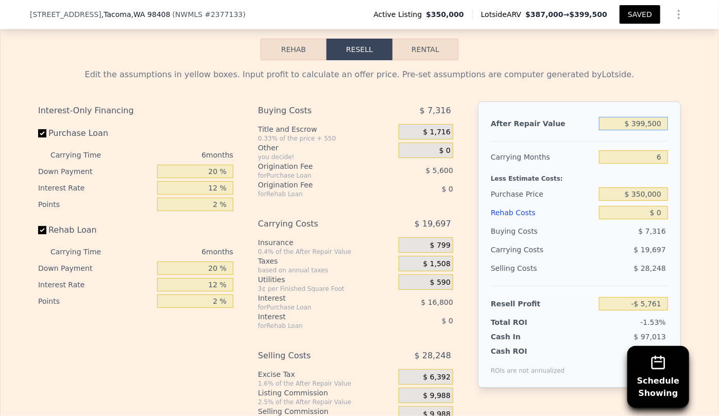
click at [645, 129] on input "$ 399,500" at bounding box center [633, 123] width 69 height 13
type input "$ 39,500"
type input "-$ 340,083"
type input "$ 3,500"
type input "-$ 373,515"
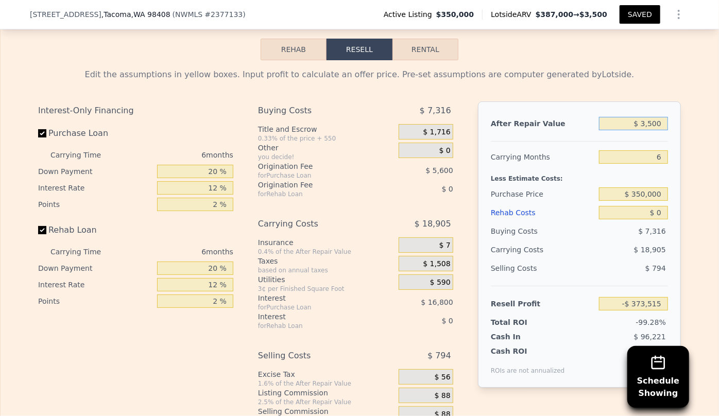
type input "$ 38,500"
type input "-$ 341,011"
type input "-$ 38,500"
type input "-$ 412,519"
type input "-$ 3,500"
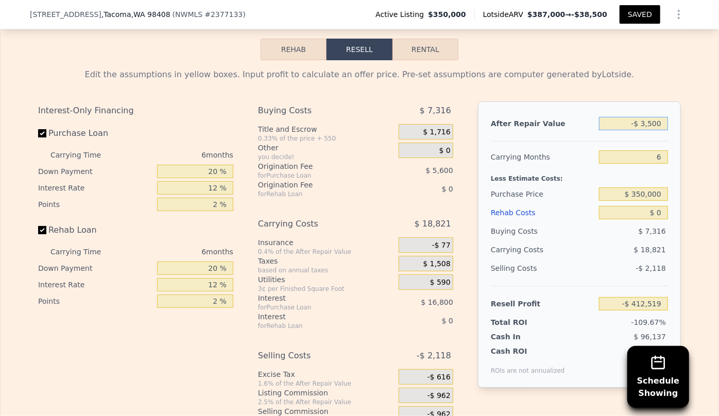
type input "-$ 380,015"
type input "-$ 30,500"
type input "-$ 405,089"
type input "-$ 3,500"
type input "-$ 380,015"
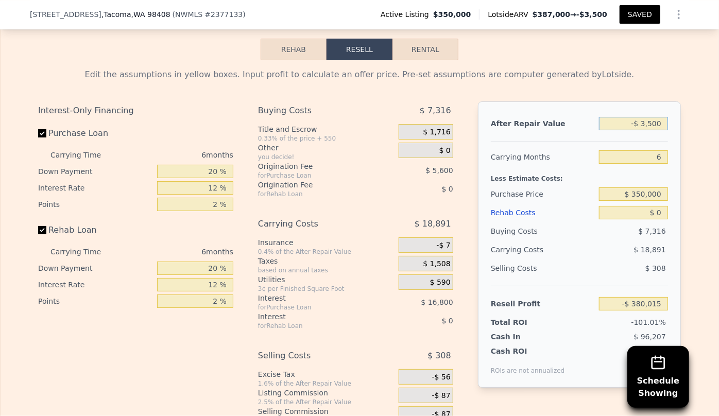
type input "-$ 38,500"
type input "-$ 412,519"
type input "-$ 380,500"
type input "-$ 730,124"
click at [630, 127] on input "-$ 380,500" at bounding box center [633, 123] width 69 height 13
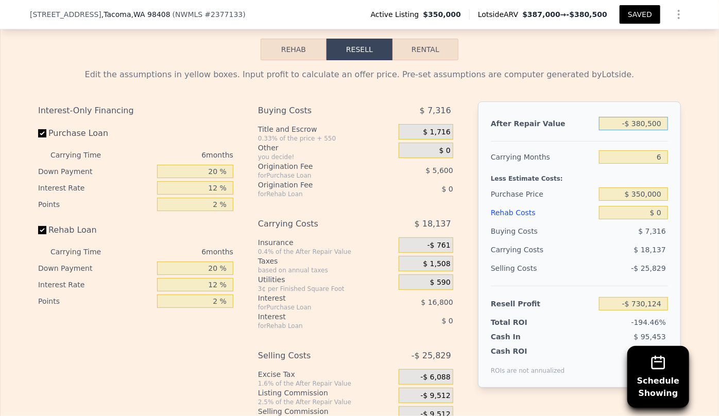
type input "$ 380,500"
type input "-$ 23,406"
type input "$ 380,500"
click at [665, 205] on div "After Repair Value $ 380,500 Carrying Months 6 Less Estimate Costs: Purchase Pr…" at bounding box center [579, 244] width 203 height 286
click at [505, 214] on div "Rehab Costs" at bounding box center [543, 212] width 104 height 19
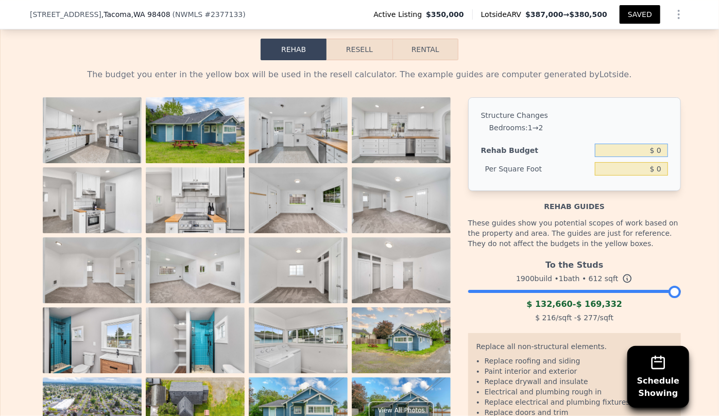
click at [653, 157] on input "$ 0" at bounding box center [631, 150] width 73 height 13
type input "$ 40,000"
click at [617, 93] on div "The budget you enter in the yellow box will be used in the resell calculator. T…" at bounding box center [359, 284] width 642 height 433
type input "$ 65.36"
click at [376, 50] on button "Resell" at bounding box center [358, 50] width 65 height 22
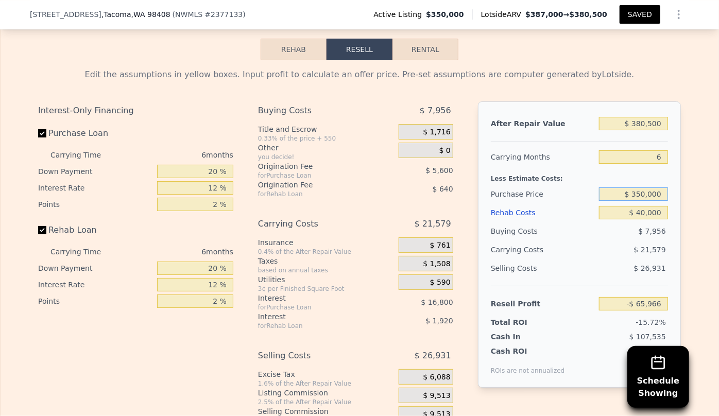
click at [643, 198] on input "$ 350,000" at bounding box center [633, 193] width 69 height 13
type input "$ 300,000"
click at [609, 251] on div "$ 21,579" at bounding box center [613, 249] width 109 height 19
type input "-$ 12,599"
click at [641, 217] on input "$ 40,000" at bounding box center [633, 212] width 69 height 13
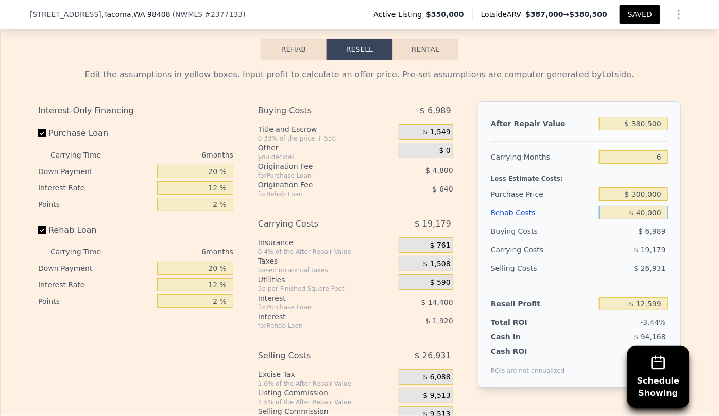
type input "$ 0000"
type input "$ 29,961"
type input "$ 30,000"
type input "-$ 1,959"
type input "$ 30,000"
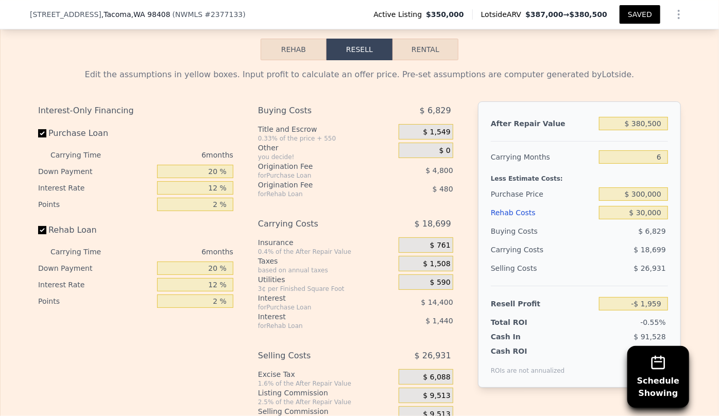
click at [590, 247] on div "$ 18,699" at bounding box center [613, 249] width 109 height 19
click at [606, 294] on div "Resell Profit -$ 1,959" at bounding box center [579, 299] width 177 height 27
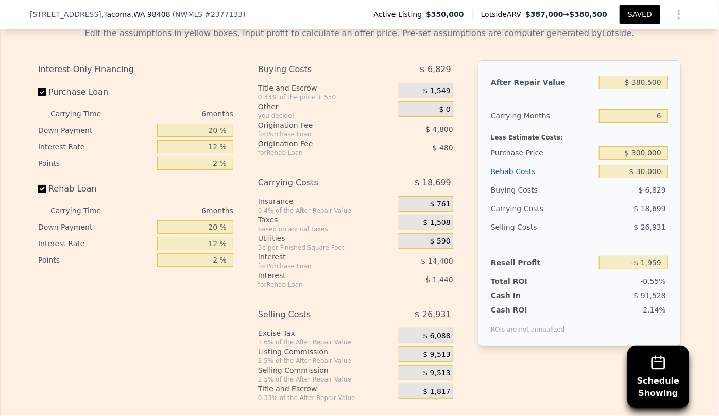
scroll to position [1869, 0]
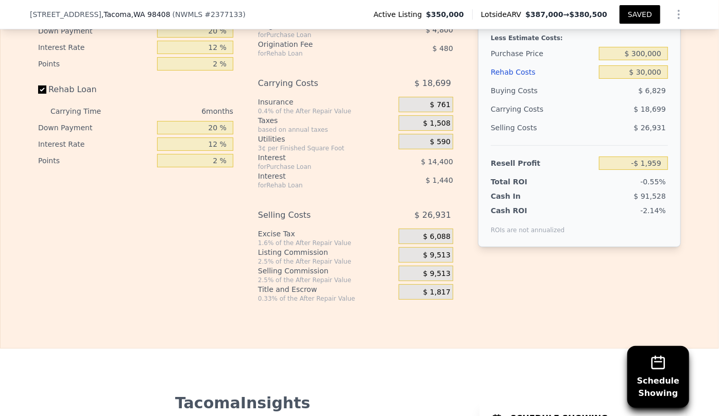
click at [437, 278] on span "$ 9,513" at bounding box center [436, 273] width 27 height 9
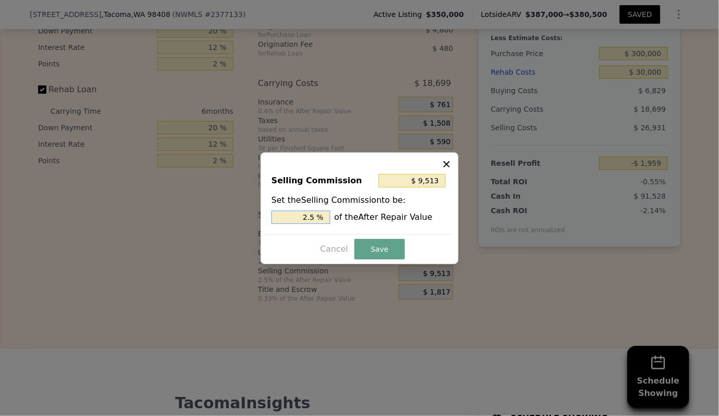
click at [309, 215] on input "2.5 %" at bounding box center [300, 217] width 59 height 13
type input "$ 1,903"
type input ".5 %"
type input "$ 5,708"
type input "1.5 %"
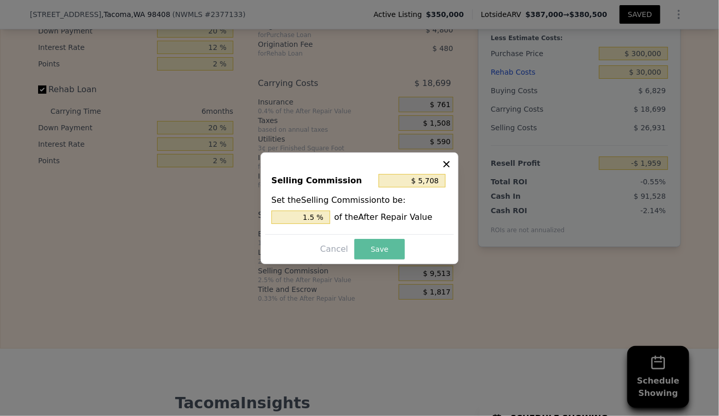
click at [377, 246] on button "Save" at bounding box center [379, 249] width 50 height 21
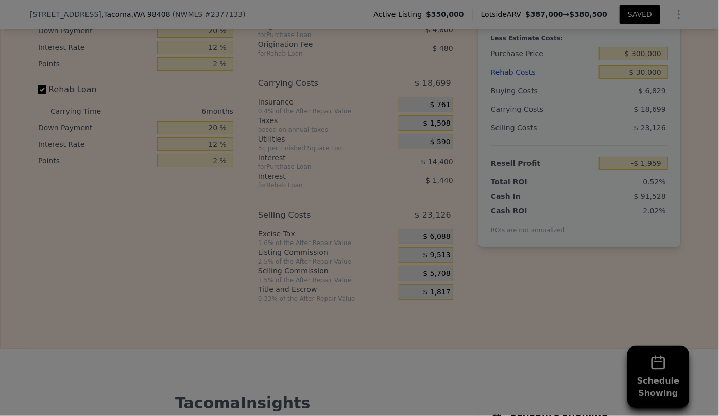
type input "$ 1,846"
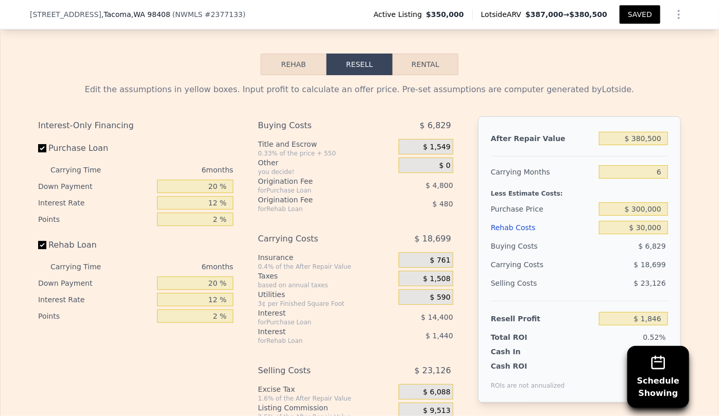
scroll to position [1681, 0]
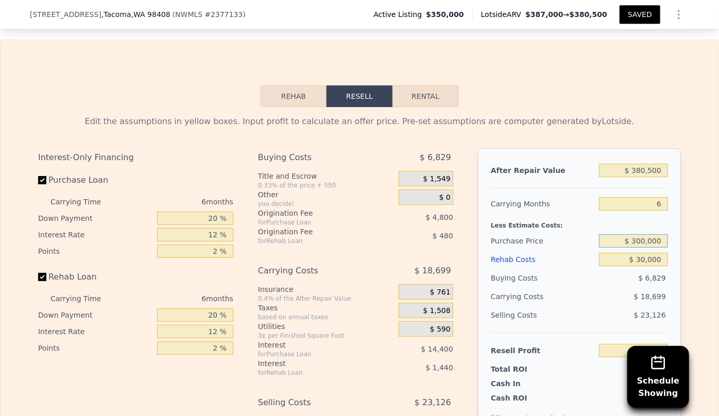
click at [636, 244] on input "$ 300,000" at bounding box center [633, 240] width 69 height 13
type input "$ 270,000"
click at [590, 291] on div "$ 18,699" at bounding box center [613, 296] width 109 height 19
type input "$ 33,866"
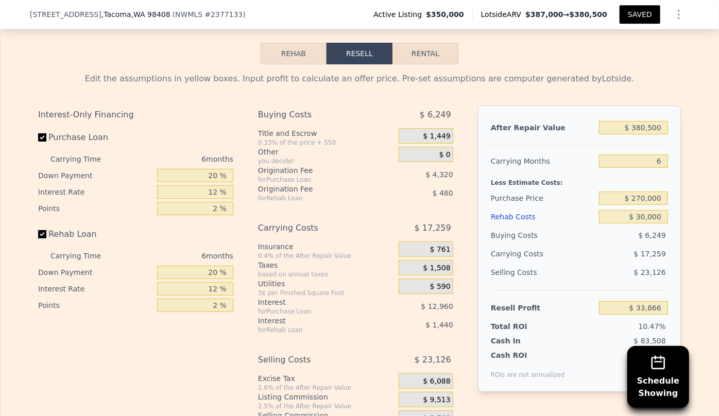
scroll to position [1822, 0]
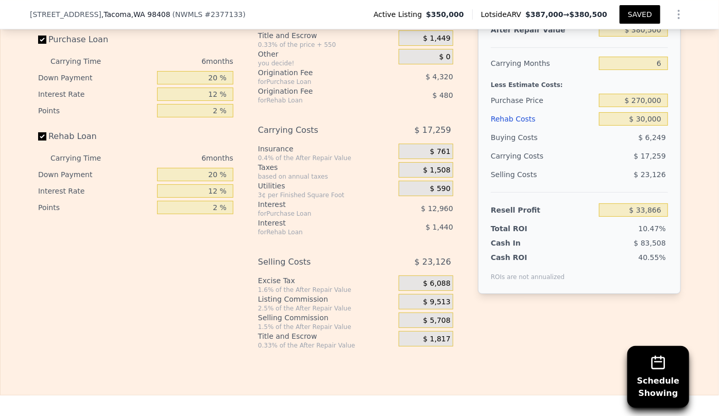
click at [648, 12] on button "SAVED" at bounding box center [639, 14] width 41 height 19
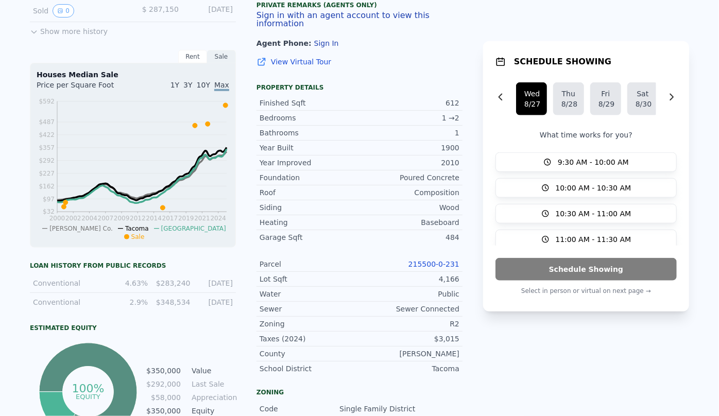
scroll to position [2, 0]
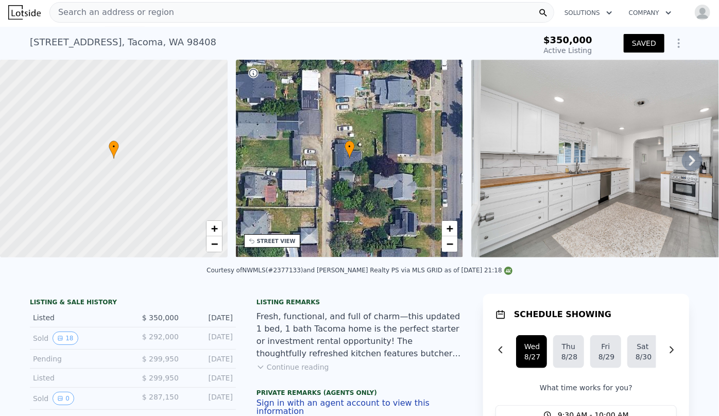
type input "1"
type input "560"
type input "2614"
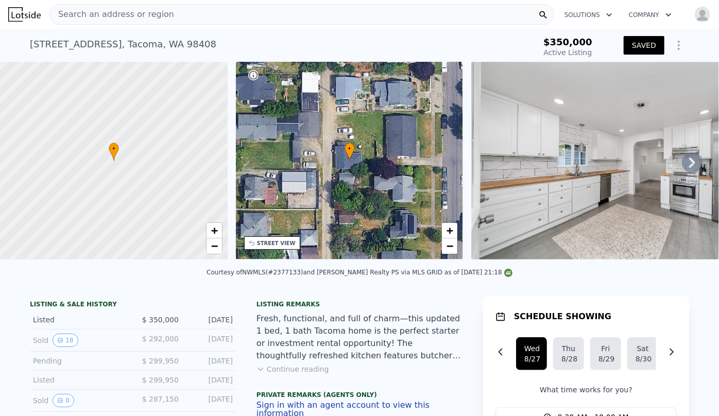
click at [700, 13] on img "button" at bounding box center [702, 14] width 16 height 16
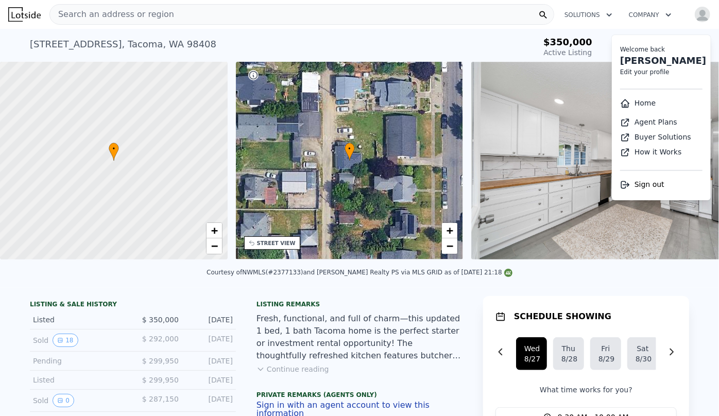
click at [630, 105] on link "Home" at bounding box center [638, 103] width 36 height 8
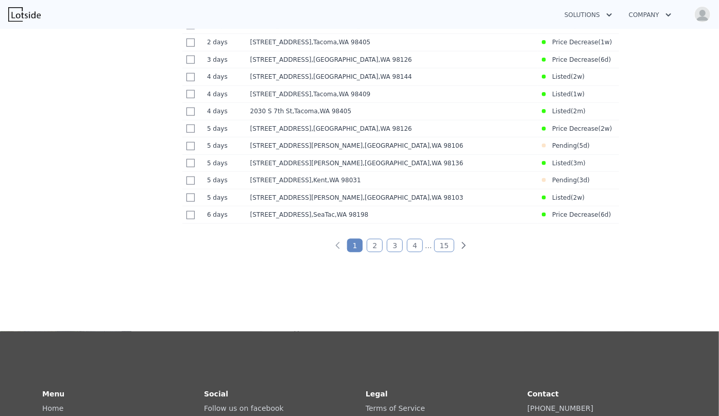
scroll to position [608, 0]
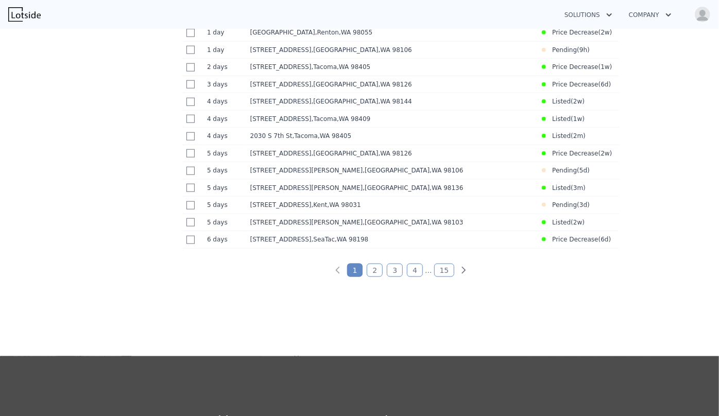
click at [417, 277] on link "4" at bounding box center [415, 270] width 16 height 13
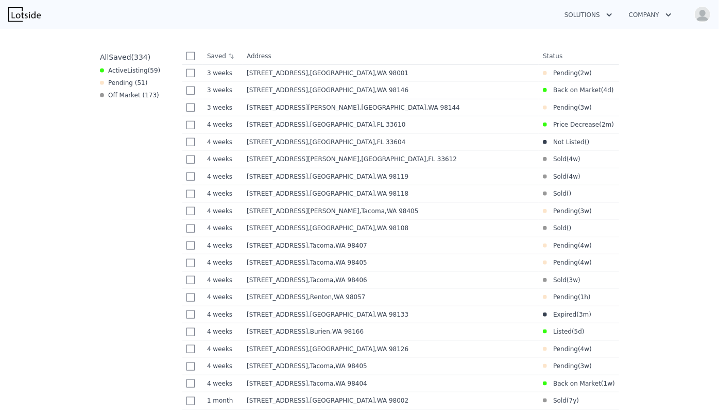
scroll to position [393, 0]
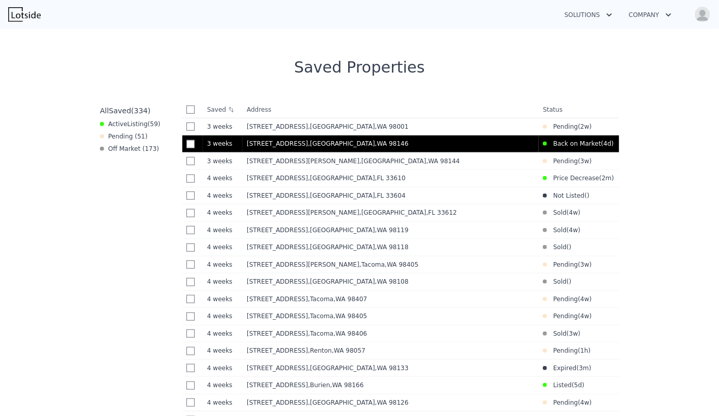
click at [454, 148] on div "10013 34th Ave SW , Seattle , WA 98146" at bounding box center [391, 144] width 288 height 8
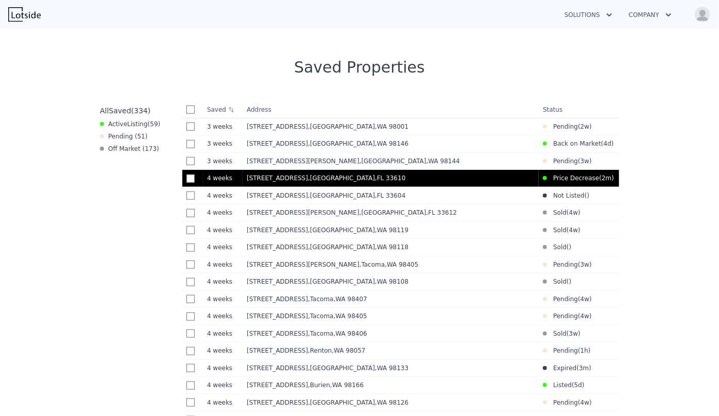
click at [373, 176] on div "5901 N 34th St , Tampa , FL 33610" at bounding box center [391, 178] width 288 height 8
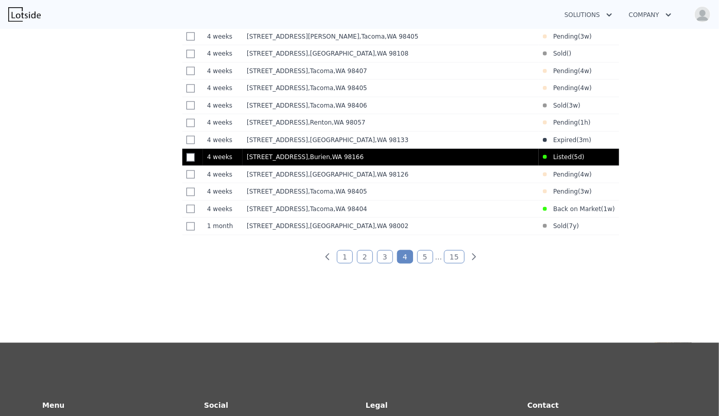
scroll to position [628, 0]
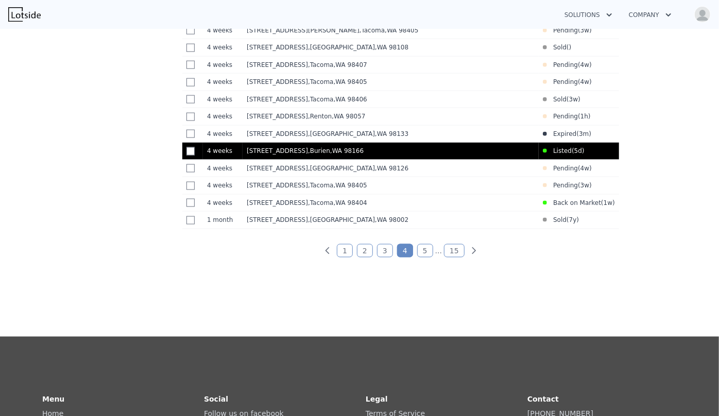
click at [475, 160] on td "15602 12th Ave SW , Burien , WA 98166" at bounding box center [390, 152] width 296 height 18
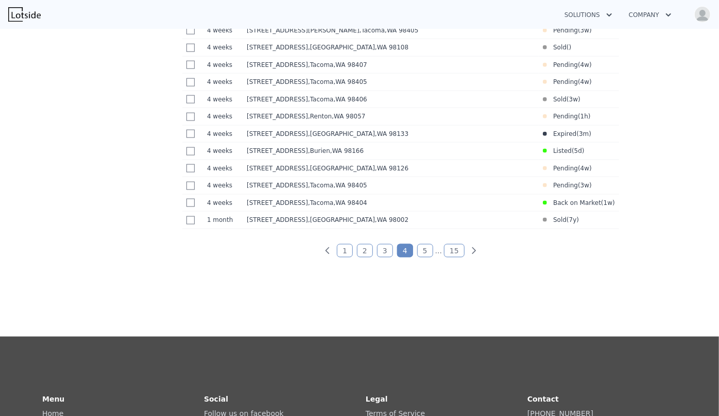
click at [382, 257] on link "3" at bounding box center [385, 250] width 16 height 13
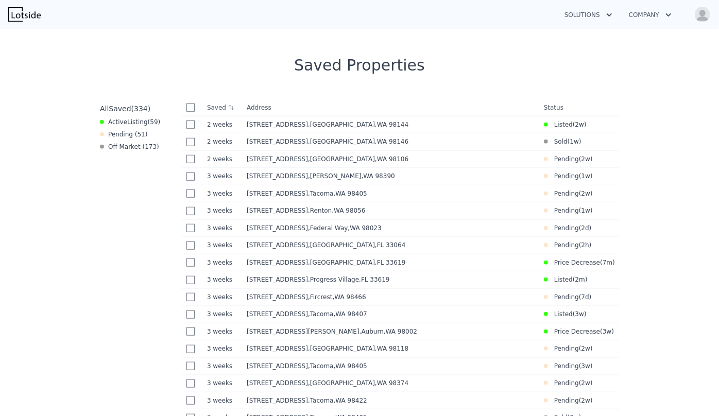
scroll to position [393, 0]
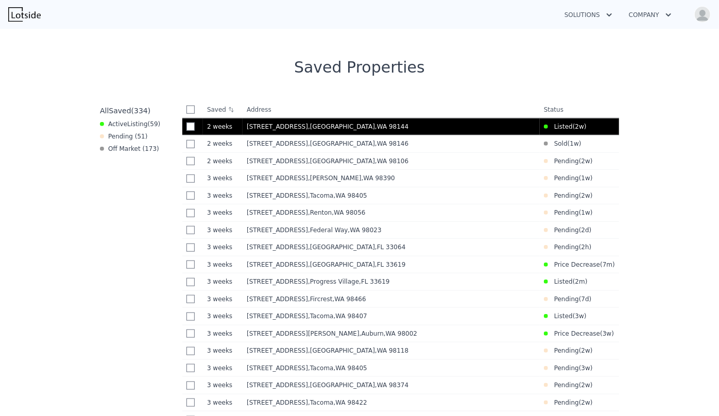
click at [437, 128] on div "3117 15th Ave S , Seattle , WA 98144" at bounding box center [391, 127] width 289 height 8
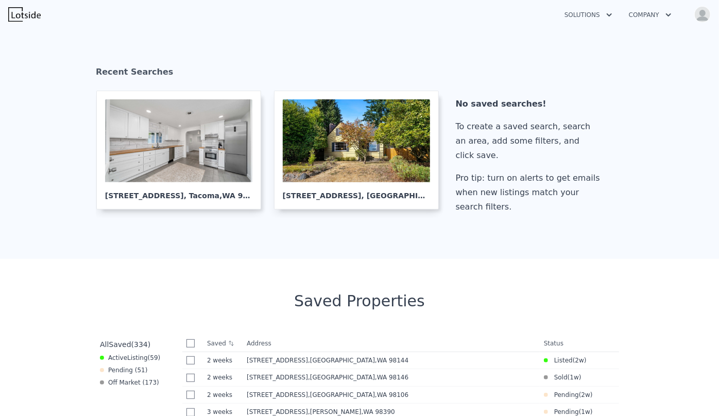
scroll to position [0, 0]
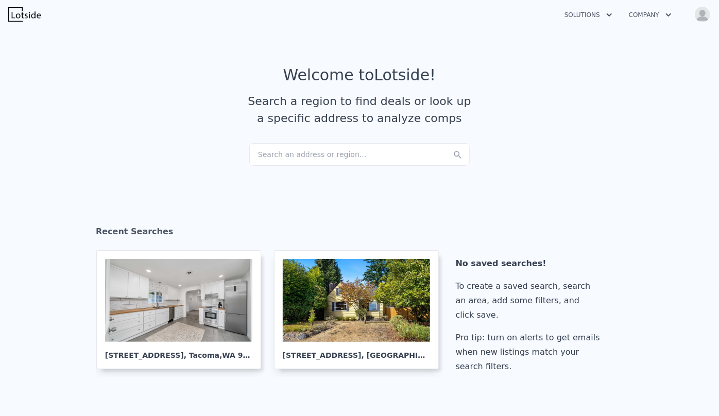
click at [263, 159] on div "Search an address or region..." at bounding box center [359, 154] width 220 height 23
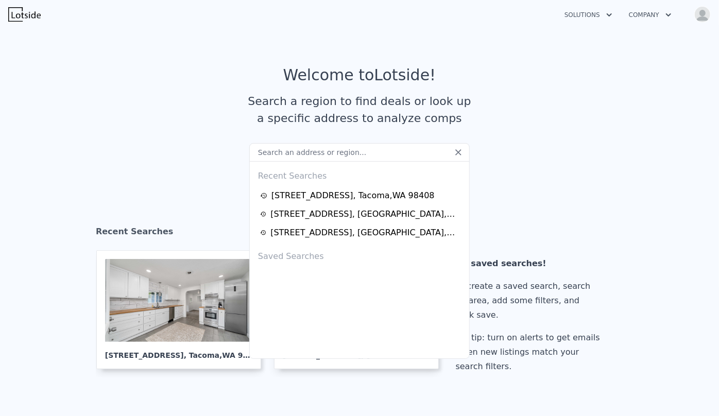
click at [266, 154] on input "text" at bounding box center [359, 152] width 220 height 19
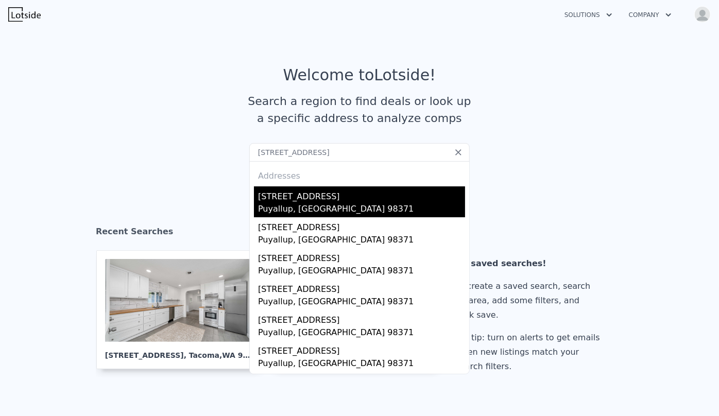
type input "826 9th St SW, Puyallup, WA 98371"
click at [326, 189] on div "826 9th St SW" at bounding box center [361, 194] width 207 height 16
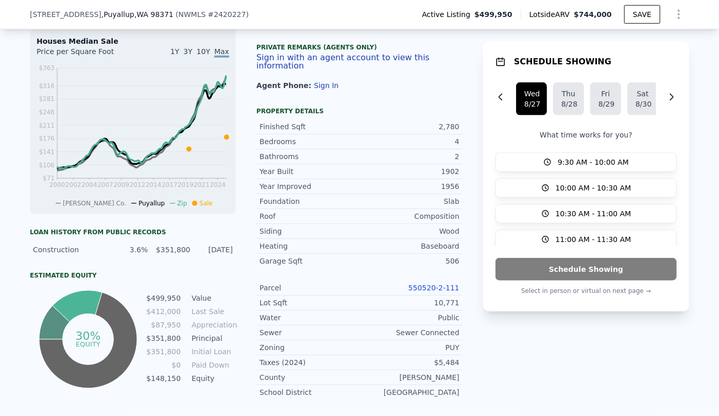
scroll to position [371, 0]
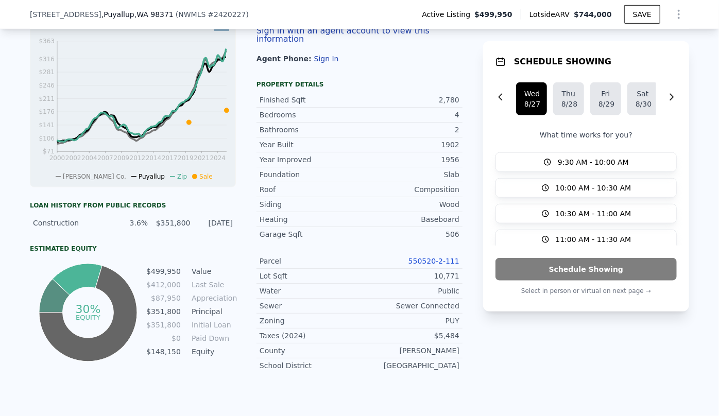
click at [444, 257] on link "550520-2-111" at bounding box center [433, 261] width 51 height 8
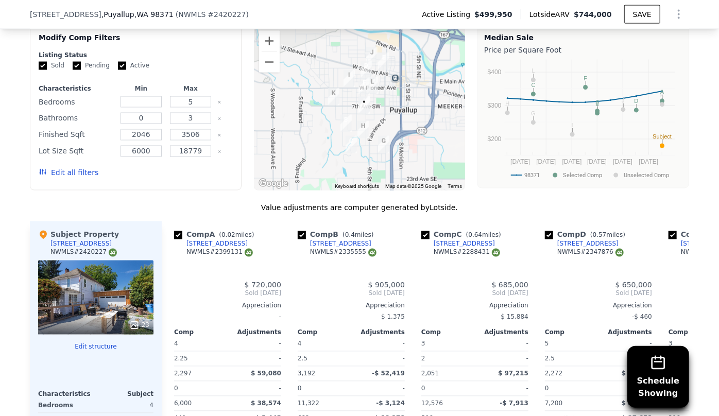
scroll to position [885, 0]
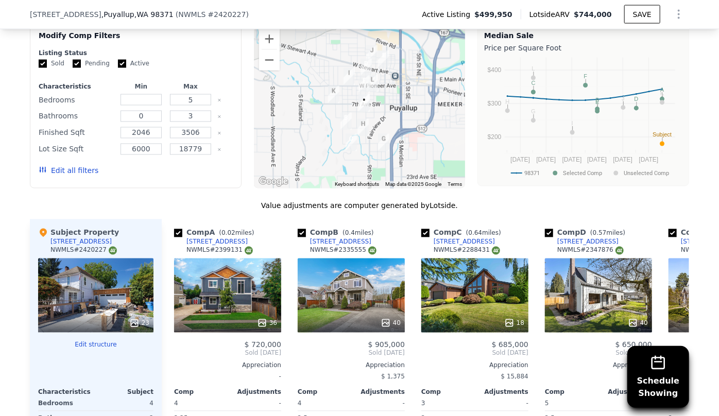
click at [72, 168] on button "Edit all filters" at bounding box center [69, 171] width 60 height 10
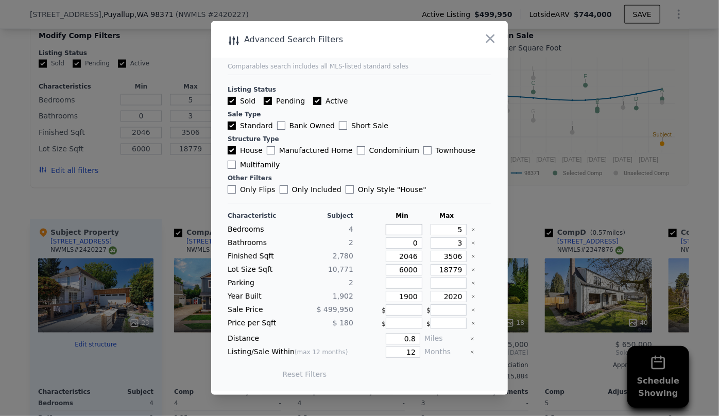
click at [404, 230] on input "number" at bounding box center [404, 229] width 37 height 11
type input "3"
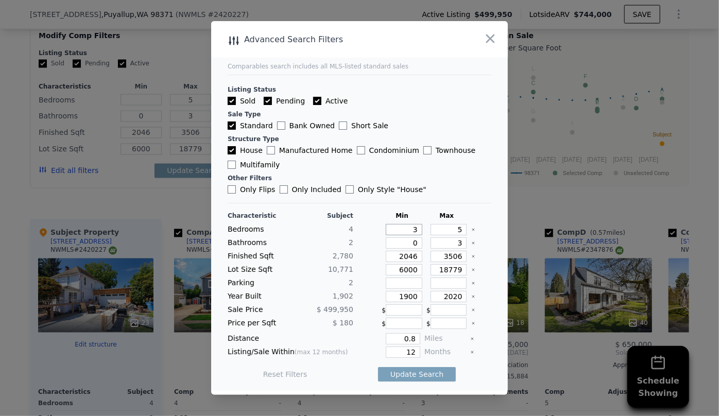
type input "3"
drag, startPoint x: 458, startPoint y: 230, endPoint x: 412, endPoint y: 236, distance: 45.7
click at [412, 236] on div "Characteristic Subject Min Max Bedrooms 4 3 5 Bathrooms 2 0 3 Finished Sqft 2,7…" at bounding box center [360, 300] width 264 height 177
type input "4"
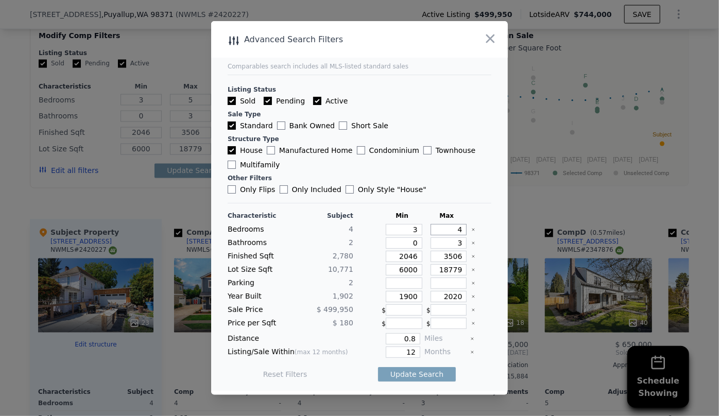
type input "4"
drag, startPoint x: 412, startPoint y: 241, endPoint x: 355, endPoint y: 247, distance: 56.9
click at [355, 247] on div "Bathrooms 2 0 3" at bounding box center [360, 242] width 264 height 11
type input "1"
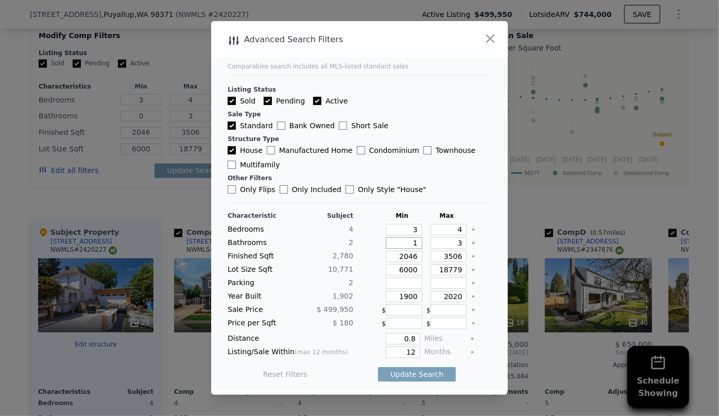
type input "1"
drag, startPoint x: 456, startPoint y: 243, endPoint x: 441, endPoint y: 245, distance: 14.5
click at [441, 245] on input "3" at bounding box center [448, 242] width 37 height 11
drag, startPoint x: 412, startPoint y: 255, endPoint x: 381, endPoint y: 262, distance: 31.5
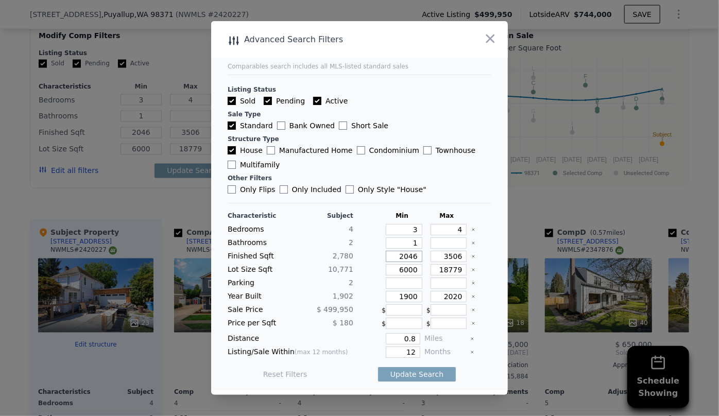
click at [386, 262] on input "2046" at bounding box center [404, 256] width 37 height 11
drag, startPoint x: 411, startPoint y: 268, endPoint x: 340, endPoint y: 274, distance: 70.8
click at [341, 274] on div "Lot Size Sqft 10,771 6000 18779" at bounding box center [360, 269] width 264 height 11
click at [408, 257] on input "number" at bounding box center [404, 256] width 37 height 11
type input "2"
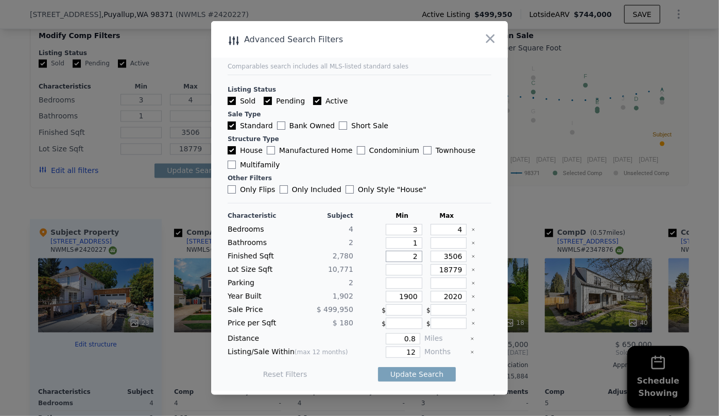
type input "2"
type input "25"
type input "250"
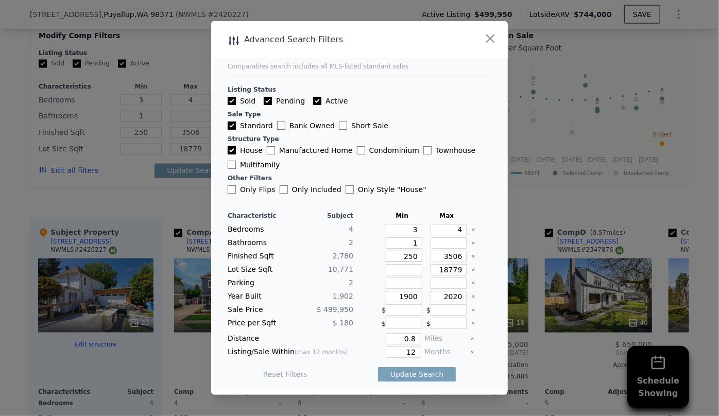
type input "2500"
drag, startPoint x: 457, startPoint y: 256, endPoint x: 388, endPoint y: 265, distance: 70.0
click at [388, 265] on div "Characteristic Subject Min Max Bedrooms 4 3 4 Bathrooms 2 1 Finished Sqft 2,780…" at bounding box center [360, 300] width 264 height 177
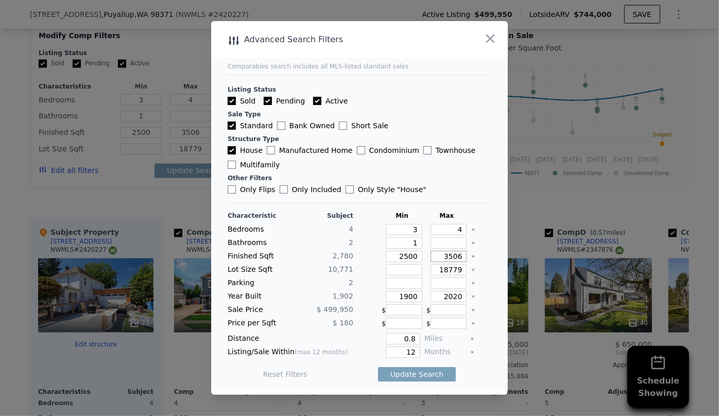
type input "2"
type input "29"
type input "290"
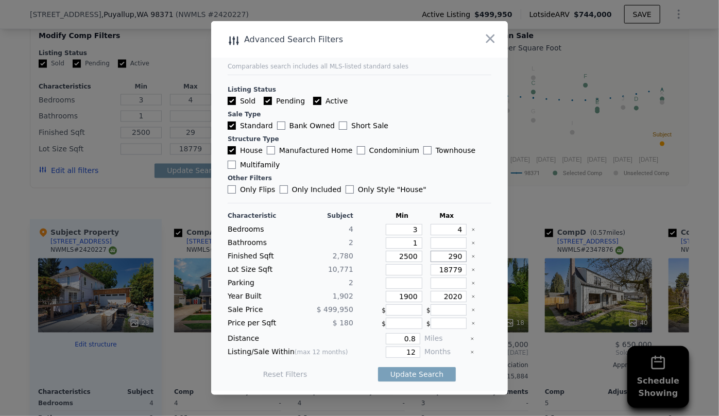
type input "290"
type input "2900"
drag, startPoint x: 411, startPoint y: 295, endPoint x: 320, endPoint y: 297, distance: 91.6
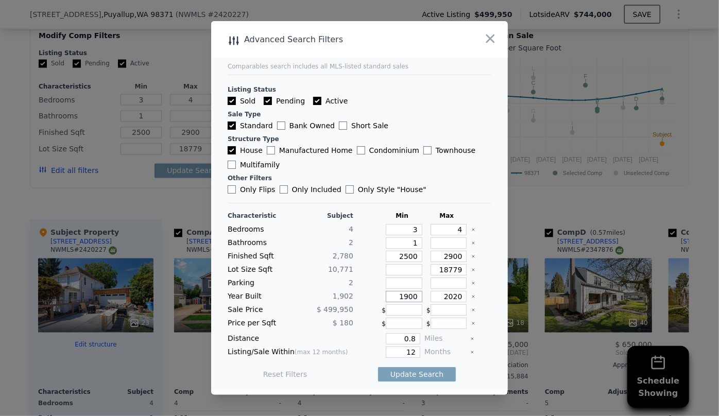
click at [344, 303] on div "Characteristic Subject Min Max Bedrooms 4 3 4 Bathrooms 2 1 Finished Sqft 2,780…" at bounding box center [360, 300] width 264 height 177
drag, startPoint x: 458, startPoint y: 301, endPoint x: 392, endPoint y: 305, distance: 66.1
click at [392, 305] on div "Characteristic Subject Min Max Bedrooms 4 3 4 Bathrooms 2 1 Finished Sqft 2,780…" at bounding box center [360, 300] width 264 height 177
type input "1970"
drag, startPoint x: 413, startPoint y: 352, endPoint x: 392, endPoint y: 352, distance: 20.6
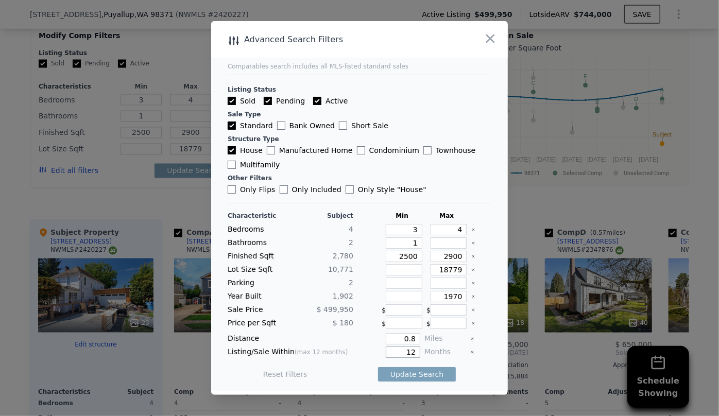
click at [392, 352] on input "12" at bounding box center [403, 351] width 34 height 11
type input "6"
click at [404, 374] on button "Update Search" at bounding box center [417, 374] width 78 height 14
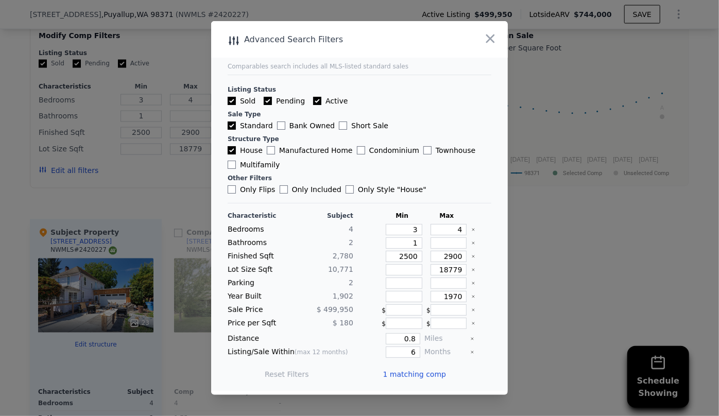
click at [411, 374] on span "1 matching comp" at bounding box center [413, 374] width 63 height 10
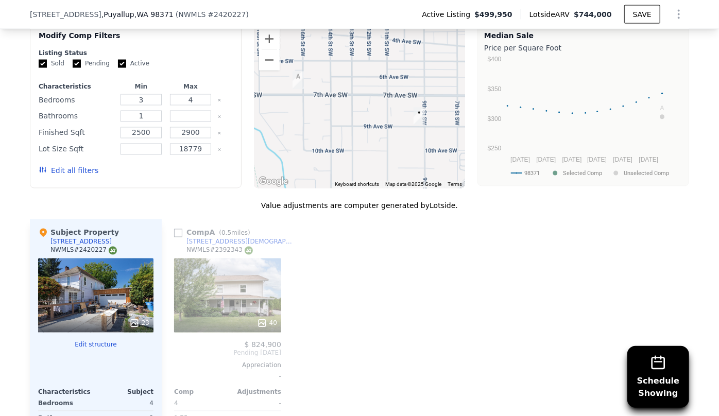
click at [86, 168] on button "Edit all filters" at bounding box center [69, 171] width 60 height 10
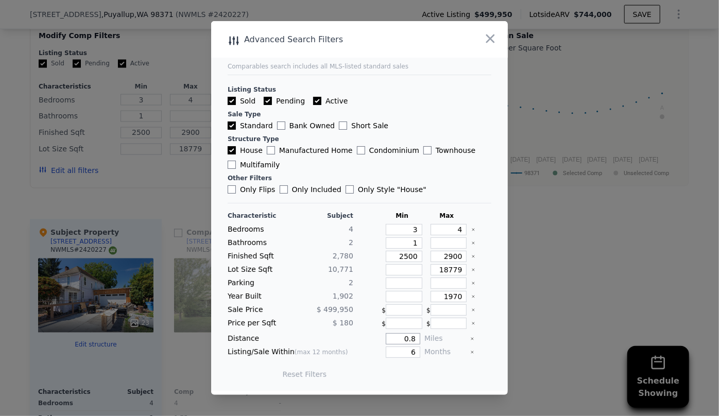
drag, startPoint x: 411, startPoint y: 340, endPoint x: 353, endPoint y: 340, distance: 58.2
click at [353, 340] on div "Distance 0.8 Miles" at bounding box center [360, 338] width 264 height 11
type input "0.5"
drag, startPoint x: 413, startPoint y: 256, endPoint x: 395, endPoint y: 258, distance: 18.1
click at [395, 258] on input "2500" at bounding box center [404, 256] width 37 height 11
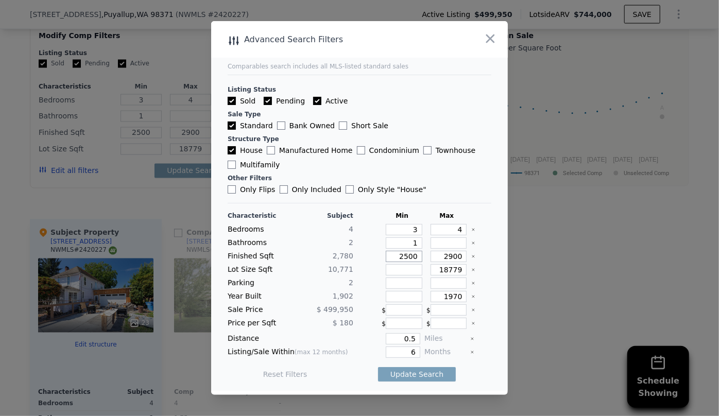
type input "2"
type input "23"
type input "230"
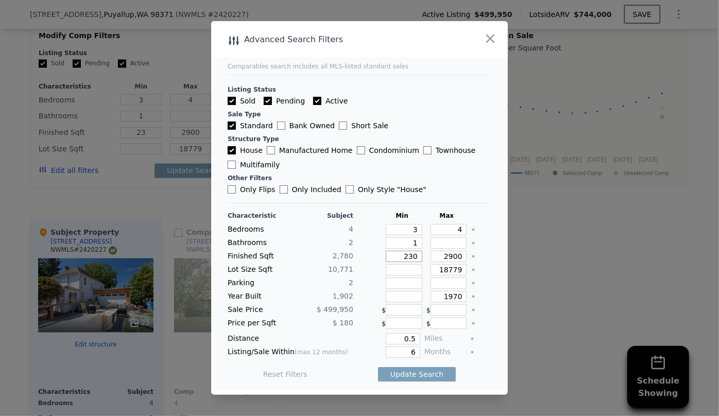
type input "230"
type input "2300"
click at [418, 384] on div "Update Search" at bounding box center [417, 374] width 78 height 29
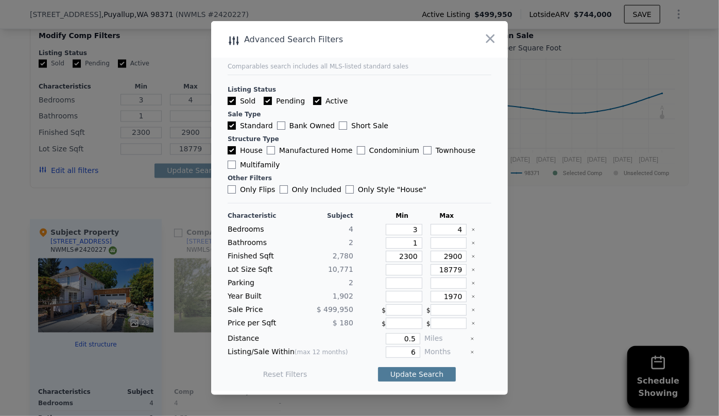
click at [418, 376] on button "Update Search" at bounding box center [417, 374] width 78 height 14
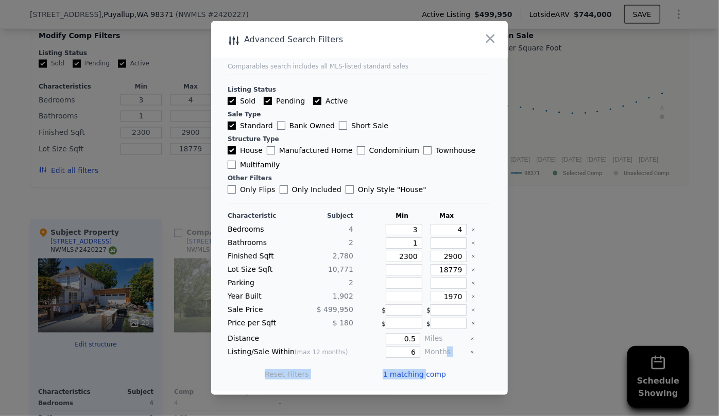
drag, startPoint x: 418, startPoint y: 376, endPoint x: 440, endPoint y: 355, distance: 29.9
click at [440, 355] on div "Characteristic Subject Min Max Bedrooms 4 3 4 Bathrooms 2 1 Finished Sqft 2,780…" at bounding box center [360, 300] width 264 height 177
drag, startPoint x: 411, startPoint y: 337, endPoint x: 335, endPoint y: 340, distance: 76.7
click at [335, 340] on div "Distance 0.5 Miles" at bounding box center [360, 338] width 264 height 11
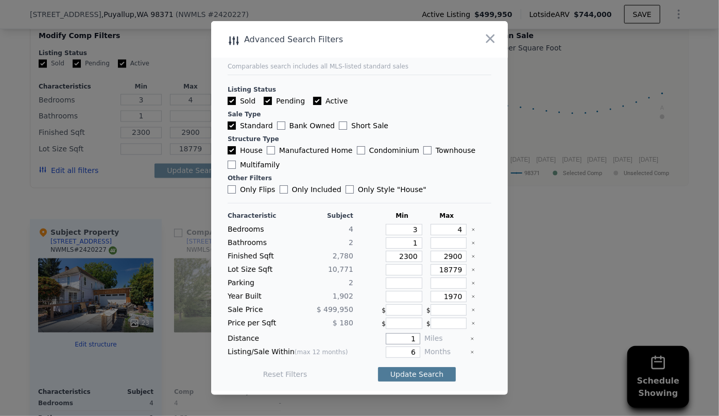
type input "1"
click at [403, 373] on button "Update Search" at bounding box center [417, 374] width 78 height 14
click at [403, 373] on span "2 matching comps" at bounding box center [413, 374] width 67 height 10
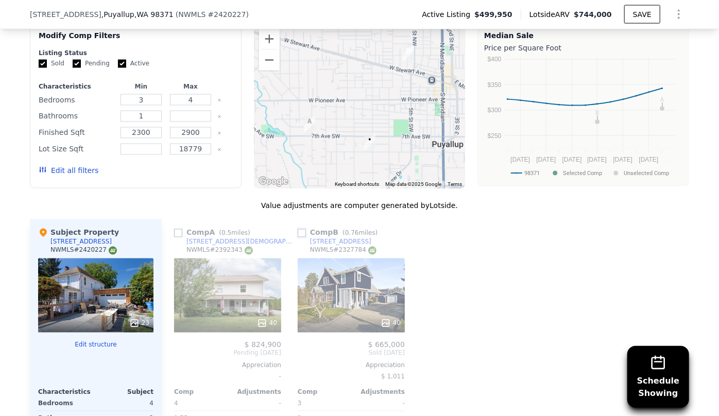
click at [298, 233] on input "checkbox" at bounding box center [302, 233] width 8 height 8
checkbox input "true"
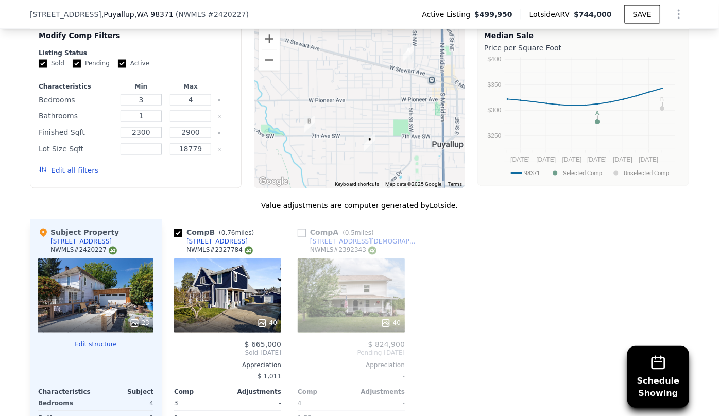
click at [321, 303] on div "40" at bounding box center [351, 295] width 107 height 74
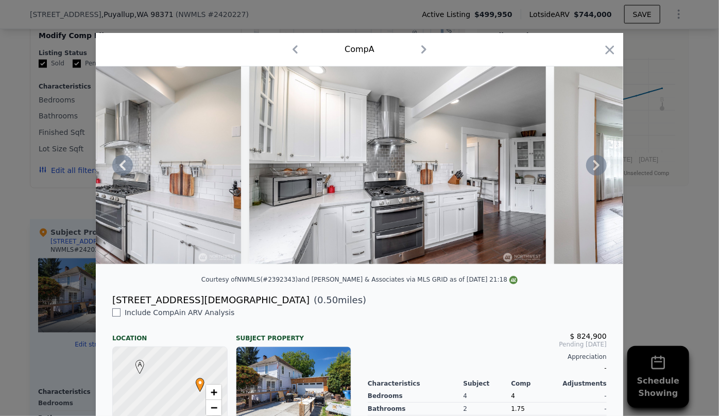
scroll to position [0, 4365]
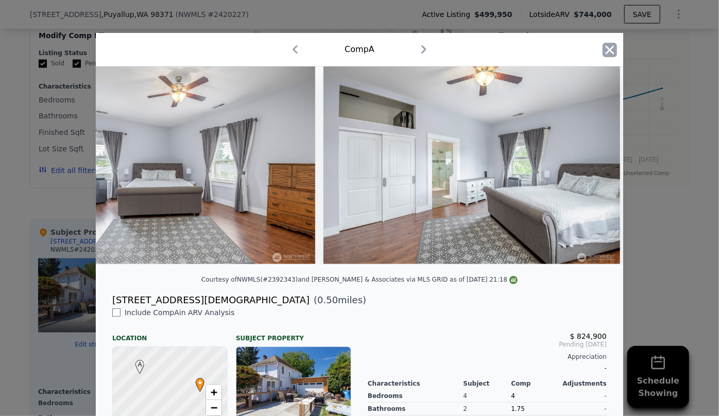
click at [608, 46] on icon "button" at bounding box center [609, 50] width 14 height 14
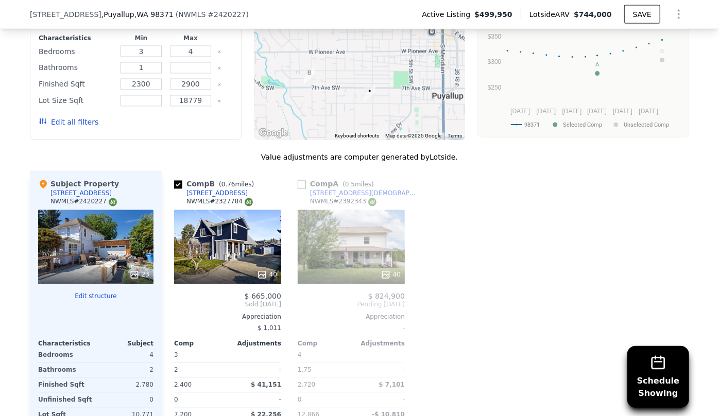
scroll to position [979, 0]
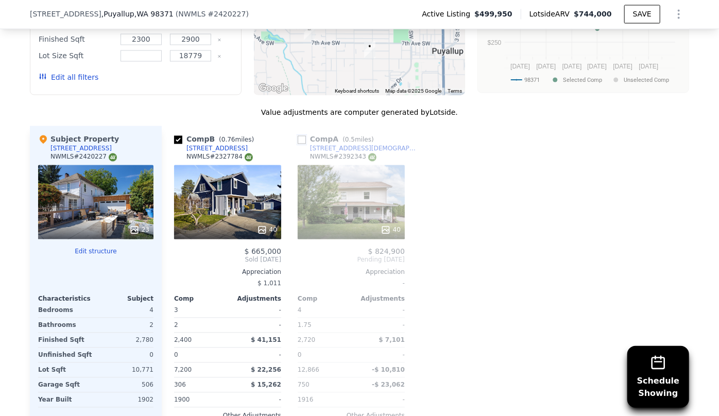
click at [300, 138] on input "checkbox" at bounding box center [302, 140] width 8 height 8
checkbox input "true"
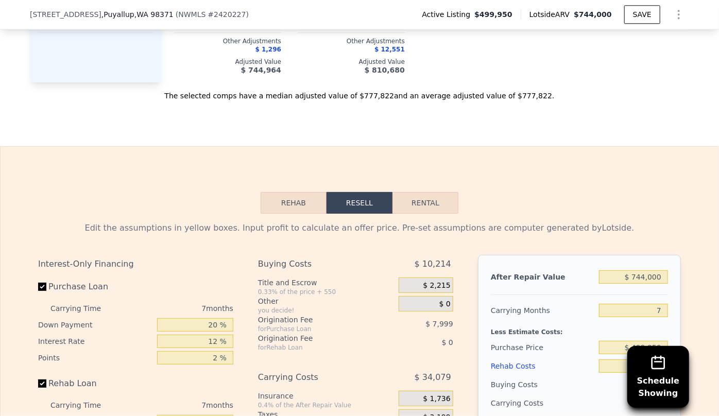
scroll to position [1400, 0]
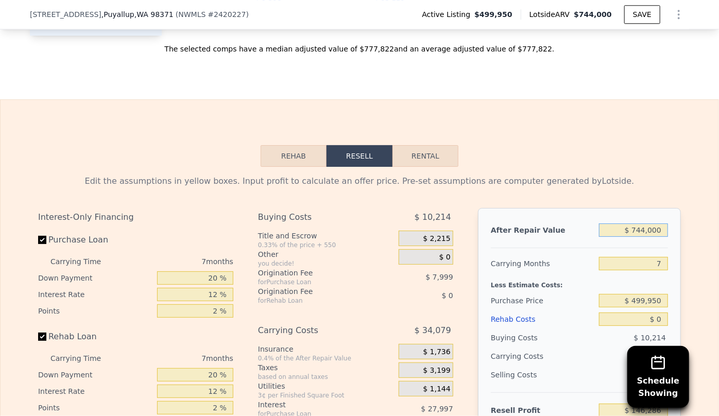
click at [643, 227] on input "$ 744,000" at bounding box center [633, 229] width 69 height 13
type input "$ 74,000"
type input "-$ 474,493"
type input "$ 7,000"
type input "-$ 536,571"
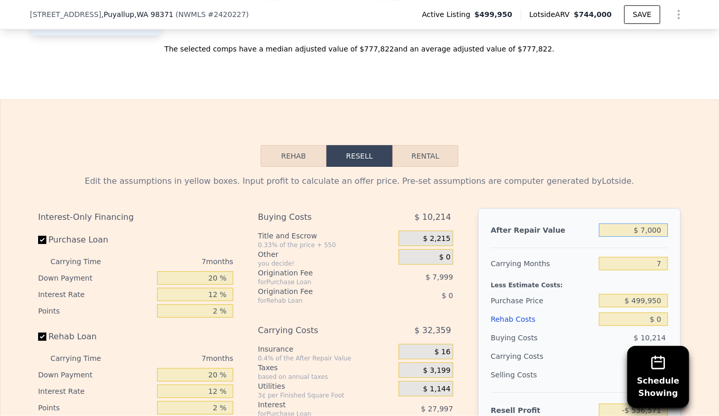
type input "$ 73,000"
type input "-$ 475,419"
type input "$ 730,000"
type input "$ 133,315"
type input "$ 730,000"
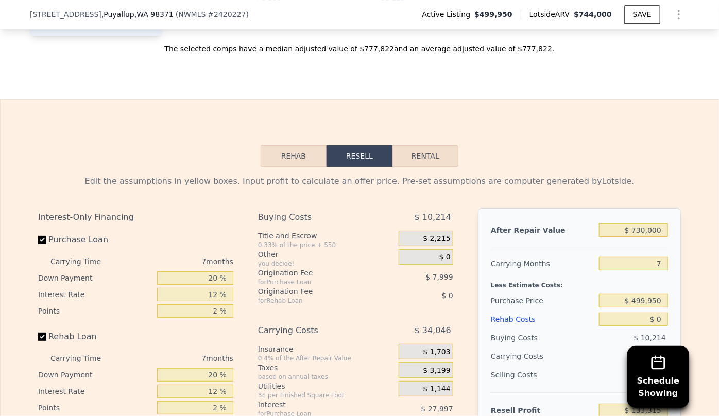
click at [615, 273] on div "Less Estimate Costs:" at bounding box center [579, 282] width 177 height 19
click at [659, 266] on input "7" at bounding box center [633, 263] width 69 height 13
type input "8"
type input "$ 128,451"
type input "8"
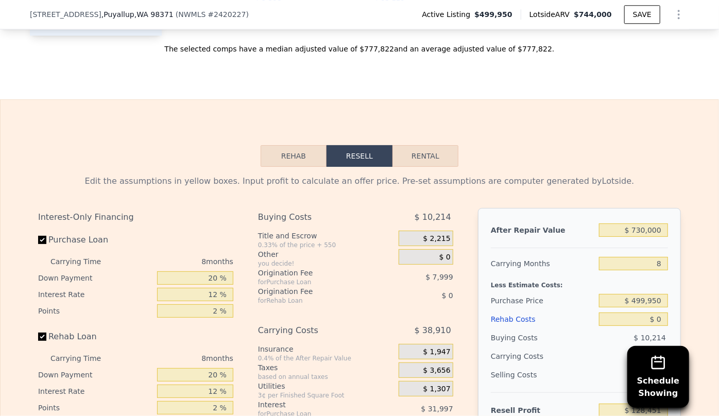
click at [524, 315] on div "Rehab Costs" at bounding box center [543, 319] width 104 height 19
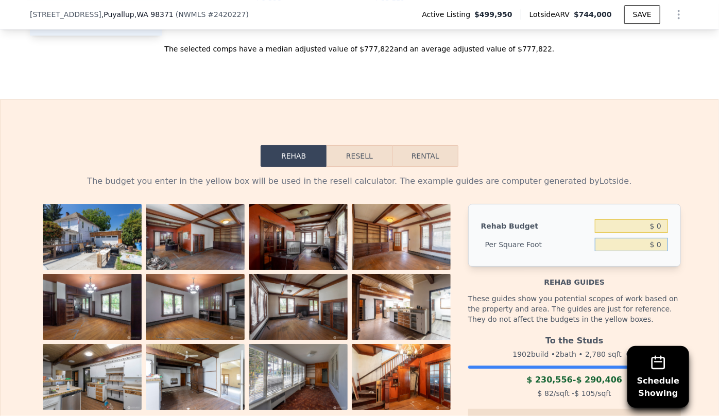
click at [654, 241] on input "$ 0" at bounding box center [631, 244] width 73 height 13
type input "$ 80"
type input "$ 222,400"
click at [345, 154] on button "Resell" at bounding box center [358, 156] width 65 height 22
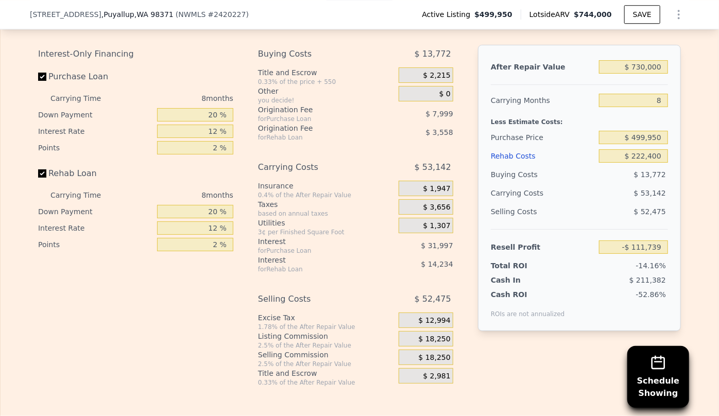
scroll to position [1587, 0]
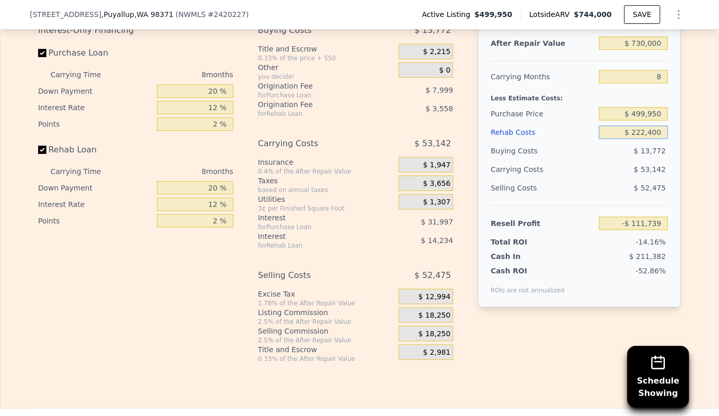
click at [645, 131] on input "$ 222,400" at bounding box center [633, 132] width 69 height 13
type input "$ 22,400"
type input "$ 104,261"
type input "$ 2,400"
type input "$ 125,861"
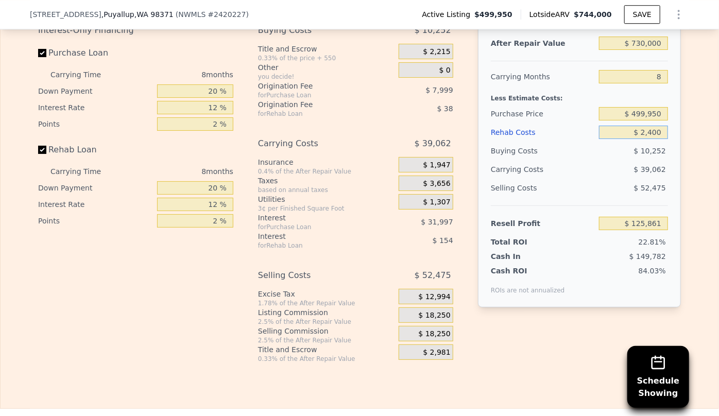
type input "$ 2,400"
click at [508, 127] on div "Rehab Costs" at bounding box center [543, 132] width 104 height 19
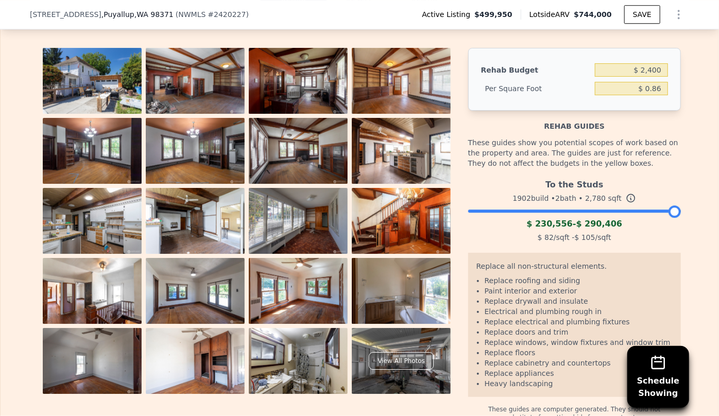
scroll to position [1493, 0]
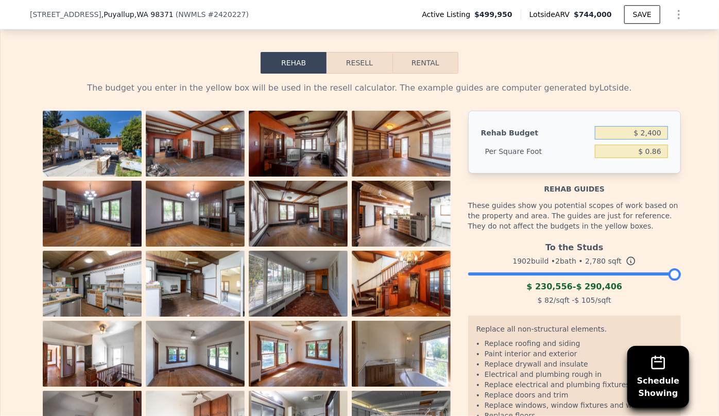
click at [649, 133] on input "$ 2,400" at bounding box center [631, 132] width 73 height 13
type input "$ 200,000"
type input "$ 71.94"
click at [363, 60] on button "Resell" at bounding box center [358, 63] width 65 height 22
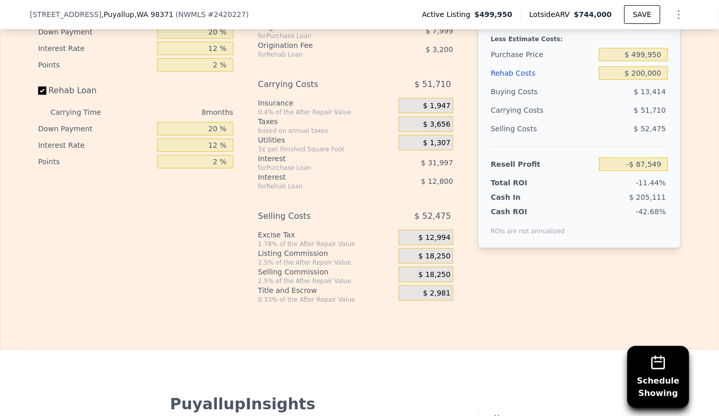
scroll to position [1728, 0]
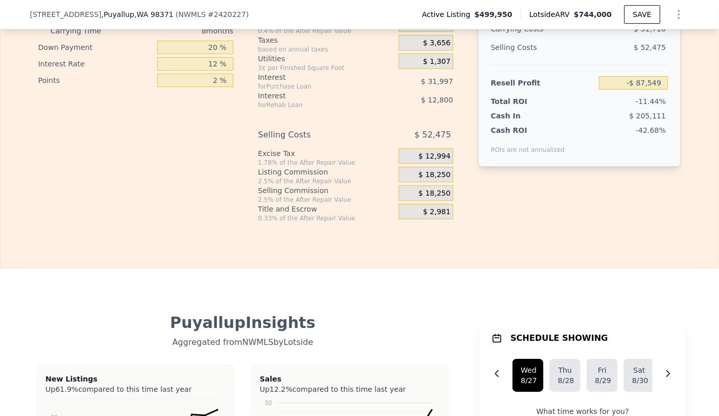
click at [424, 189] on span "$ 18,250" at bounding box center [435, 193] width 32 height 9
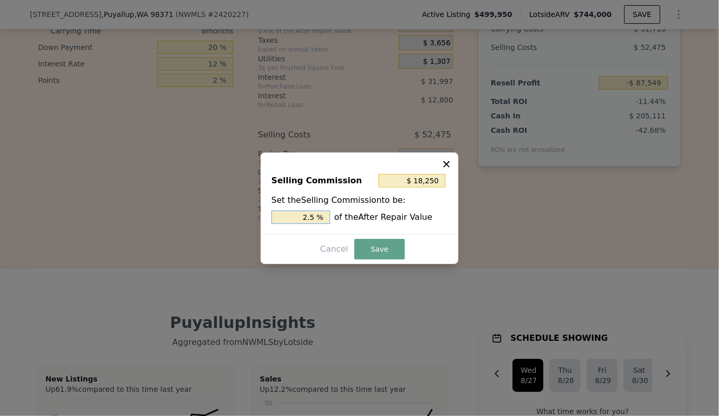
click at [310, 216] on input "2.5 %" at bounding box center [300, 217] width 59 height 13
type input "$ 3,650"
type input ".5 %"
type input "$ 10,950"
type input "1.5 %"
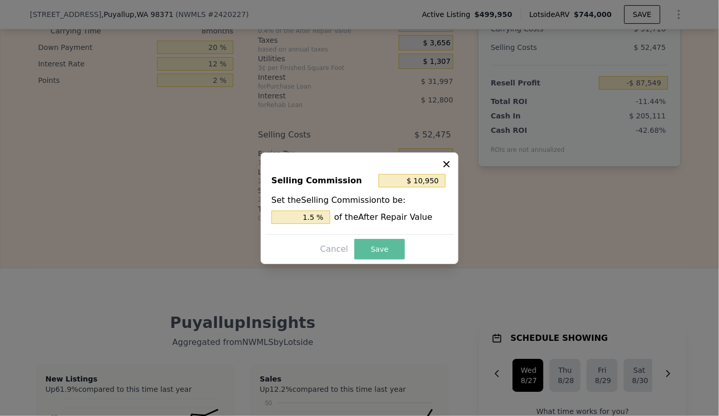
click at [369, 244] on button "Save" at bounding box center [379, 249] width 50 height 21
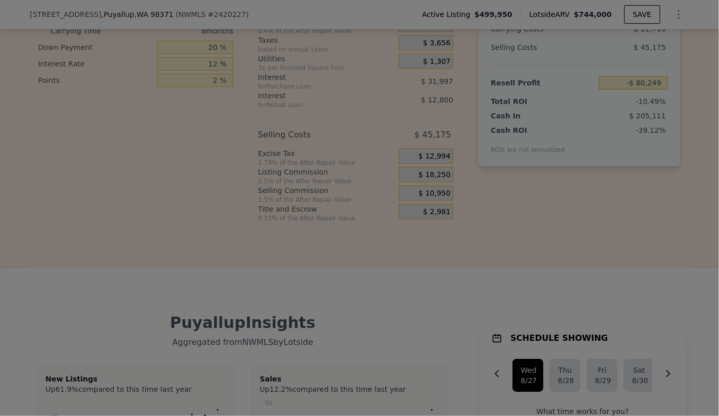
type input "-$ 80,249"
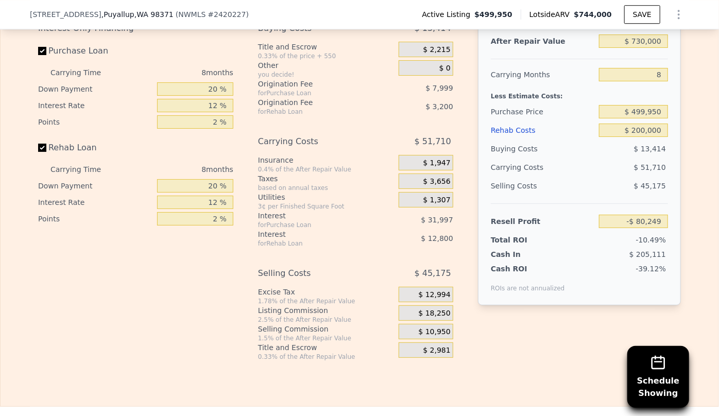
scroll to position [1587, 0]
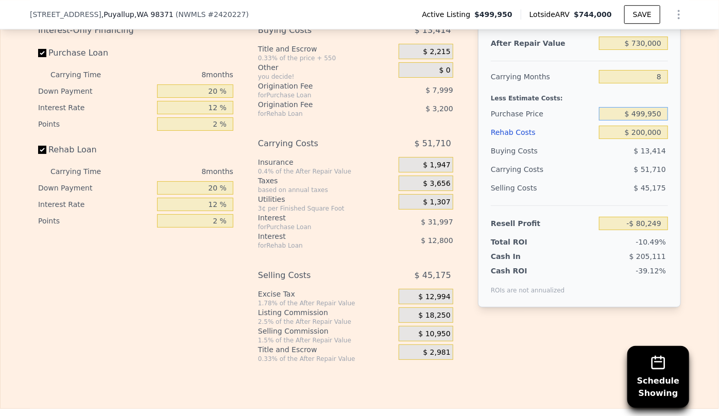
click at [659, 109] on input "$ 499,950" at bounding box center [633, 113] width 69 height 13
type input "$ 400,000"
type input "$ 28,033"
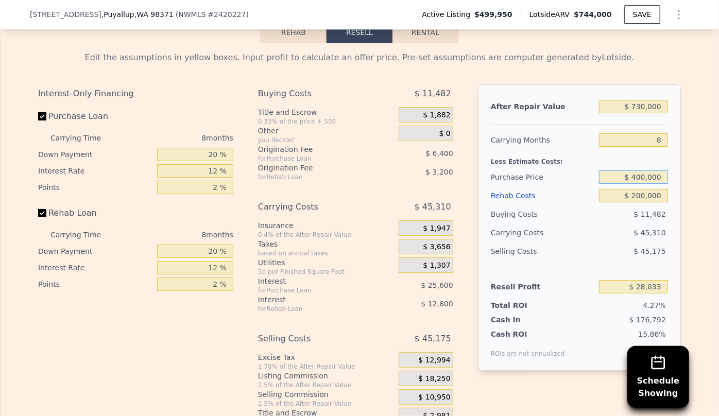
scroll to position [1493, 0]
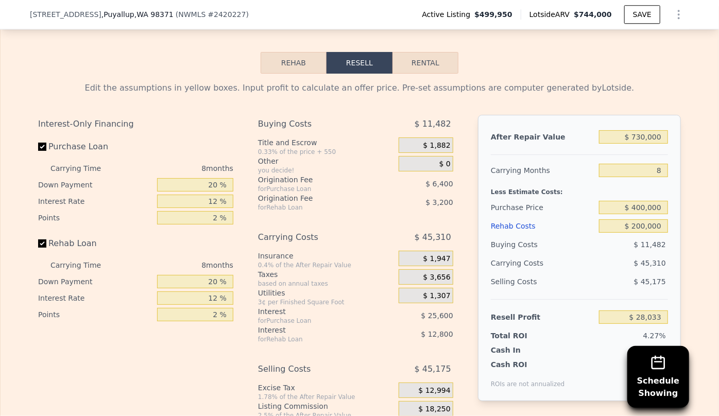
click at [499, 224] on div "Rehab Costs" at bounding box center [543, 226] width 104 height 19
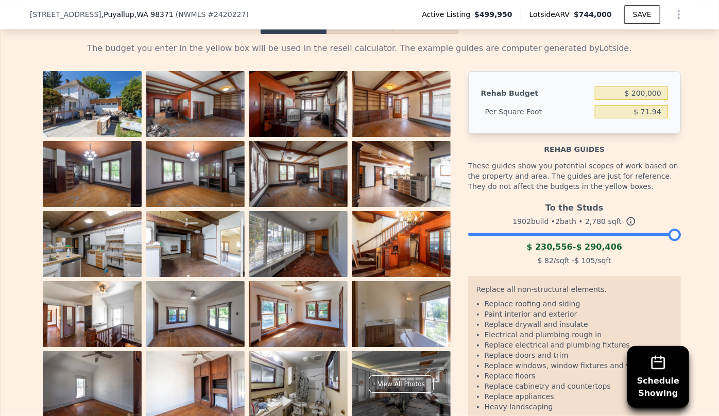
scroll to position [1681, 0]
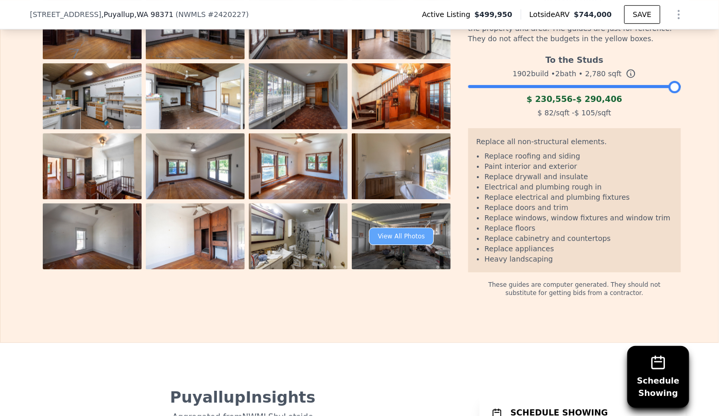
click at [395, 230] on div "View All Photos" at bounding box center [401, 237] width 64 height 18
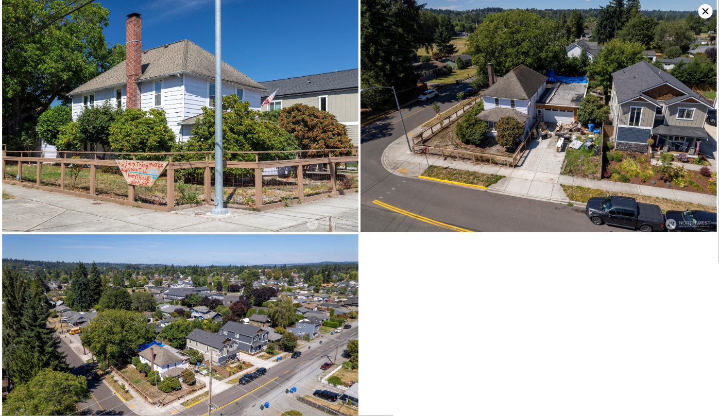
scroll to position [2428, 0]
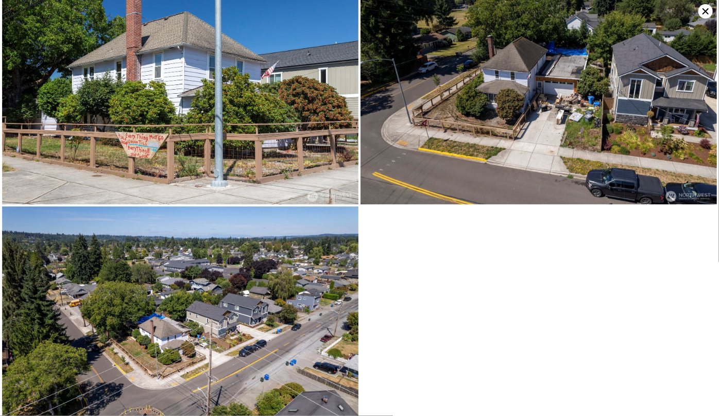
scroll to position [2135, 0]
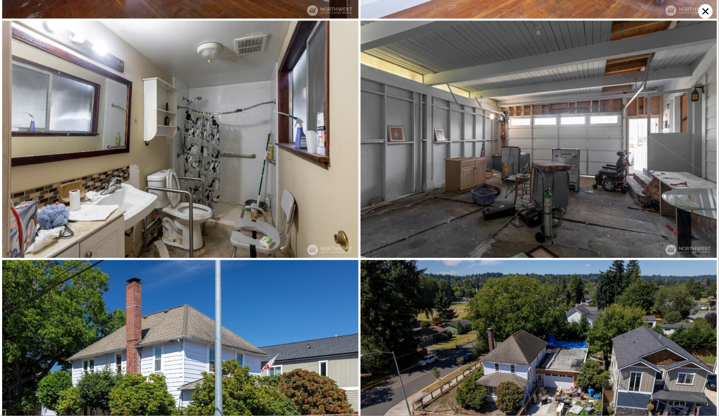
click at [710, 12] on icon at bounding box center [705, 11] width 14 height 14
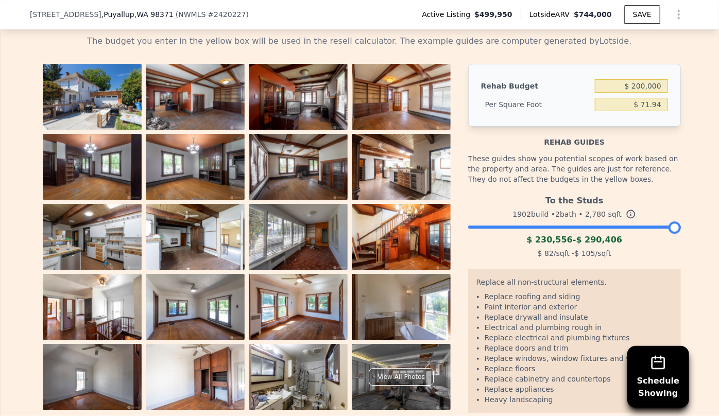
scroll to position [1400, 0]
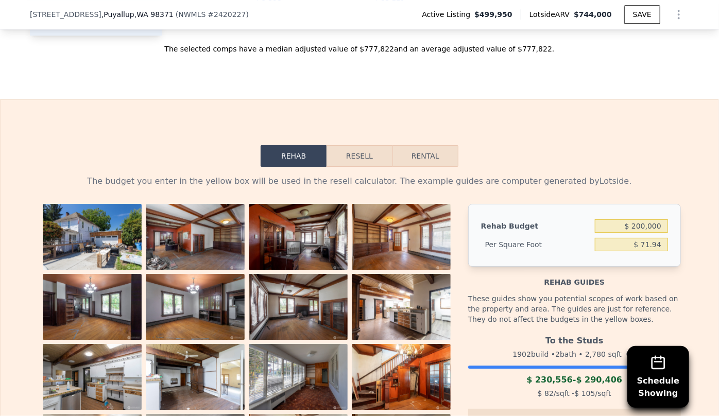
click at [351, 155] on button "Resell" at bounding box center [358, 156] width 65 height 22
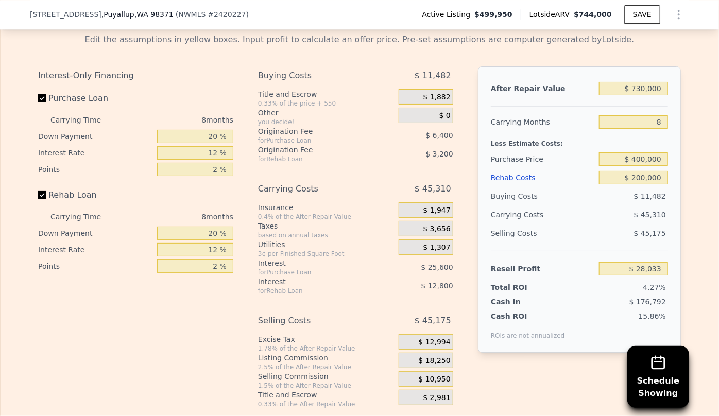
scroll to position [1587, 0]
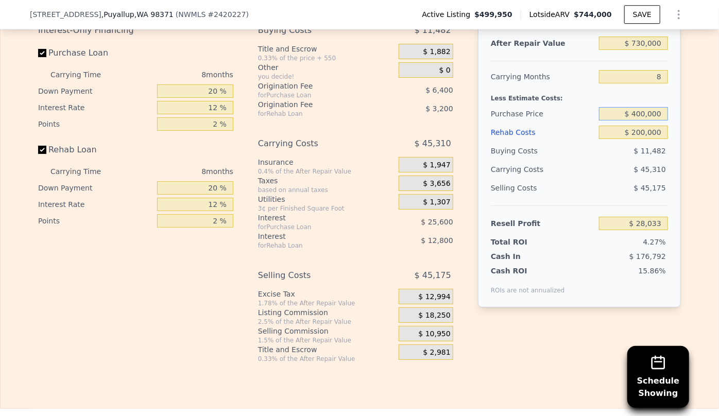
click at [642, 113] on input "$ 400,000" at bounding box center [633, 113] width 69 height 13
type input "$ 380,000"
click at [604, 153] on div "$ 11,482" at bounding box center [633, 151] width 69 height 19
type input "$ 49,700"
click at [630, 10] on button "SAVE" at bounding box center [642, 14] width 36 height 19
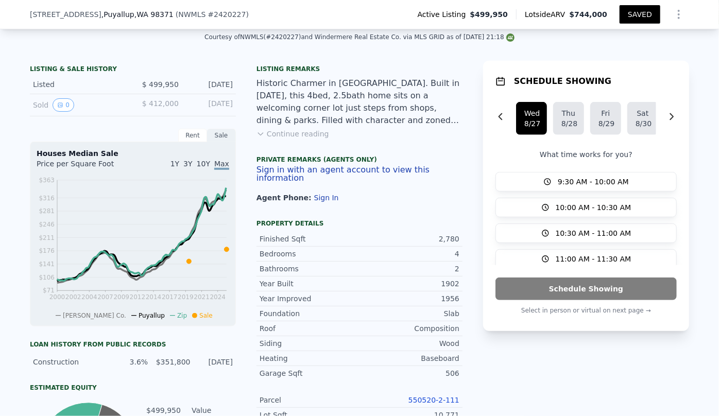
scroll to position [90, 0]
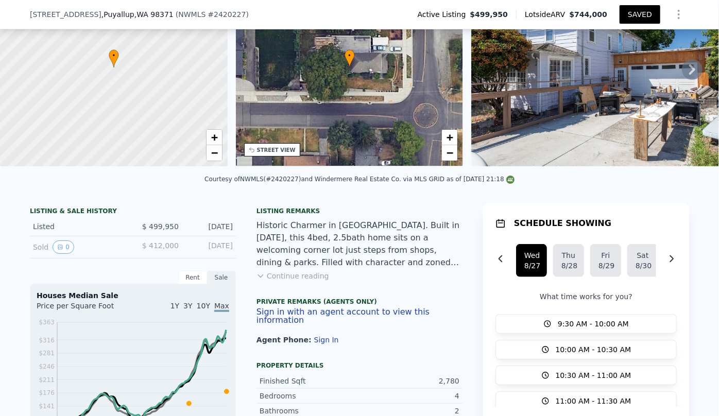
click at [638, 13] on button "SAVED" at bounding box center [639, 14] width 41 height 19
click at [641, 10] on button "SAVED" at bounding box center [639, 14] width 41 height 19
click at [639, 20] on button "SAVED" at bounding box center [639, 14] width 41 height 19
click at [638, 12] on button "SAVED" at bounding box center [639, 14] width 41 height 19
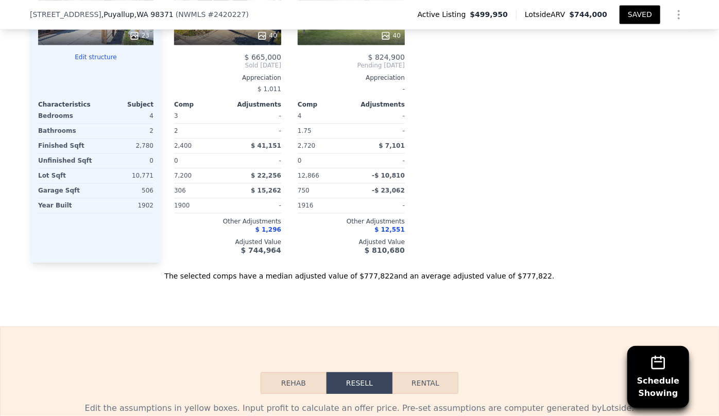
scroll to position [1498, 0]
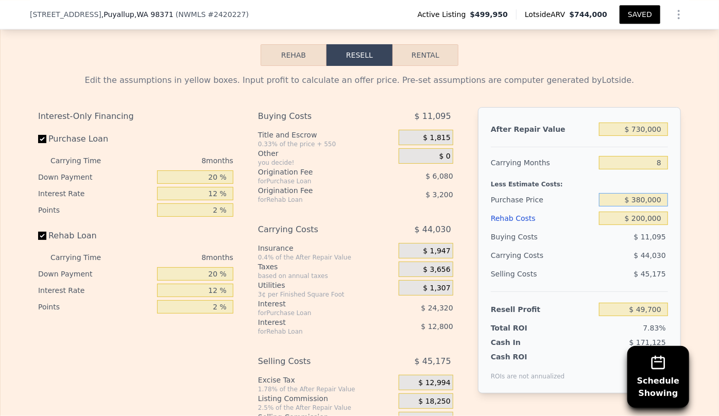
click at [640, 201] on input "$ 380,000" at bounding box center [633, 199] width 69 height 13
type input "$ 370,000"
type input "$ 60,533"
click at [586, 246] on div "$ 43,390" at bounding box center [613, 255] width 109 height 19
click at [659, 162] on input "8" at bounding box center [633, 162] width 69 height 13
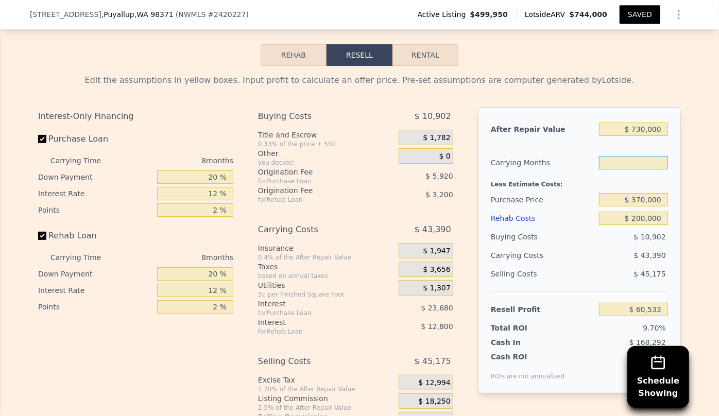
type input "6"
type input "$ 71,381"
type input "8"
type input "$ 60,533"
click at [570, 251] on div "$ 43,390" at bounding box center [613, 255] width 109 height 19
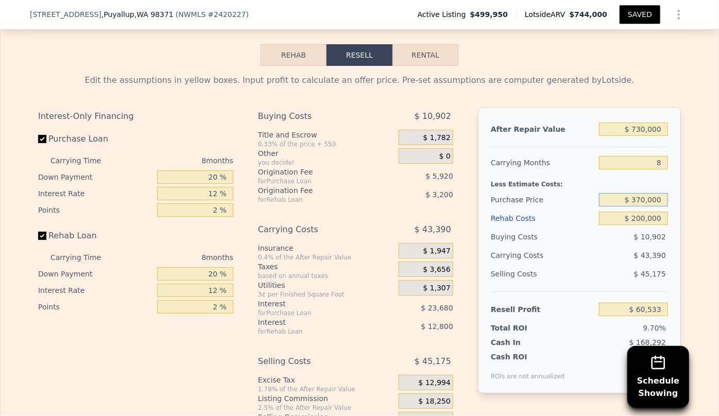
click at [640, 201] on input "$ 370,000" at bounding box center [633, 199] width 69 height 13
type input "$ 360,000"
click at [560, 253] on div "$ 43,390" at bounding box center [613, 255] width 109 height 19
type input "$ 71,366"
click at [646, 12] on button "SAVED" at bounding box center [639, 14] width 41 height 19
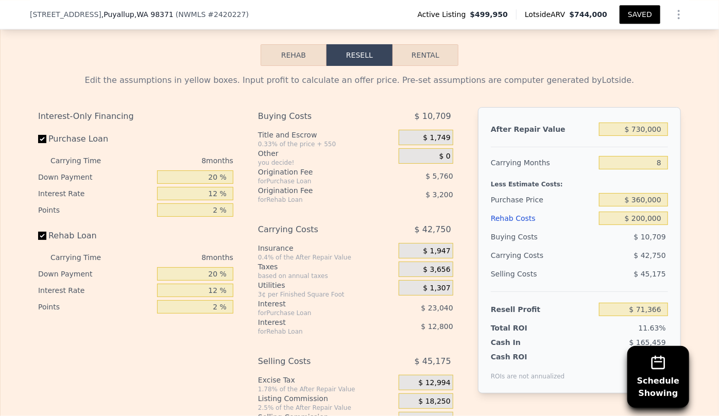
click at [632, 14] on button "SAVED" at bounding box center [639, 14] width 41 height 19
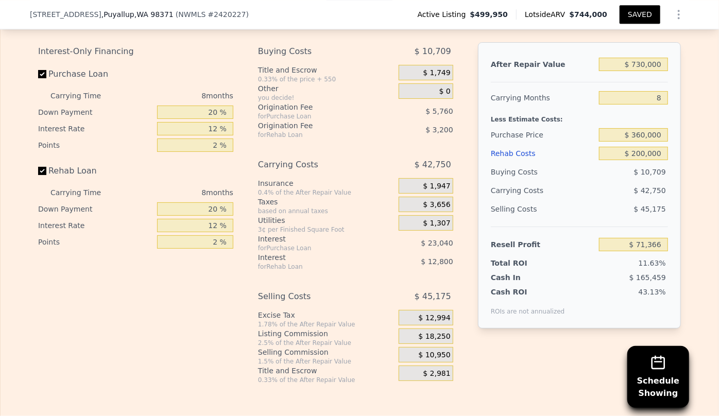
scroll to position [1544, 0]
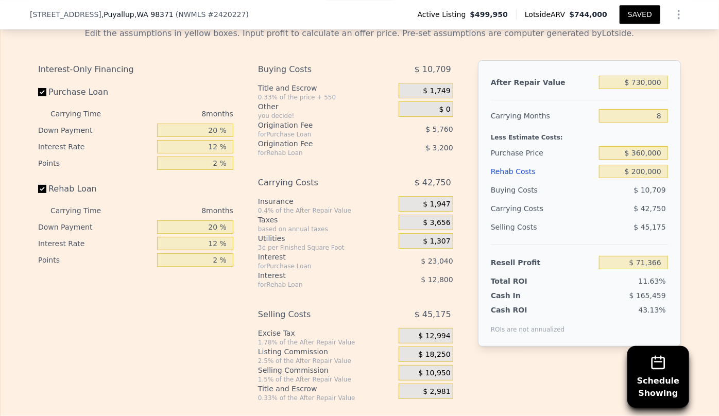
click at [647, 11] on button "SAVED" at bounding box center [639, 14] width 41 height 19
click at [641, 173] on input "$ 200,000" at bounding box center [633, 171] width 69 height 13
click at [624, 9] on button "SAVED" at bounding box center [639, 14] width 41 height 19
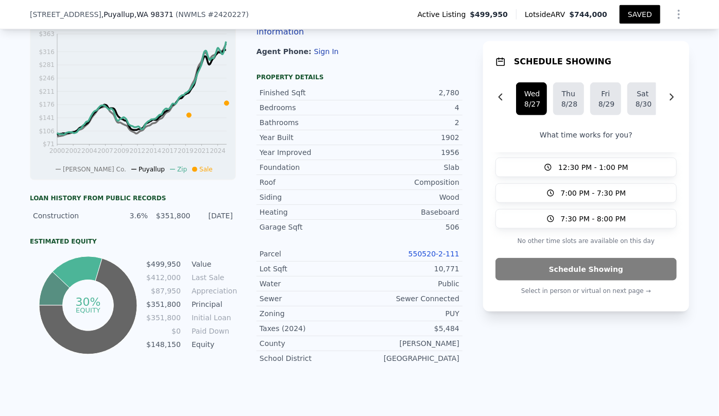
scroll to position [27, 0]
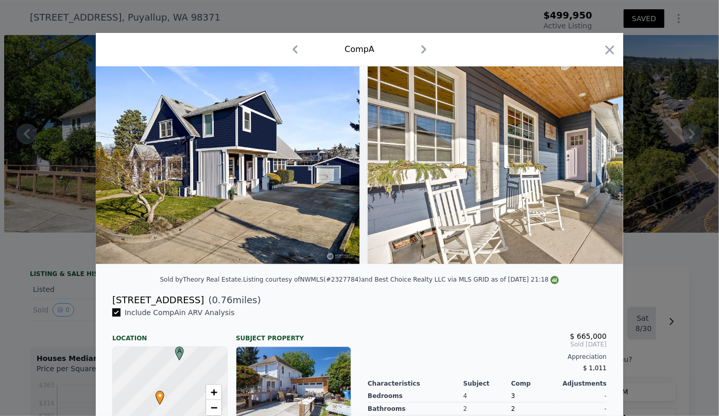
type input "2"
type input "2.75"
type input "2400"
type input "2720"
type input "7200"
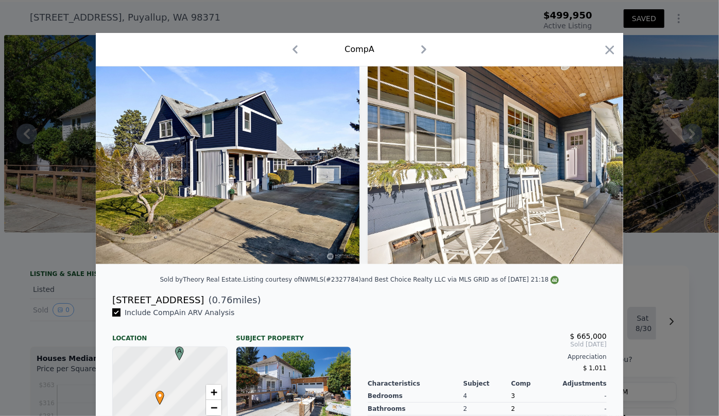
type input "12866"
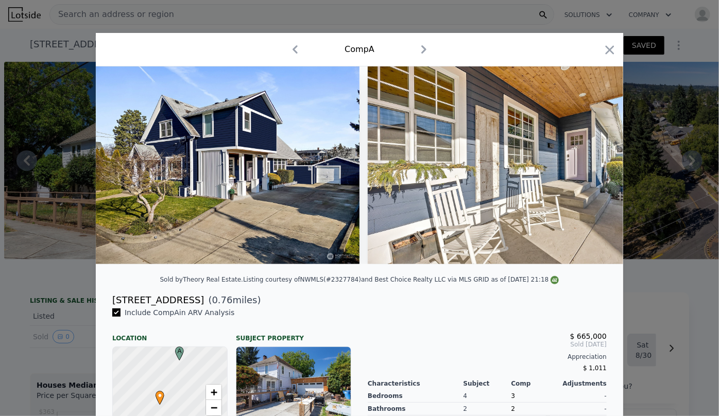
click at [611, 51] on icon "button" at bounding box center [609, 50] width 14 height 14
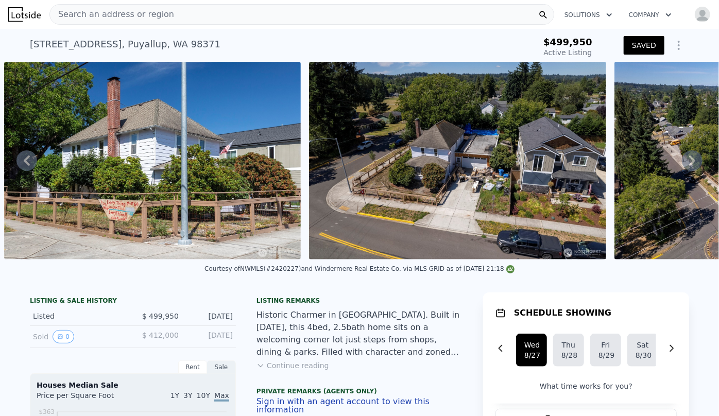
click at [114, 21] on div "Search an address or region" at bounding box center [112, 15] width 124 height 20
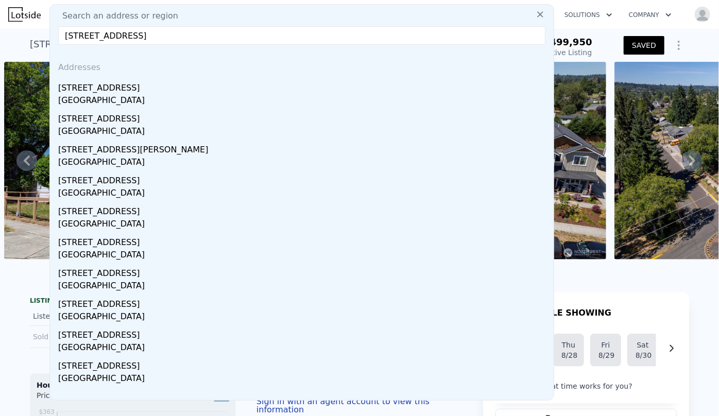
type input "4236 S Findlay St, Seattle, WA 98118"
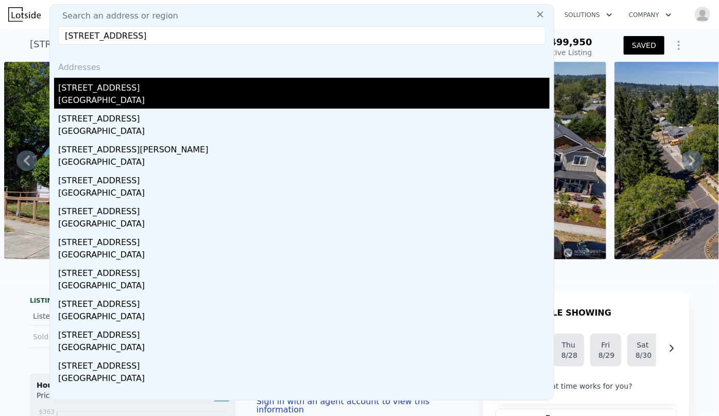
click at [118, 92] on div "[STREET_ADDRESS]" at bounding box center [303, 86] width 491 height 16
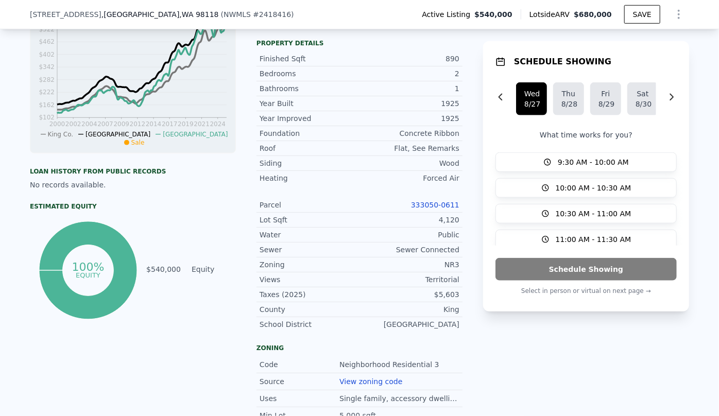
scroll to position [417, 0]
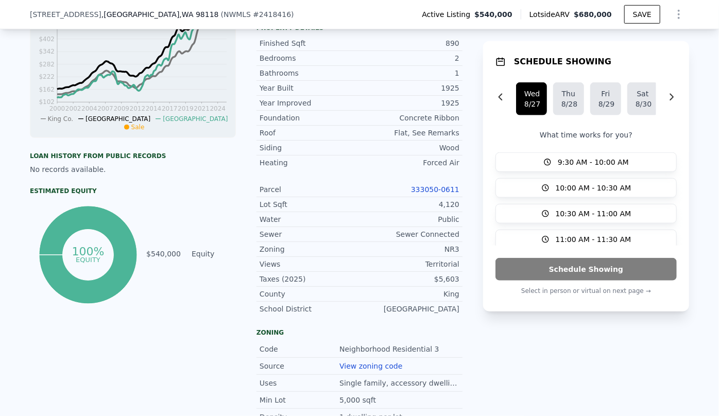
click at [447, 189] on link "333050-0611" at bounding box center [435, 189] width 48 height 8
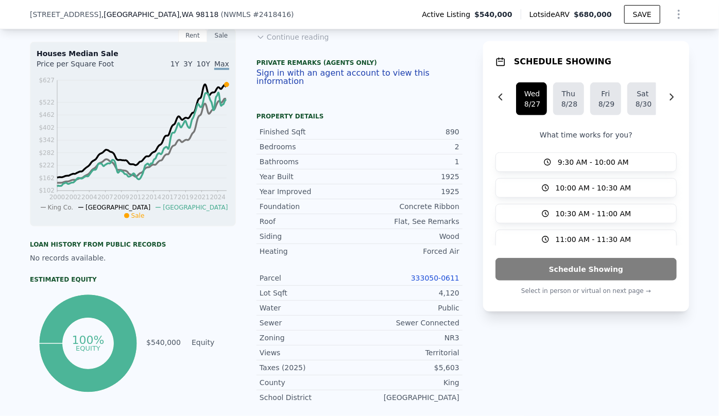
scroll to position [230, 0]
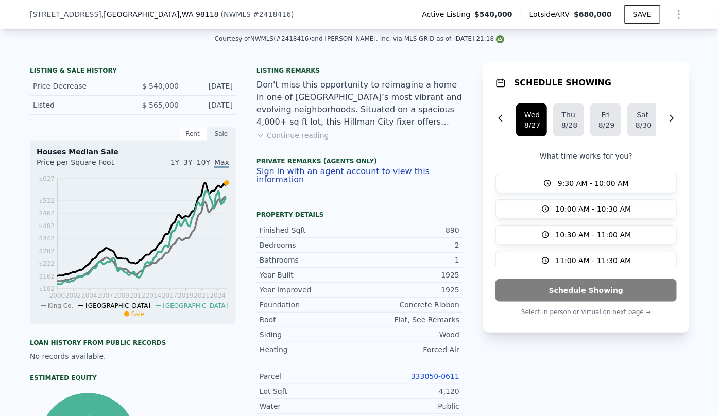
click at [672, 16] on icon "Show Options" at bounding box center [678, 14] width 12 height 12
click at [626, 39] on div "Edit Structure" at bounding box center [630, 41] width 115 height 21
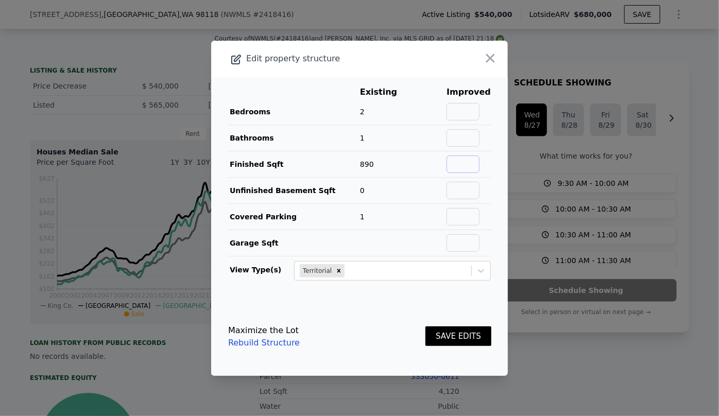
click at [454, 170] on input "text" at bounding box center [462, 164] width 33 height 18
type input "1830"
click at [465, 108] on input "text" at bounding box center [462, 112] width 33 height 18
type input "3"
click at [454, 140] on input "text" at bounding box center [462, 138] width 33 height 18
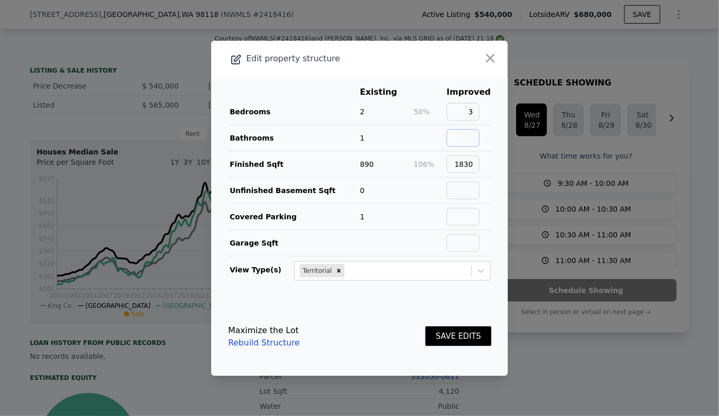
type input "2"
click at [461, 344] on button "SAVE EDITS" at bounding box center [458, 336] width 66 height 20
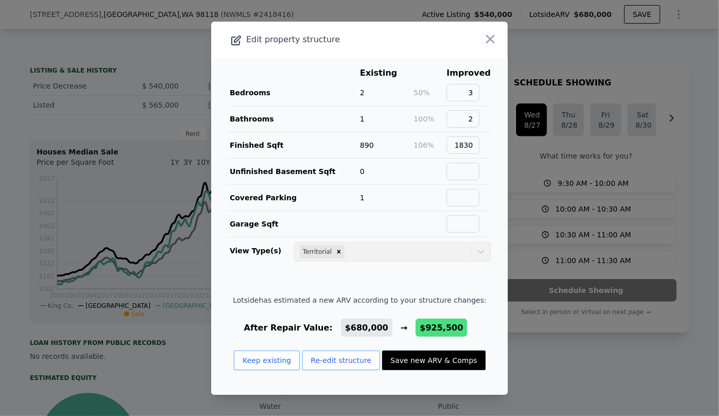
click at [436, 356] on button "Save new ARV & Comps" at bounding box center [433, 361] width 103 height 20
type input "3"
type input "5"
type input "3"
type input "1410"
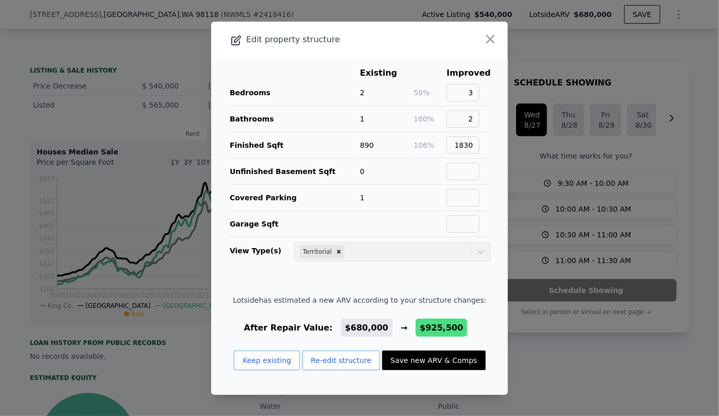
type input "2230"
type input "7200"
type input "$ 925,500"
type input "$ 276,917"
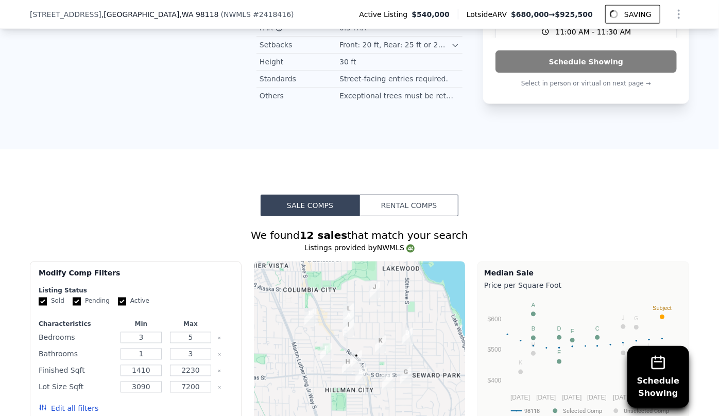
scroll to position [1025, 0]
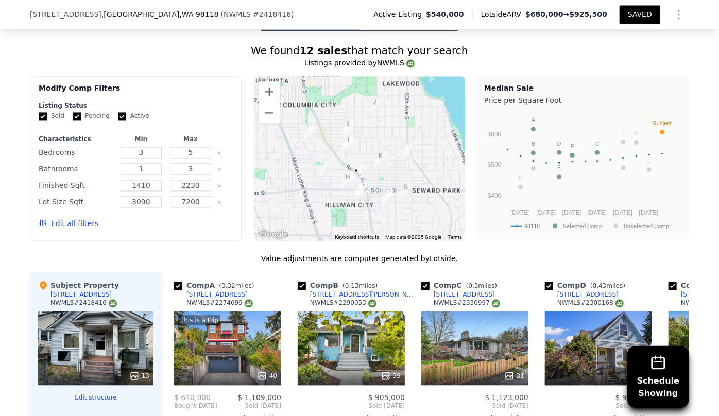
click at [75, 219] on button "Edit all filters" at bounding box center [69, 223] width 60 height 10
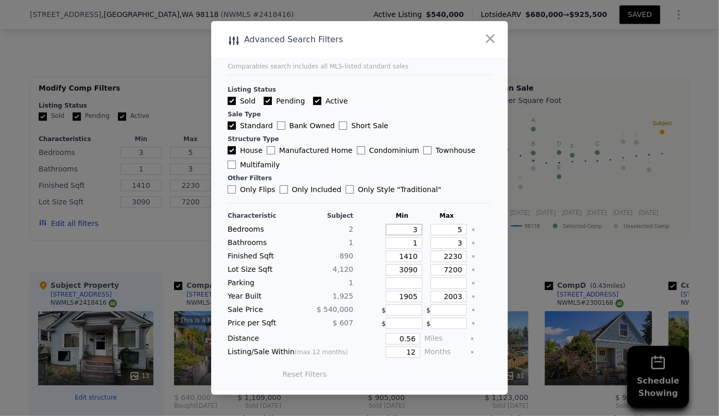
drag, startPoint x: 404, startPoint y: 229, endPoint x: 382, endPoint y: 233, distance: 21.5
click at [386, 232] on input "3" at bounding box center [404, 229] width 37 height 11
type input "2"
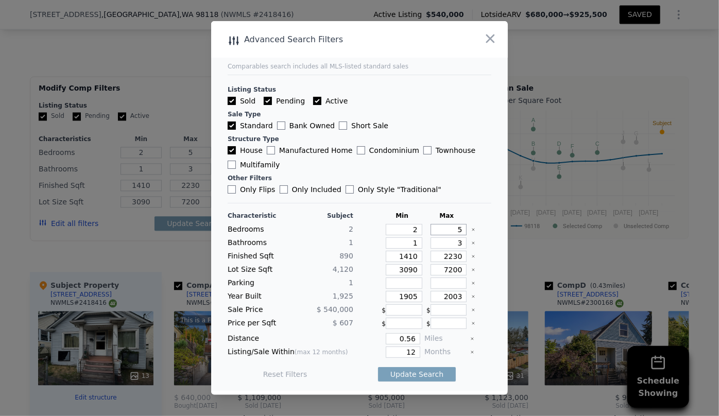
drag, startPoint x: 455, startPoint y: 233, endPoint x: 437, endPoint y: 237, distance: 18.0
click at [437, 237] on div "Characteristic Subject Min Max Bedrooms 2 2 5 Bathrooms 1 1 3 Finished Sqft 890…" at bounding box center [360, 300] width 264 height 177
type input "3"
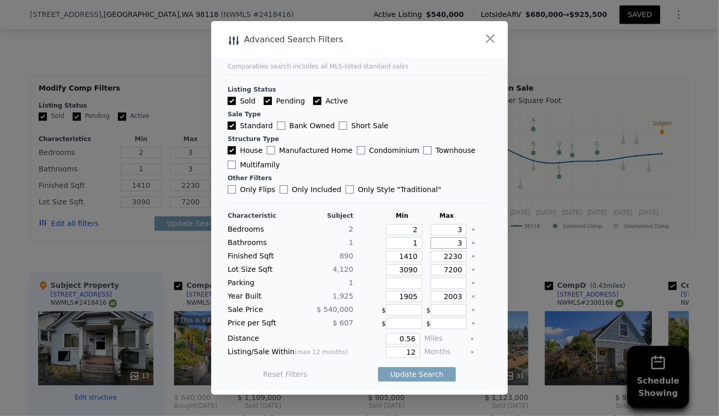
drag, startPoint x: 458, startPoint y: 241, endPoint x: 382, endPoint y: 243, distance: 75.7
click at [398, 247] on div "Bathrooms 1 1 3" at bounding box center [360, 242] width 264 height 11
click at [458, 255] on input "2230" at bounding box center [448, 256] width 37 height 11
type input "223"
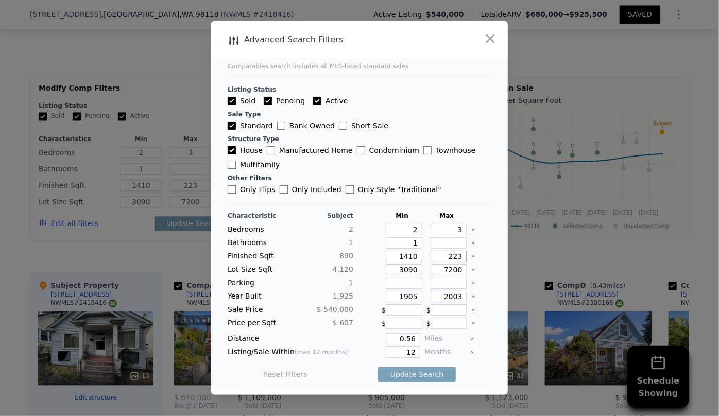
type input "22"
type input "2"
type input "20"
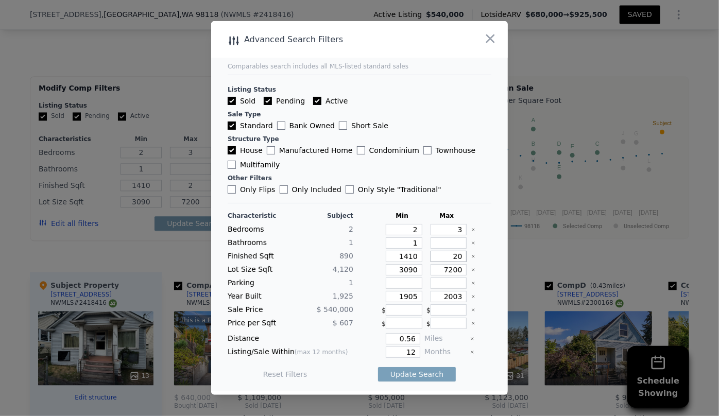
type input "20"
drag, startPoint x: 413, startPoint y: 269, endPoint x: 402, endPoint y: 273, distance: 12.5
click at [404, 272] on input "3090" at bounding box center [404, 269] width 37 height 11
drag, startPoint x: 414, startPoint y: 297, endPoint x: 333, endPoint y: 304, distance: 81.7
click at [347, 307] on div "Characteristic Subject Min Max Bedrooms 2 2 3 Bathrooms 1 1 Finished Sqft 890 1…" at bounding box center [360, 300] width 264 height 177
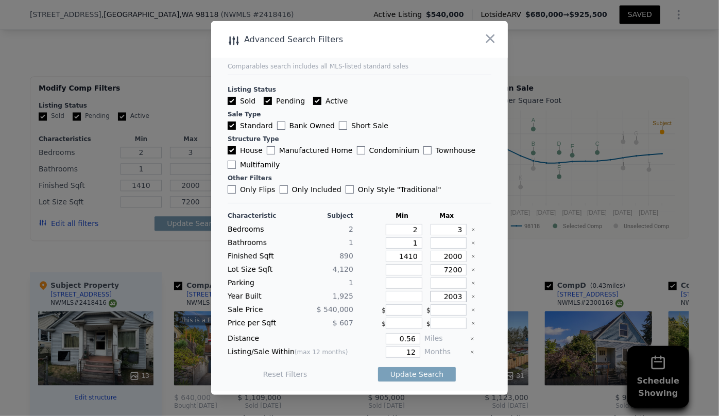
drag, startPoint x: 459, startPoint y: 293, endPoint x: 421, endPoint y: 301, distance: 38.8
click at [426, 301] on div "2003" at bounding box center [446, 296] width 41 height 11
drag, startPoint x: 412, startPoint y: 351, endPoint x: 367, endPoint y: 355, distance: 45.5
click at [367, 355] on div "12" at bounding box center [388, 351] width 63 height 11
click at [403, 369] on button "Update Search" at bounding box center [417, 374] width 78 height 14
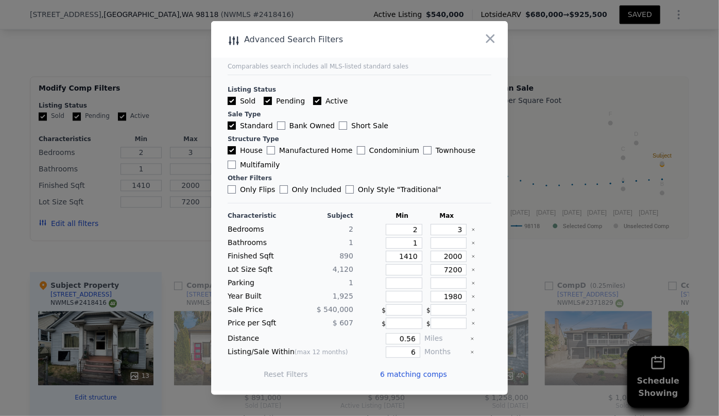
click at [416, 371] on span "6 matching comps" at bounding box center [413, 374] width 67 height 10
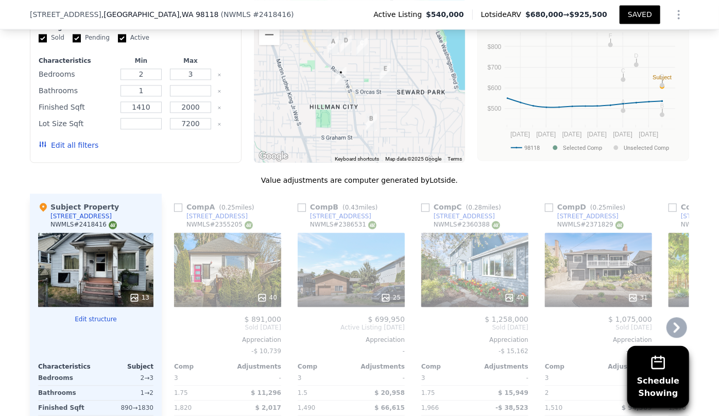
scroll to position [1119, 0]
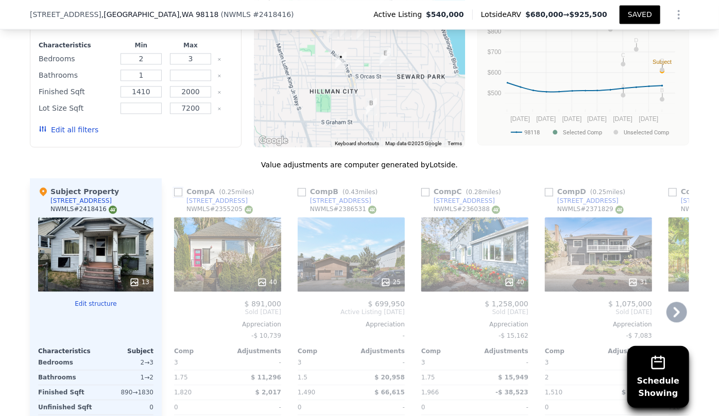
click at [174, 190] on input "checkbox" at bounding box center [178, 192] width 8 height 8
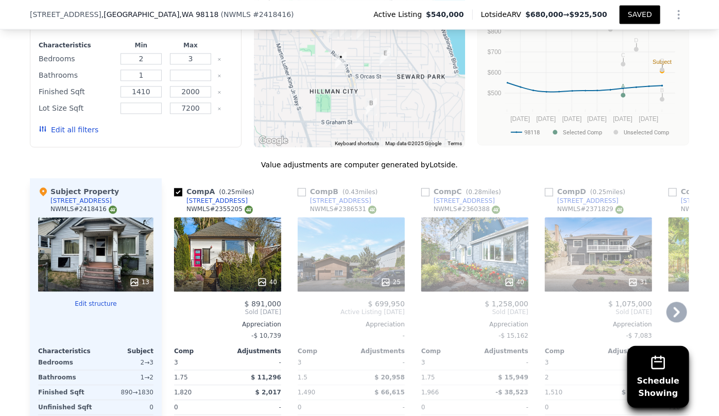
click at [441, 251] on div "40" at bounding box center [474, 254] width 107 height 74
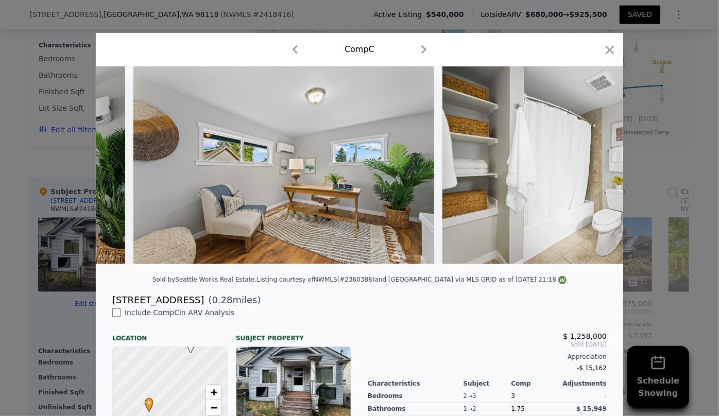
scroll to position [0, 9049]
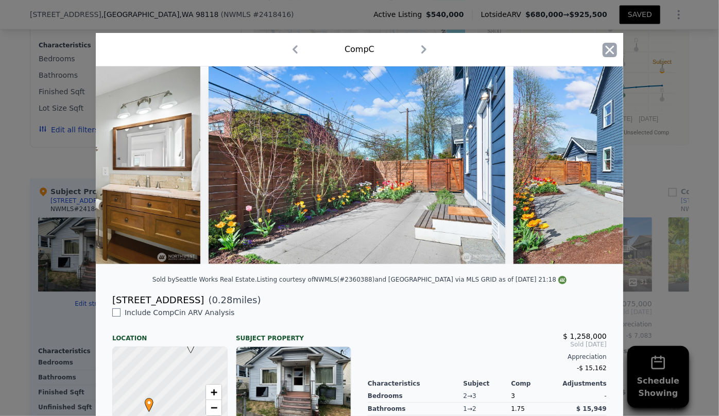
click at [603, 49] on icon "button" at bounding box center [609, 50] width 14 height 14
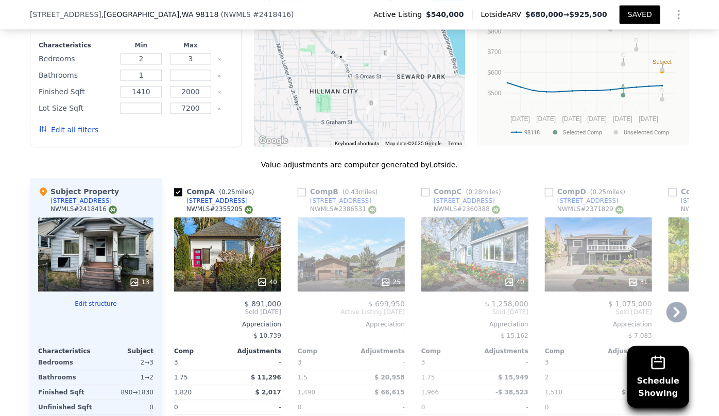
click at [681, 310] on icon at bounding box center [676, 312] width 21 height 21
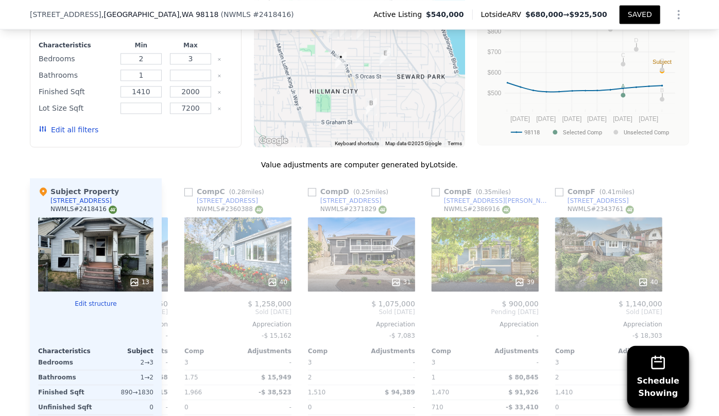
scroll to position [0, 238]
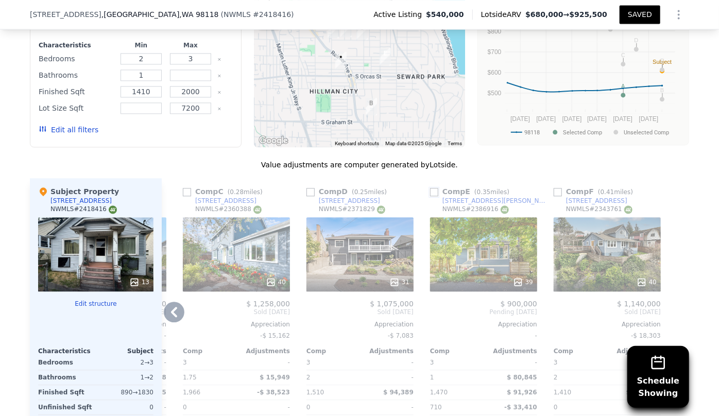
click at [433, 190] on input "checkbox" at bounding box center [434, 192] width 8 height 8
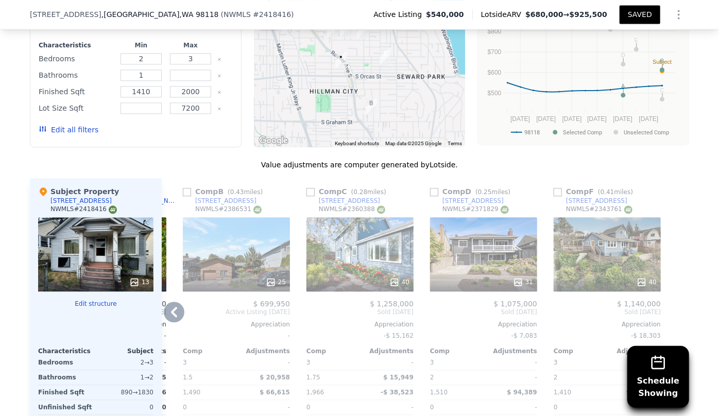
click at [601, 262] on div "40" at bounding box center [606, 254] width 107 height 74
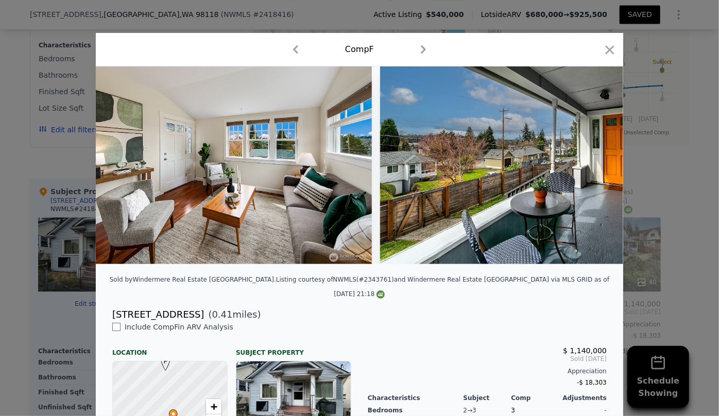
scroll to position [0, 4310]
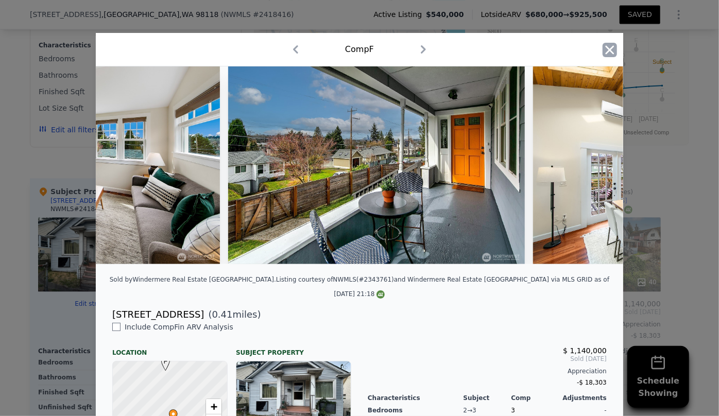
click at [604, 53] on icon "button" at bounding box center [609, 50] width 14 height 14
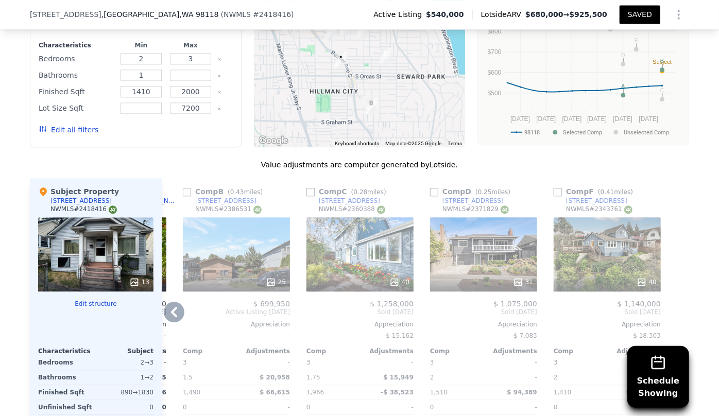
click at [487, 257] on div "31" at bounding box center [483, 254] width 107 height 74
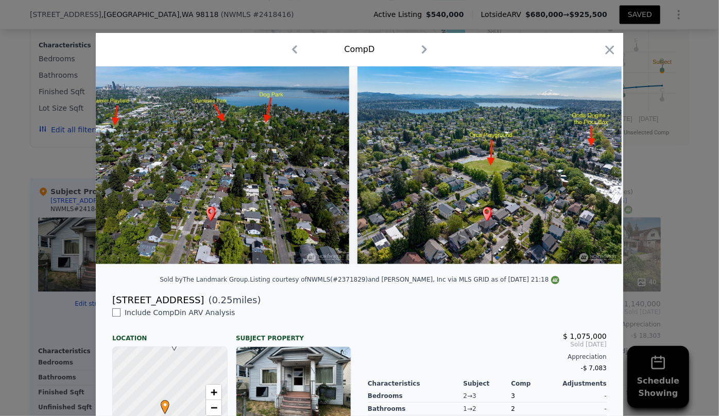
scroll to position [0, 7757]
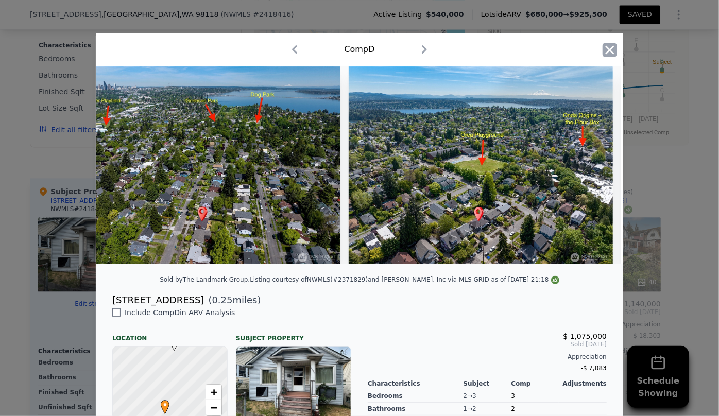
click at [605, 46] on icon "button" at bounding box center [609, 50] width 14 height 14
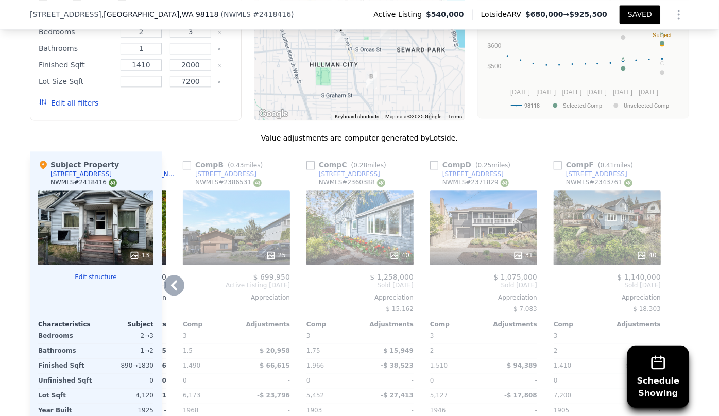
scroll to position [1213, 0]
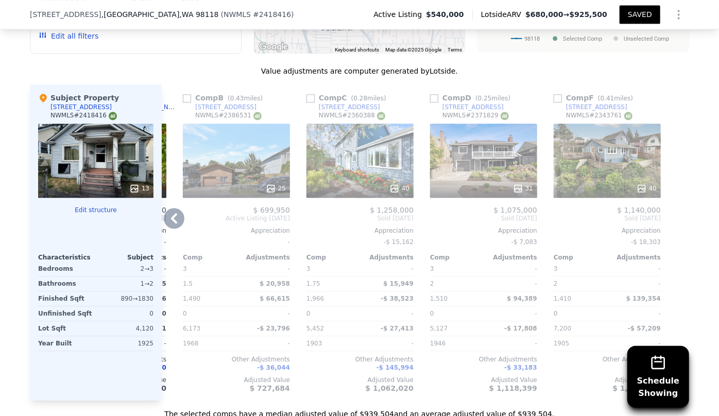
click at [249, 153] on div "25" at bounding box center [236, 161] width 107 height 74
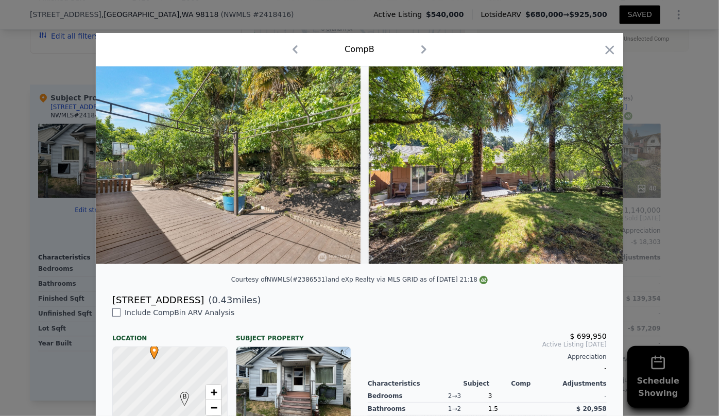
scroll to position [0, 6142]
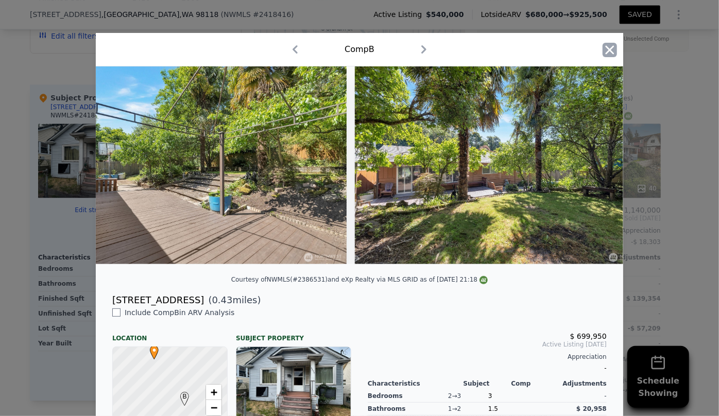
click at [602, 51] on icon "button" at bounding box center [609, 50] width 14 height 14
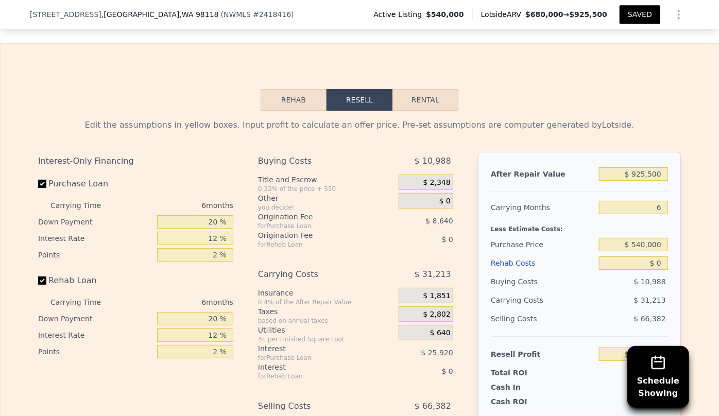
scroll to position [1681, 0]
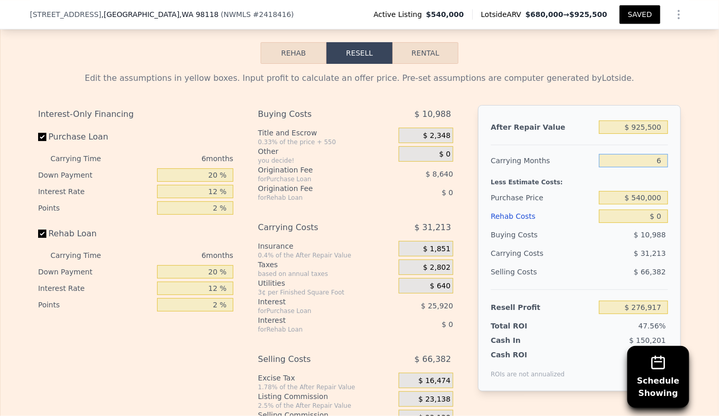
click at [657, 165] on input "6" at bounding box center [633, 160] width 69 height 13
click at [574, 237] on div "Buying Costs" at bounding box center [543, 234] width 104 height 19
click at [509, 215] on div "Rehab Costs" at bounding box center [543, 216] width 104 height 19
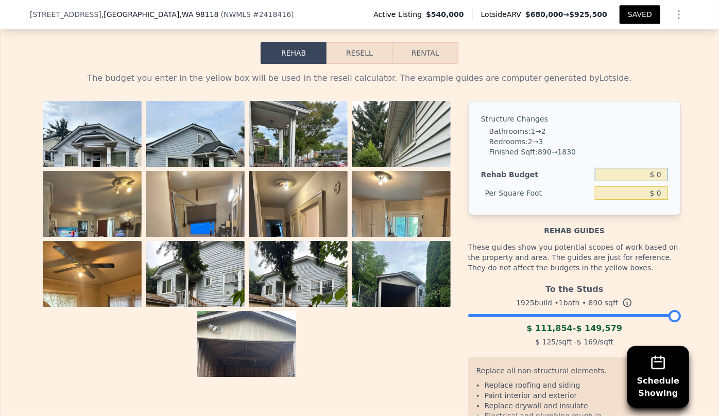
click at [654, 175] on input "$ 0" at bounding box center [631, 174] width 73 height 13
click at [361, 56] on button "Resell" at bounding box center [358, 53] width 65 height 22
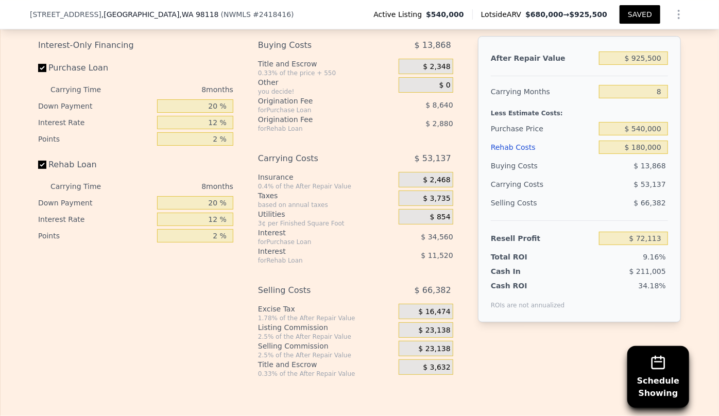
scroll to position [1774, 0]
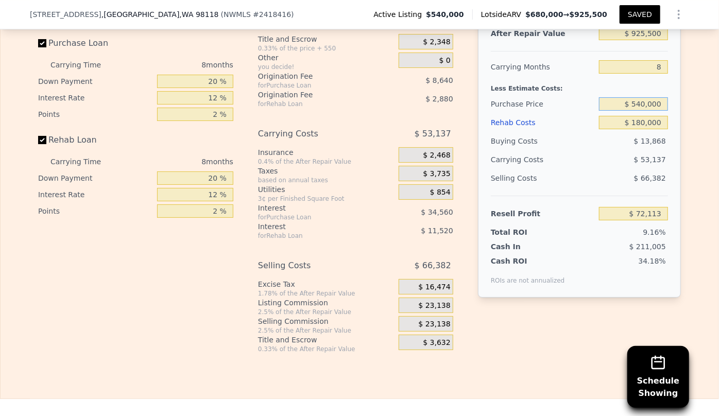
click at [641, 111] on input "$ 540,000" at bounding box center [633, 103] width 69 height 13
click at [612, 180] on div "$ 66,382" at bounding box center [633, 178] width 69 height 19
click at [432, 329] on span "$ 23,138" at bounding box center [435, 324] width 32 height 9
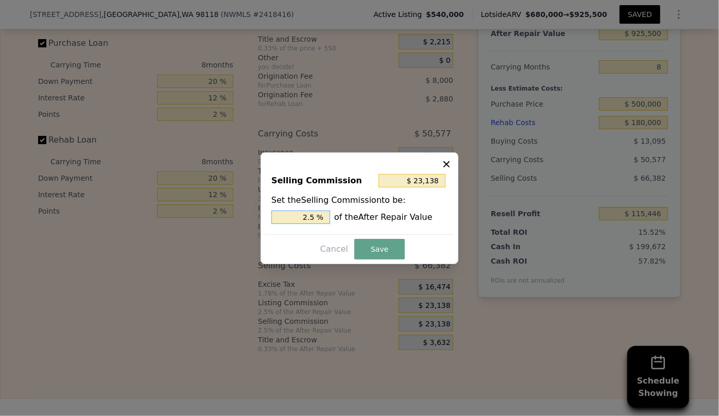
click at [308, 217] on input "2.5 %" at bounding box center [300, 217] width 59 height 13
click at [385, 246] on button "Save" at bounding box center [379, 249] width 50 height 21
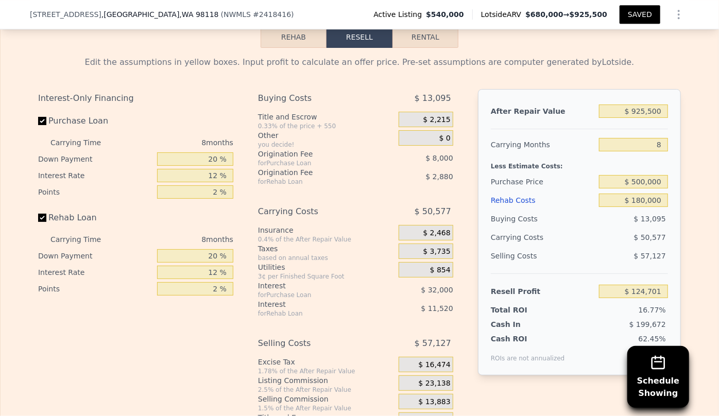
scroll to position [1681, 0]
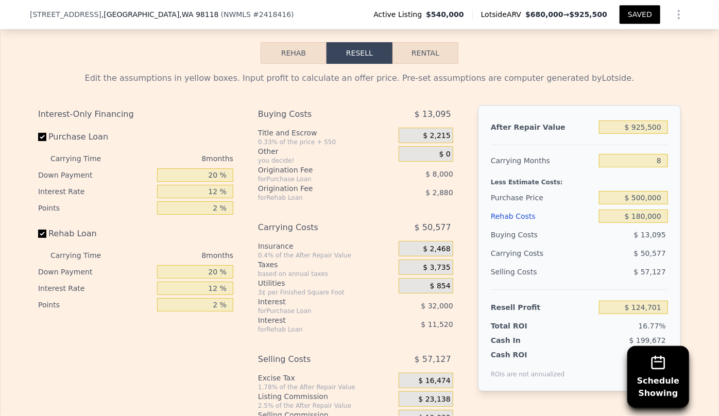
click at [646, 13] on button "SAVED" at bounding box center [639, 14] width 41 height 19
click at [642, 16] on button "SAVED" at bounding box center [639, 14] width 41 height 19
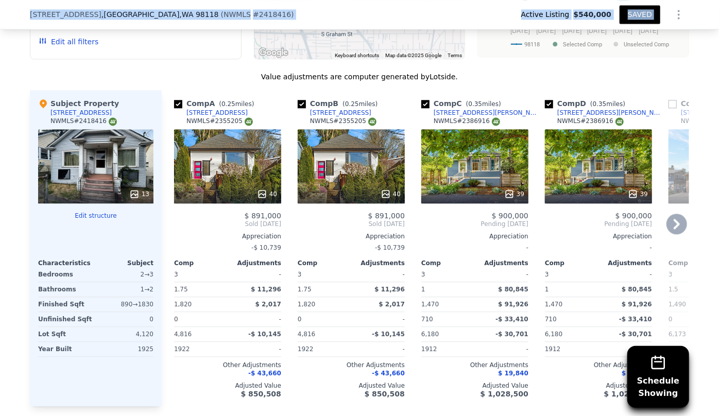
scroll to position [1260, 0]
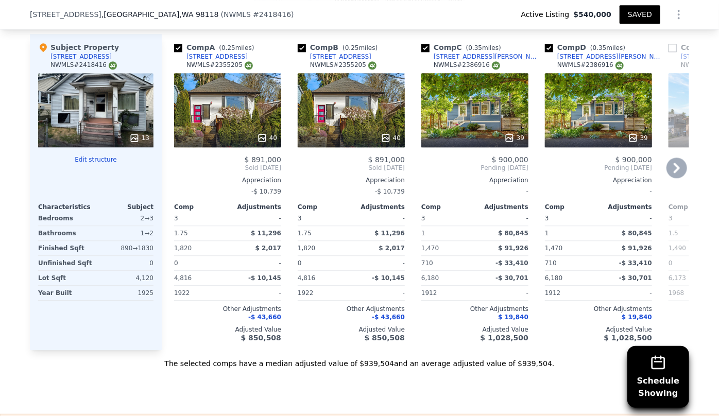
click at [675, 165] on icon at bounding box center [676, 168] width 21 height 21
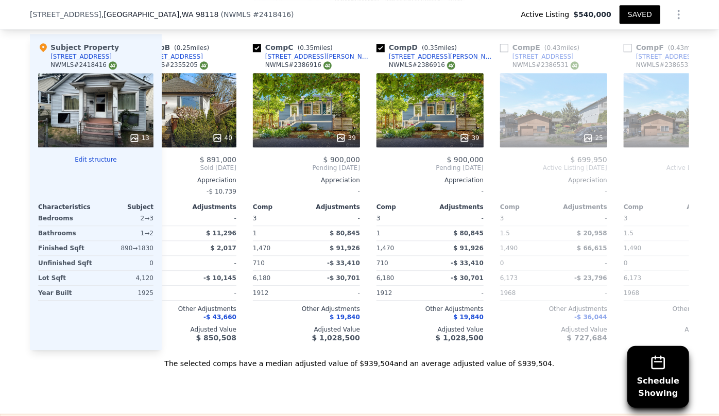
scroll to position [0, 247]
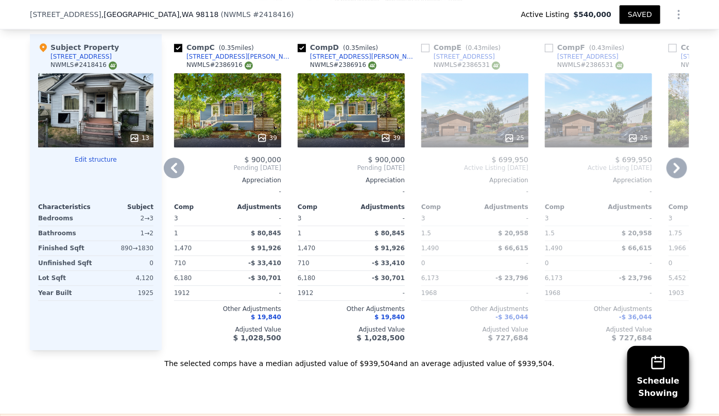
click at [675, 165] on icon at bounding box center [676, 168] width 21 height 21
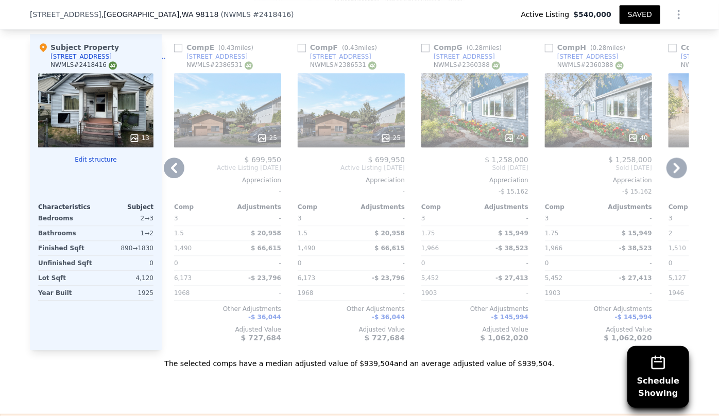
click at [675, 165] on icon at bounding box center [676, 168] width 21 height 21
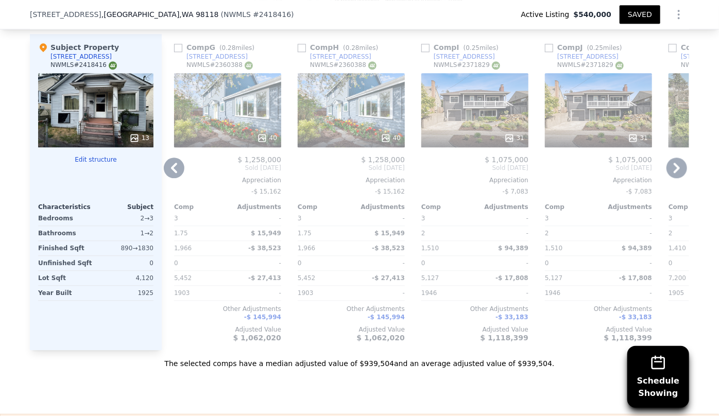
click at [675, 165] on icon at bounding box center [676, 168] width 21 height 21
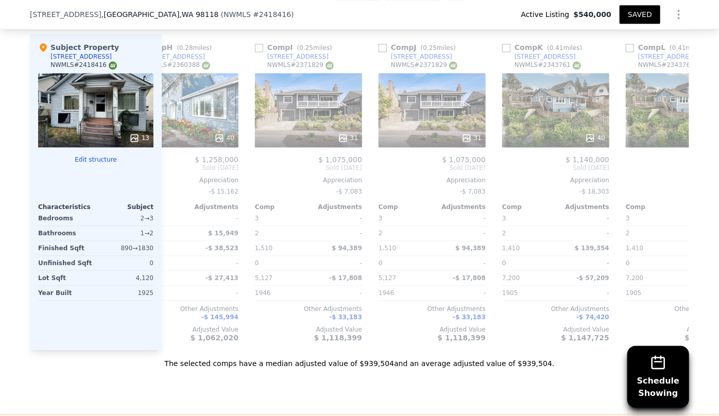
scroll to position [0, 980]
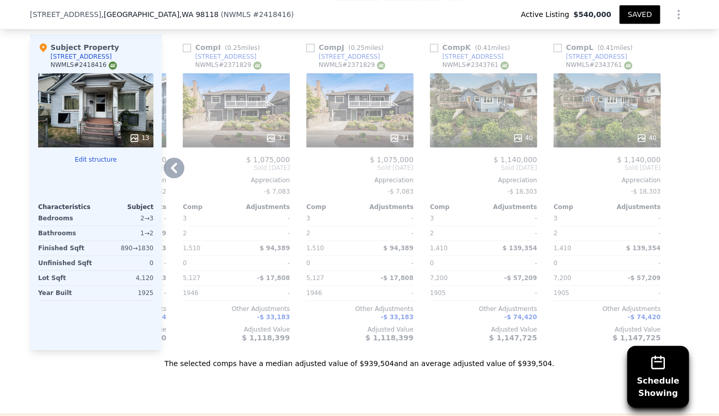
click at [675, 165] on div at bounding box center [681, 192] width 16 height 316
click at [171, 166] on icon at bounding box center [174, 168] width 21 height 21
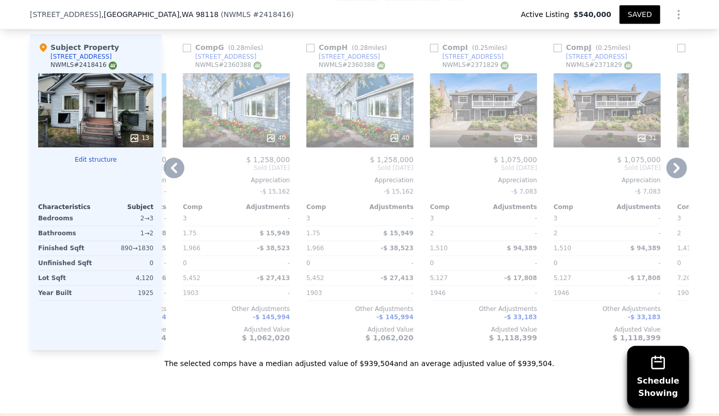
click at [171, 166] on icon at bounding box center [174, 168] width 21 height 21
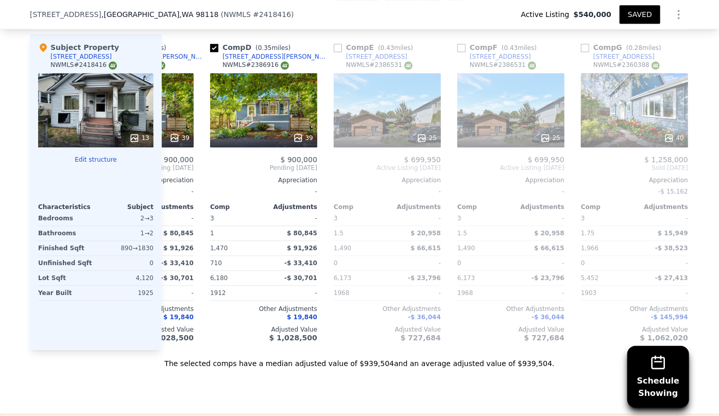
scroll to position [0, 238]
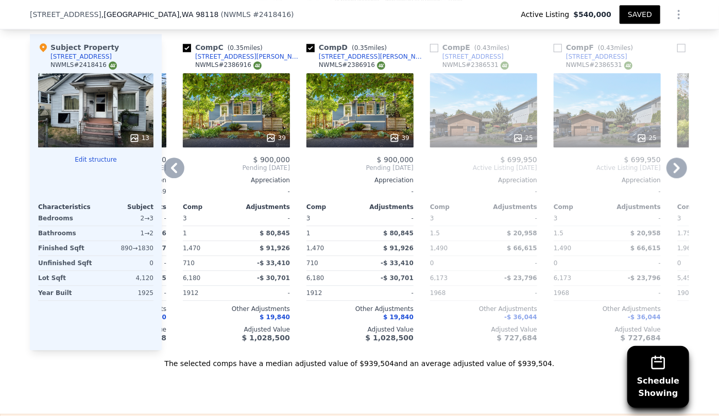
click at [171, 166] on icon at bounding box center [174, 168] width 21 height 21
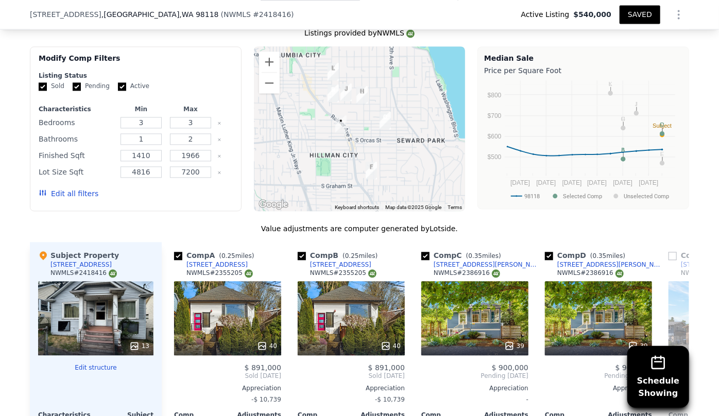
scroll to position [1072, 0]
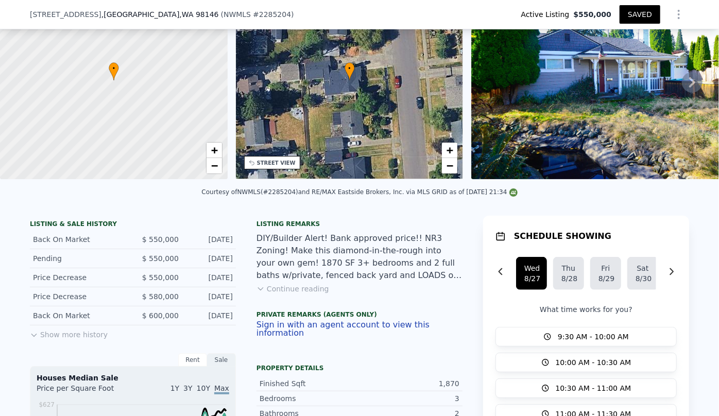
scroll to position [230, 0]
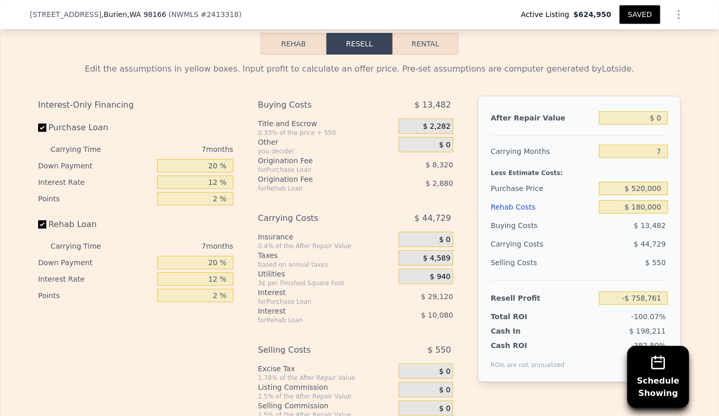
scroll to position [1587, 0]
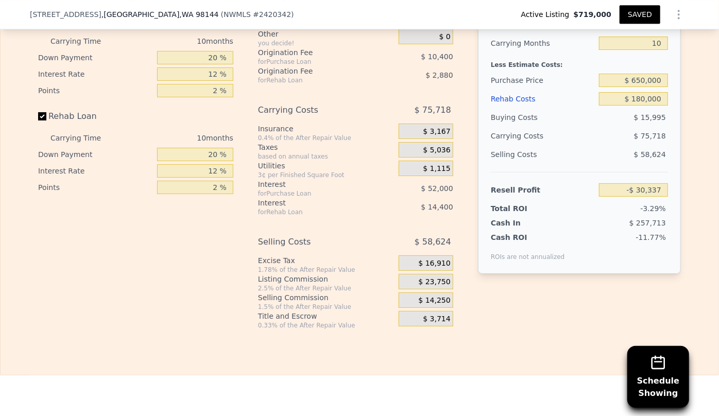
scroll to position [1544, 0]
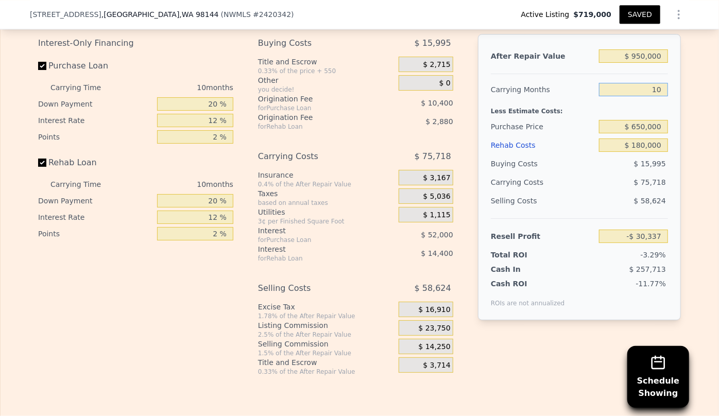
drag, startPoint x: 661, startPoint y: 95, endPoint x: 637, endPoint y: 98, distance: 23.8
click at [637, 96] on input "10" at bounding box center [633, 89] width 69 height 13
type input "8"
type input "-$ 15,193"
type input "8"
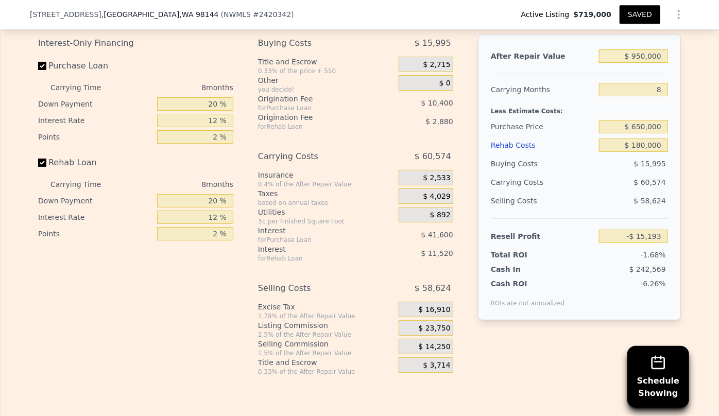
click at [541, 136] on div "Purchase Price" at bounding box center [543, 126] width 104 height 19
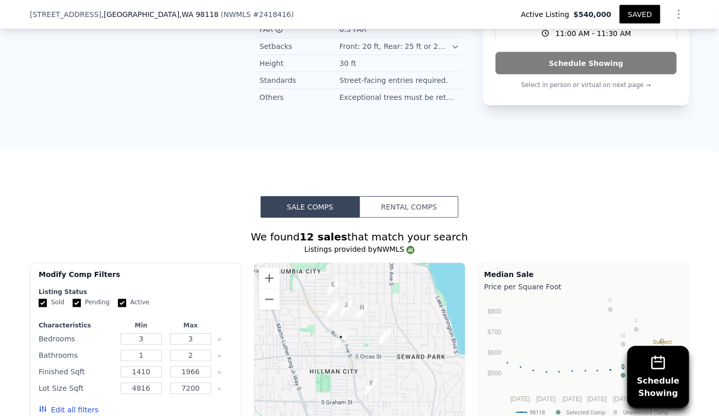
scroll to position [1025, 0]
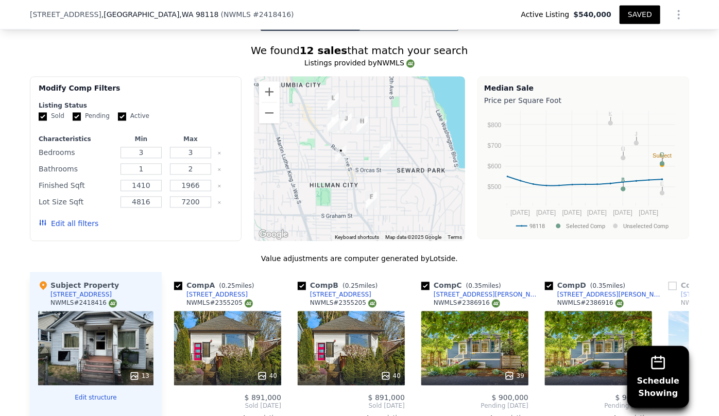
click at [58, 220] on button "Edit all filters" at bounding box center [69, 223] width 60 height 10
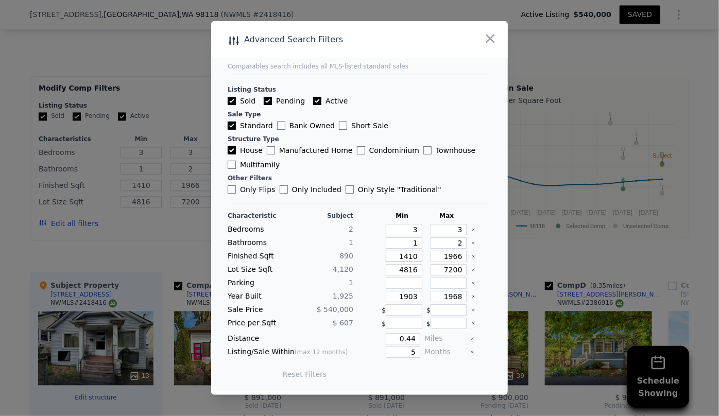
drag, startPoint x: 413, startPoint y: 258, endPoint x: 350, endPoint y: 257, distance: 62.8
click at [350, 257] on div "Finished Sqft 890 1410 1966" at bounding box center [360, 256] width 264 height 11
drag, startPoint x: 414, startPoint y: 231, endPoint x: 390, endPoint y: 231, distance: 24.2
click at [390, 231] on input "3" at bounding box center [404, 229] width 37 height 11
type input "2"
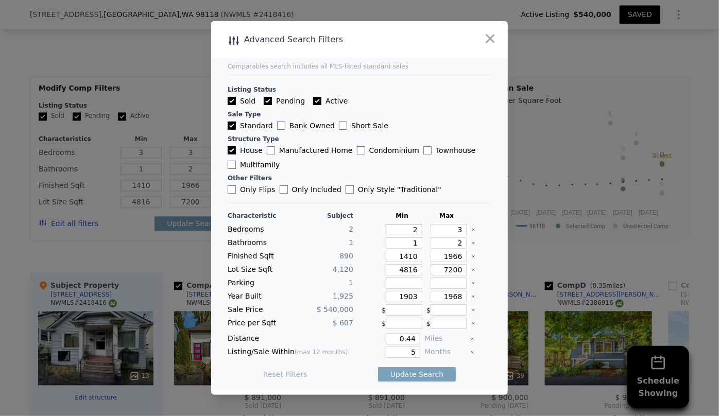
type input "2"
drag, startPoint x: 454, startPoint y: 243, endPoint x: 438, endPoint y: 241, distance: 16.0
click at [438, 241] on input "2" at bounding box center [448, 242] width 37 height 11
click at [415, 256] on input "1410" at bounding box center [404, 256] width 37 height 11
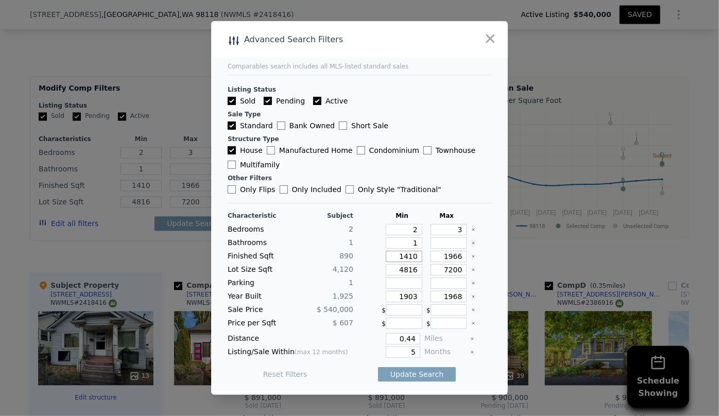
type input "141"
type input "14"
type input "1"
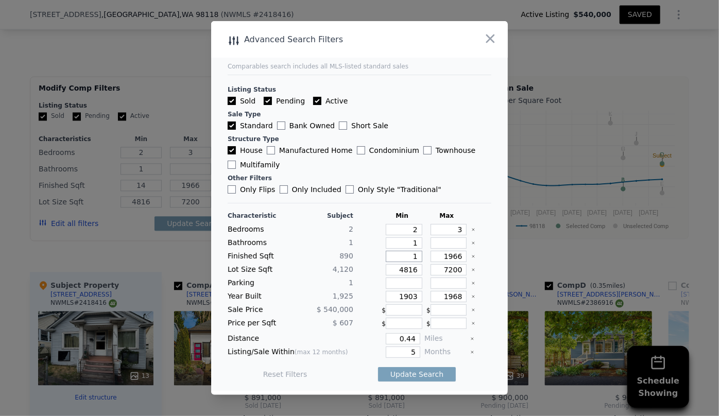
type input "1"
click at [506, 37] on div at bounding box center [477, 39] width 59 height 37
click at [490, 37] on icon "button" at bounding box center [490, 38] width 14 height 14
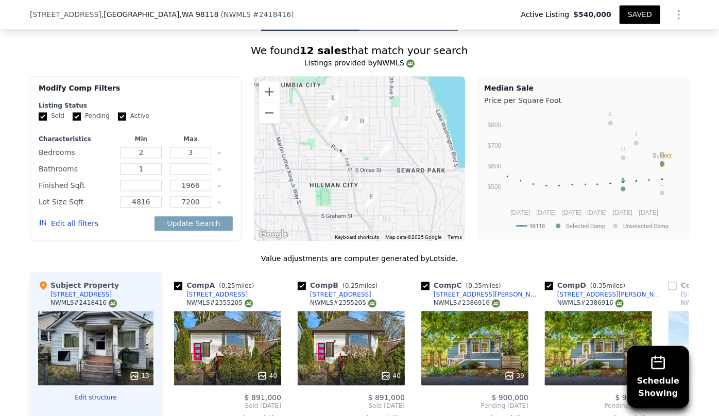
click at [78, 218] on button "Edit all filters" at bounding box center [69, 223] width 60 height 10
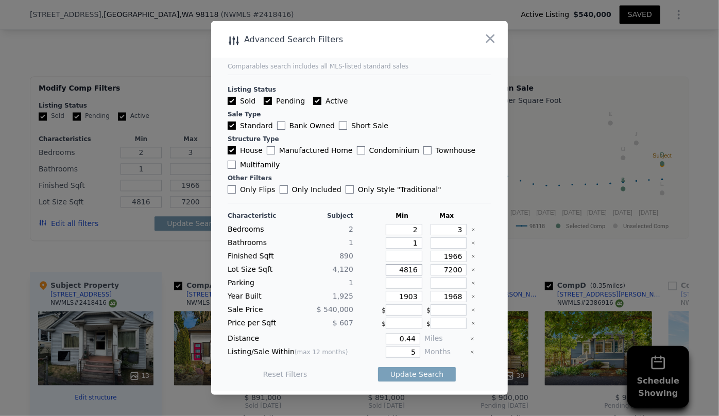
drag, startPoint x: 414, startPoint y: 271, endPoint x: 376, endPoint y: 270, distance: 38.1
click at [376, 270] on div "Lot Size Sqft 4,120 4816 7200" at bounding box center [360, 269] width 264 height 11
drag, startPoint x: 407, startPoint y: 295, endPoint x: 384, endPoint y: 291, distance: 23.6
click at [388, 294] on input "1903" at bounding box center [404, 296] width 37 height 11
type input "3"
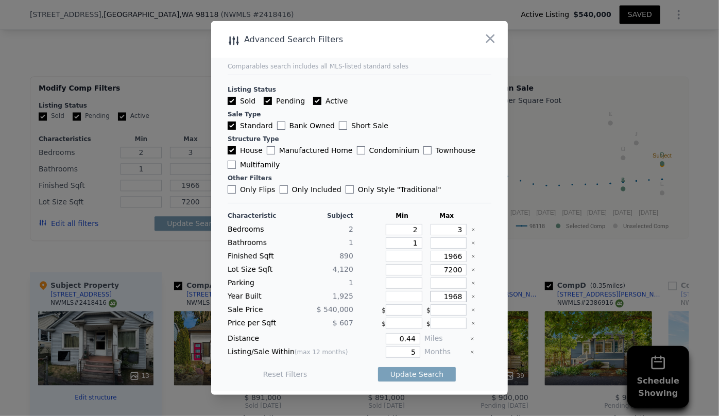
click at [450, 295] on input "1968" at bounding box center [448, 296] width 37 height 11
type input "1988"
drag, startPoint x: 409, startPoint y: 341, endPoint x: 355, endPoint y: 328, distance: 54.9
click at [355, 328] on div "Characteristic Subject Min Max Bedrooms 2 2 3 Bathrooms 1 1 Finished Sqft 890 1…" at bounding box center [360, 300] width 264 height 177
type input "0.5"
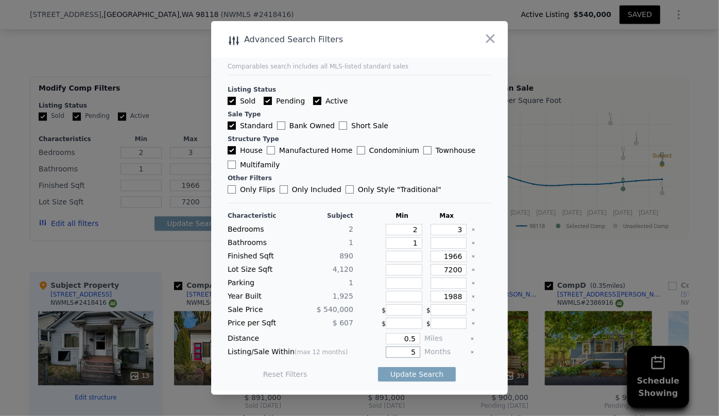
drag, startPoint x: 412, startPoint y: 351, endPoint x: 396, endPoint y: 349, distance: 16.0
click at [396, 349] on input "5" at bounding box center [403, 351] width 34 height 11
type input "6"
click at [402, 375] on button "Update Search" at bounding box center [417, 374] width 78 height 14
checkbox input "false"
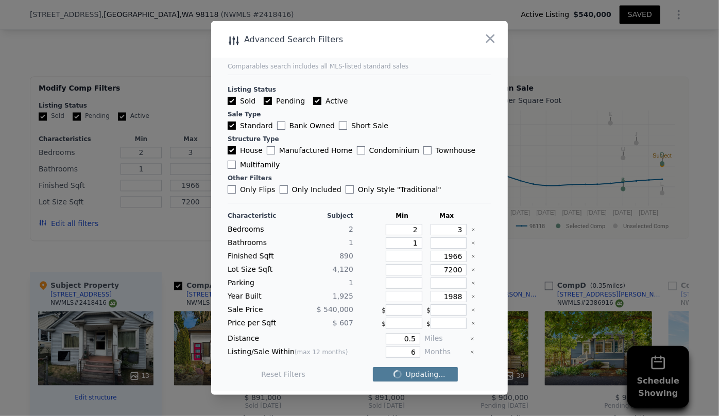
checkbox input "false"
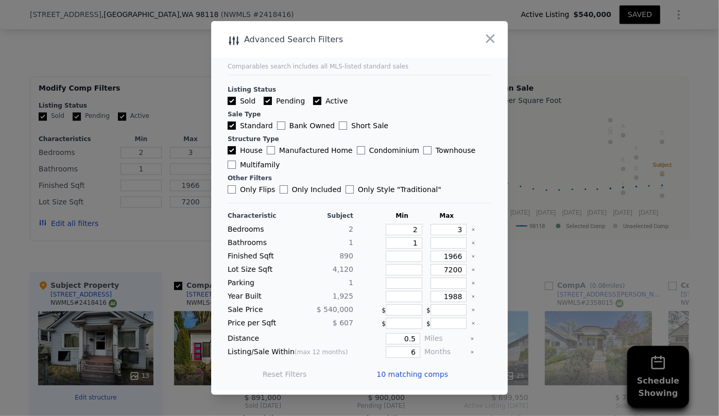
click at [402, 375] on span "10 matching comps" at bounding box center [412, 374] width 72 height 10
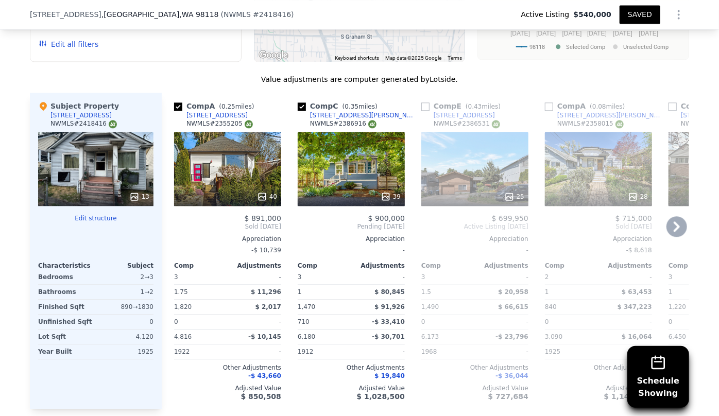
scroll to position [1213, 0]
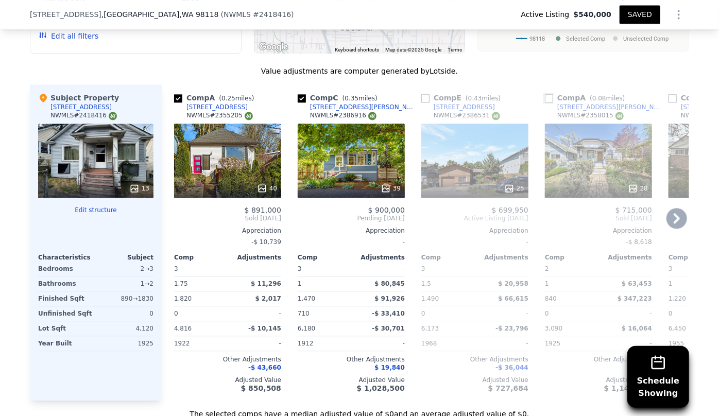
click at [546, 94] on input "checkbox" at bounding box center [549, 98] width 8 height 8
checkbox input "true"
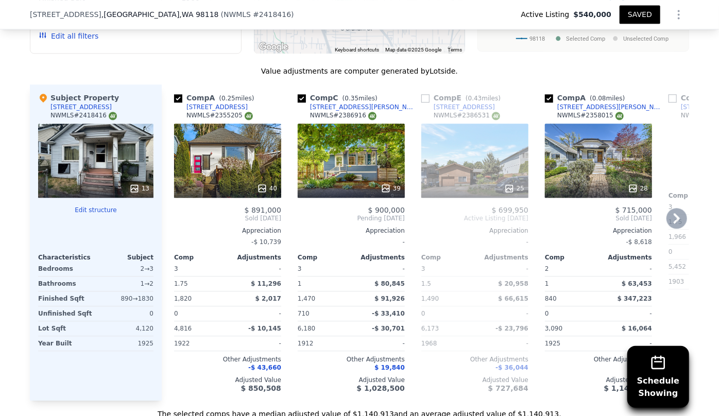
click at [670, 220] on icon at bounding box center [676, 218] width 21 height 21
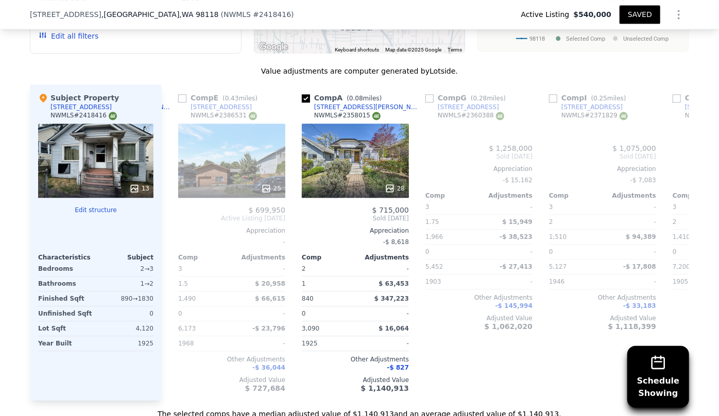
scroll to position [0, 247]
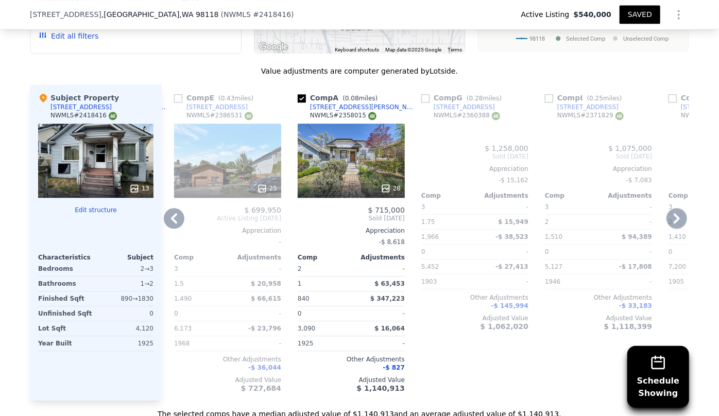
click at [670, 220] on icon at bounding box center [676, 218] width 21 height 21
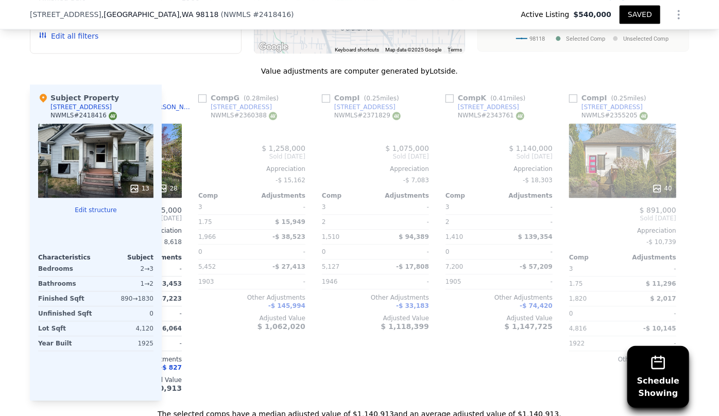
scroll to position [0, 494]
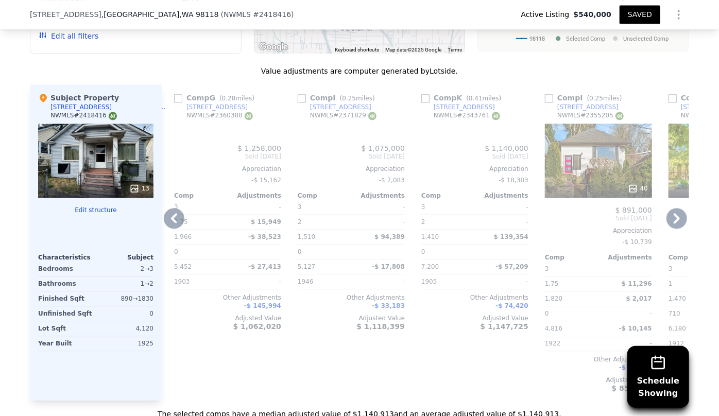
click at [670, 220] on icon at bounding box center [676, 218] width 21 height 21
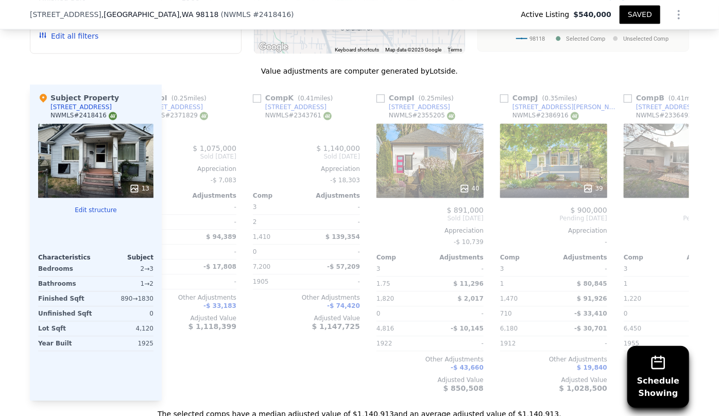
scroll to position [0, 741]
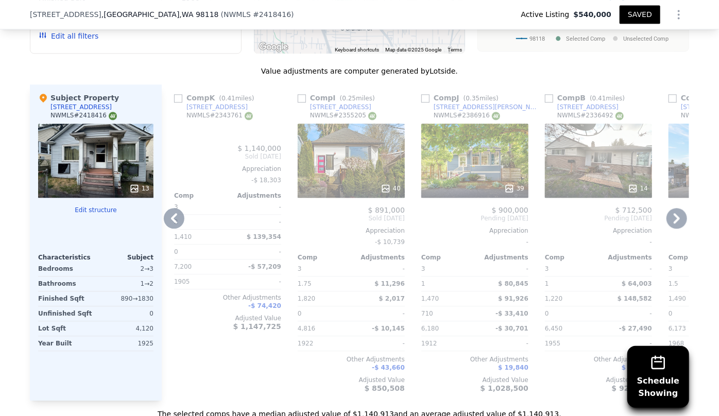
click at [670, 220] on icon at bounding box center [676, 218] width 21 height 21
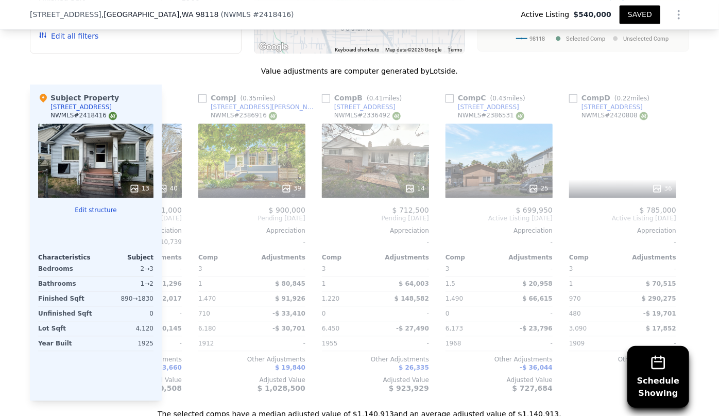
scroll to position [0, 988]
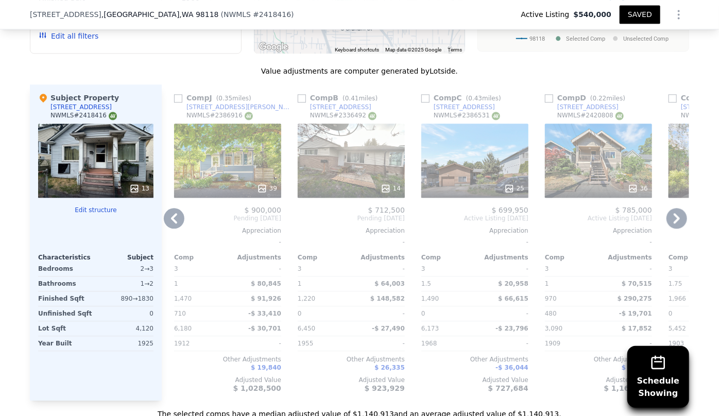
click at [670, 220] on icon at bounding box center [676, 218] width 21 height 21
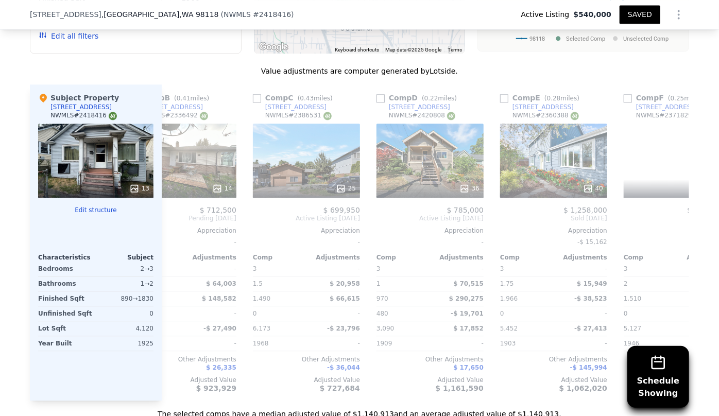
scroll to position [0, 1235]
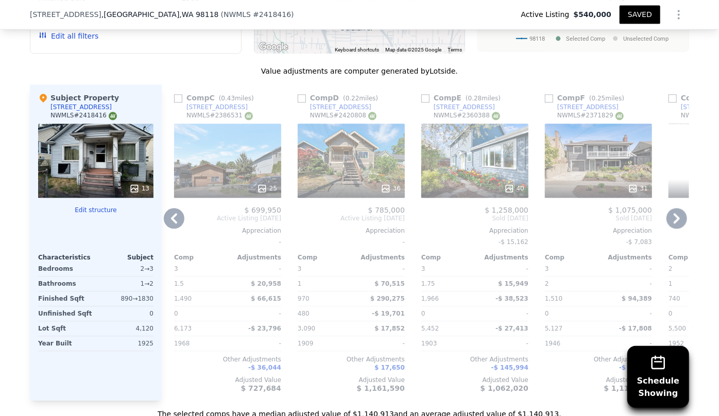
click at [670, 220] on icon at bounding box center [676, 218] width 21 height 21
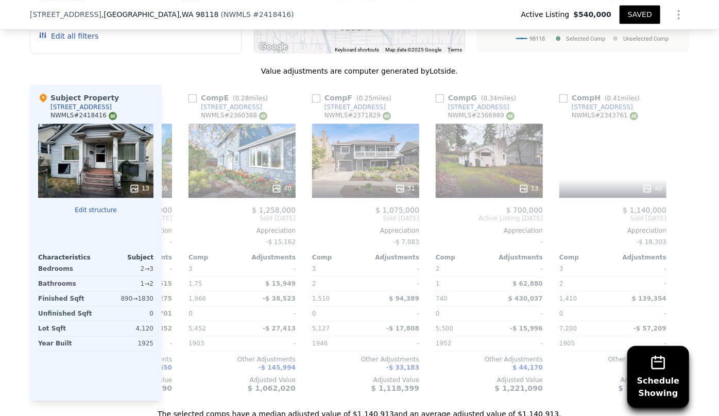
scroll to position [0, 1474]
